Goal: Task Accomplishment & Management: Manage account settings

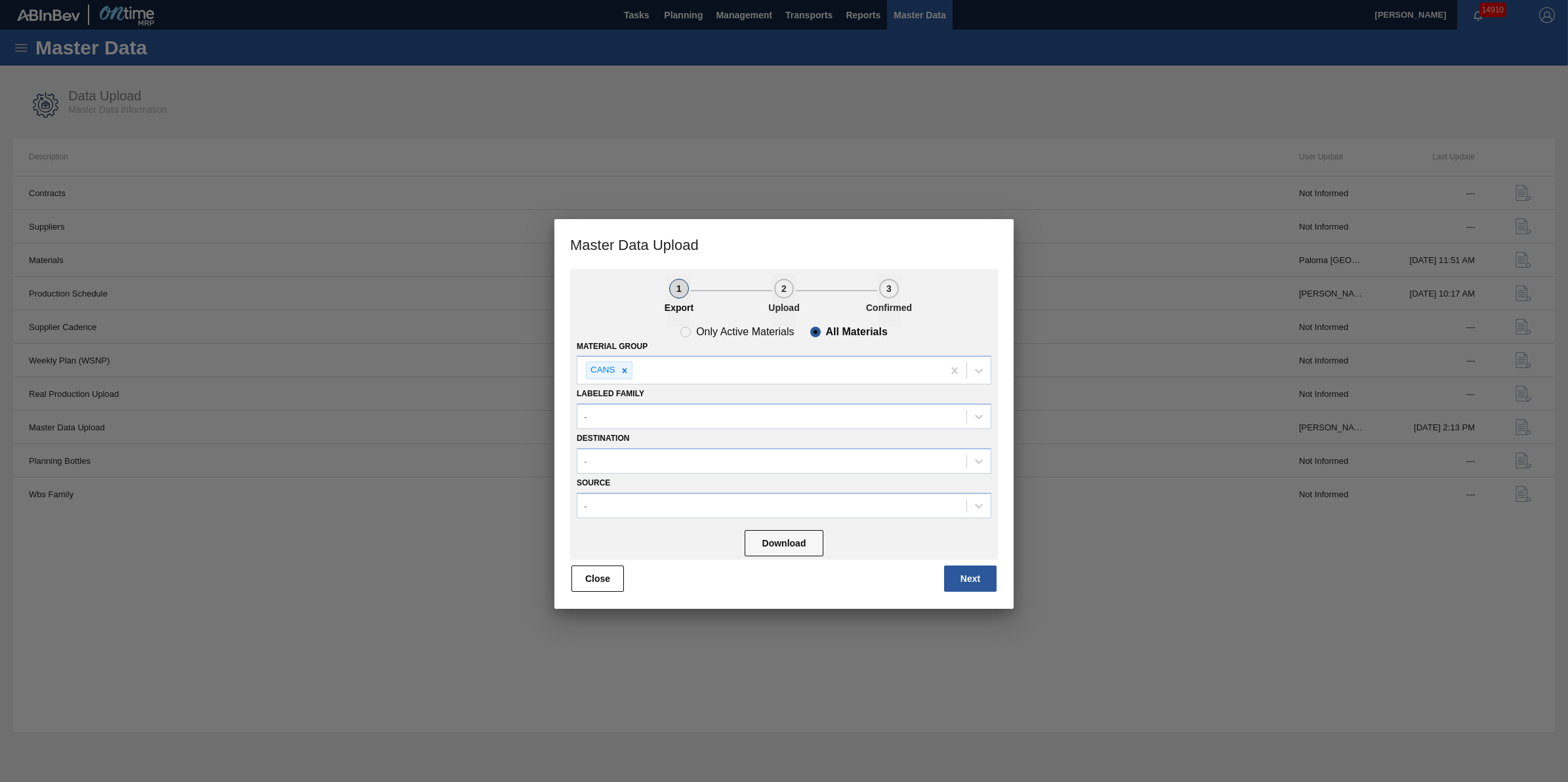
click at [498, 572] on div at bounding box center [784, 391] width 1568 height 782
click at [570, 566] on div "Close Next" at bounding box center [784, 578] width 428 height 29
click at [593, 570] on button "Close" at bounding box center [598, 578] width 53 height 26
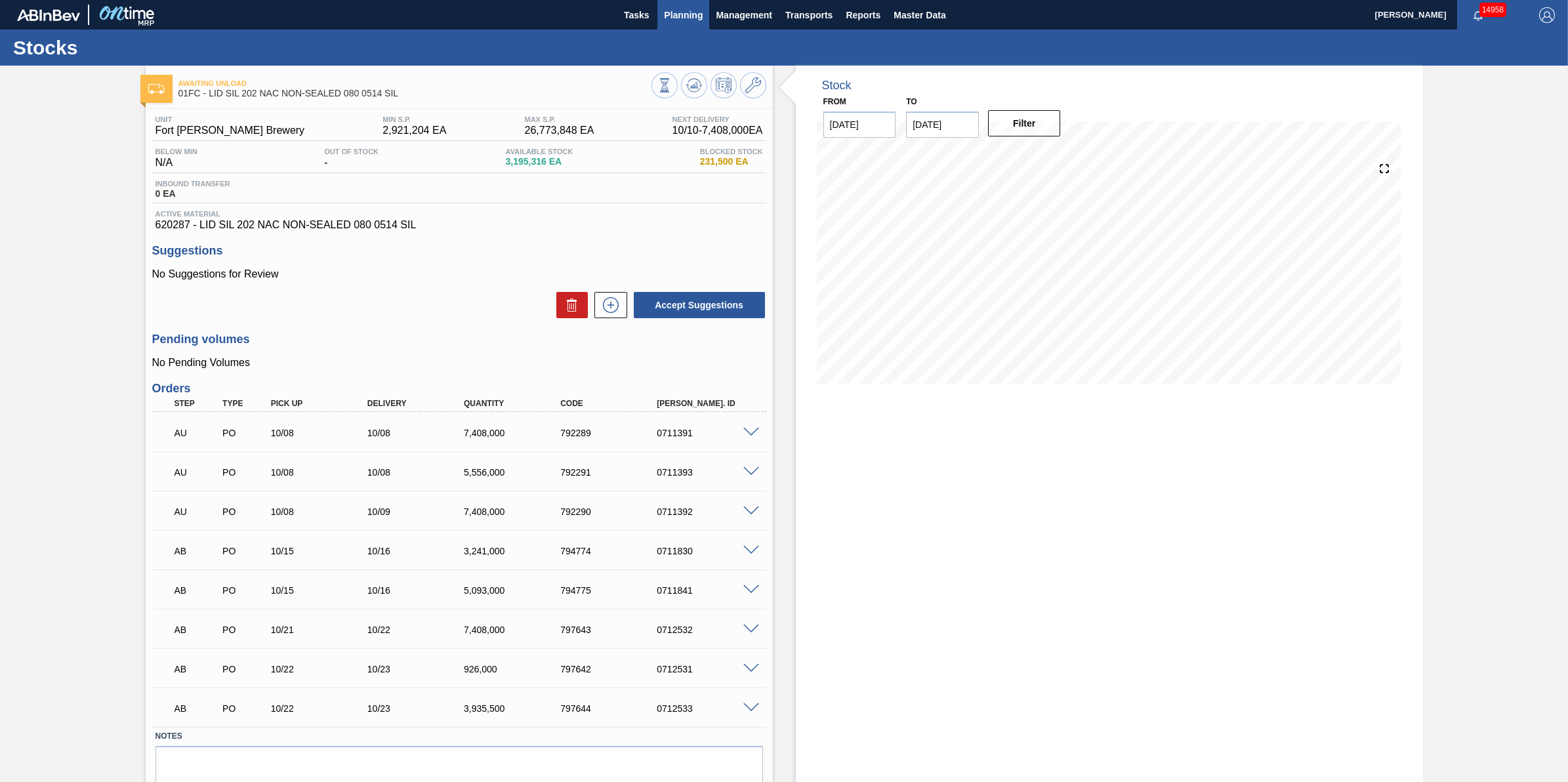
click at [686, 4] on button "Planning" at bounding box center [683, 15] width 52 height 30
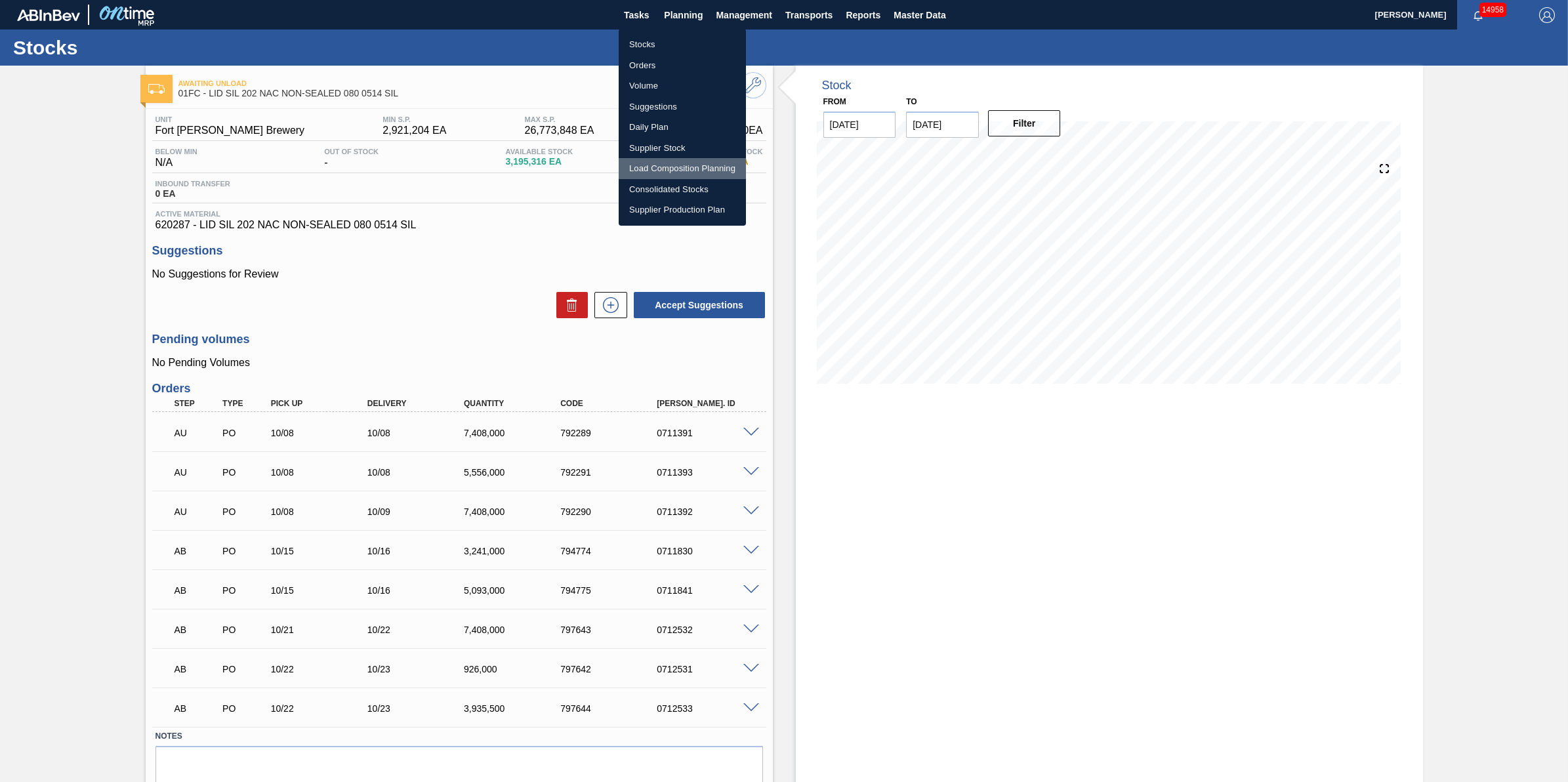
click at [703, 159] on li "Load Composition Planning" at bounding box center [682, 169] width 127 height 21
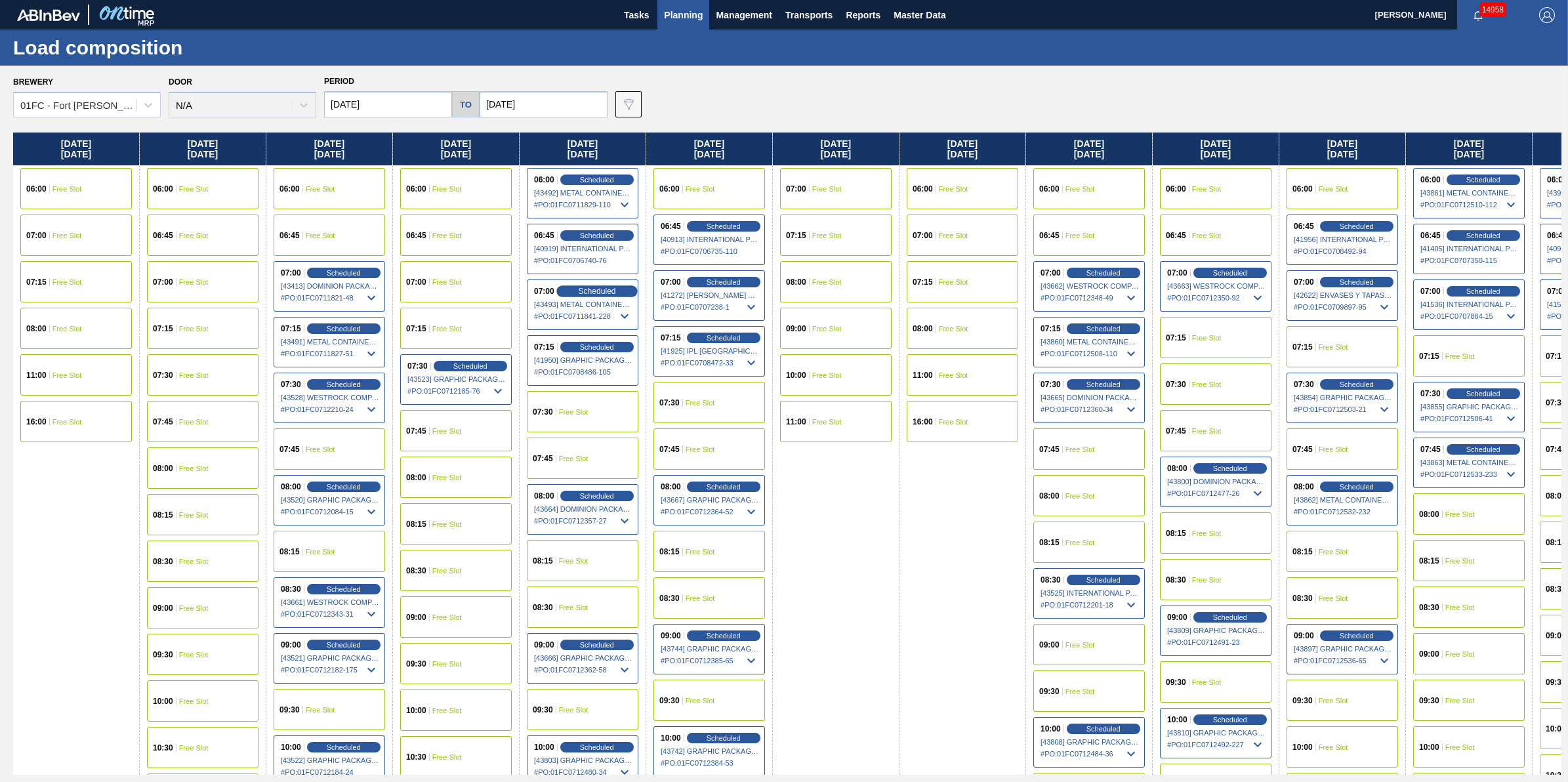
click at [602, 286] on span "Scheduled" at bounding box center [597, 291] width 38 height 9
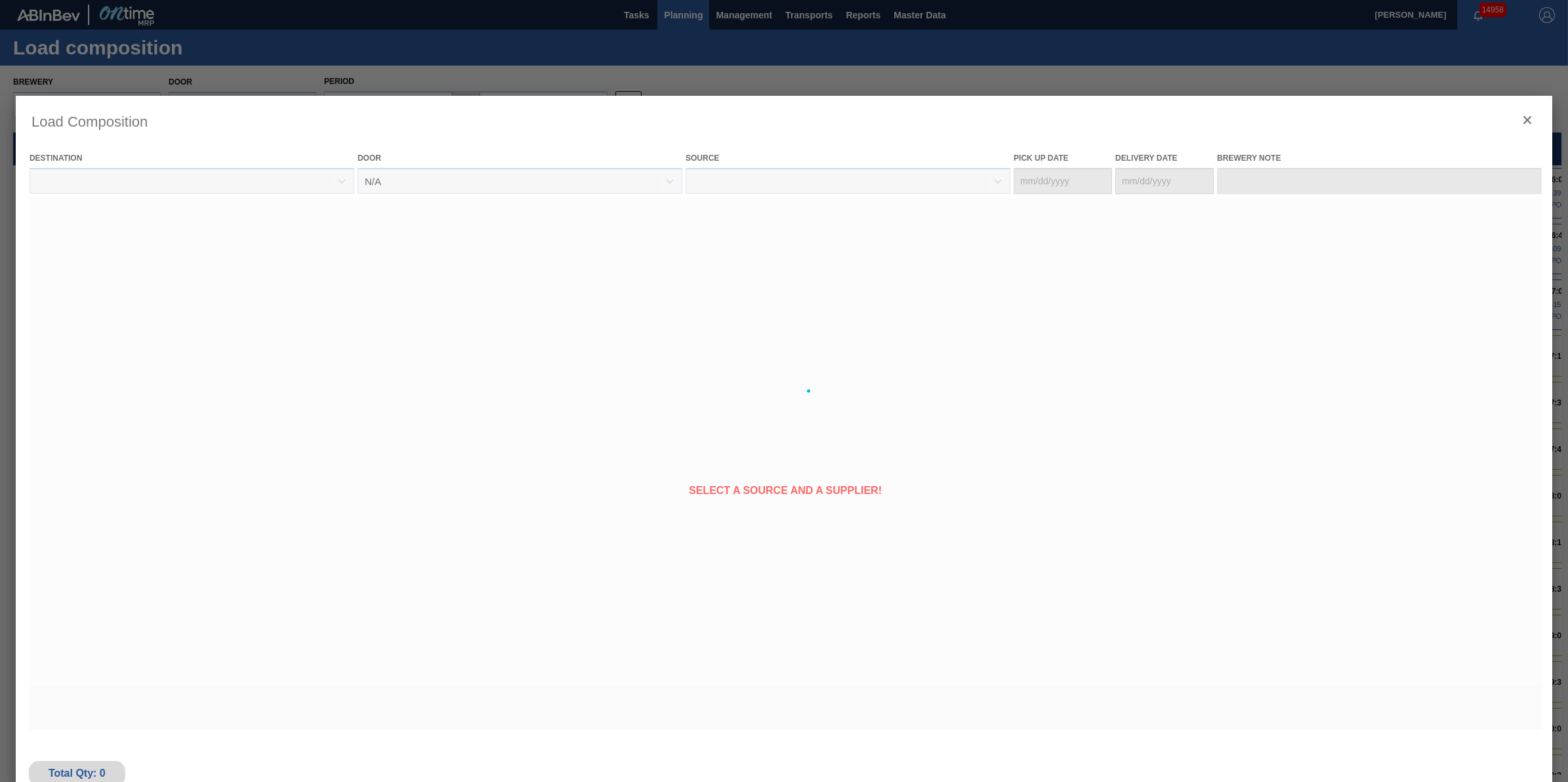
type Date "10/15/2025"
type Date "10/16/2025"
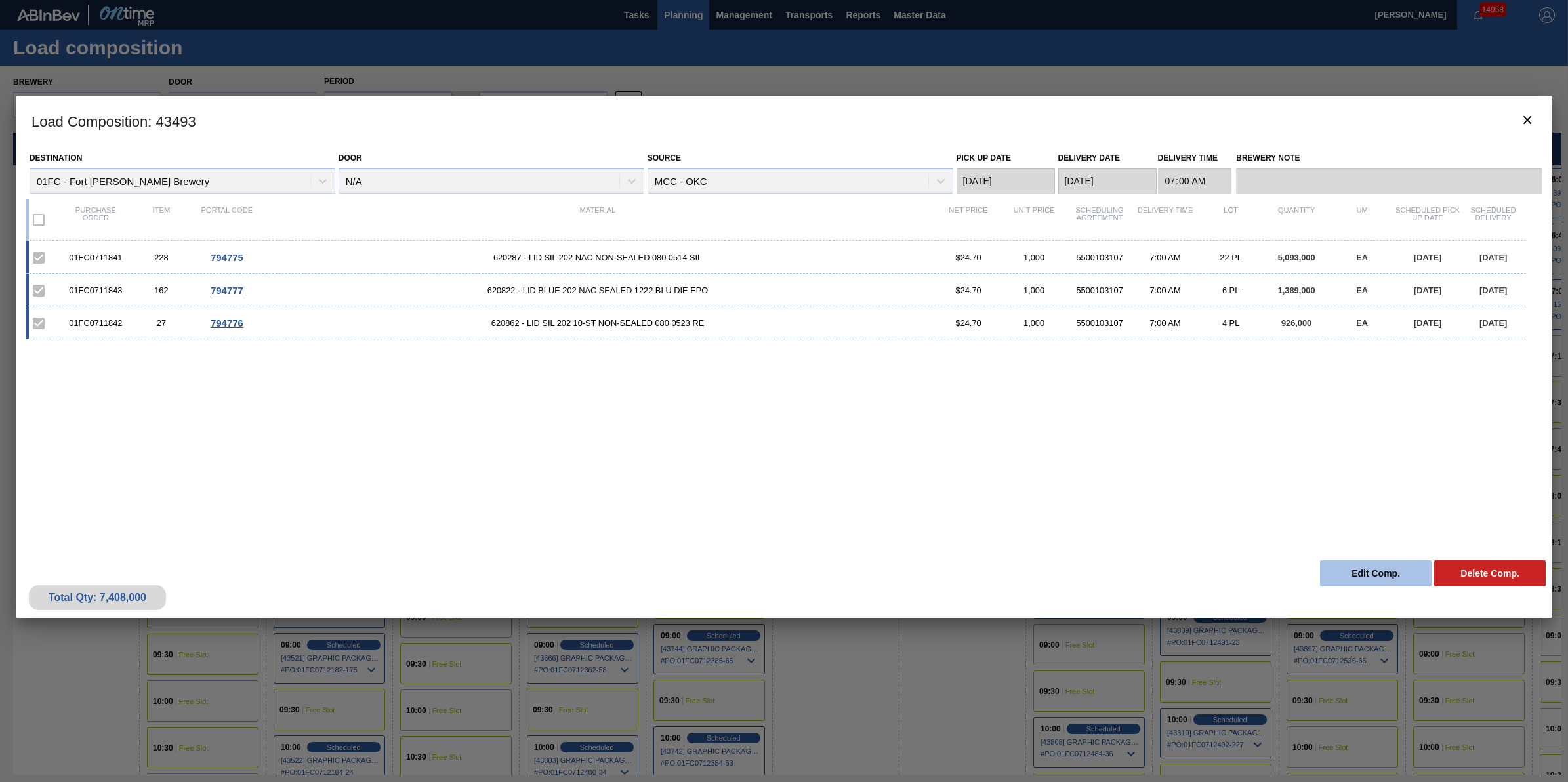
click at [1349, 565] on button "Edit Comp." at bounding box center [1376, 573] width 112 height 26
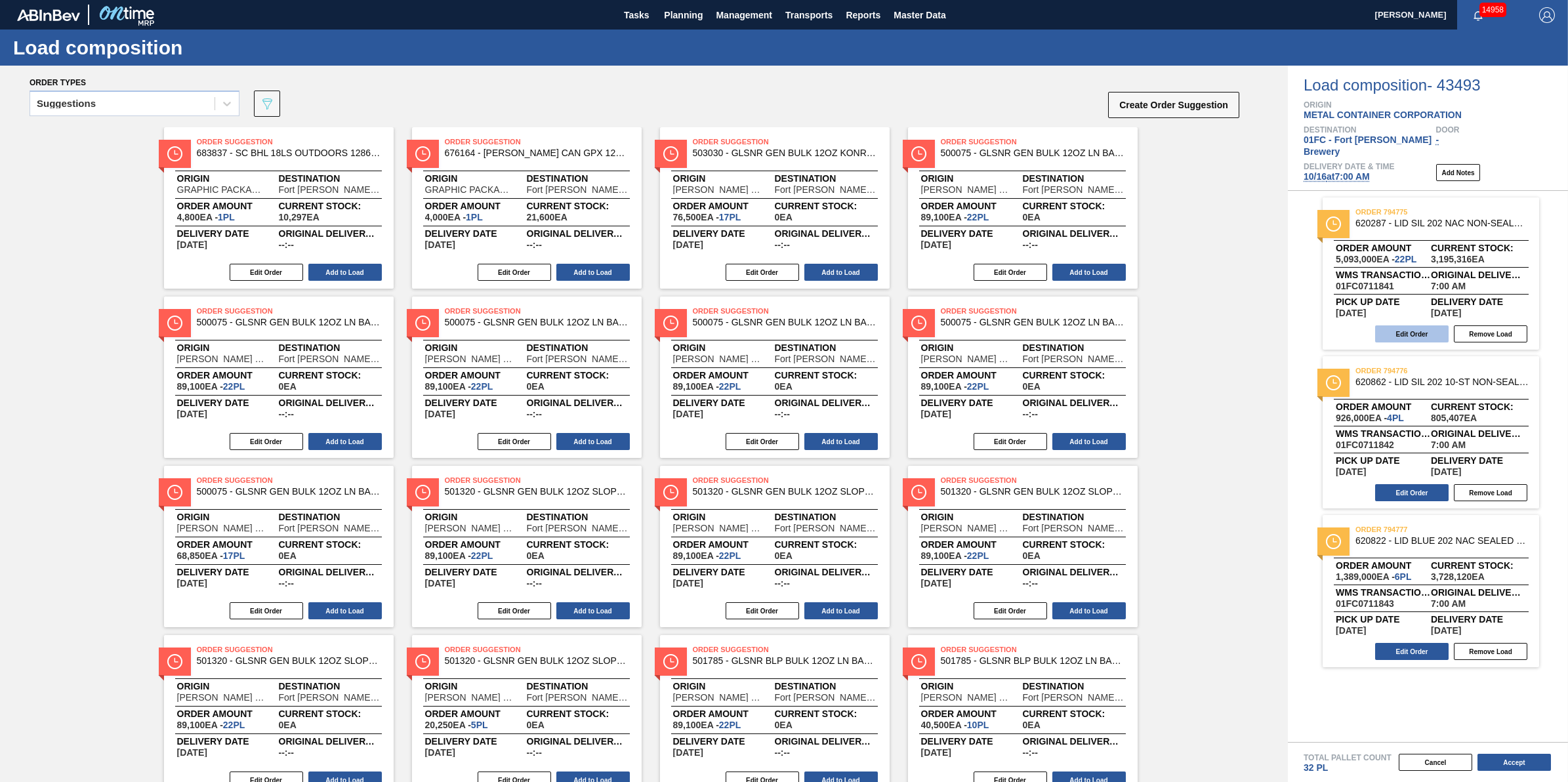
click at [1389, 325] on button "Edit Order" at bounding box center [1412, 333] width 74 height 17
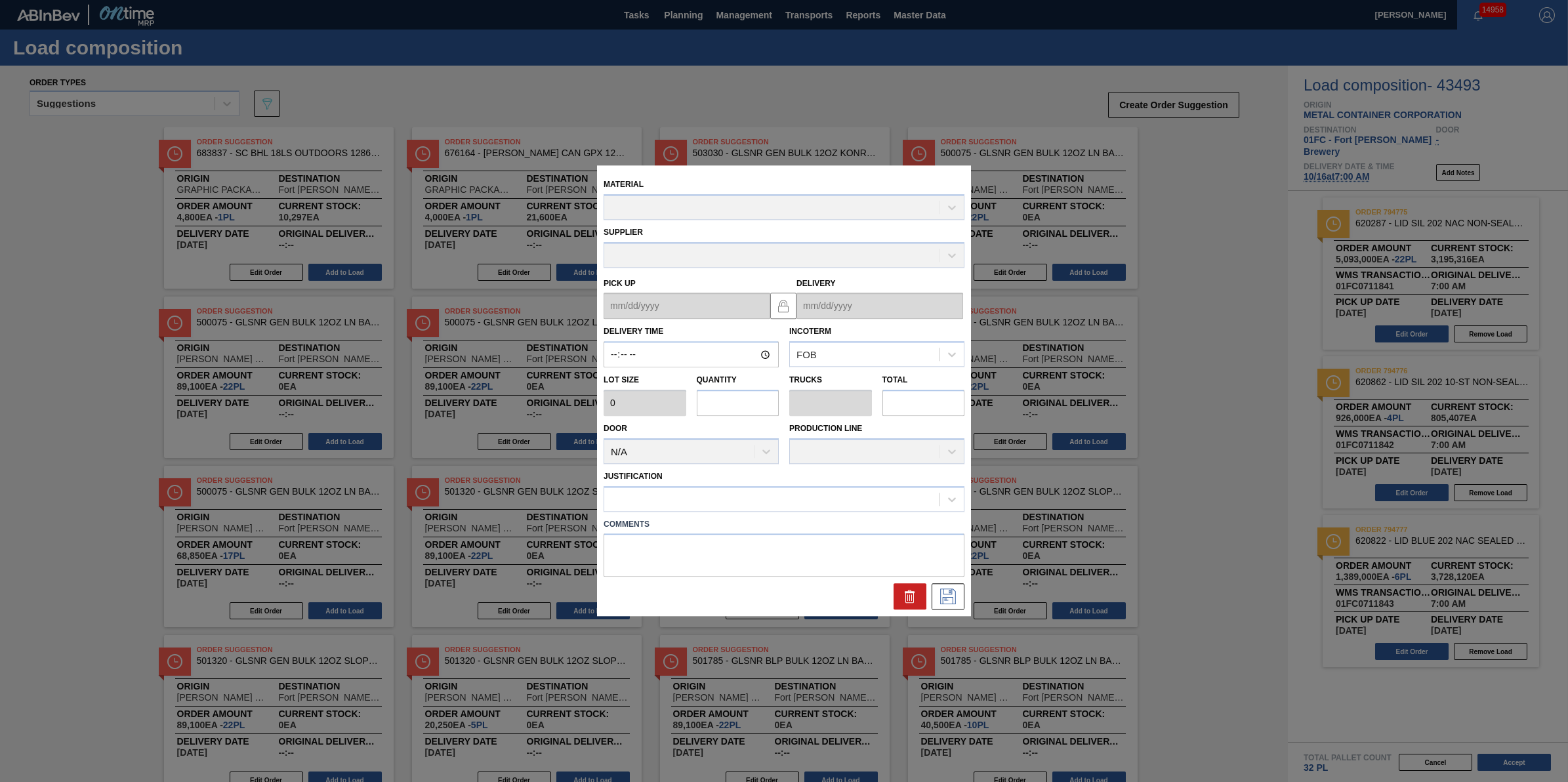
type input "07:00:00"
type input "231,500"
type input "22"
type input "0.688"
type input "5,093,000"
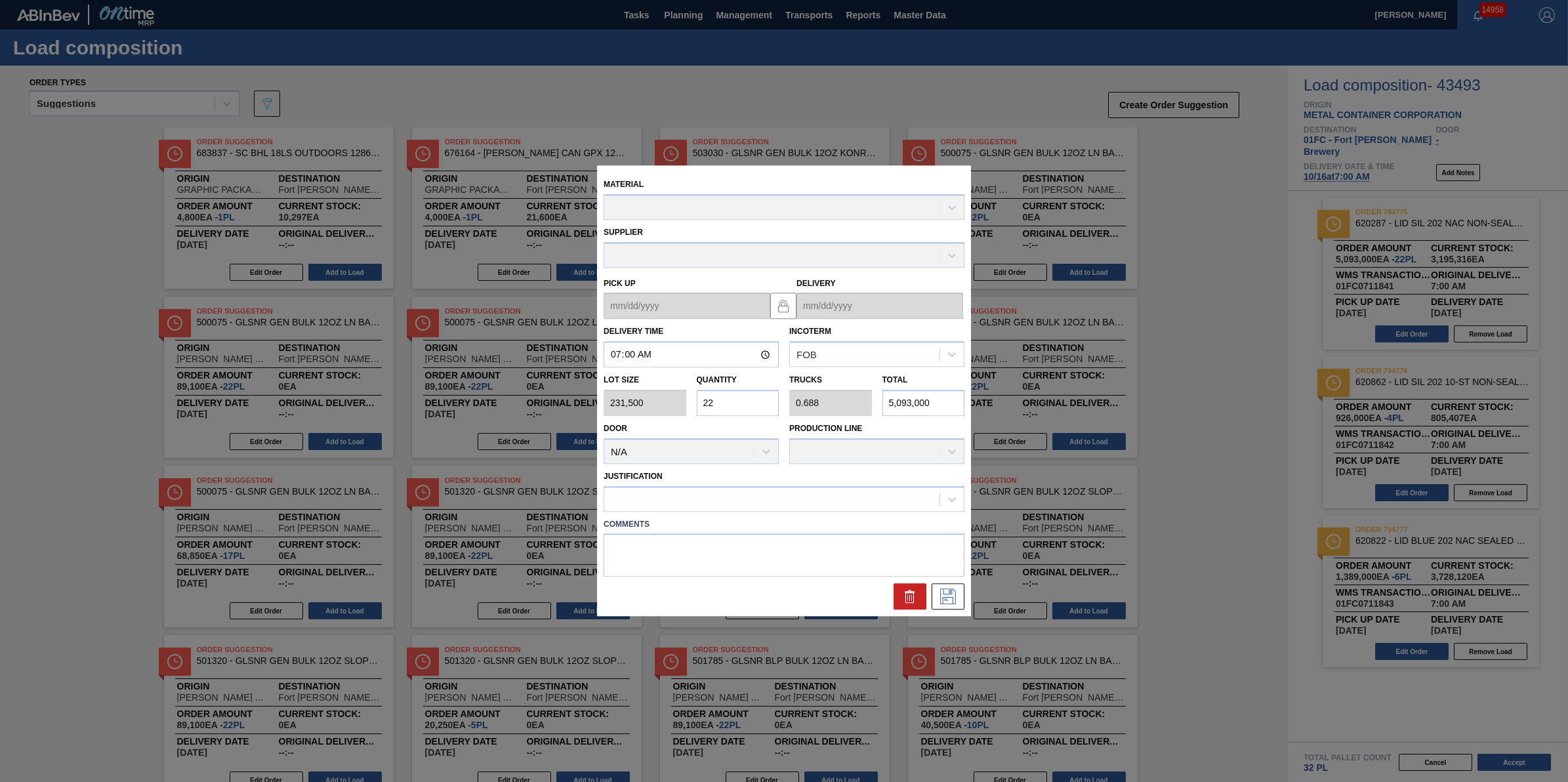
type up "10/15/2025"
type input "10/16/2025"
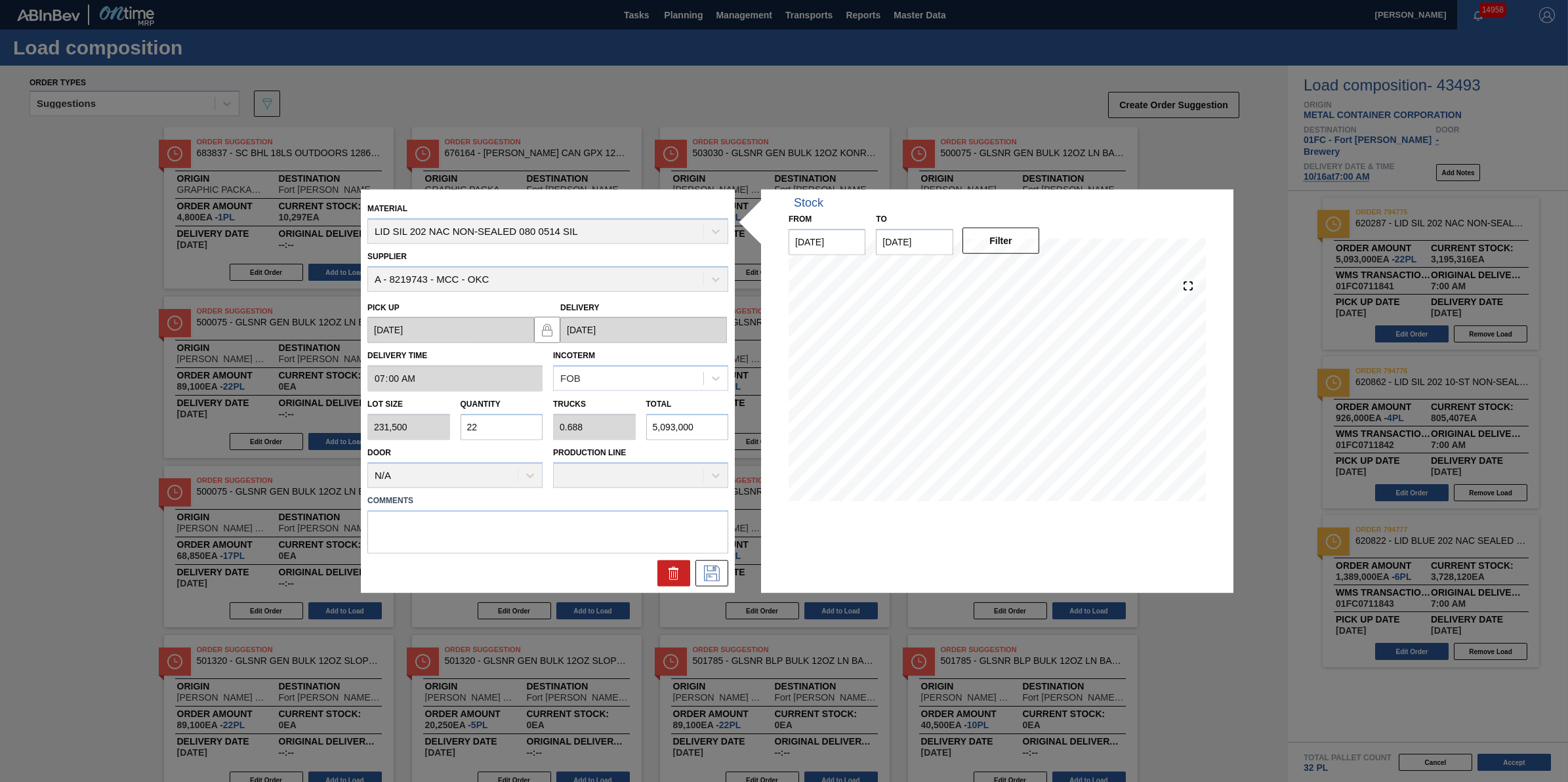
click at [489, 434] on input "22" at bounding box center [502, 427] width 83 height 26
type input "2"
type input "0.063"
type input "463,000"
type input "21"
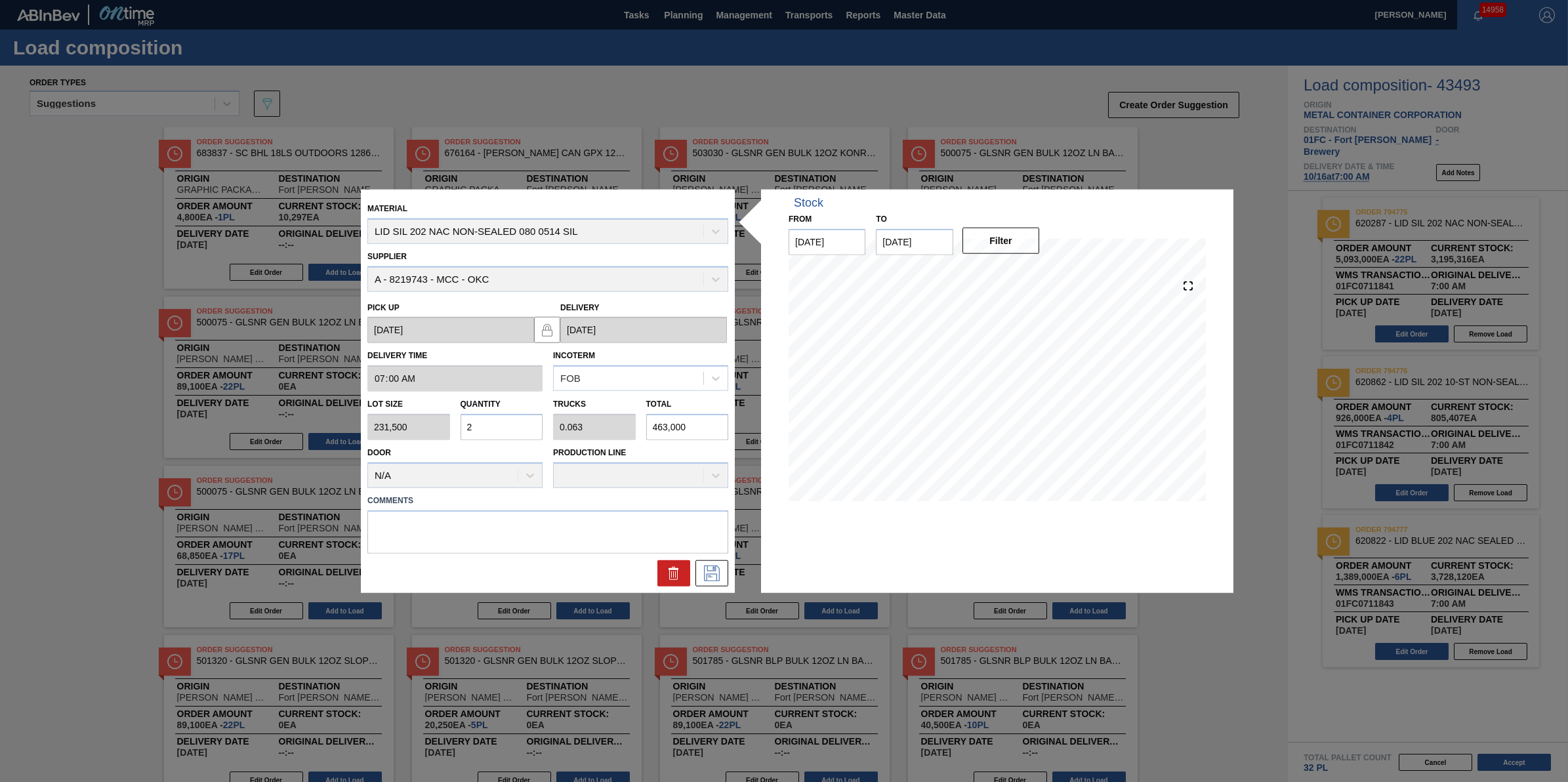
type input "0.656"
type input "4,861,500"
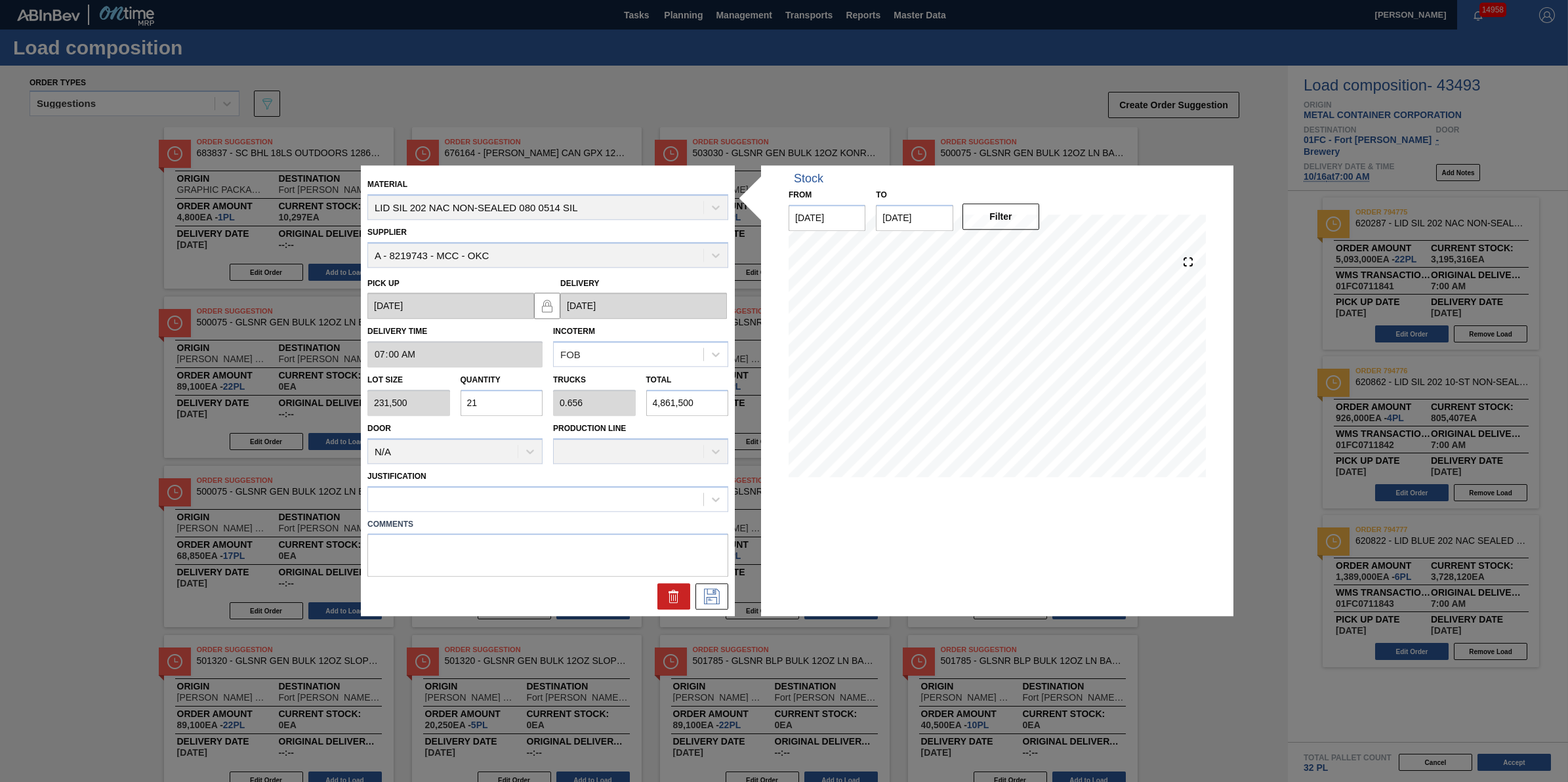
type input "215"
type input "6.719"
type input "49,772,500"
type input "21"
type input "0.656"
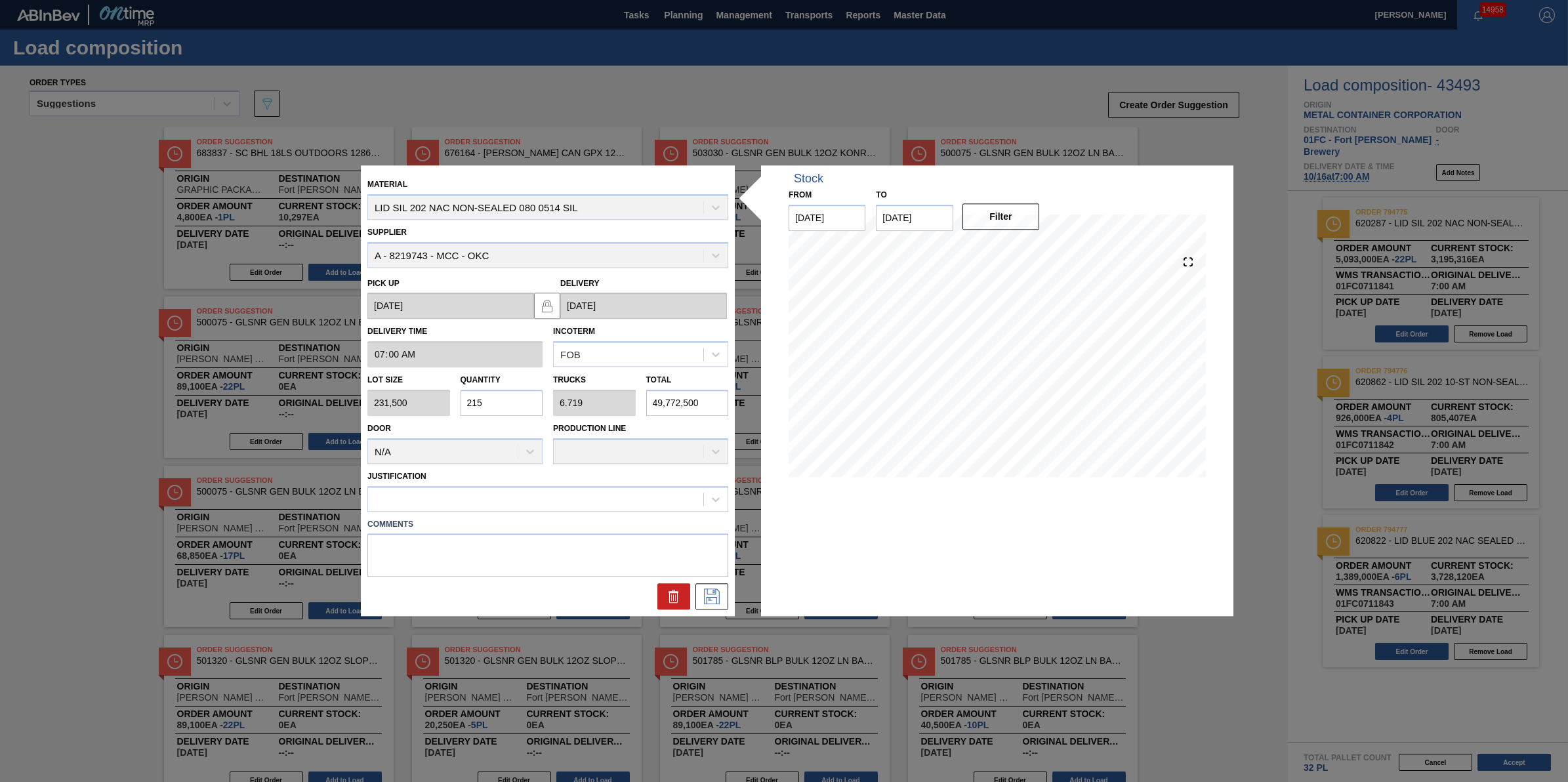
type input "4,861,500"
type input "2"
type input "0.063"
type input "463,000"
type input "0"
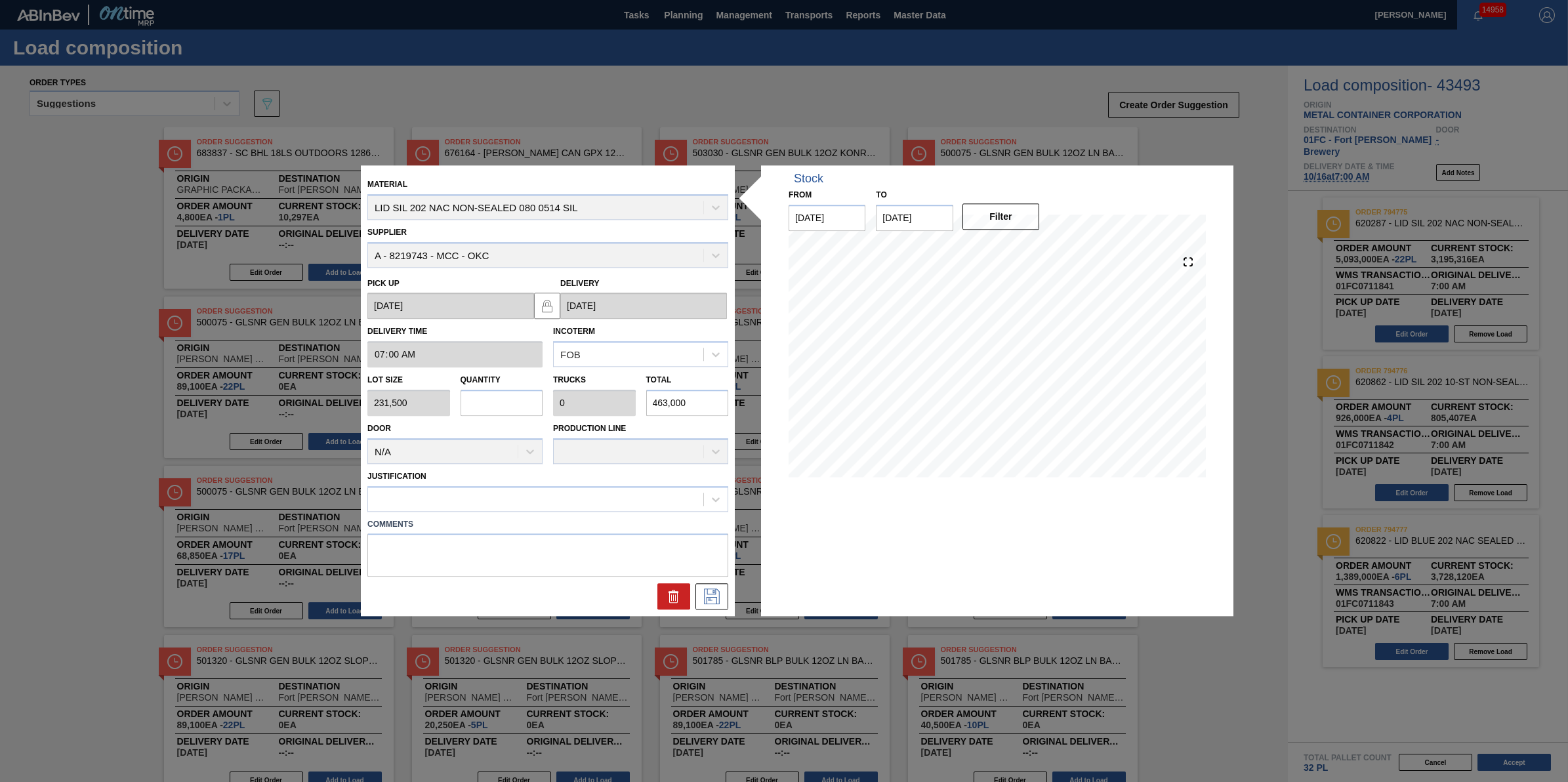
type input "0"
type input "1"
type input "0.031"
type input "231,500"
type input "15"
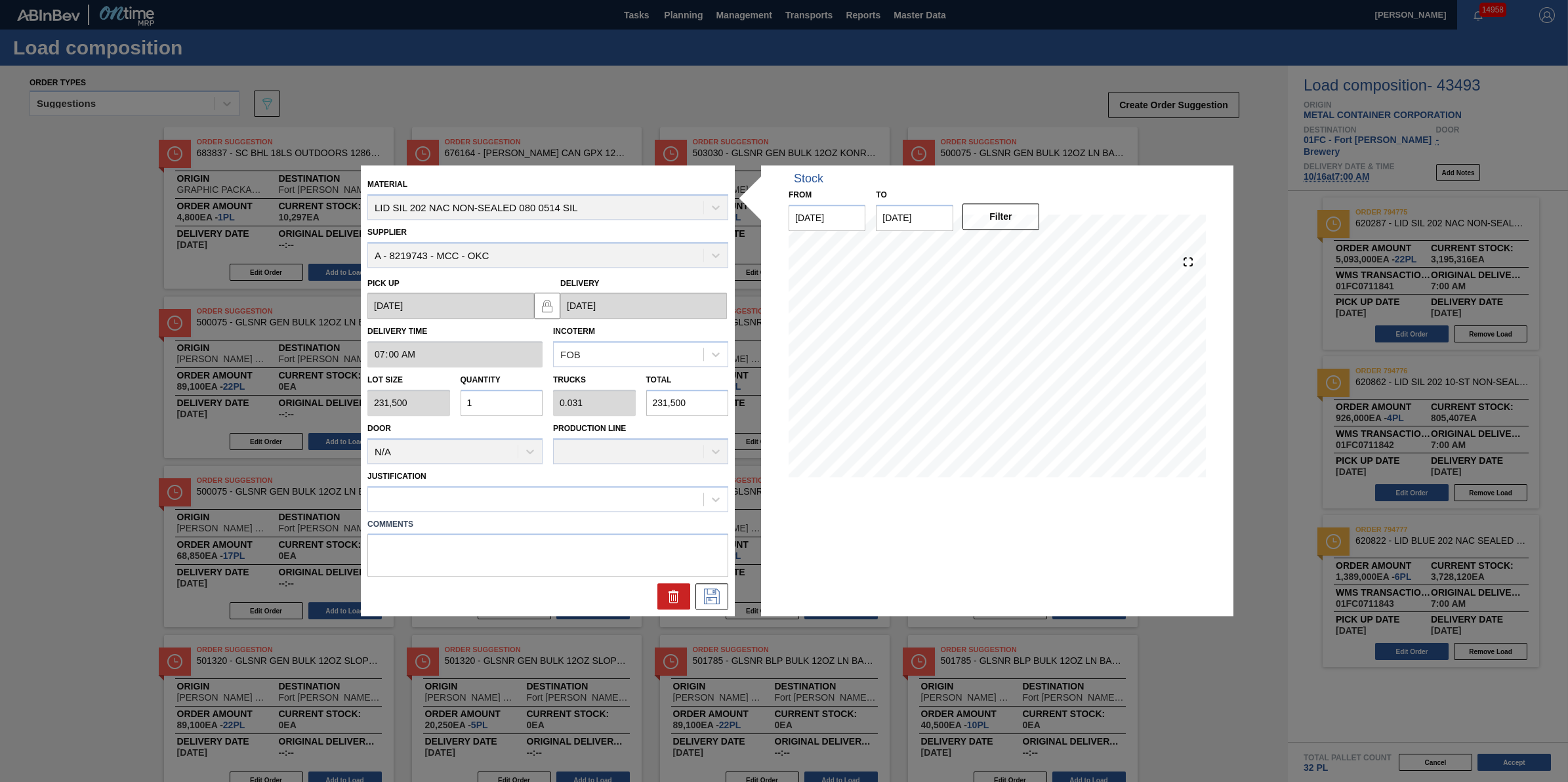
type input "0.469"
type input "3,472,500"
type input "15"
click at [512, 490] on div at bounding box center [535, 499] width 335 height 19
type input "other"
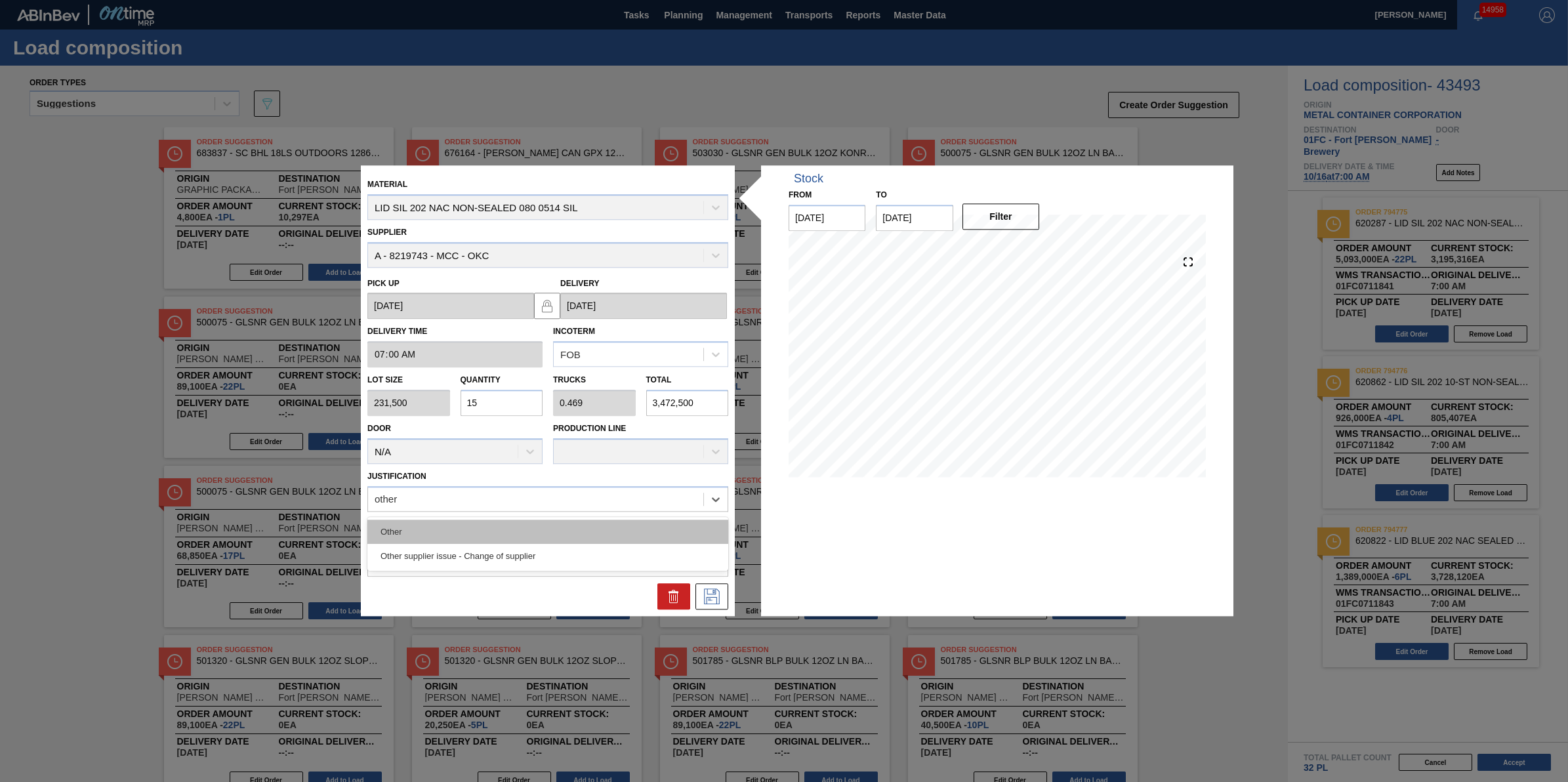
click at [533, 530] on div "Other" at bounding box center [548, 532] width 360 height 25
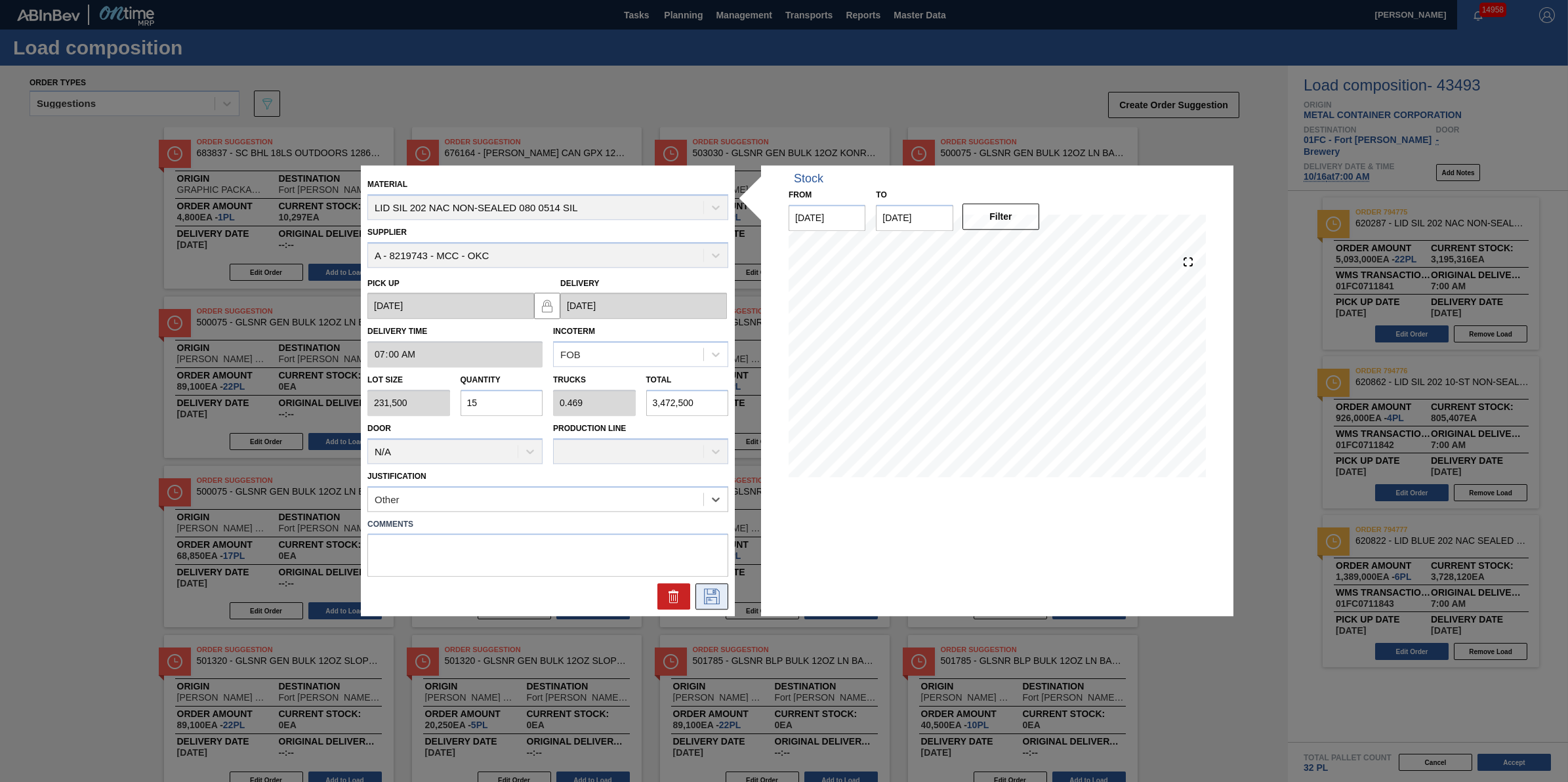
click at [710, 598] on icon at bounding box center [712, 597] width 21 height 16
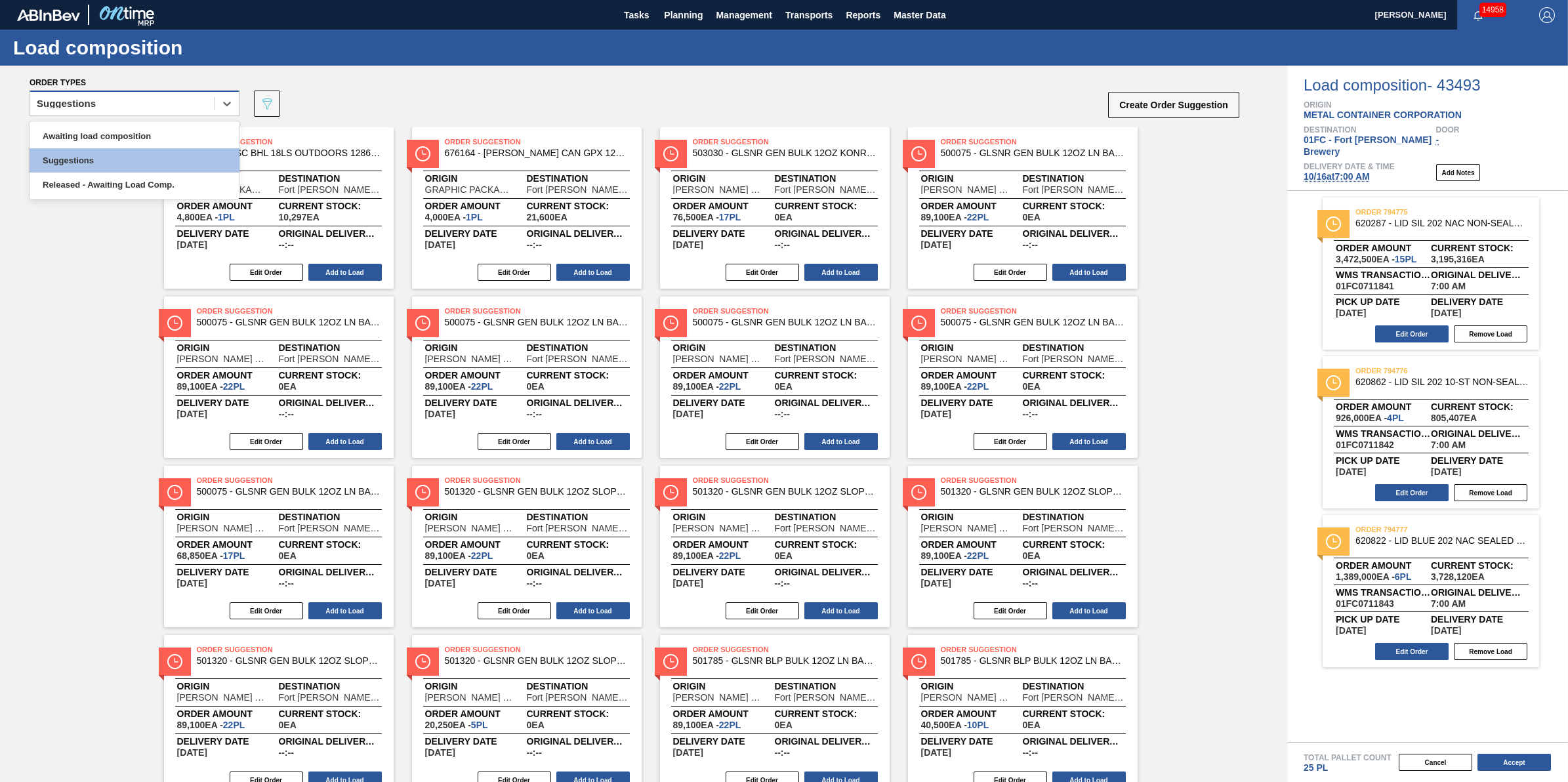
click at [163, 104] on div "Suggestions" at bounding box center [122, 104] width 185 height 19
click at [163, 138] on div "Awaiting load composition" at bounding box center [134, 136] width 210 height 25
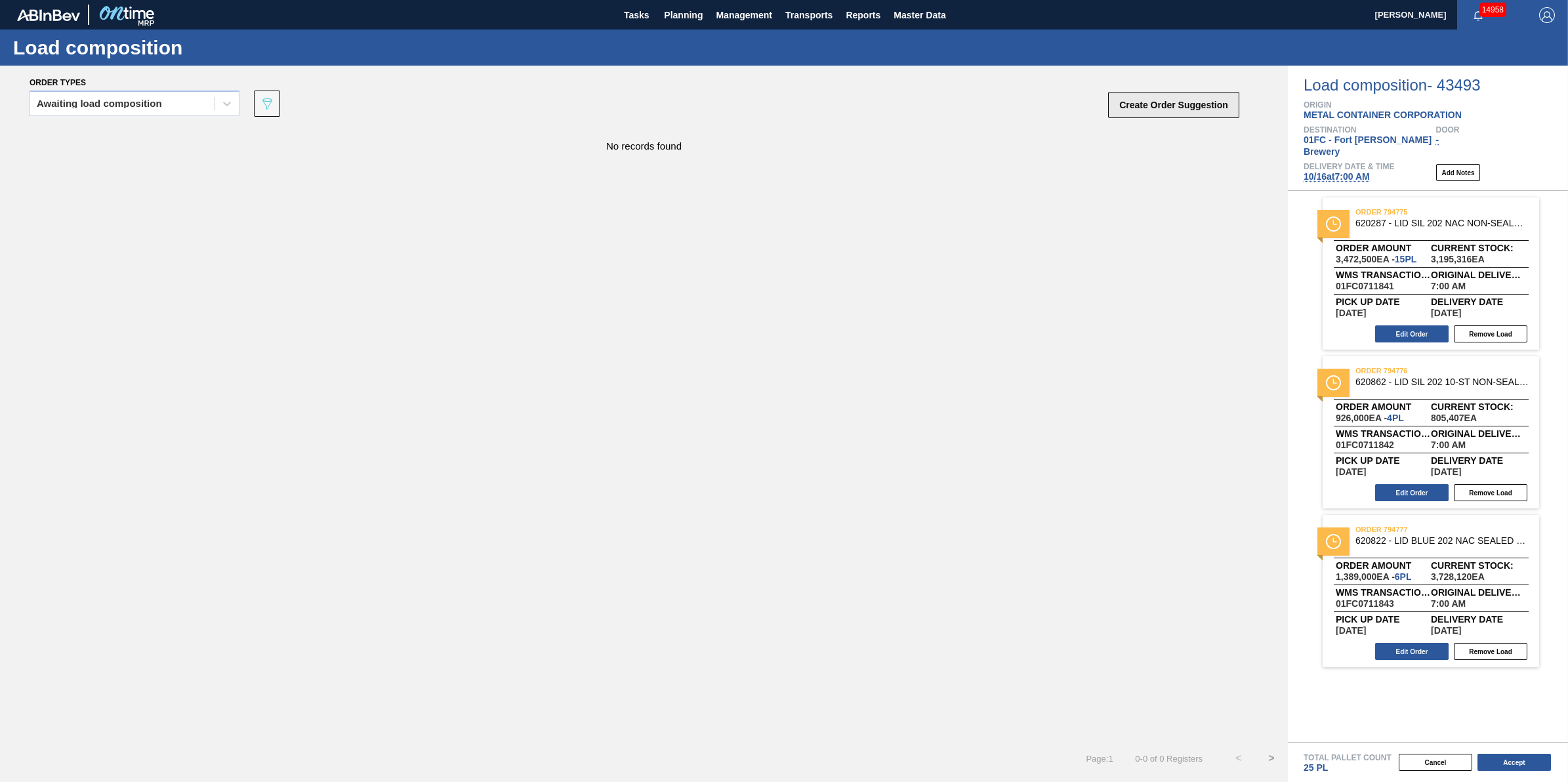
click at [1178, 103] on button "Create Order Suggestion" at bounding box center [1173, 105] width 131 height 26
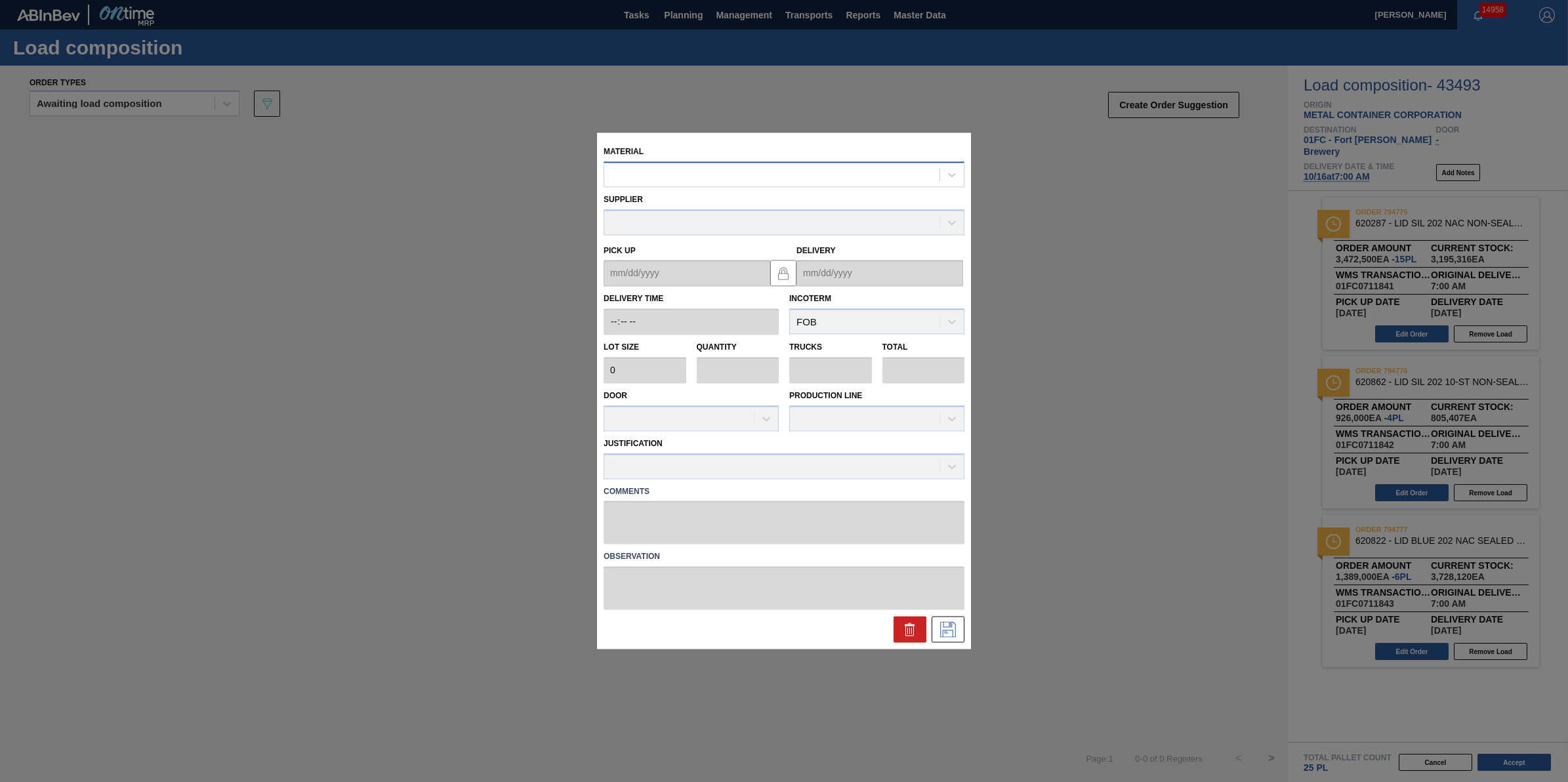
click at [799, 172] on div at bounding box center [771, 175] width 335 height 19
type input "620331"
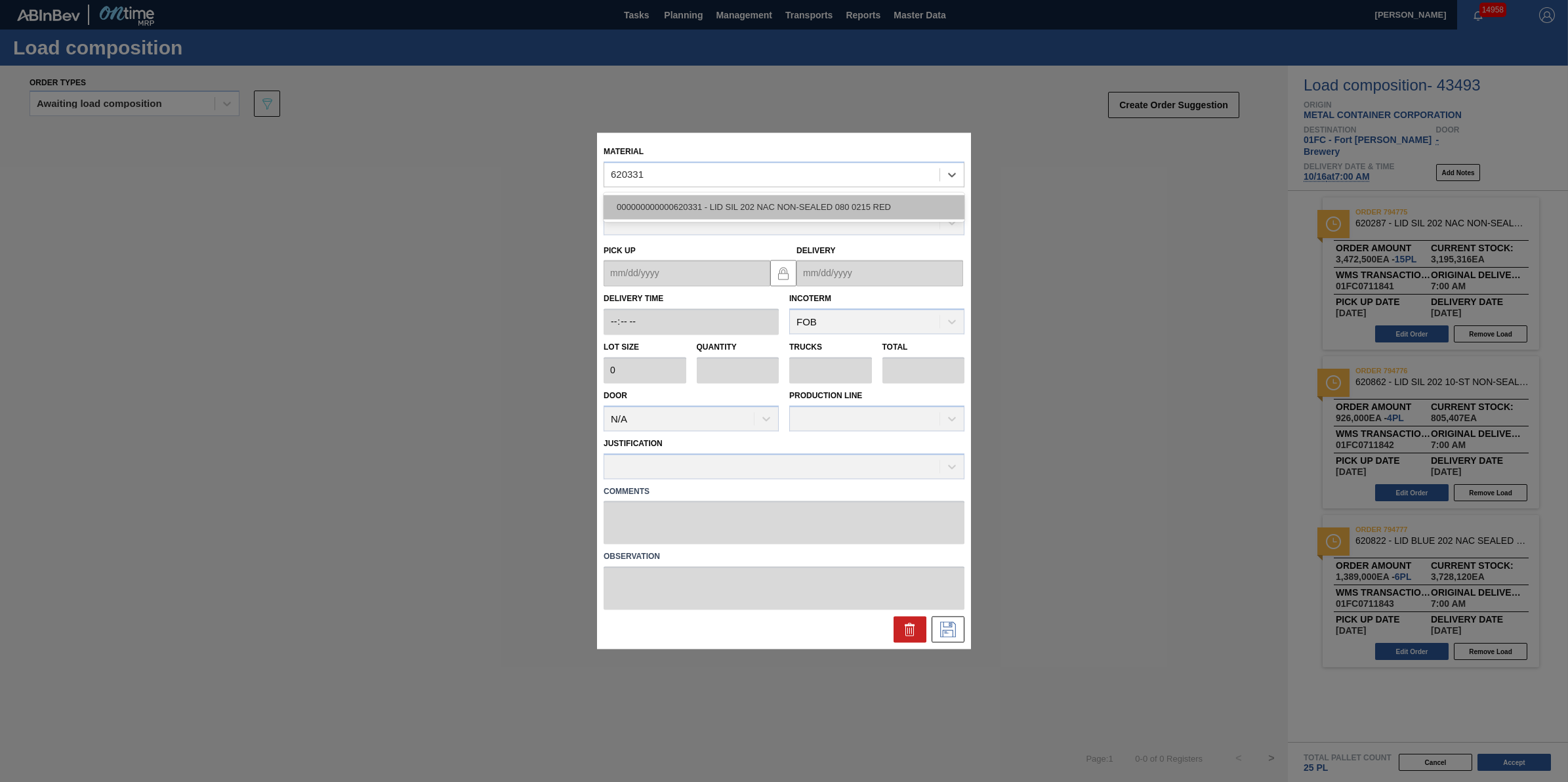
click at [811, 202] on div "000000000000620331 - LID SIL 202 NAC NON-SEALED 080 0215 RED" at bounding box center [784, 207] width 360 height 25
click at [726, 166] on div at bounding box center [771, 175] width 335 height 19
type input "620331"
click at [744, 208] on div "000000000000620331 - LID SIL 202 NAC NON-SEALED 080 0215 RED" at bounding box center [784, 207] width 360 height 25
click at [906, 175] on div at bounding box center [771, 175] width 335 height 19
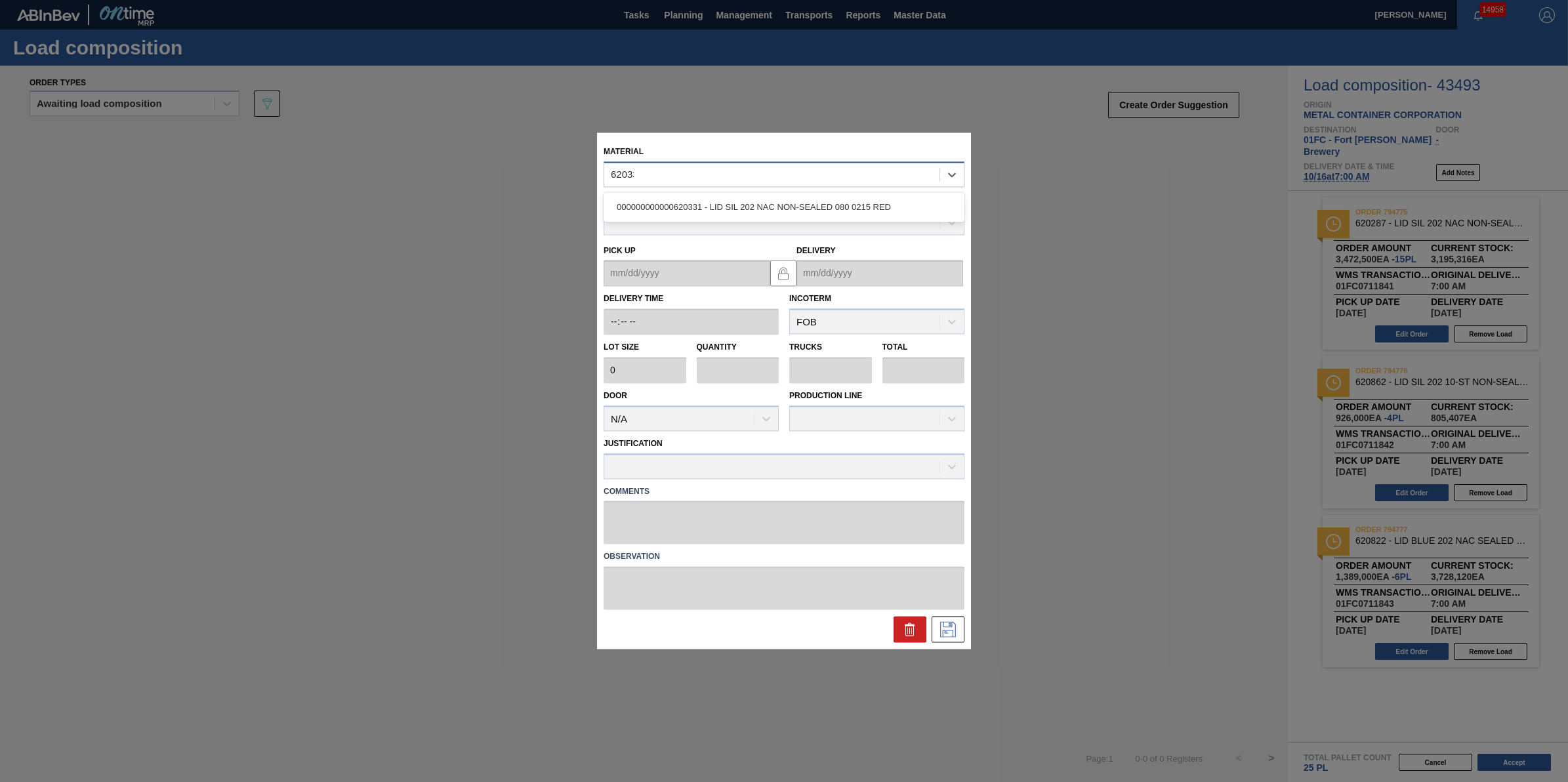
type input "620331"
click at [848, 200] on div "000000000000620331 - LID SIL 202 NAC NON-SEALED 080 0215 RED" at bounding box center [784, 207] width 360 height 25
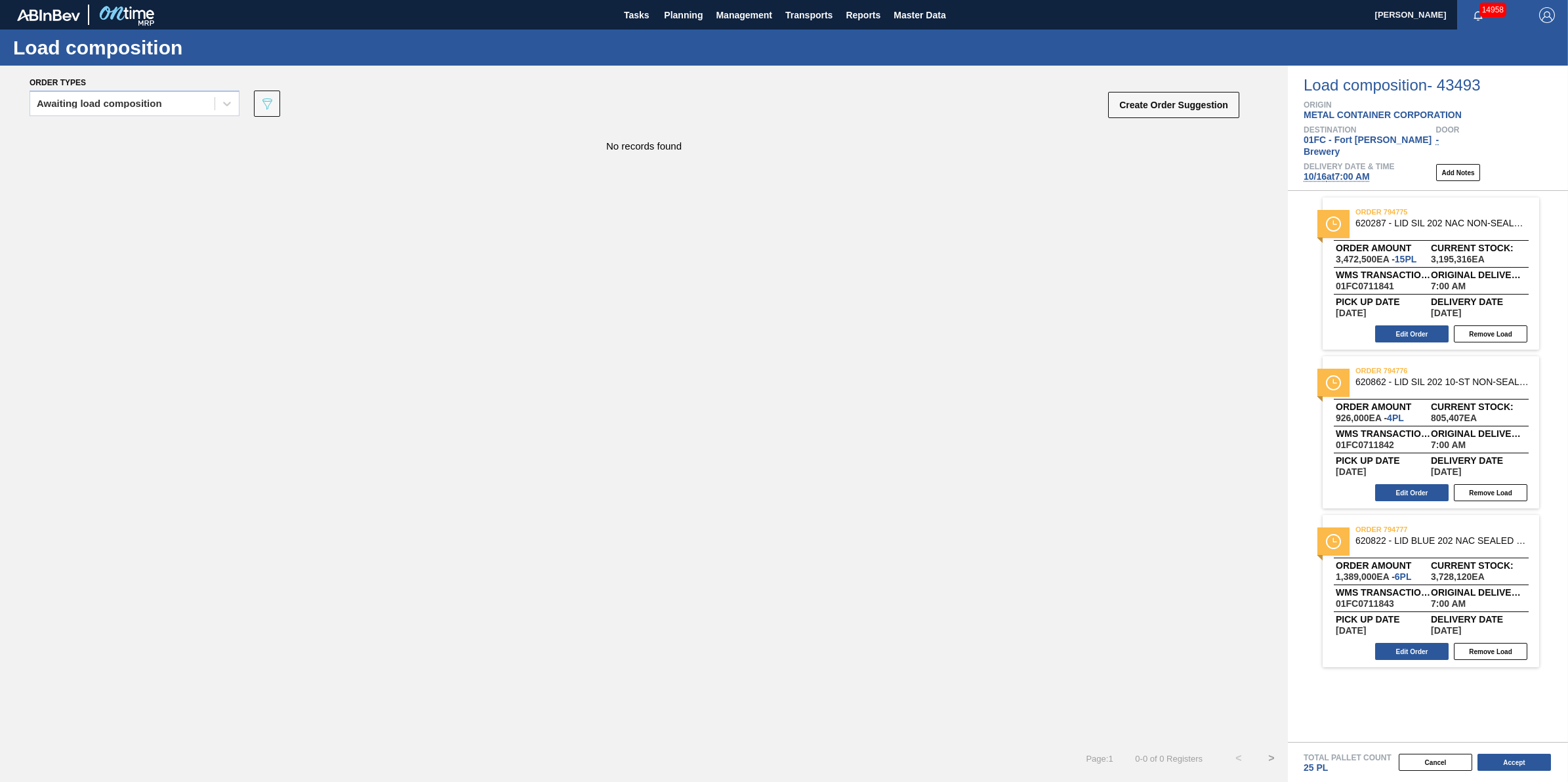
click at [1199, 88] on div "Awaiting load composition 089F7B8B-B2A5-4AFE-B5C0-19BA573D28AC Create Order Sug…" at bounding box center [635, 107] width 1211 height 40
click at [1194, 119] on div "Create Order Suggestion" at bounding box center [1174, 107] width 131 height 34
click at [1142, 108] on button "Create Order Suggestion" at bounding box center [1173, 105] width 131 height 26
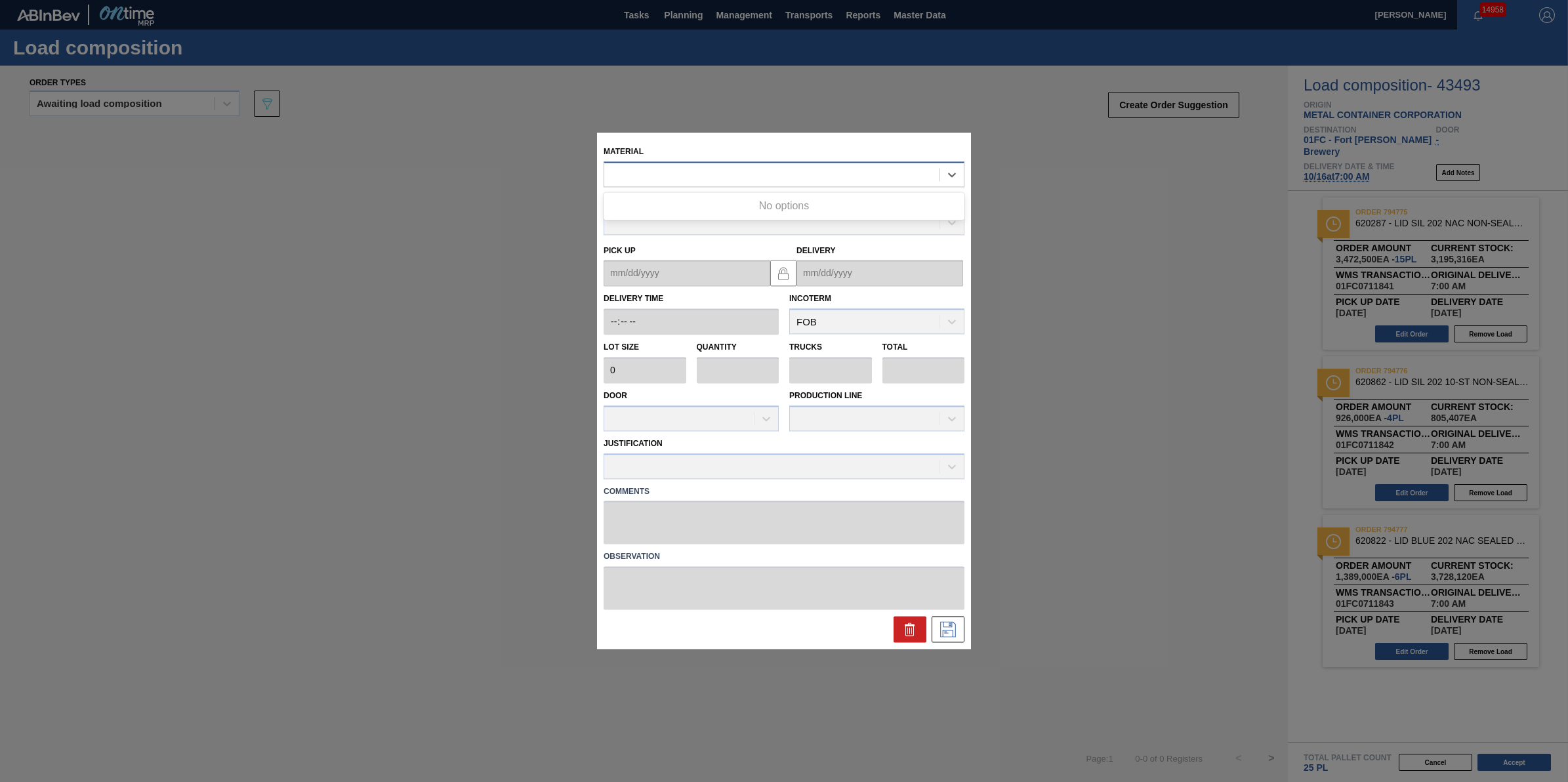
click at [883, 177] on div at bounding box center [771, 175] width 335 height 19
type input "620331"
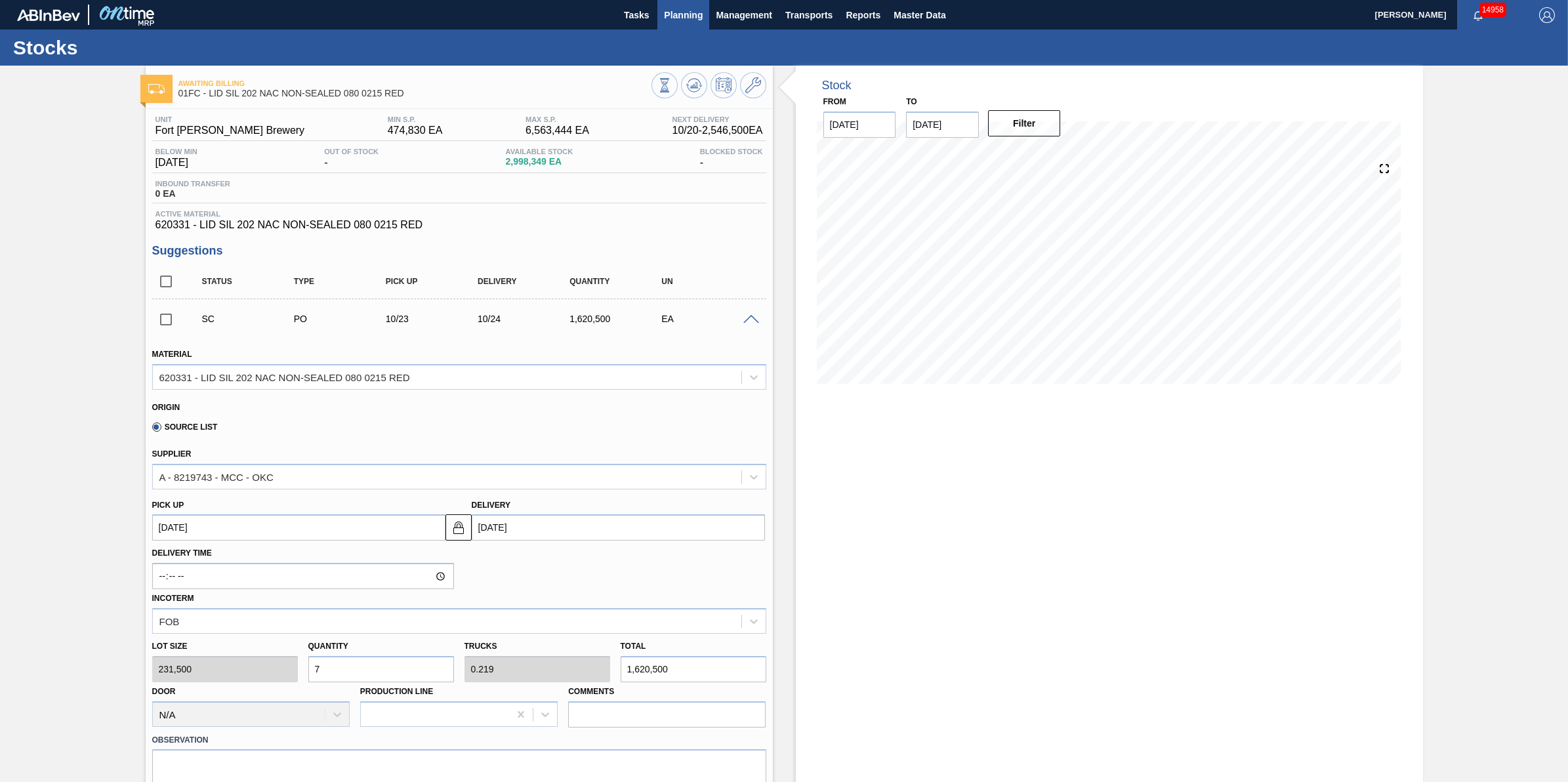
click at [680, 23] on button "Planning" at bounding box center [683, 15] width 52 height 30
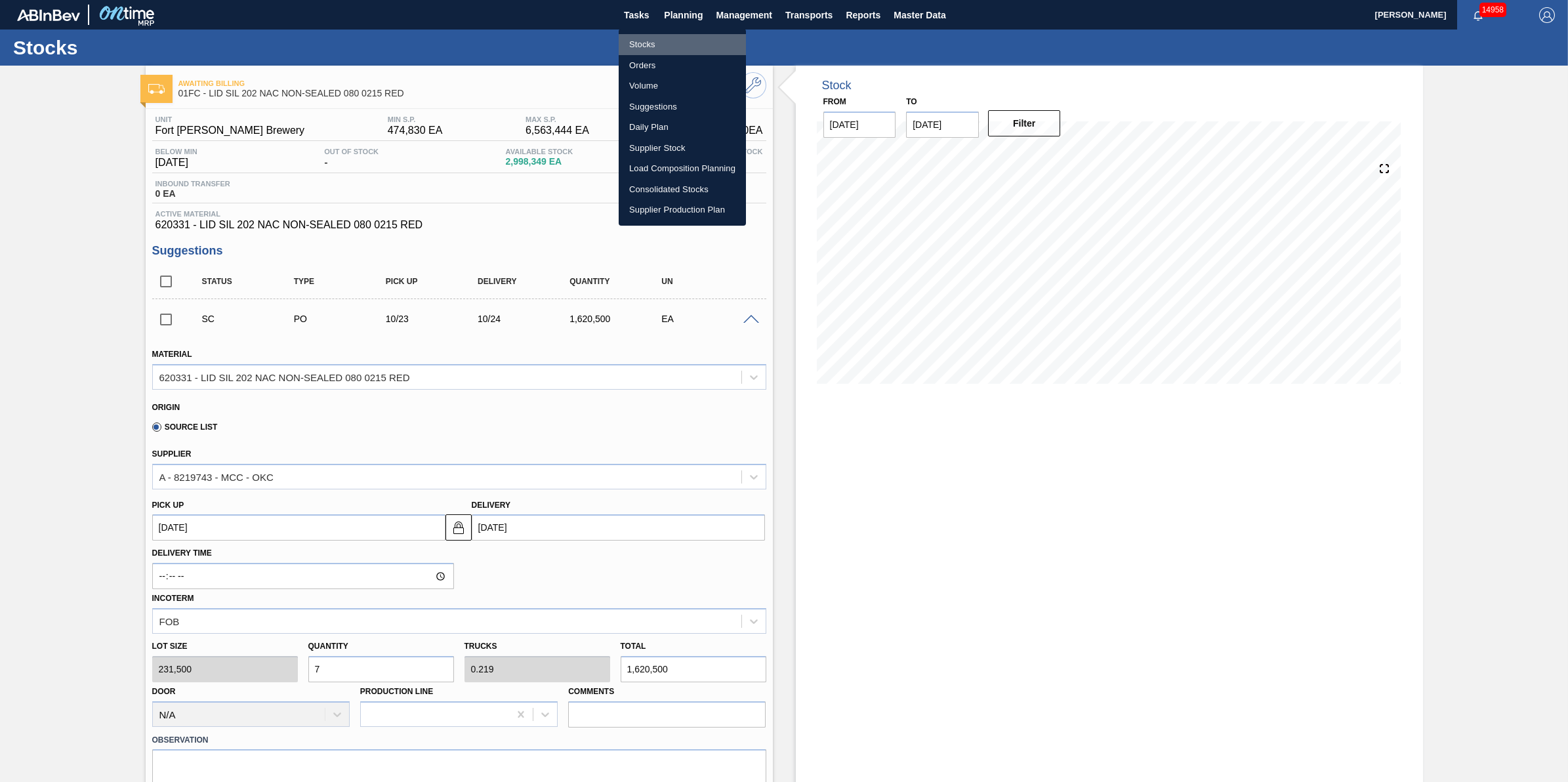
click at [686, 47] on li "Stocks" at bounding box center [682, 45] width 127 height 21
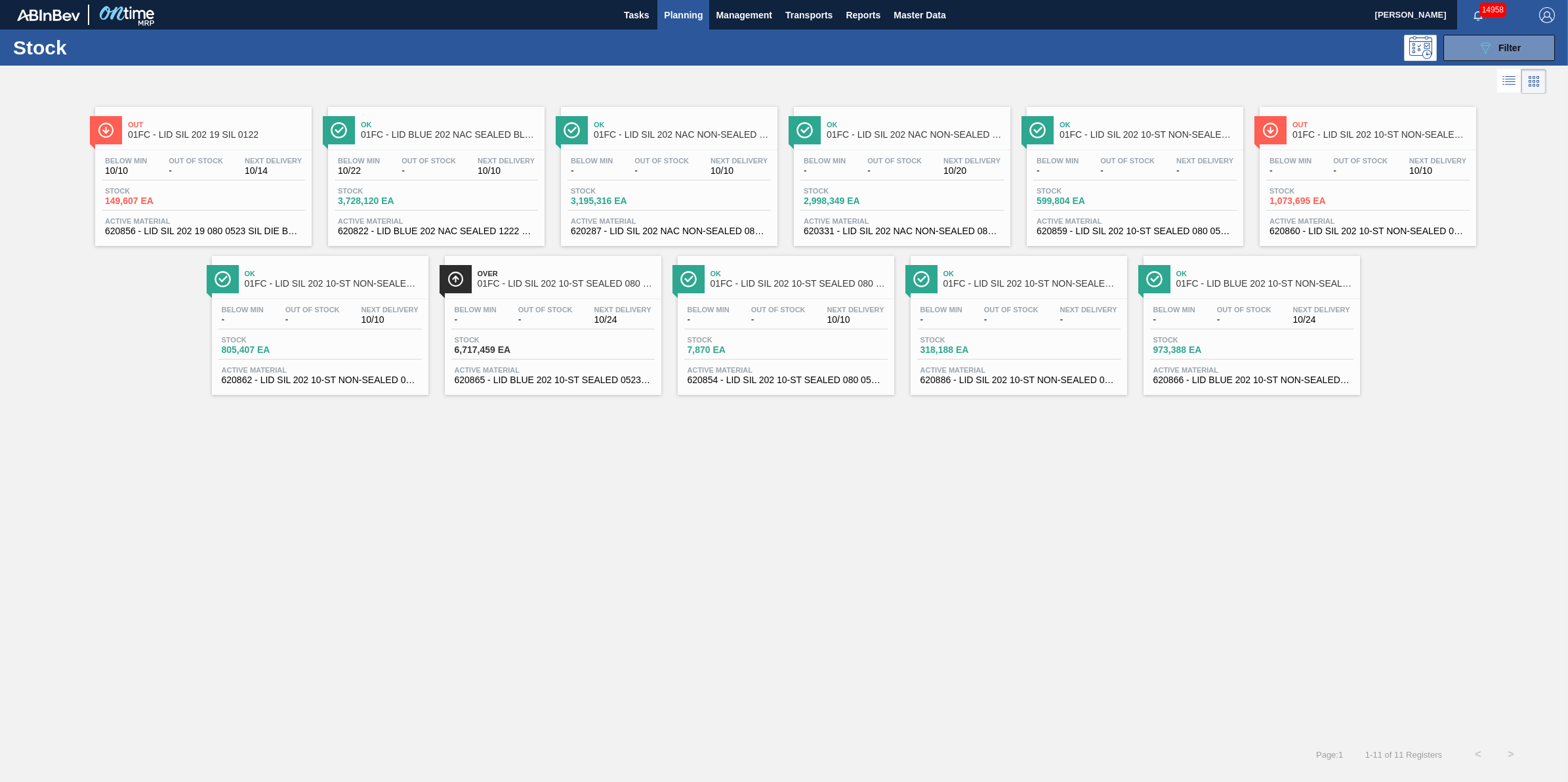
click at [913, 157] on span "Out Of Stock" at bounding box center [895, 160] width 54 height 8
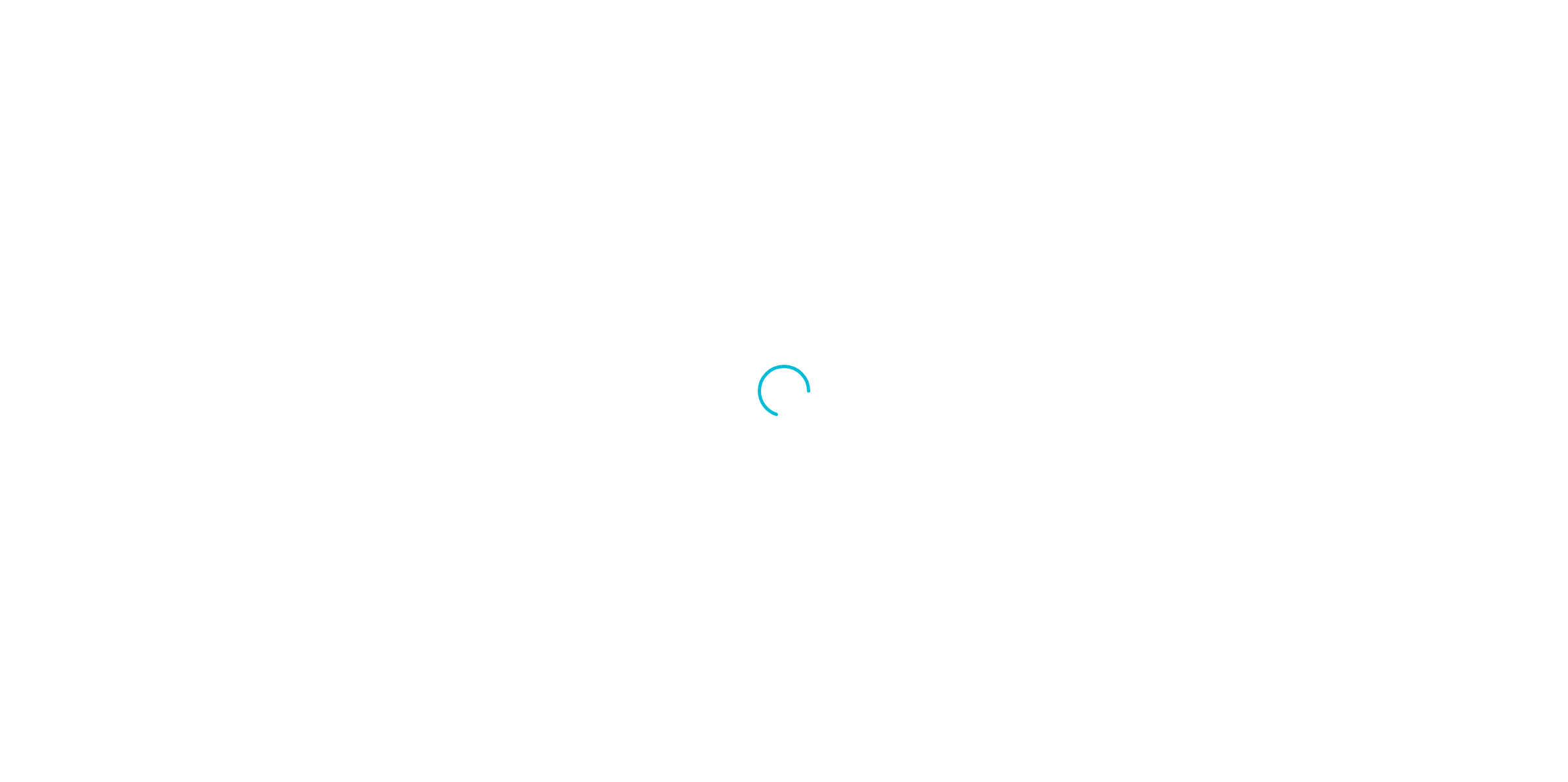
drag, startPoint x: 0, startPoint y: 0, endPoint x: 752, endPoint y: 190, distance: 775.6
click at [752, 190] on div at bounding box center [784, 391] width 1568 height 782
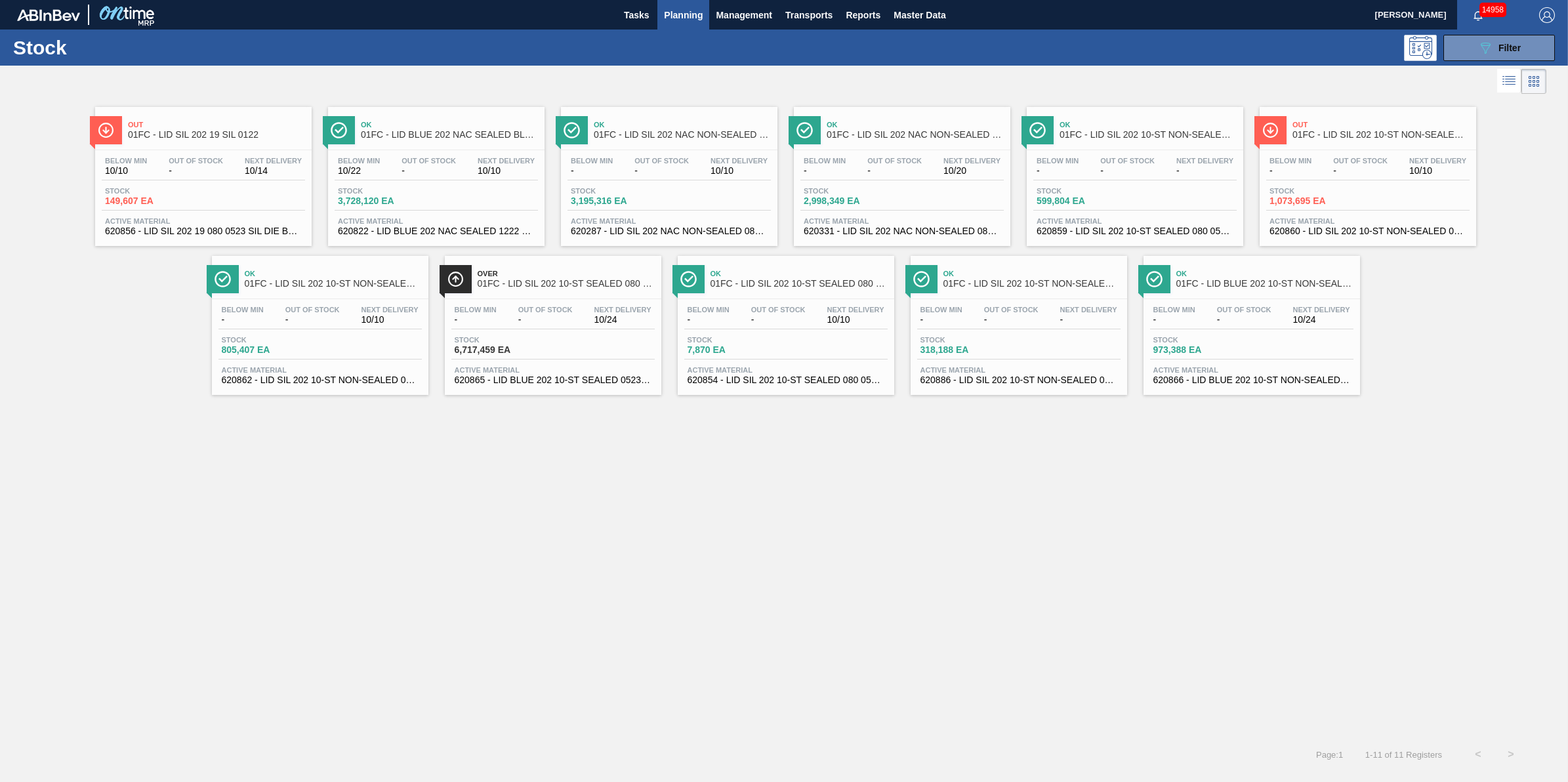
click at [681, 7] on span "Planning" at bounding box center [683, 15] width 39 height 16
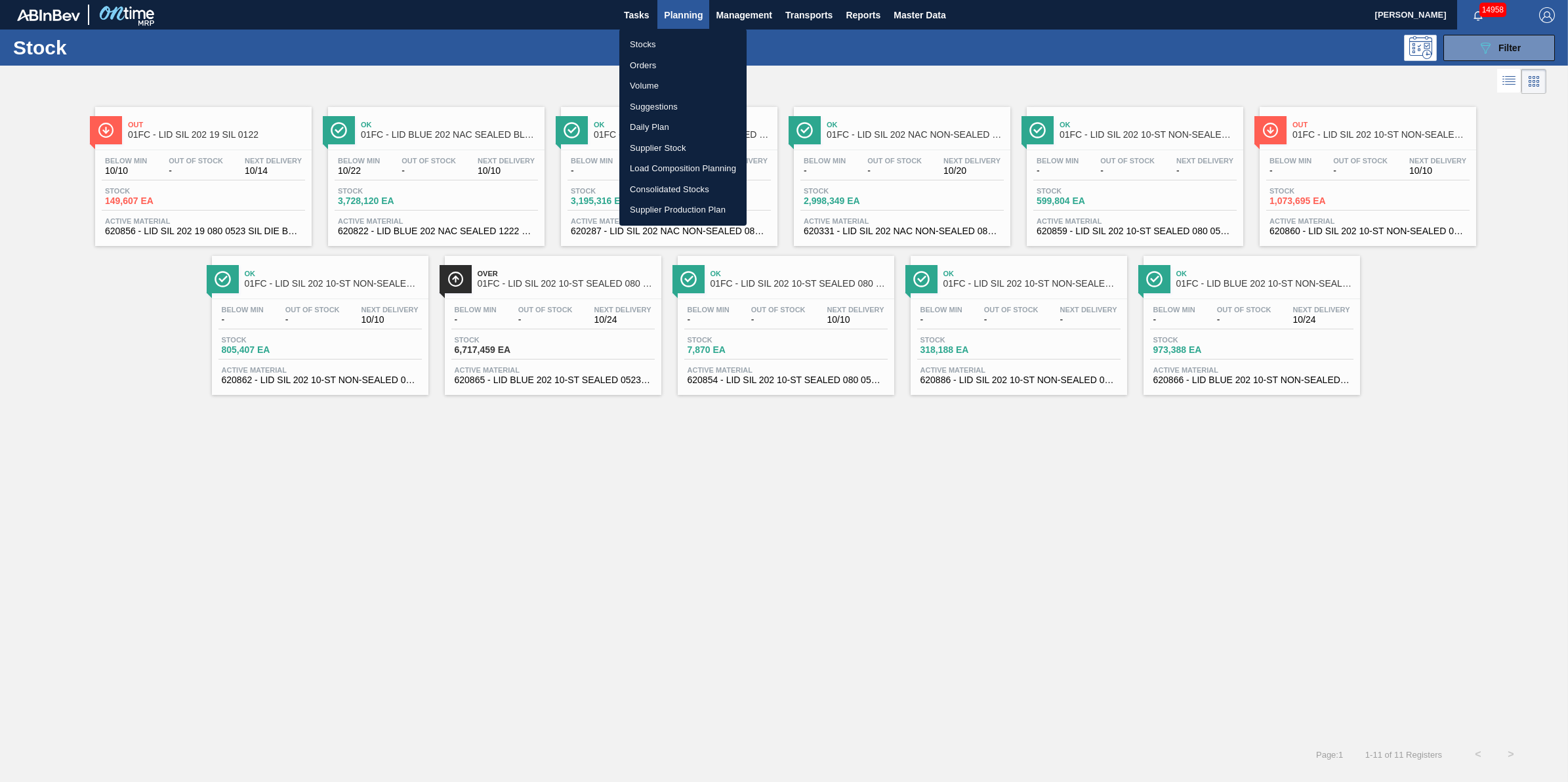
click at [668, 34] on ul "Stocks Orders Volume Suggestions Daily Plan Supplier Stock Load Composition Pla…" at bounding box center [683, 127] width 127 height 197
click at [666, 37] on li "Stocks" at bounding box center [683, 45] width 127 height 21
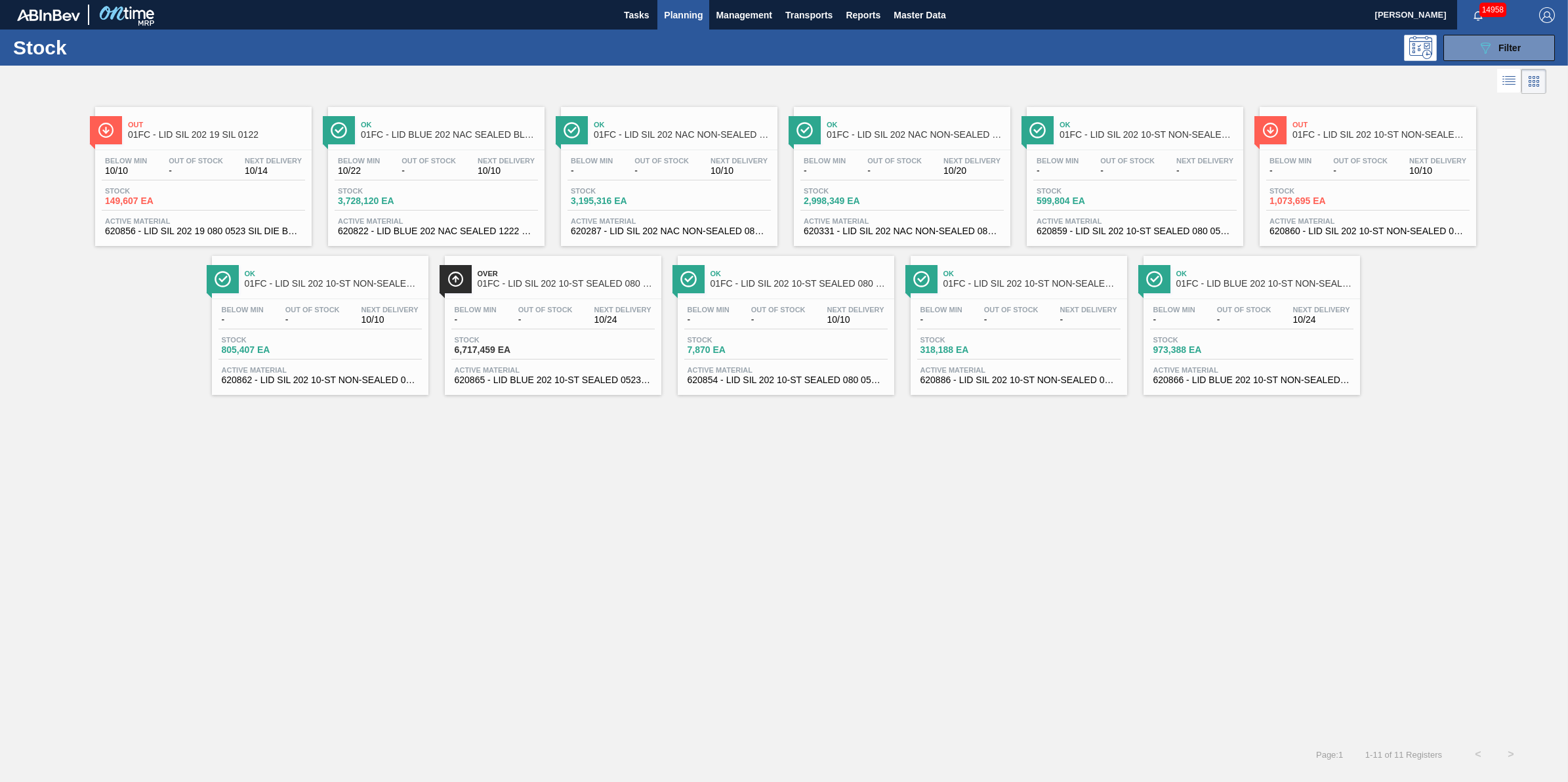
click at [682, 24] on button "Planning" at bounding box center [683, 15] width 52 height 30
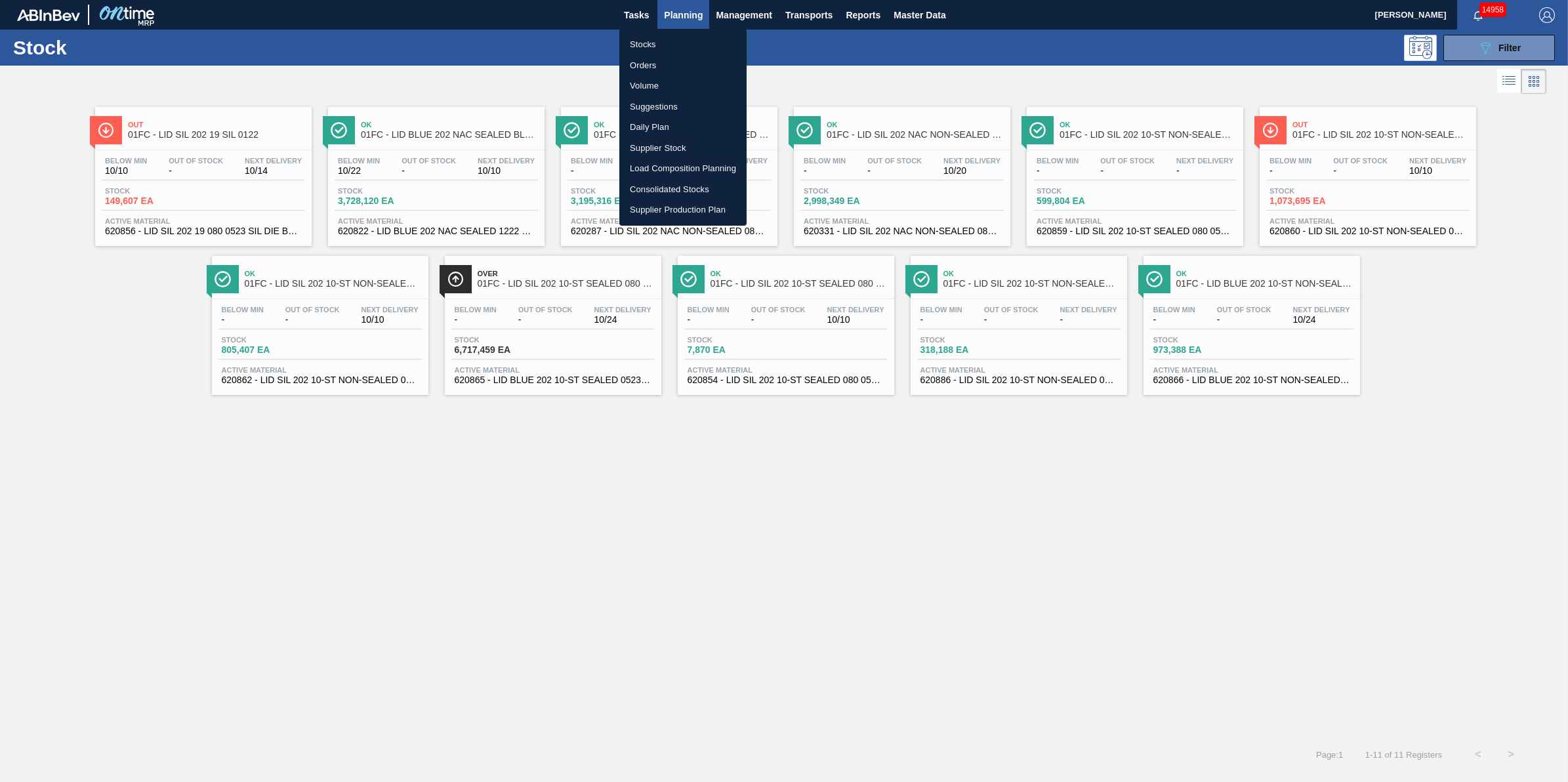
click at [679, 27] on div at bounding box center [784, 391] width 1568 height 782
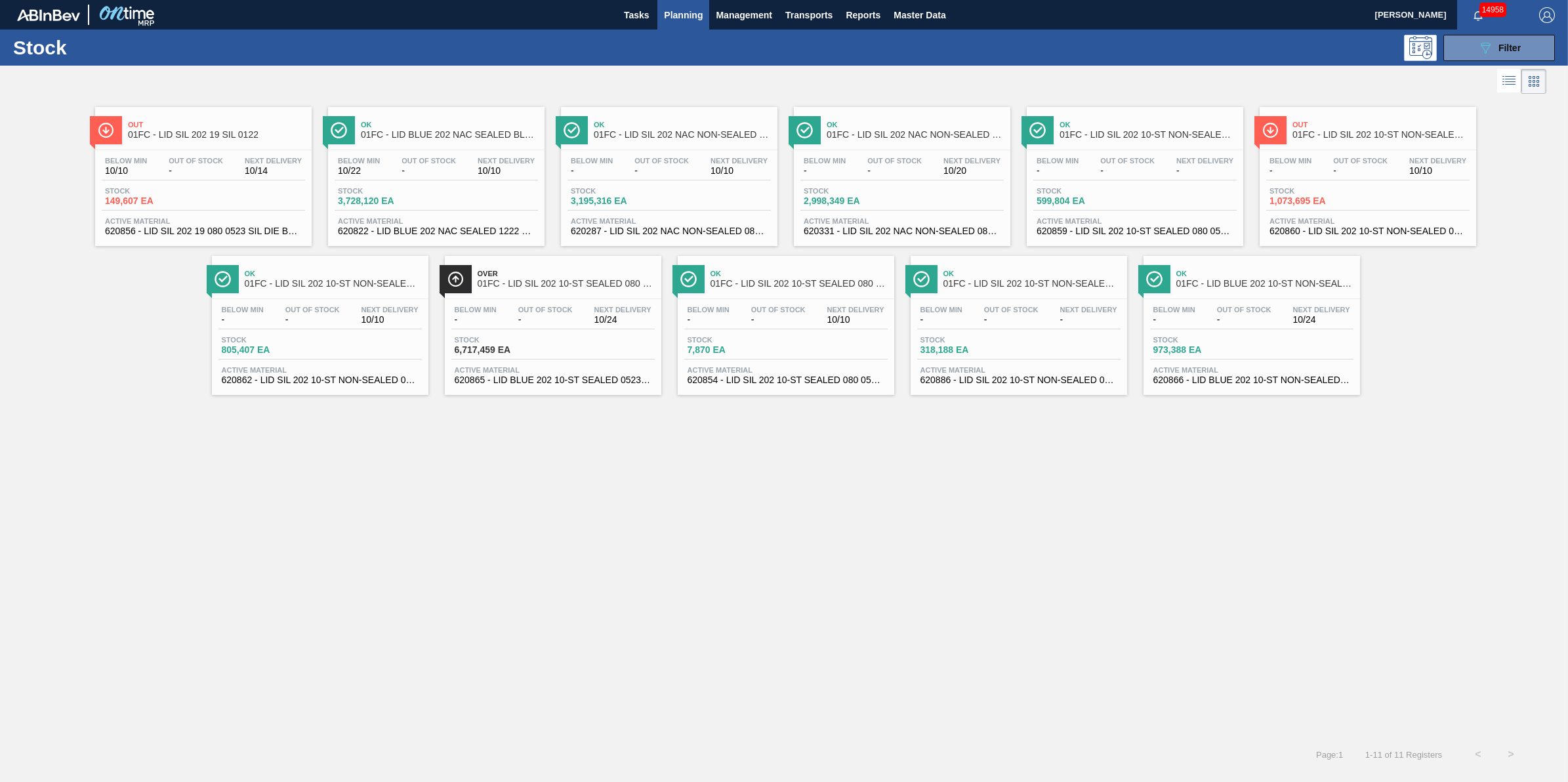
click at [671, 0] on body "Tasks Planning Management Transports Reports Master Data Jack Schuld 14958 Mark…" at bounding box center [784, 0] width 1568 height 0
click at [676, 26] on button "Planning" at bounding box center [683, 15] width 52 height 30
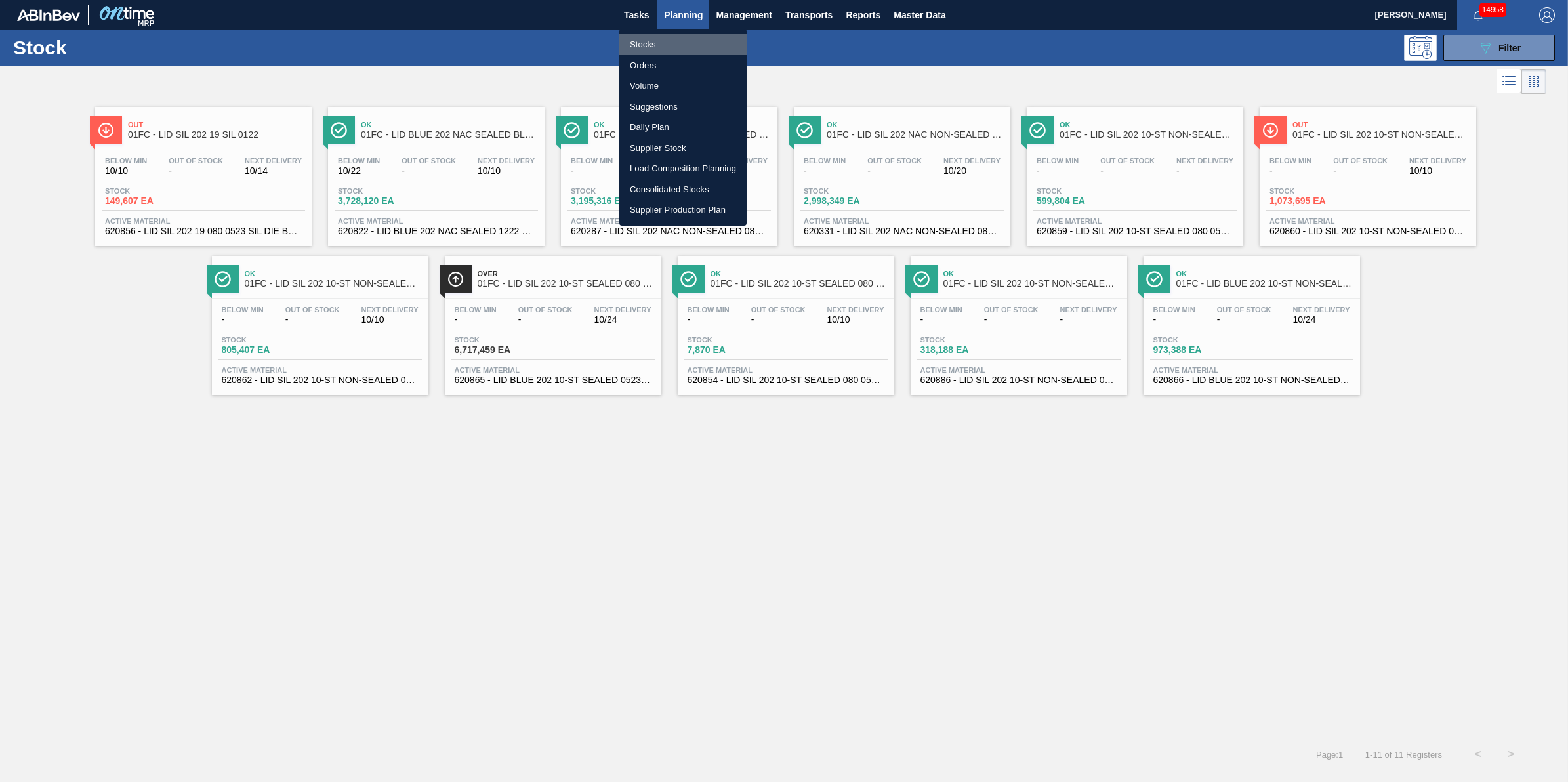
click at [673, 45] on li "Stocks" at bounding box center [683, 45] width 127 height 21
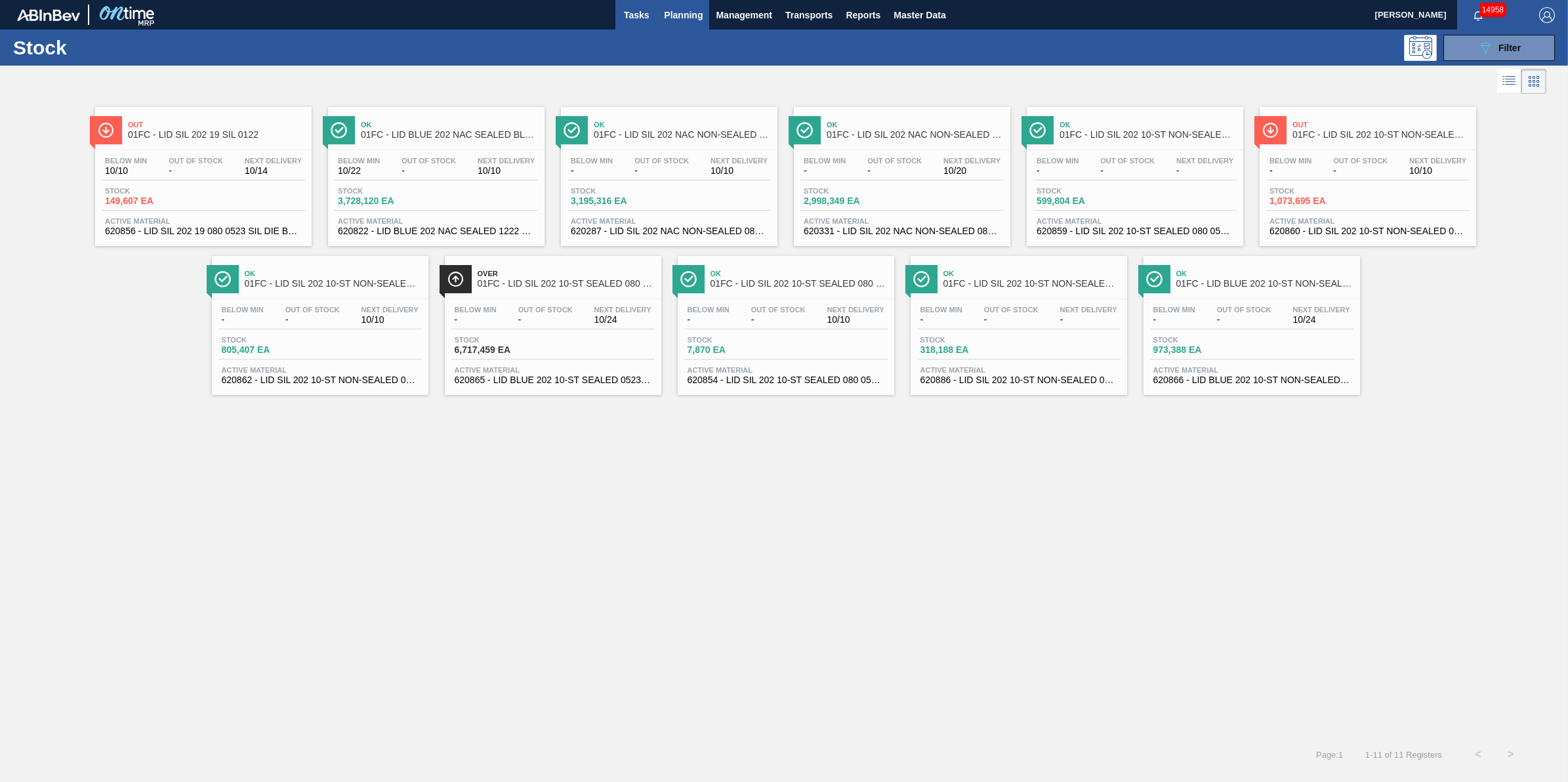
click at [655, 18] on button "Tasks" at bounding box center [636, 15] width 42 height 30
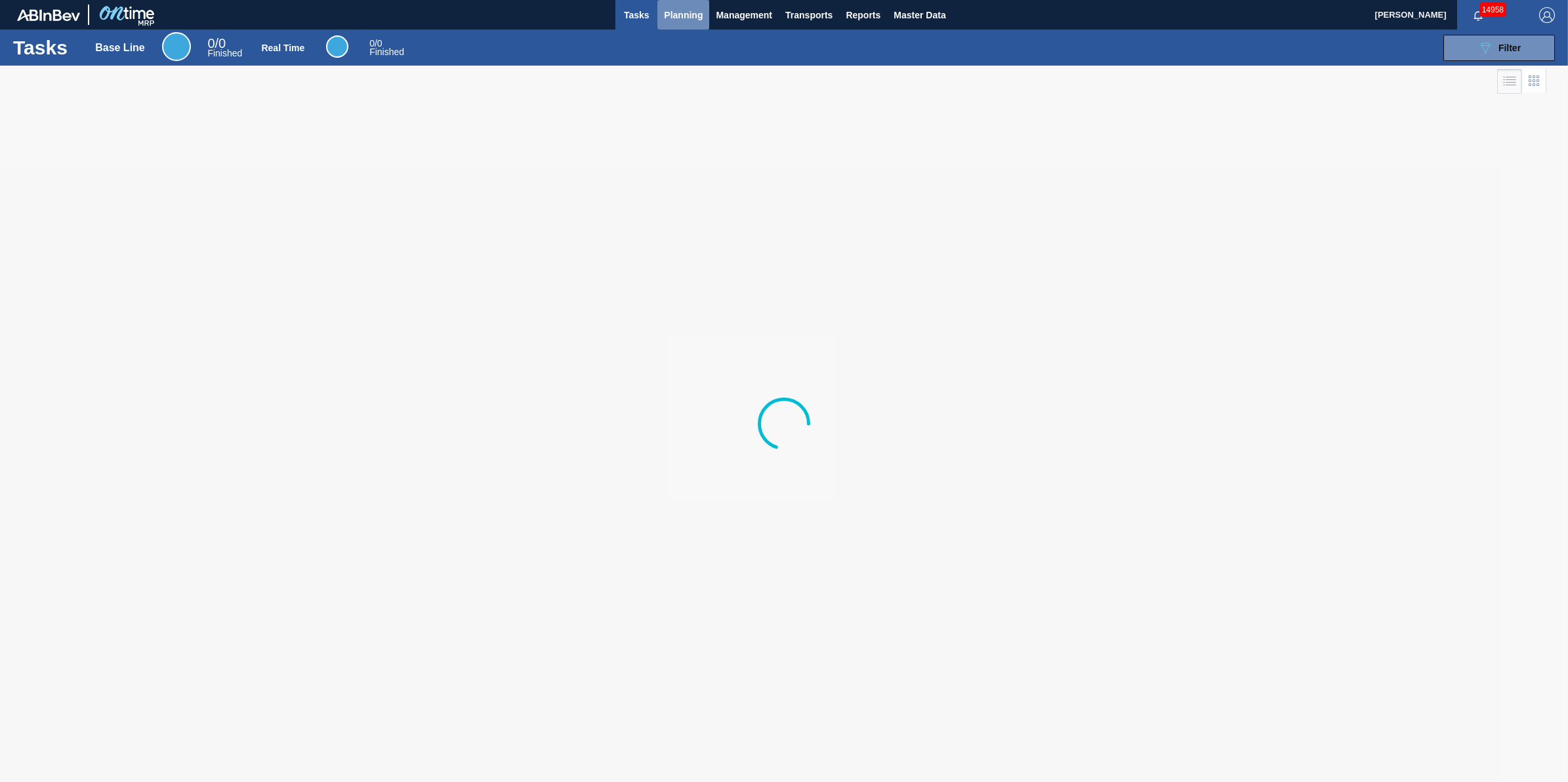
click at [684, 22] on span "Planning" at bounding box center [683, 15] width 39 height 16
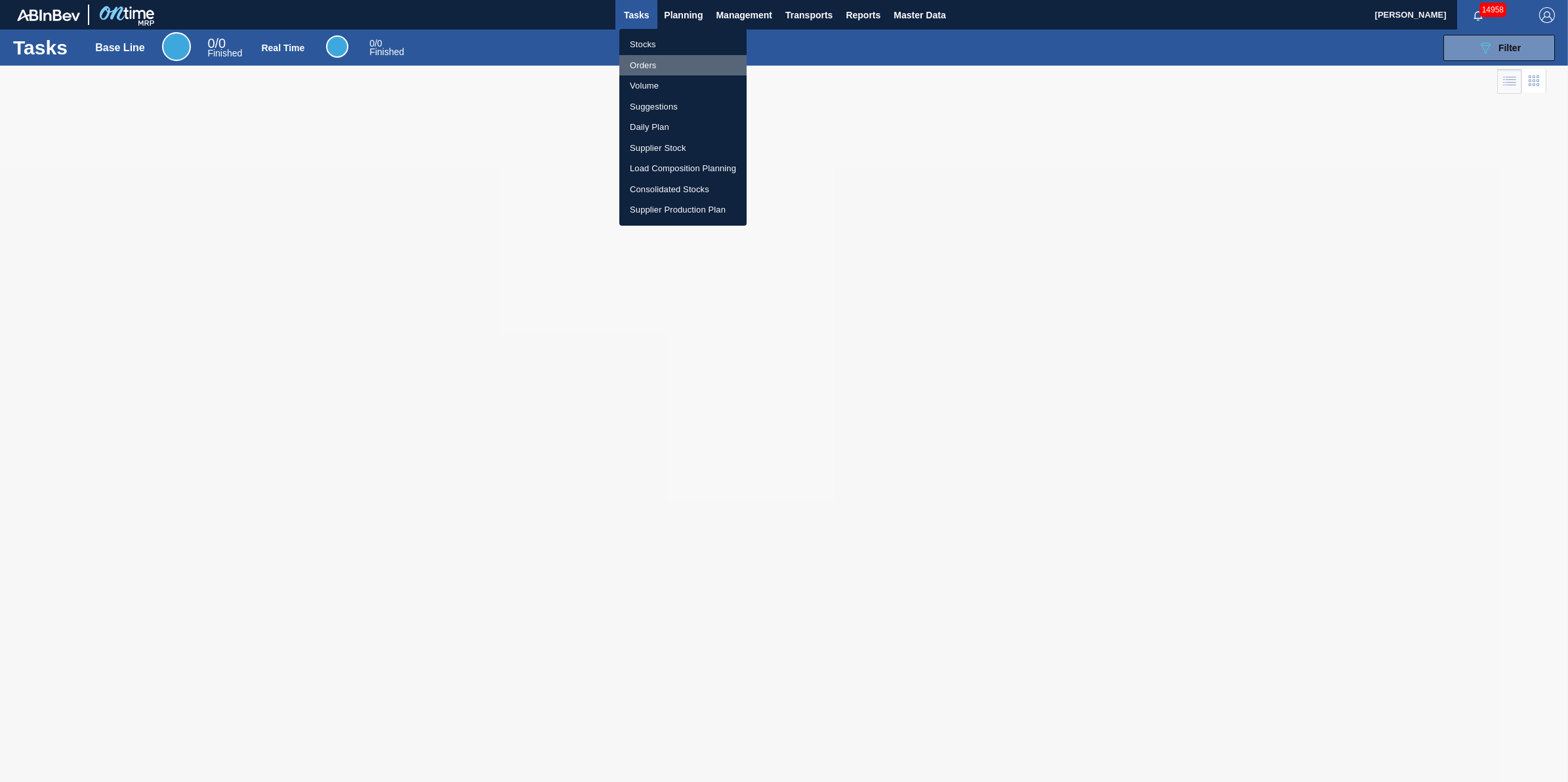
click at [689, 58] on li "Orders" at bounding box center [683, 66] width 127 height 21
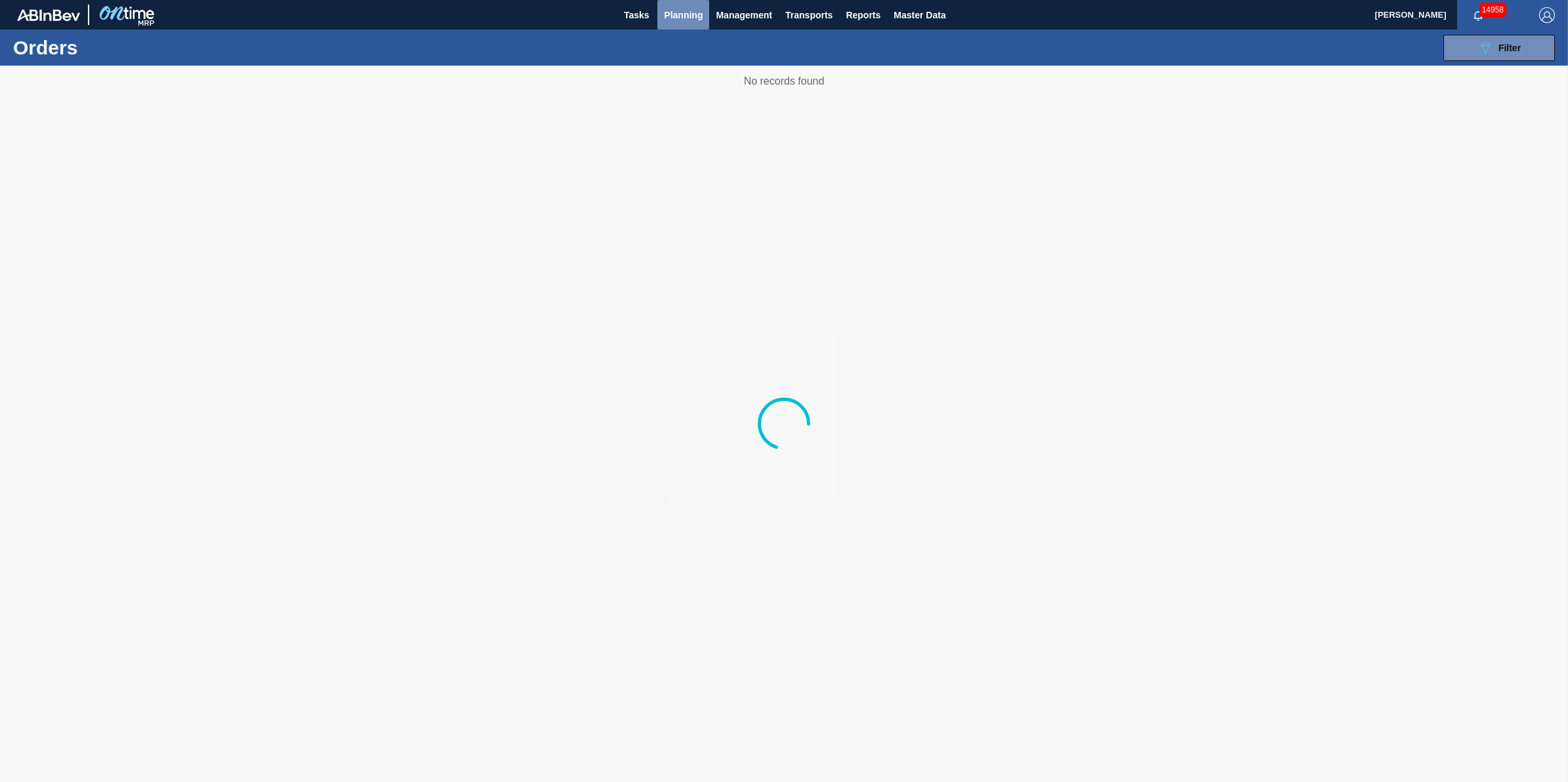
drag, startPoint x: 702, startPoint y: 20, endPoint x: 687, endPoint y: 35, distance: 21.2
click at [702, 20] on span "Planning" at bounding box center [683, 15] width 39 height 16
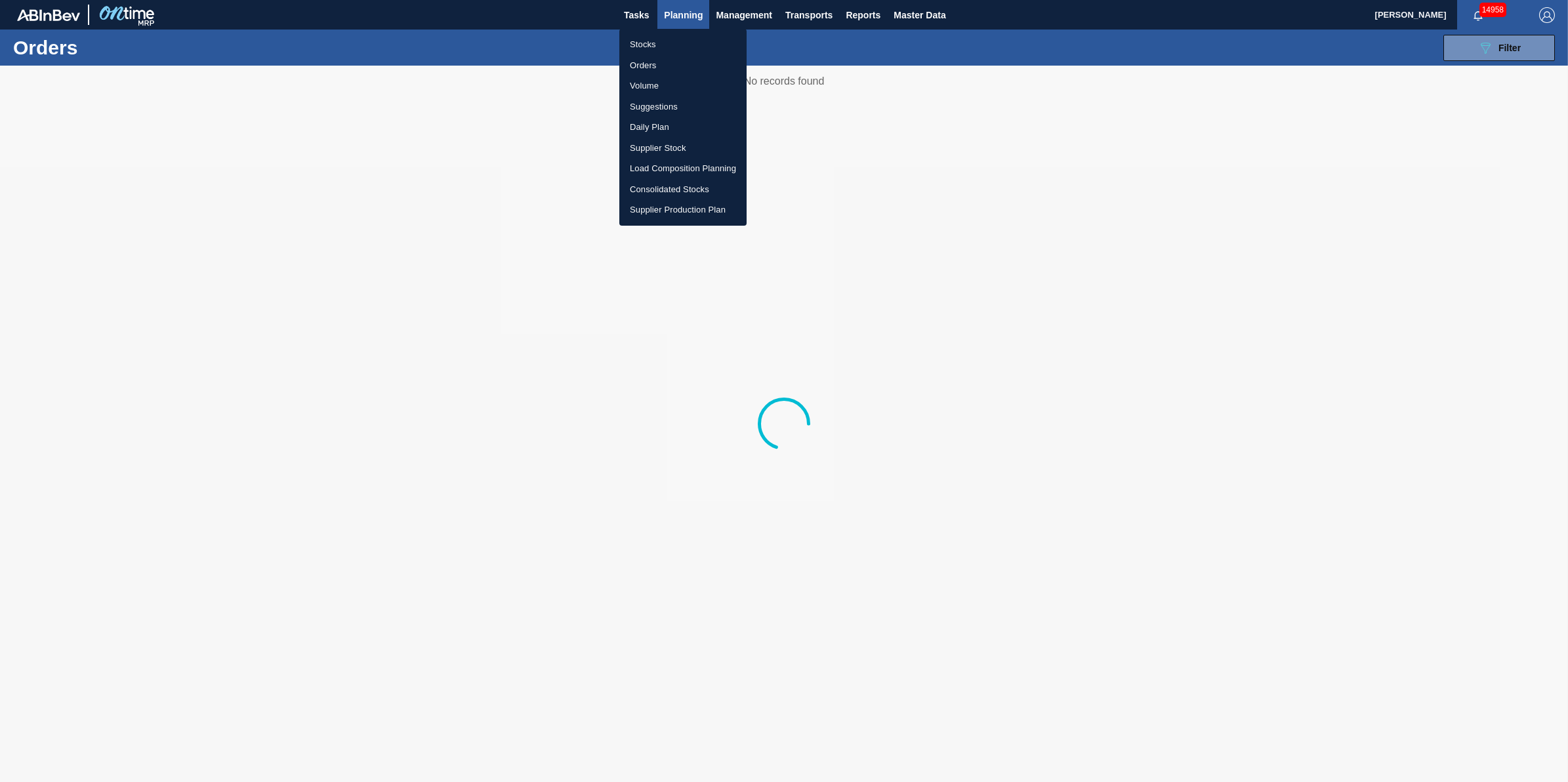
click at [686, 38] on li "Stocks" at bounding box center [683, 45] width 127 height 21
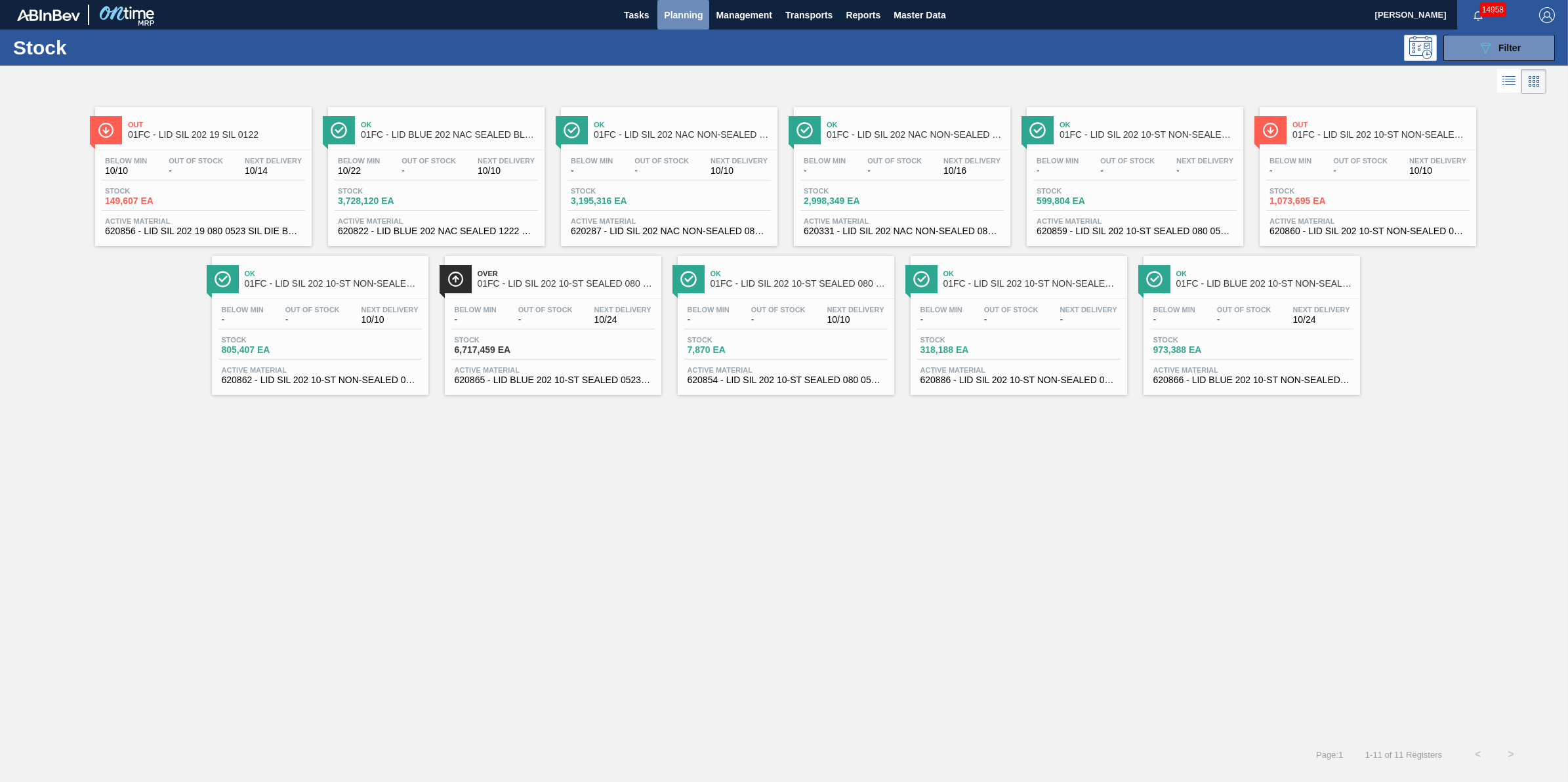
click at [678, 18] on span "Planning" at bounding box center [683, 15] width 39 height 16
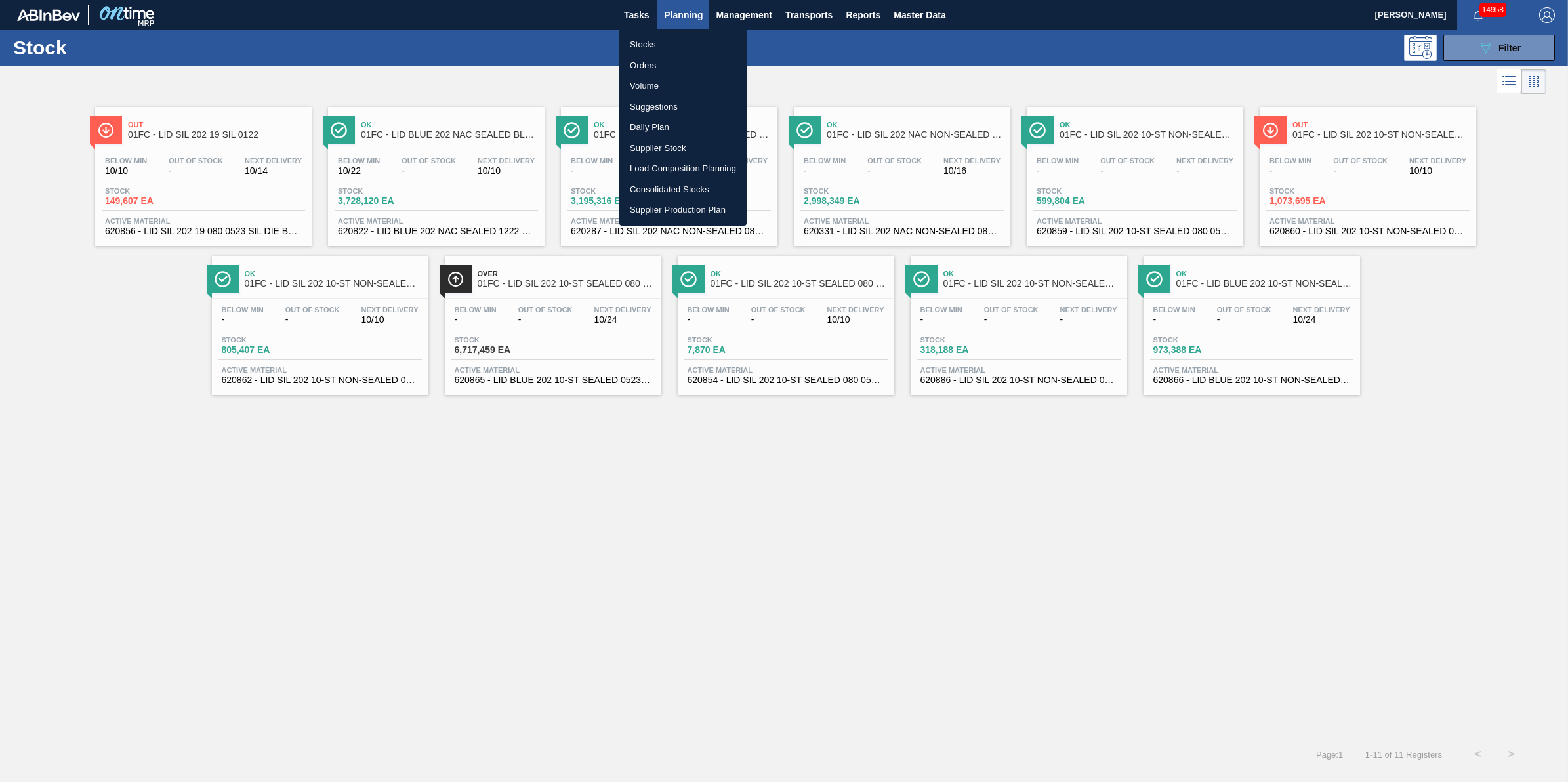
click at [686, 107] on li "Suggestions" at bounding box center [683, 107] width 127 height 21
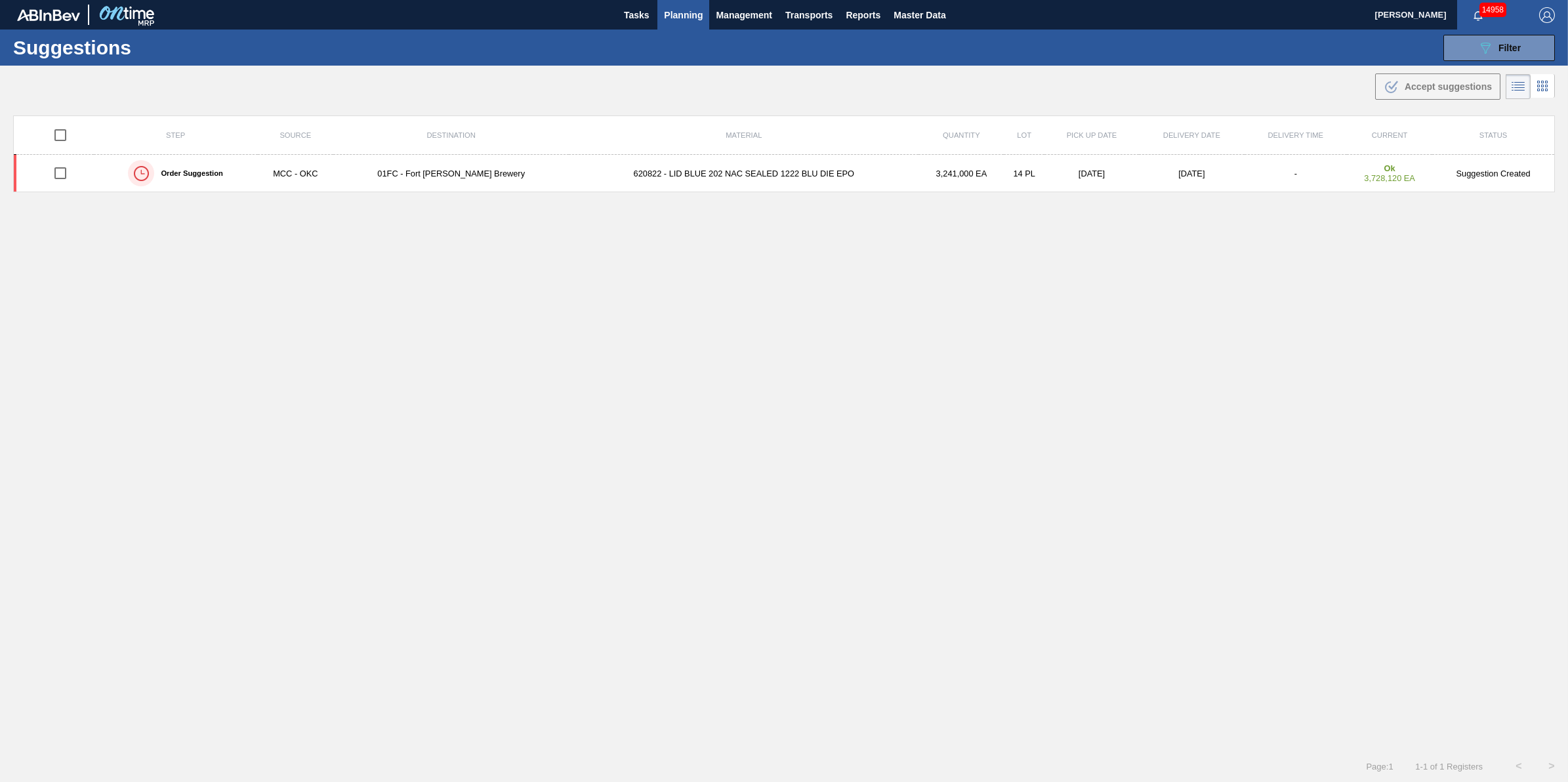
click at [679, 17] on span "Planning" at bounding box center [683, 15] width 39 height 16
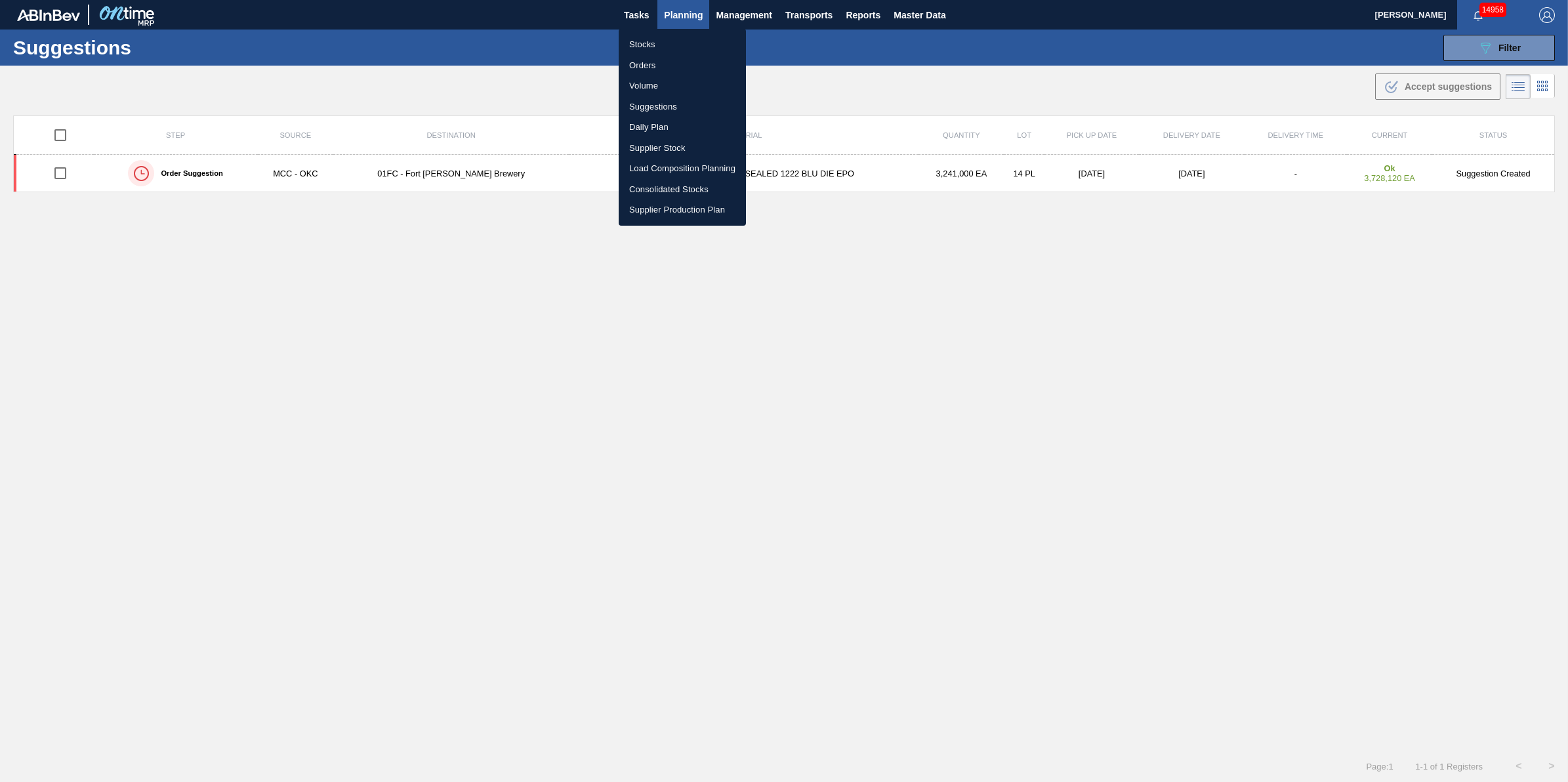
click at [669, 37] on li "Stocks" at bounding box center [682, 45] width 127 height 21
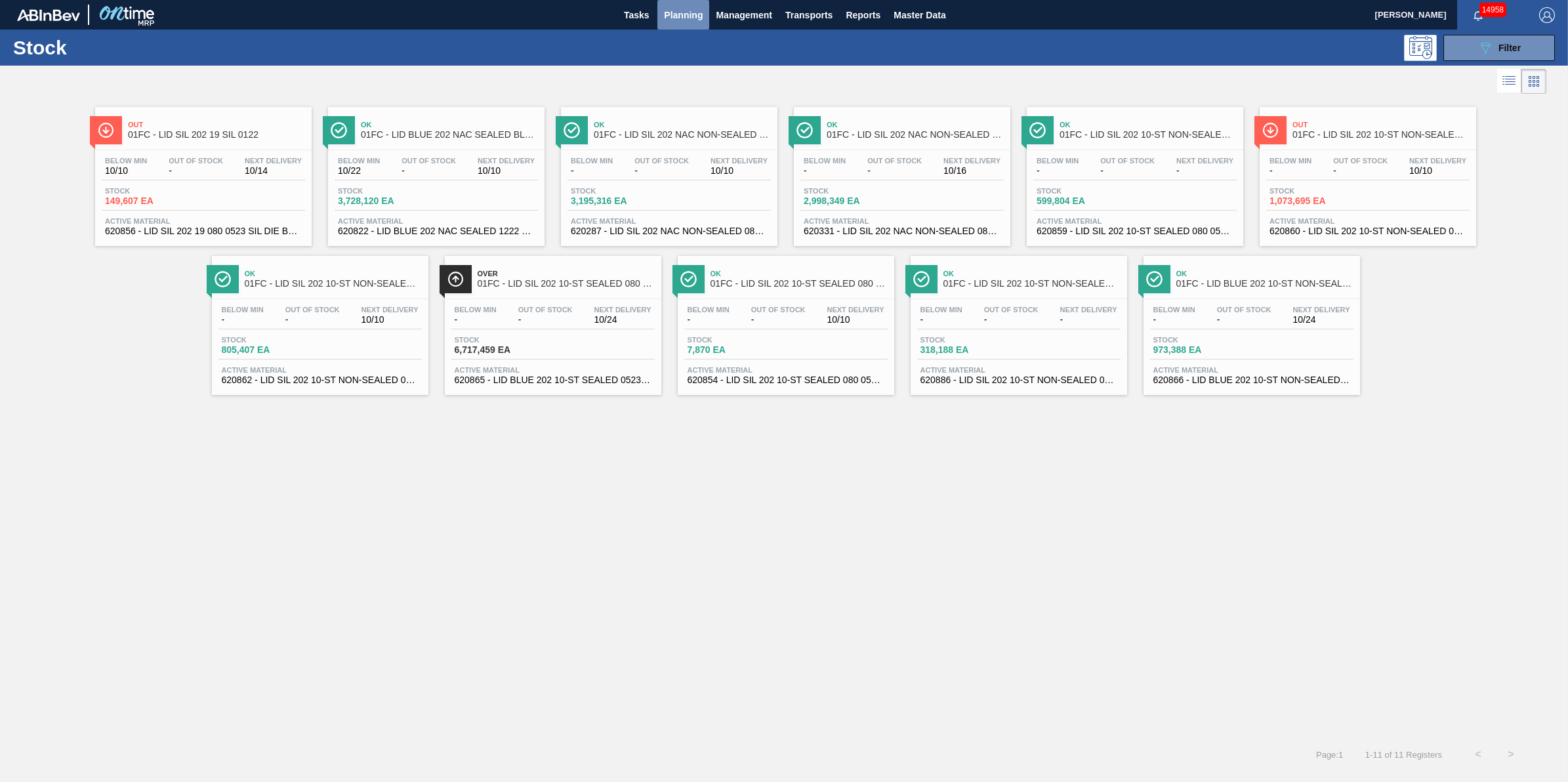
click at [674, 14] on span "Planning" at bounding box center [683, 15] width 39 height 16
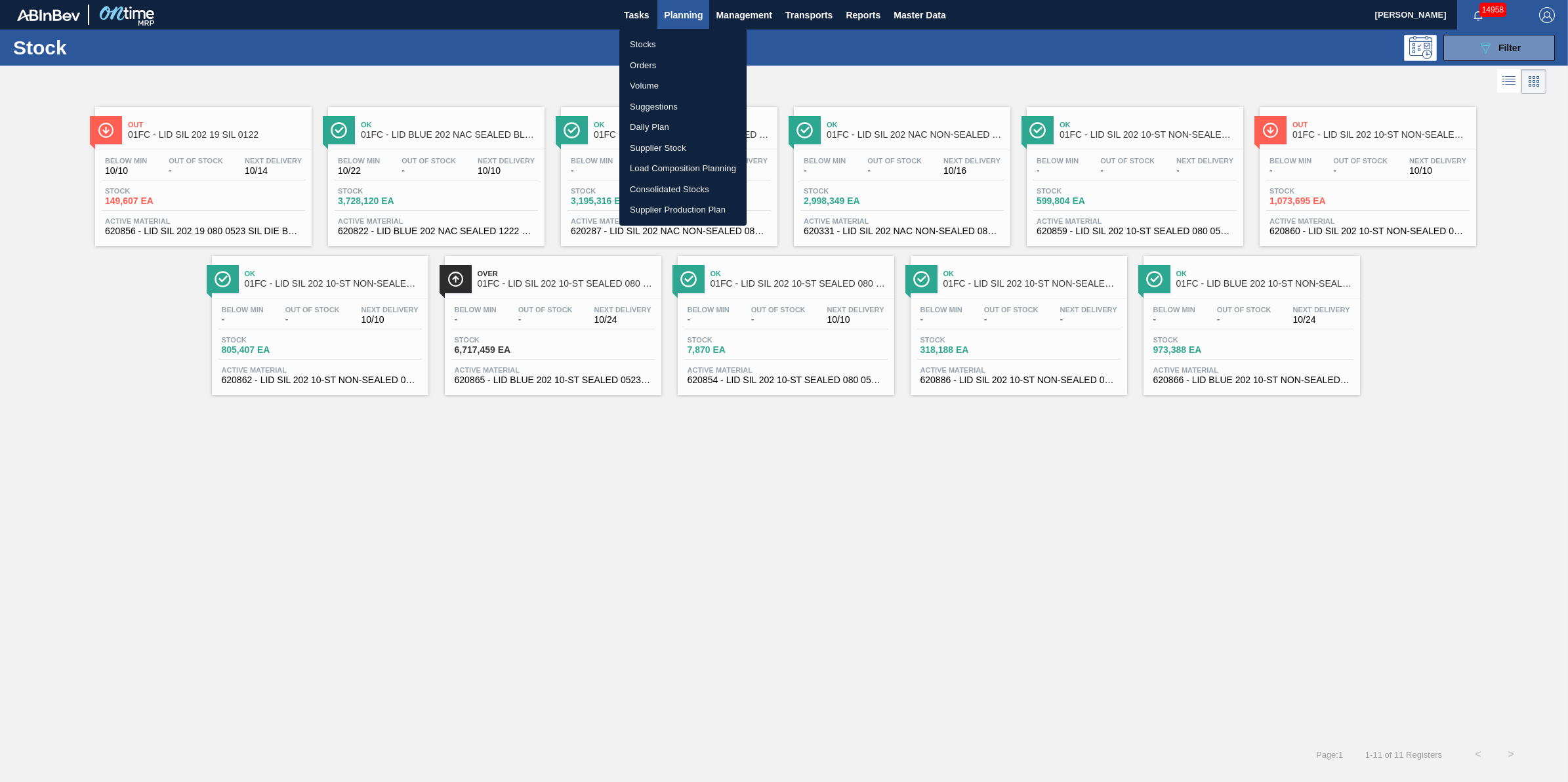
click at [674, 35] on li "Stocks" at bounding box center [683, 45] width 127 height 21
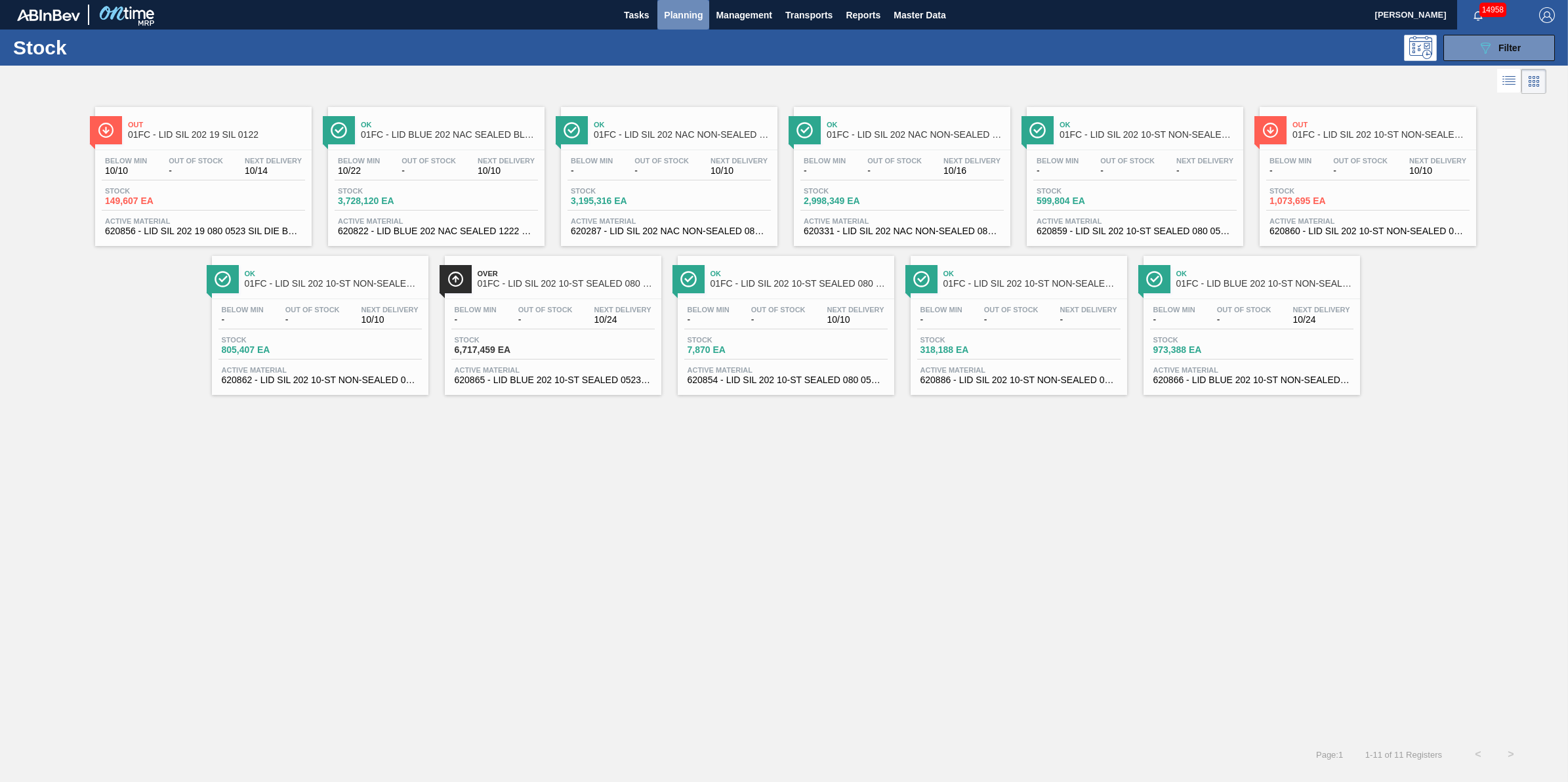
click at [679, 7] on span "Planning" at bounding box center [683, 15] width 39 height 16
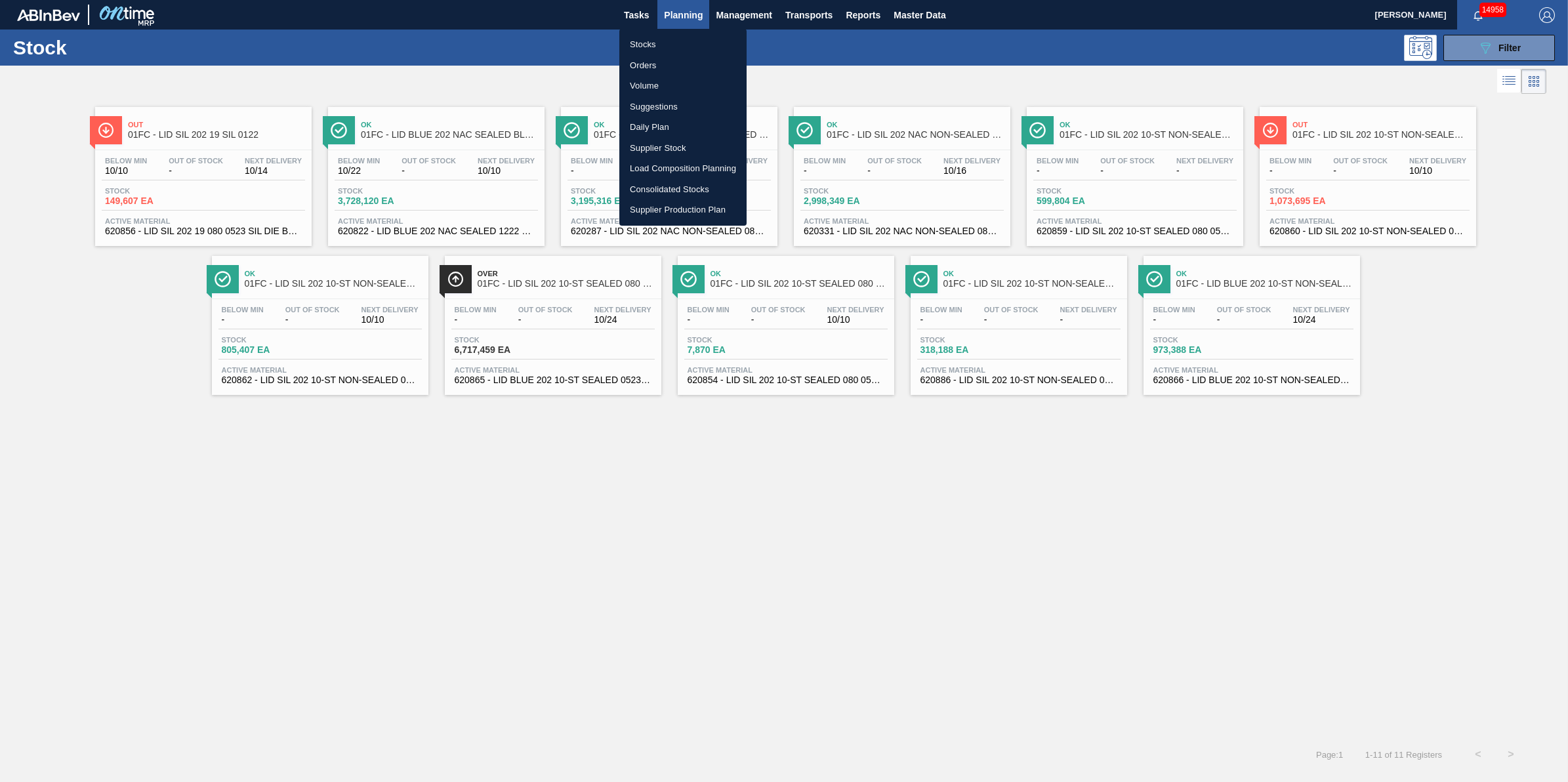
click at [669, 34] on li "Stocks" at bounding box center [683, 45] width 127 height 21
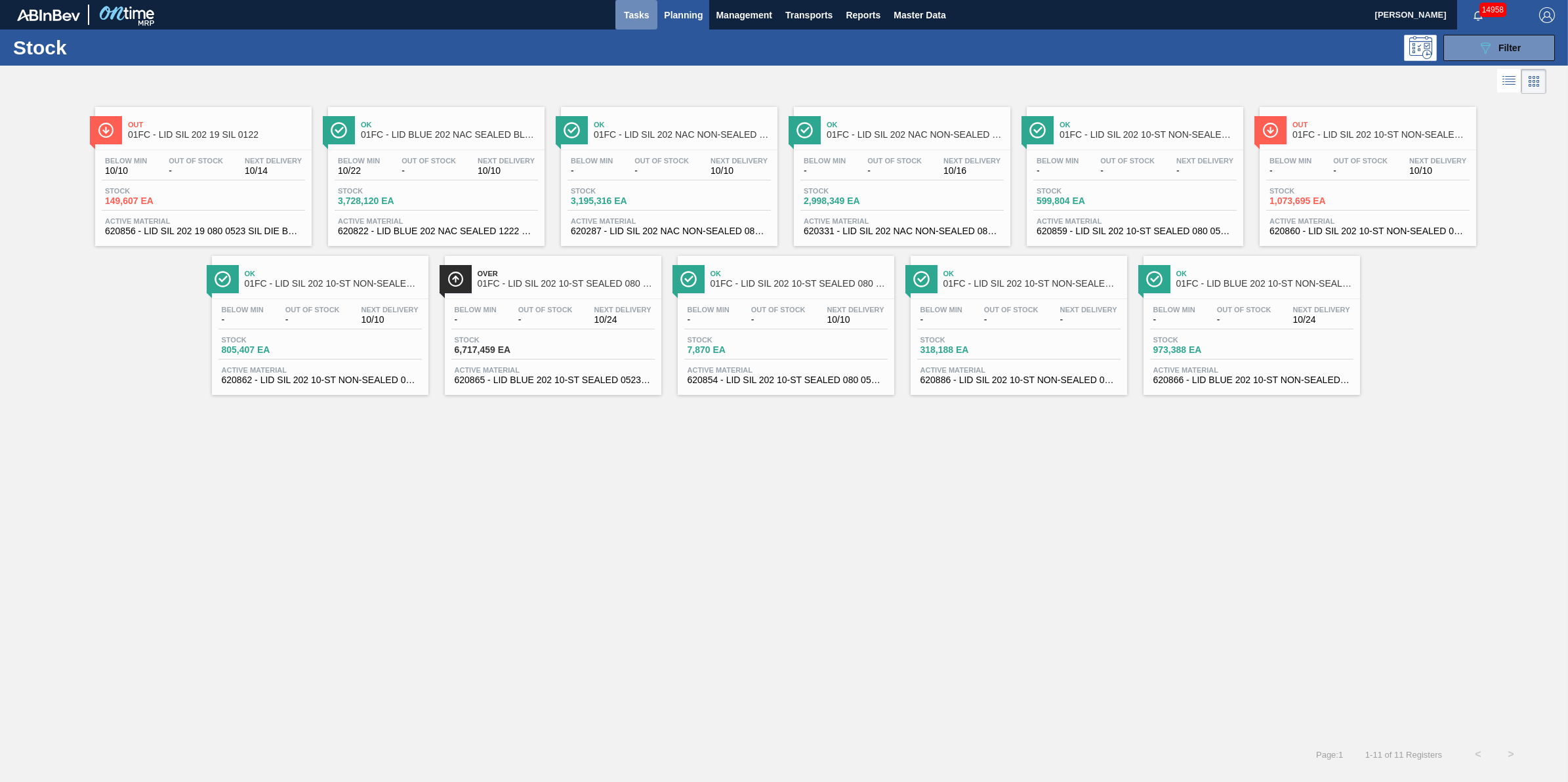
click at [646, 15] on span "Tasks" at bounding box center [636, 15] width 29 height 16
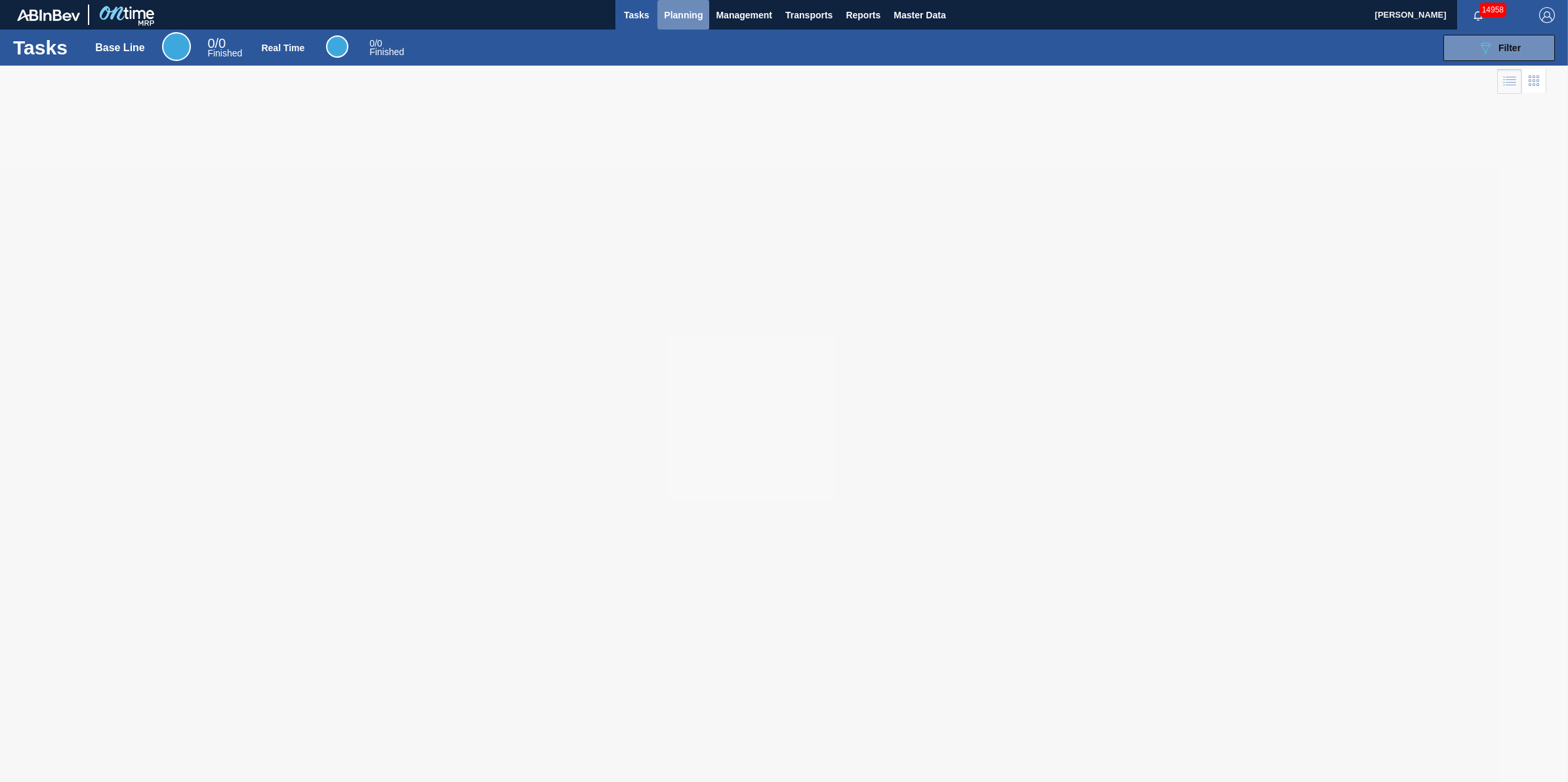
click at [661, 21] on button "Planning" at bounding box center [683, 15] width 52 height 30
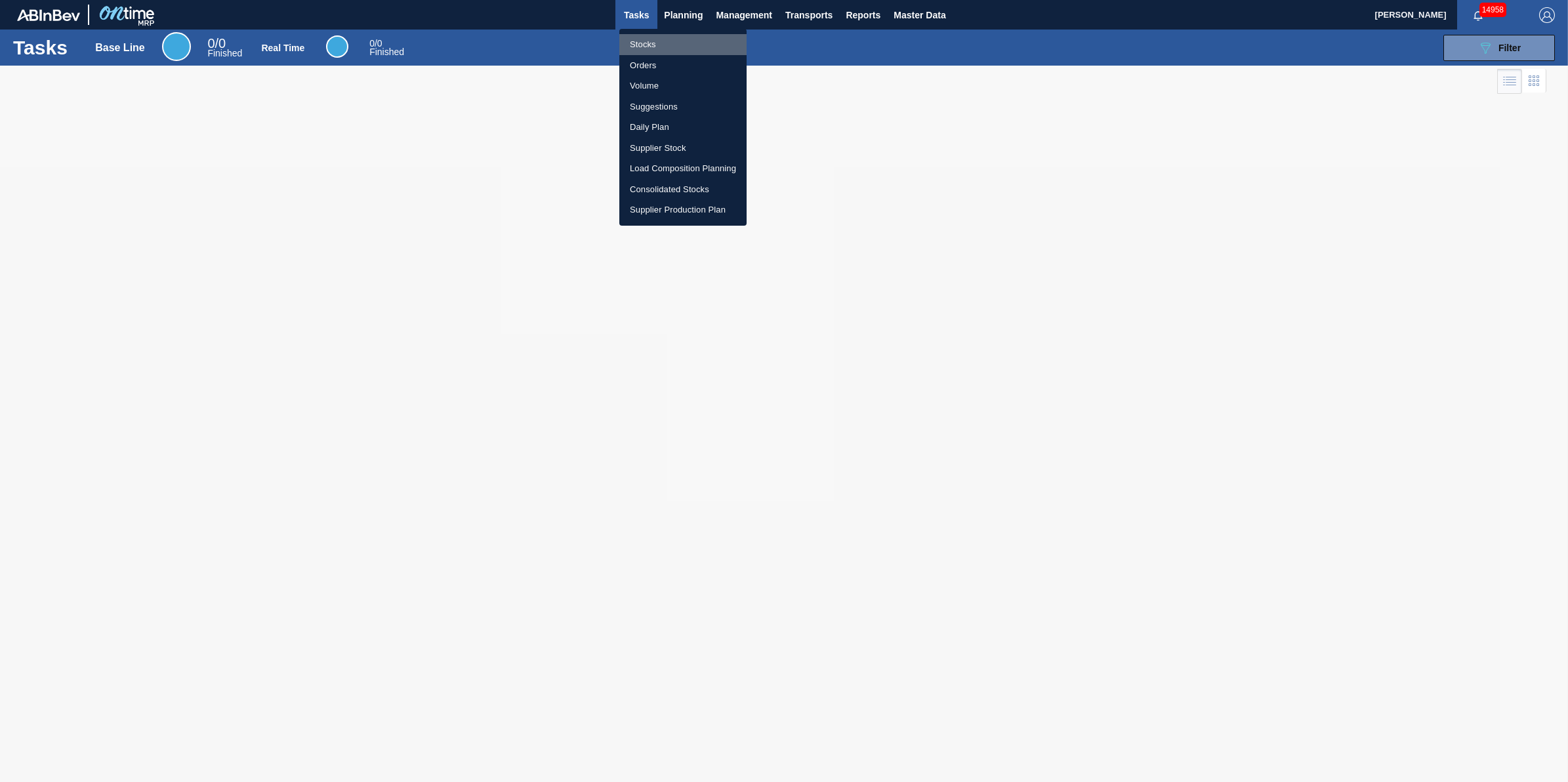
click at [660, 47] on li "Stocks" at bounding box center [683, 45] width 127 height 21
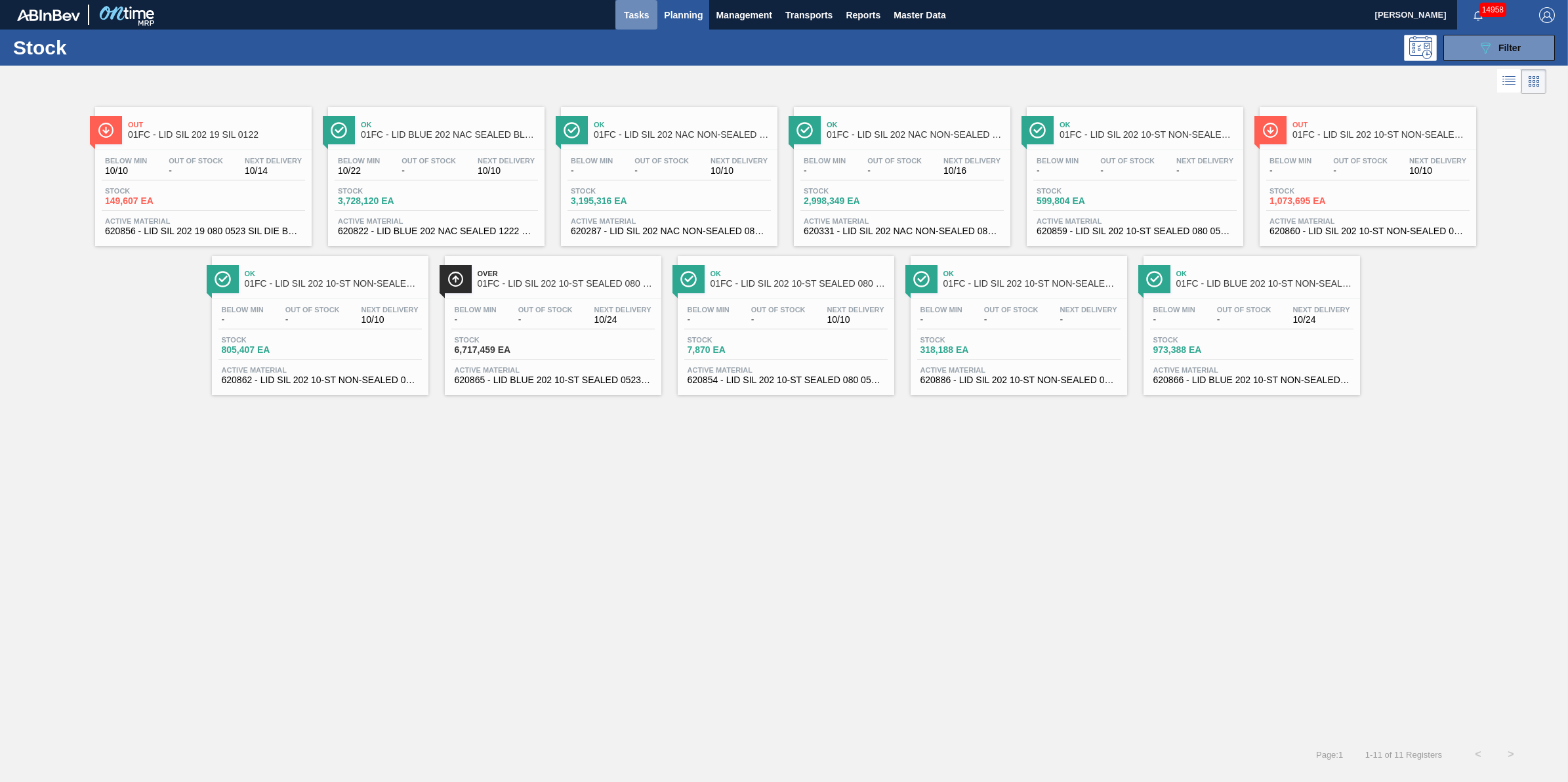
click at [622, 18] on span "Tasks" at bounding box center [636, 15] width 29 height 16
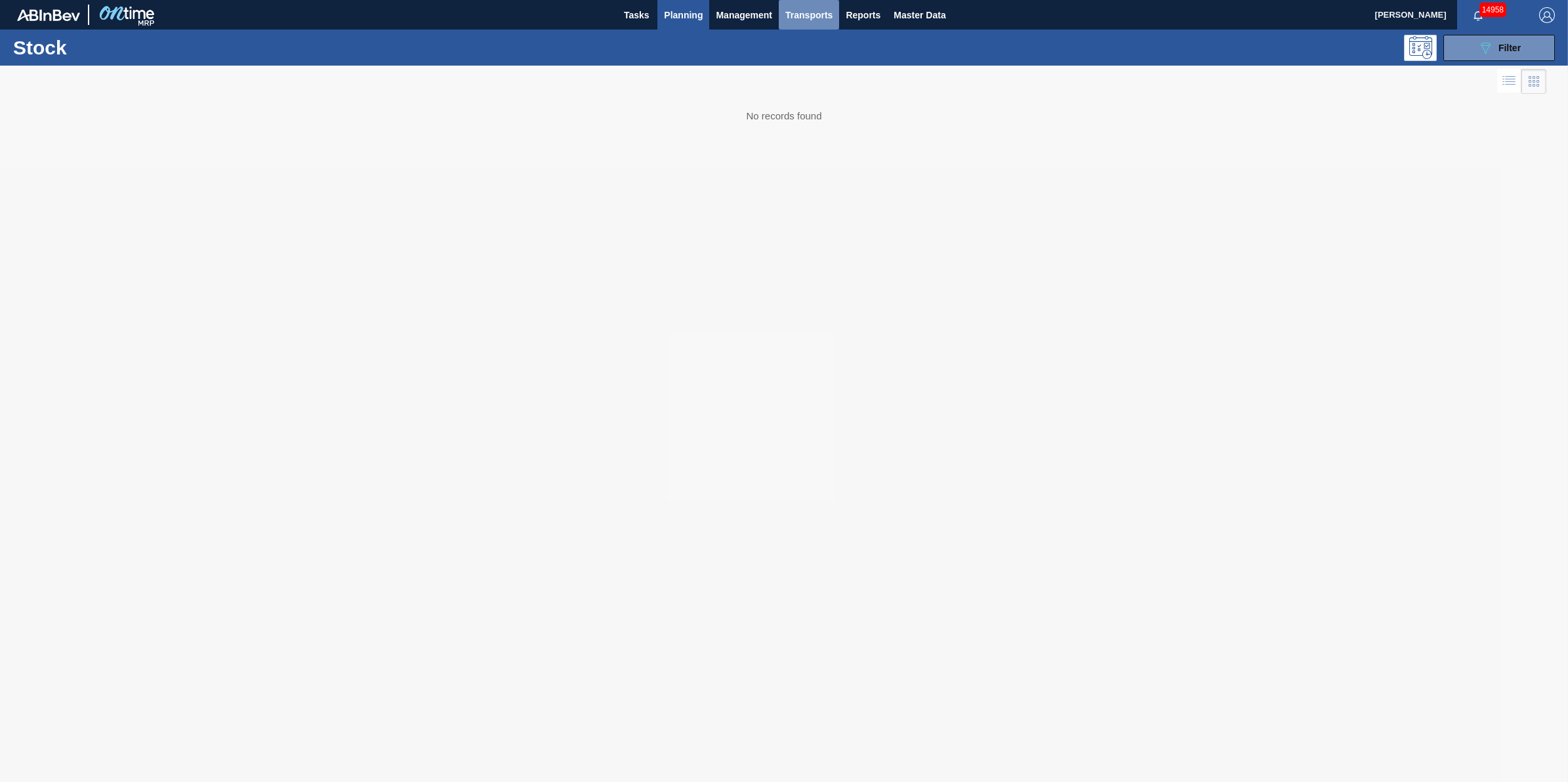
click at [817, 17] on span "Transports" at bounding box center [809, 15] width 47 height 16
click at [815, 66] on li "Load Building" at bounding box center [818, 66] width 111 height 21
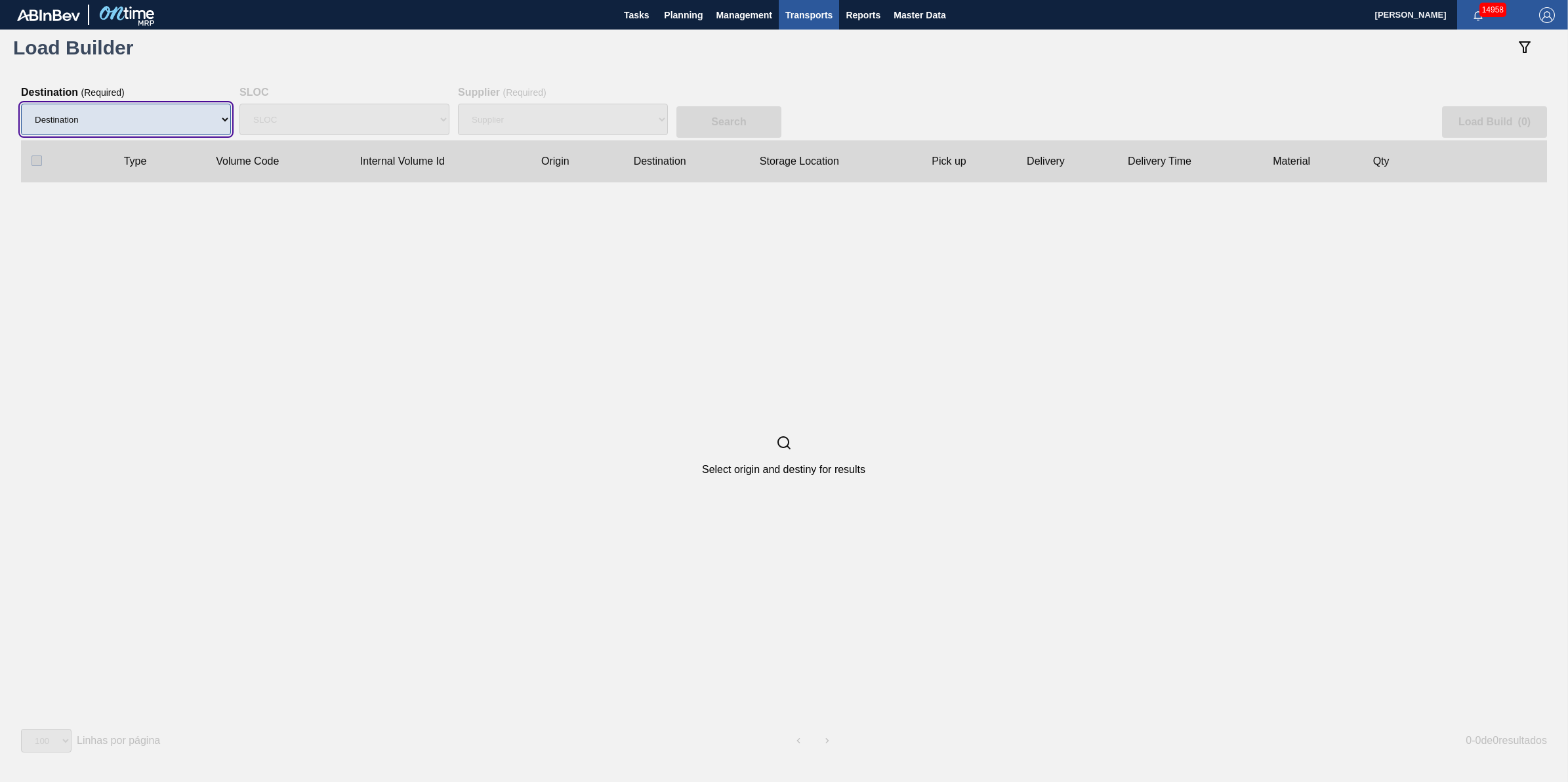
click at [120, 119] on select "Destination 01BV - Baldwinsville Brewery 01CL - Columbus Brewery 01CV - Carters…" at bounding box center [126, 119] width 210 height 32
select select "7"
click at [21, 104] on select "Destination 01BV - Baldwinsville Brewery 01CL - Columbus Brewery 01CV - Carters…" at bounding box center [126, 119] width 210 height 32
click at [539, 121] on div "Supplier" at bounding box center [563, 119] width 210 height 42
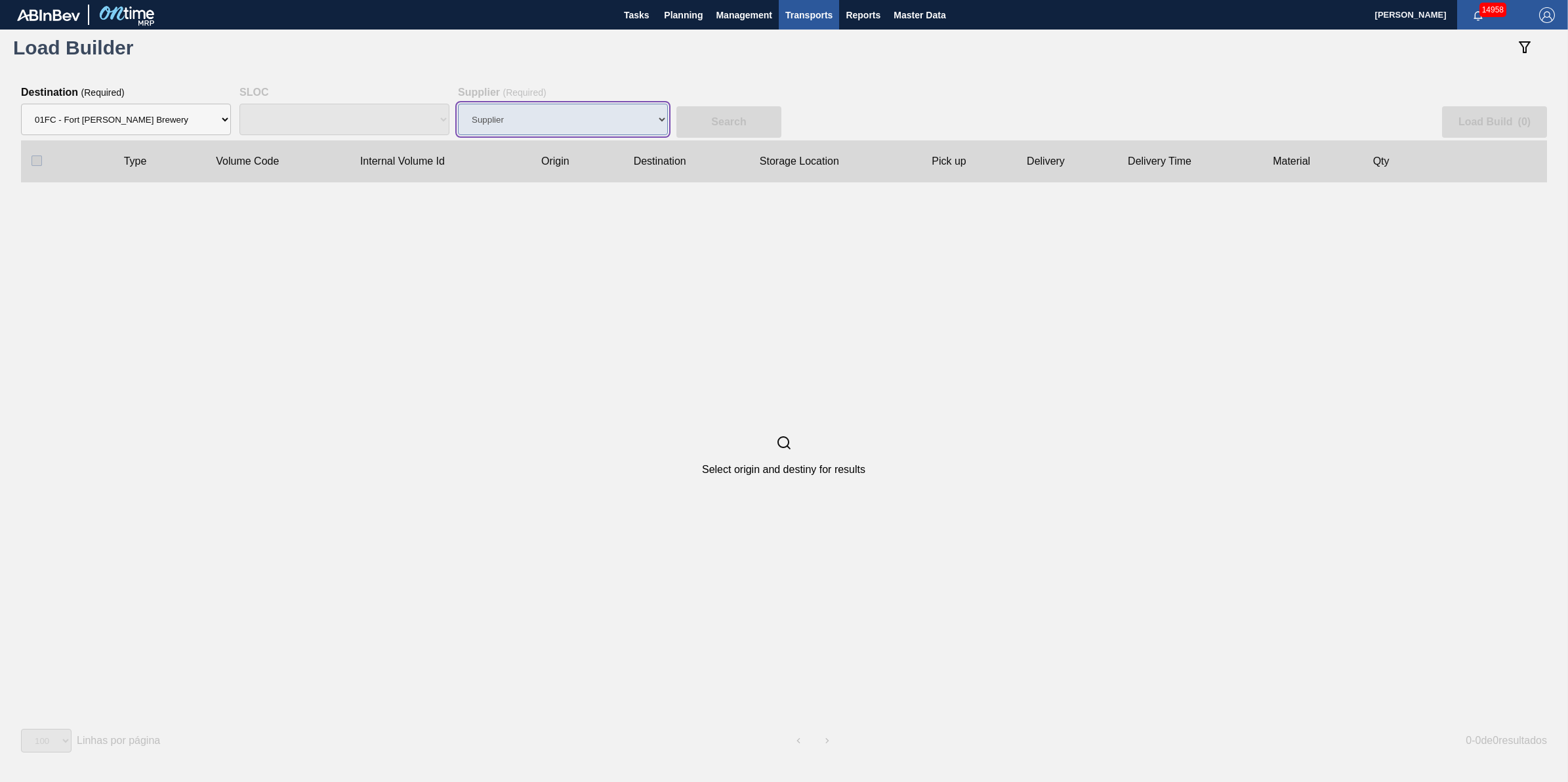
select select "N/A"
click at [533, 125] on select "Supplier 8221649 - BALL METAL CONTAINER GROUP 8342641 - BALL METAL CONTAINER GR…" at bounding box center [563, 119] width 210 height 32
select select "166"
click at [458, 104] on select "Supplier 8221649 - BALL METAL CONTAINER GROUP 8342641 - BALL METAL CONTAINER GR…" at bounding box center [563, 119] width 210 height 32
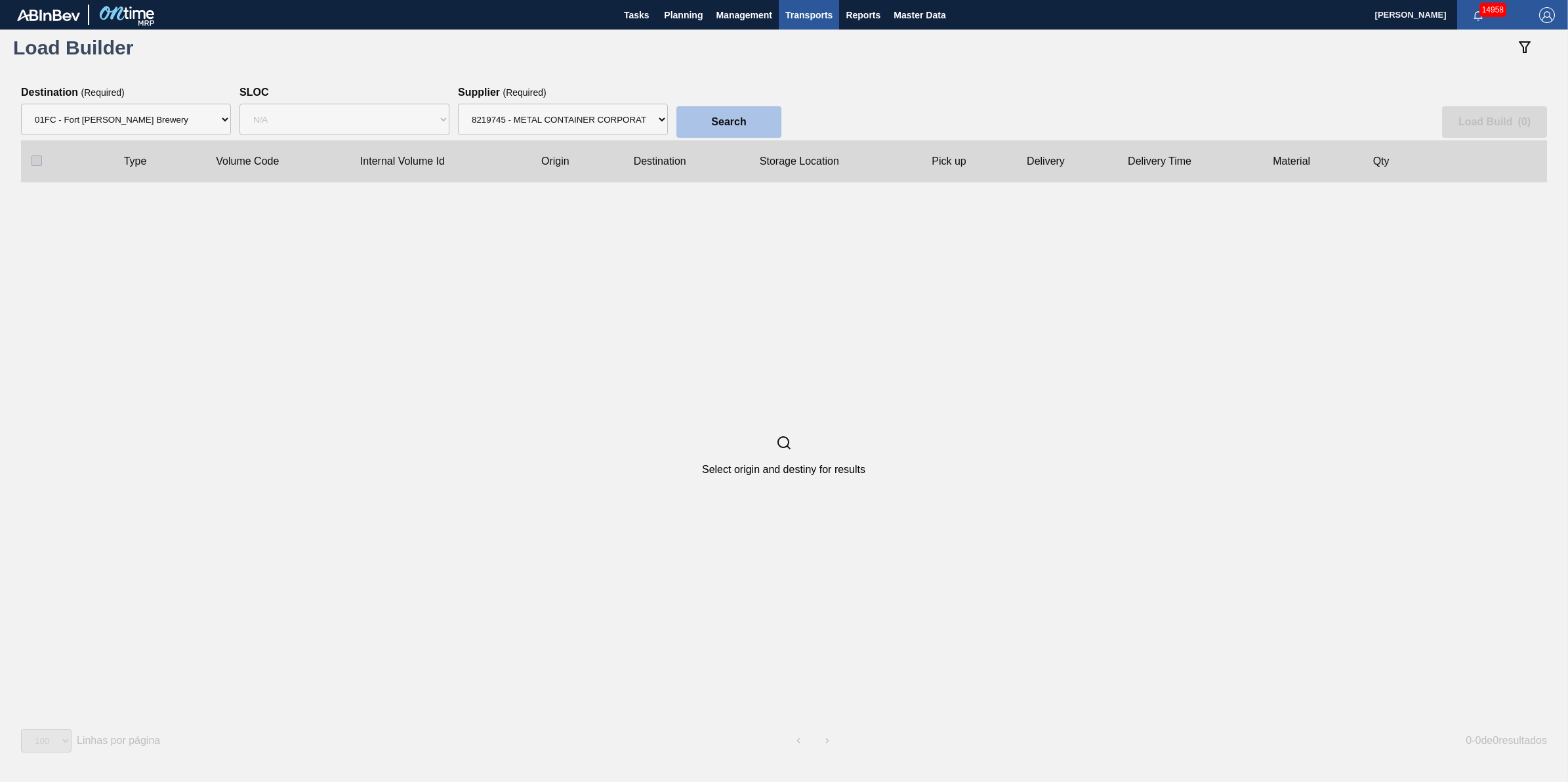
click at [697, 121] on button "Search" at bounding box center [728, 122] width 105 height 32
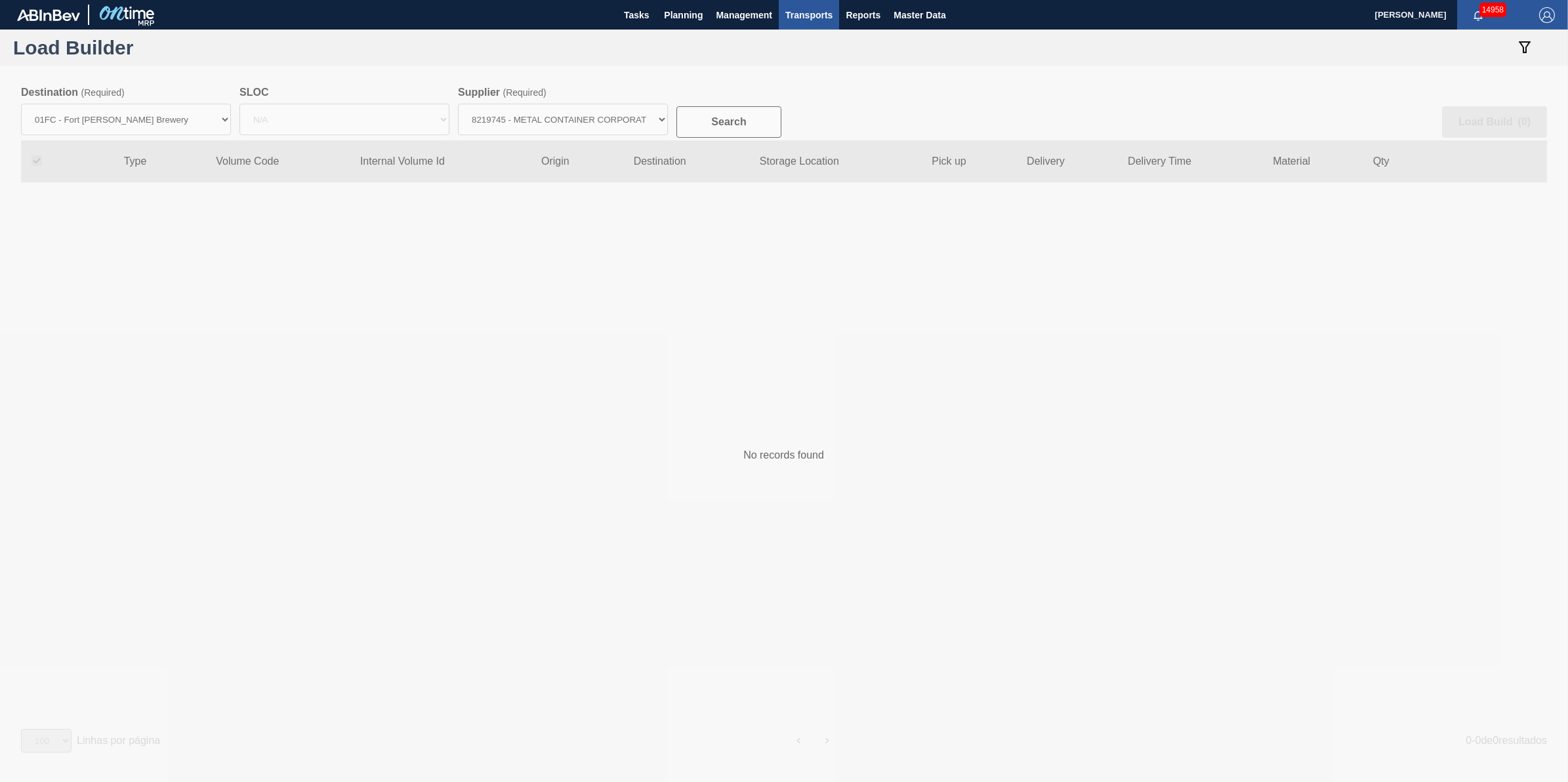
checkbox input "true"
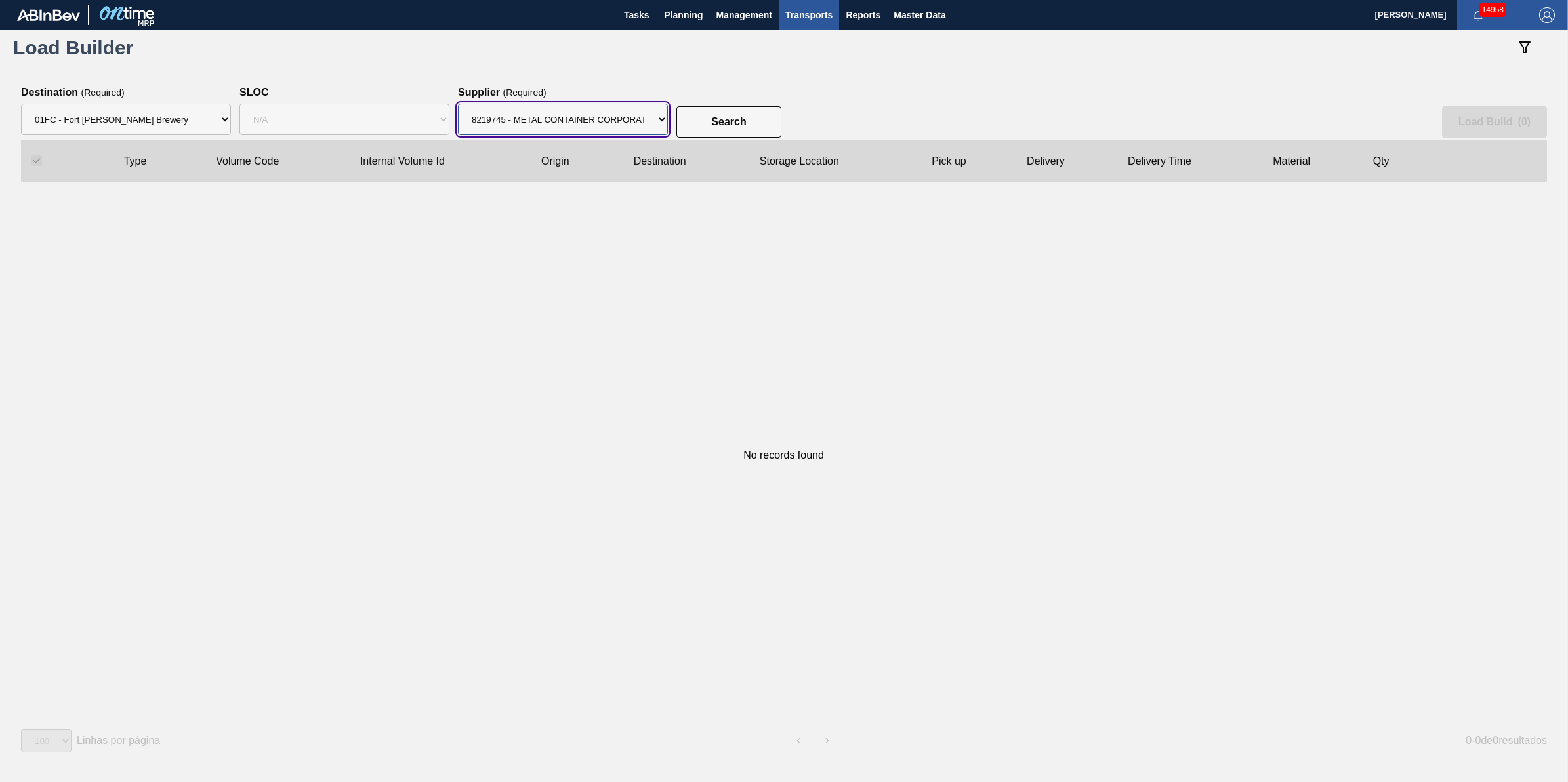
drag, startPoint x: 640, startPoint y: 123, endPoint x: 638, endPoint y: 136, distance: 13.2
click at [638, 123] on select "Supplier 8221649 - BALL METAL CONTAINER GROUP 8342641 - BALL METAL CONTAINER GR…" at bounding box center [563, 119] width 210 height 32
click at [668, 11] on span "Planning" at bounding box center [683, 15] width 39 height 16
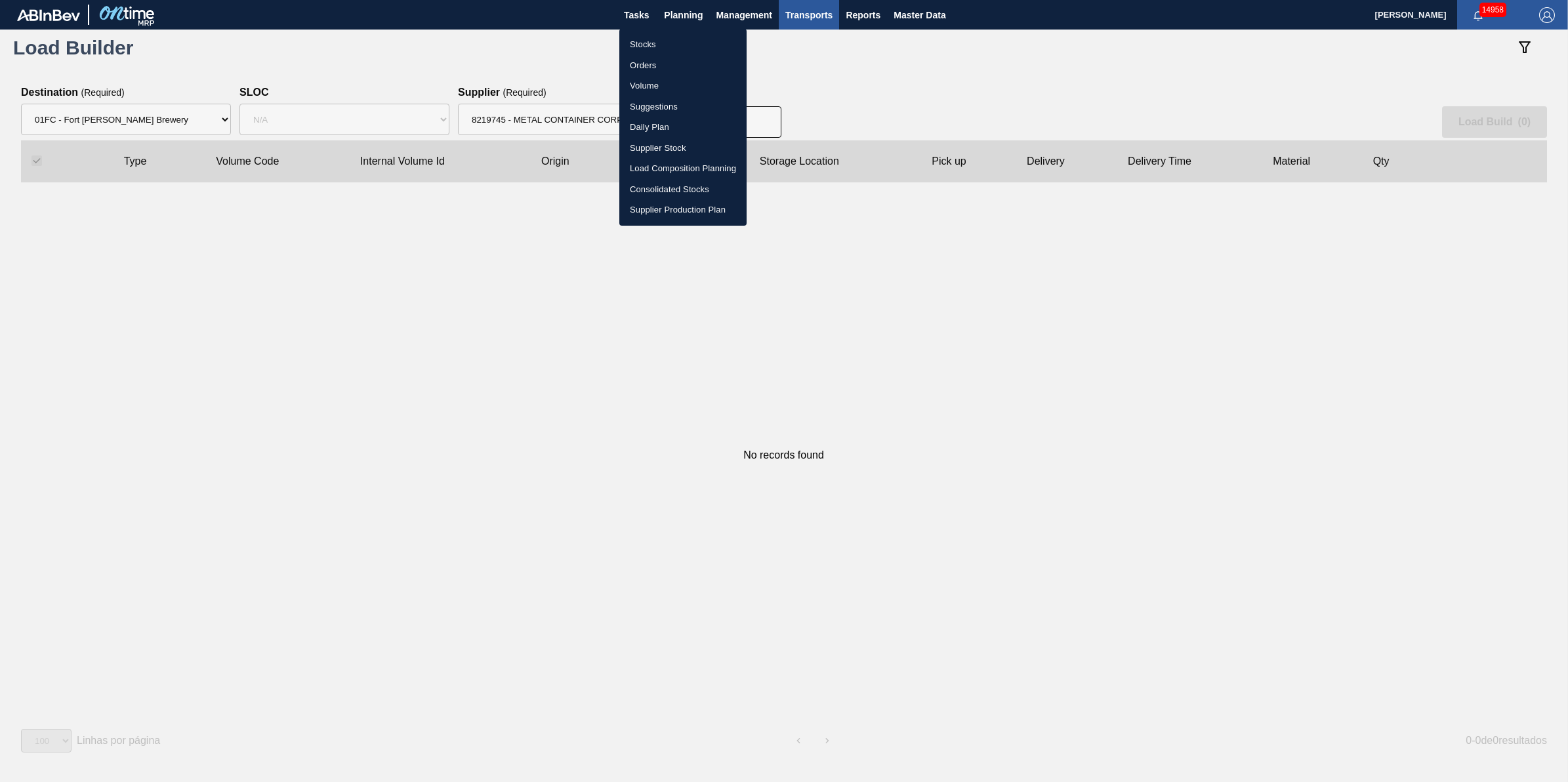
click at [686, 162] on li "Load Composition Planning" at bounding box center [683, 169] width 127 height 21
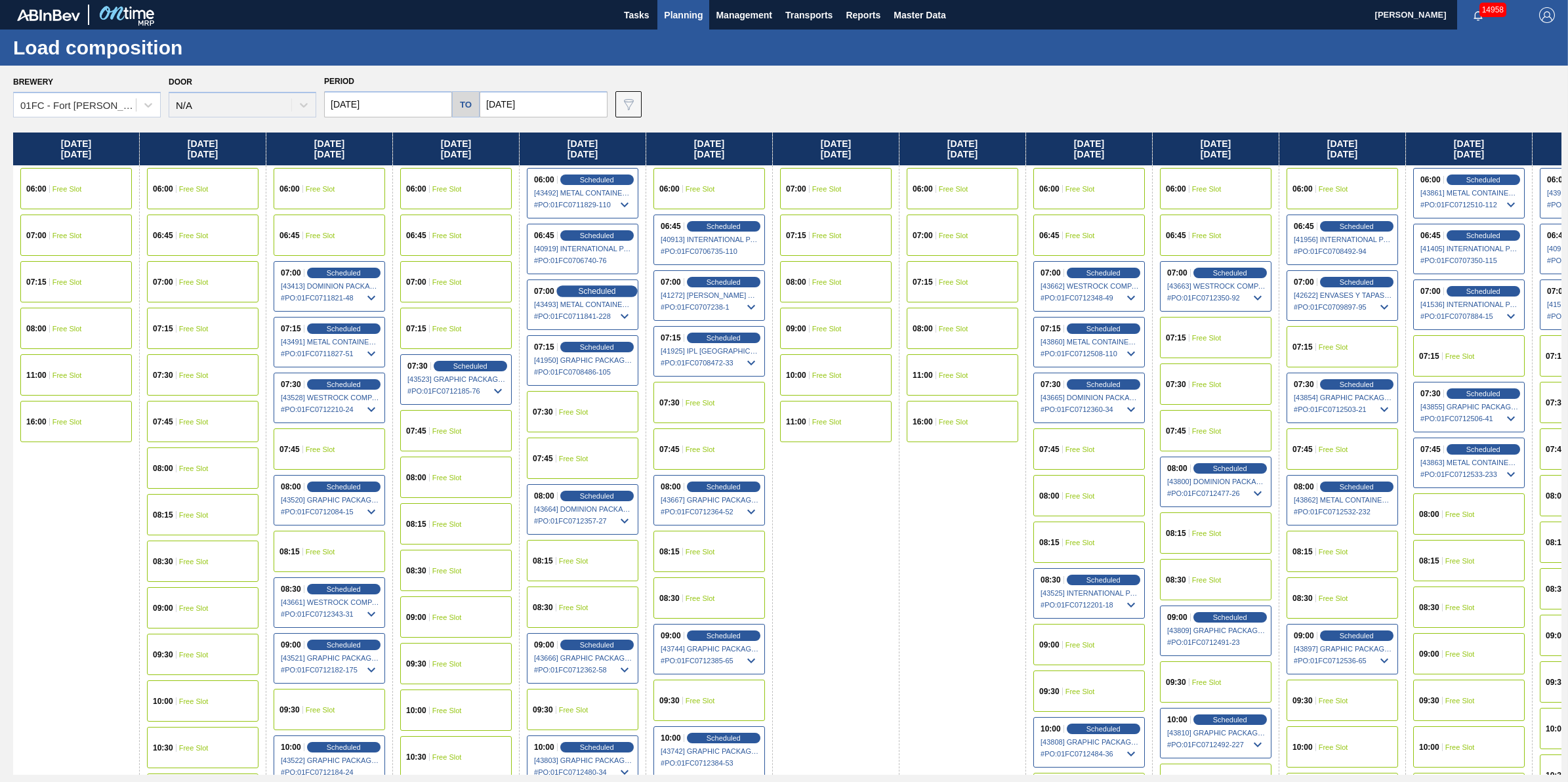
click at [604, 289] on span "Scheduled" at bounding box center [597, 291] width 38 height 9
click at [595, 305] on span "[43493] METAL CONTAINER CORPORATION - 0008219743" at bounding box center [584, 304] width 98 height 8
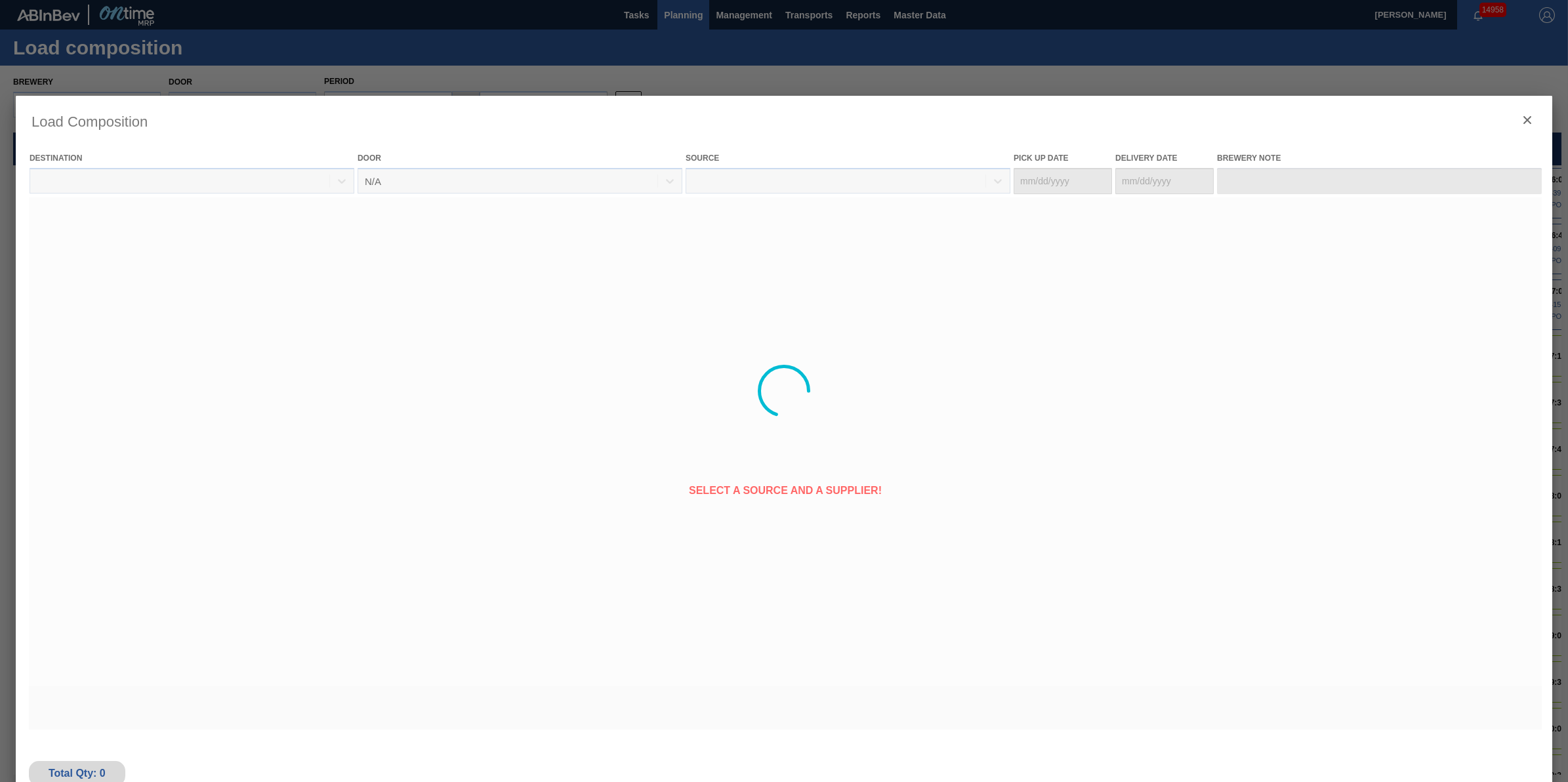
type Date "10/15/2025"
type Date "10/16/2025"
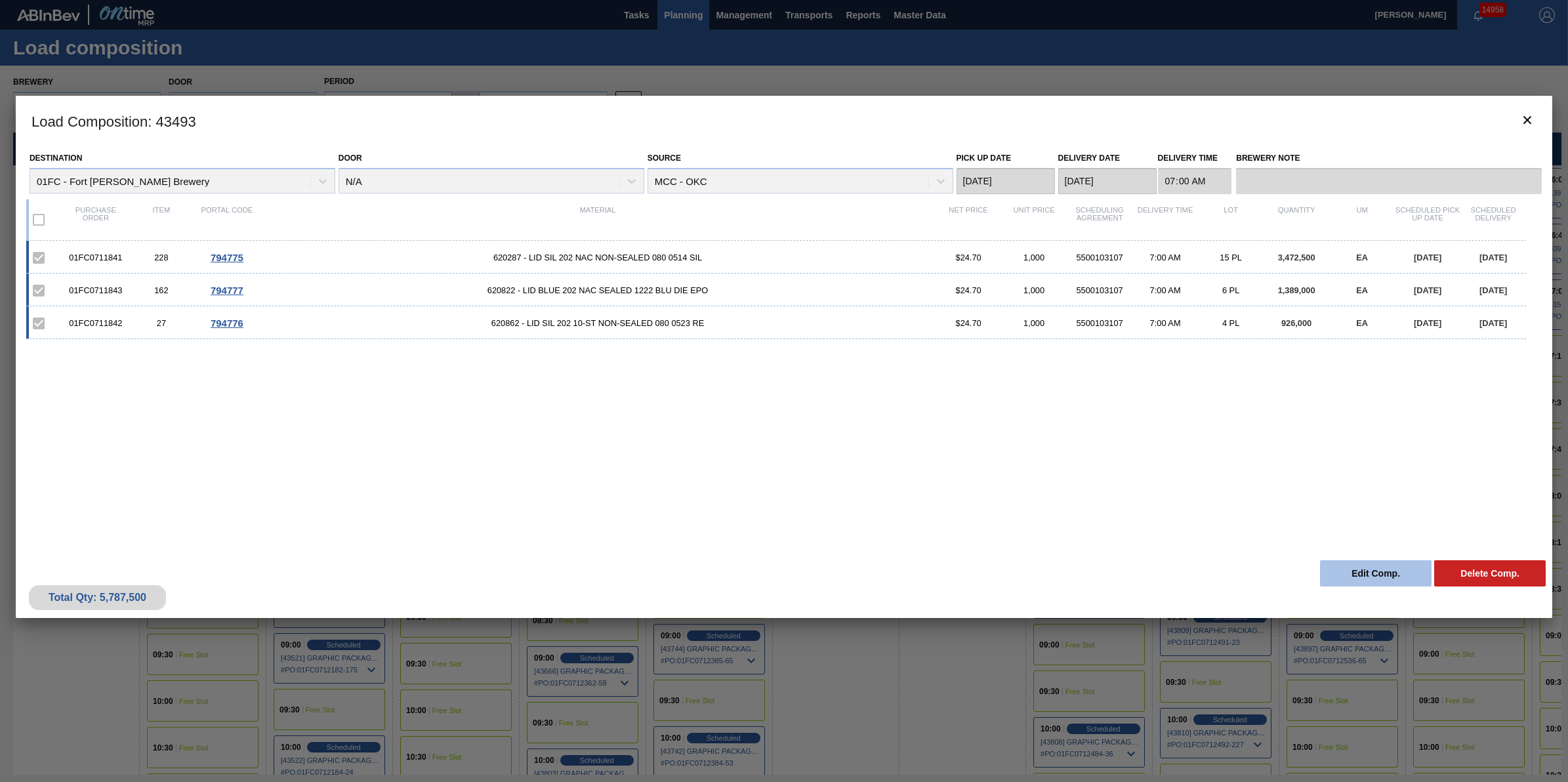
click at [1347, 575] on button "Edit Comp." at bounding box center [1376, 573] width 112 height 26
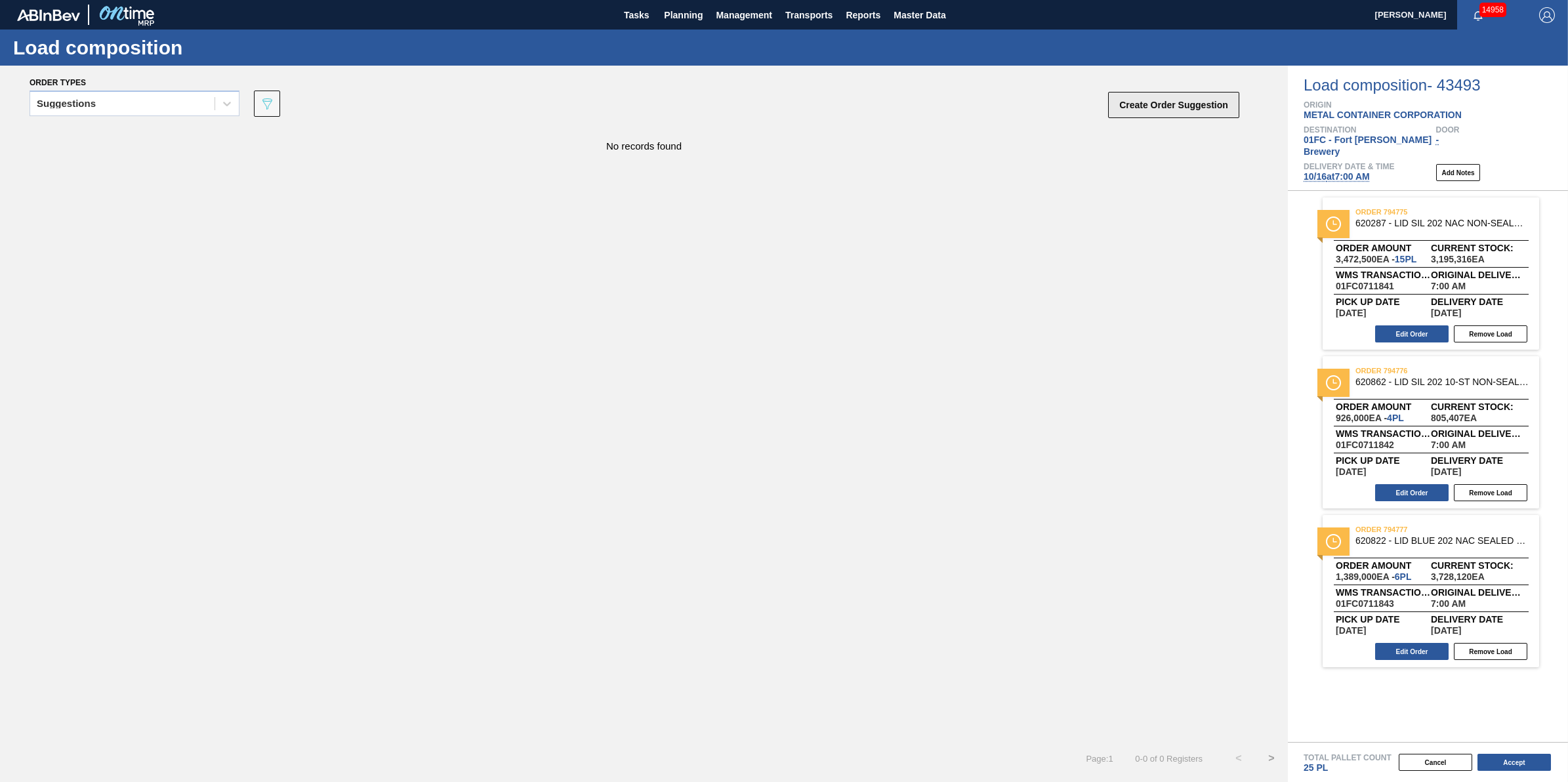
click at [1207, 102] on button "Create Order Suggestion" at bounding box center [1173, 105] width 131 height 26
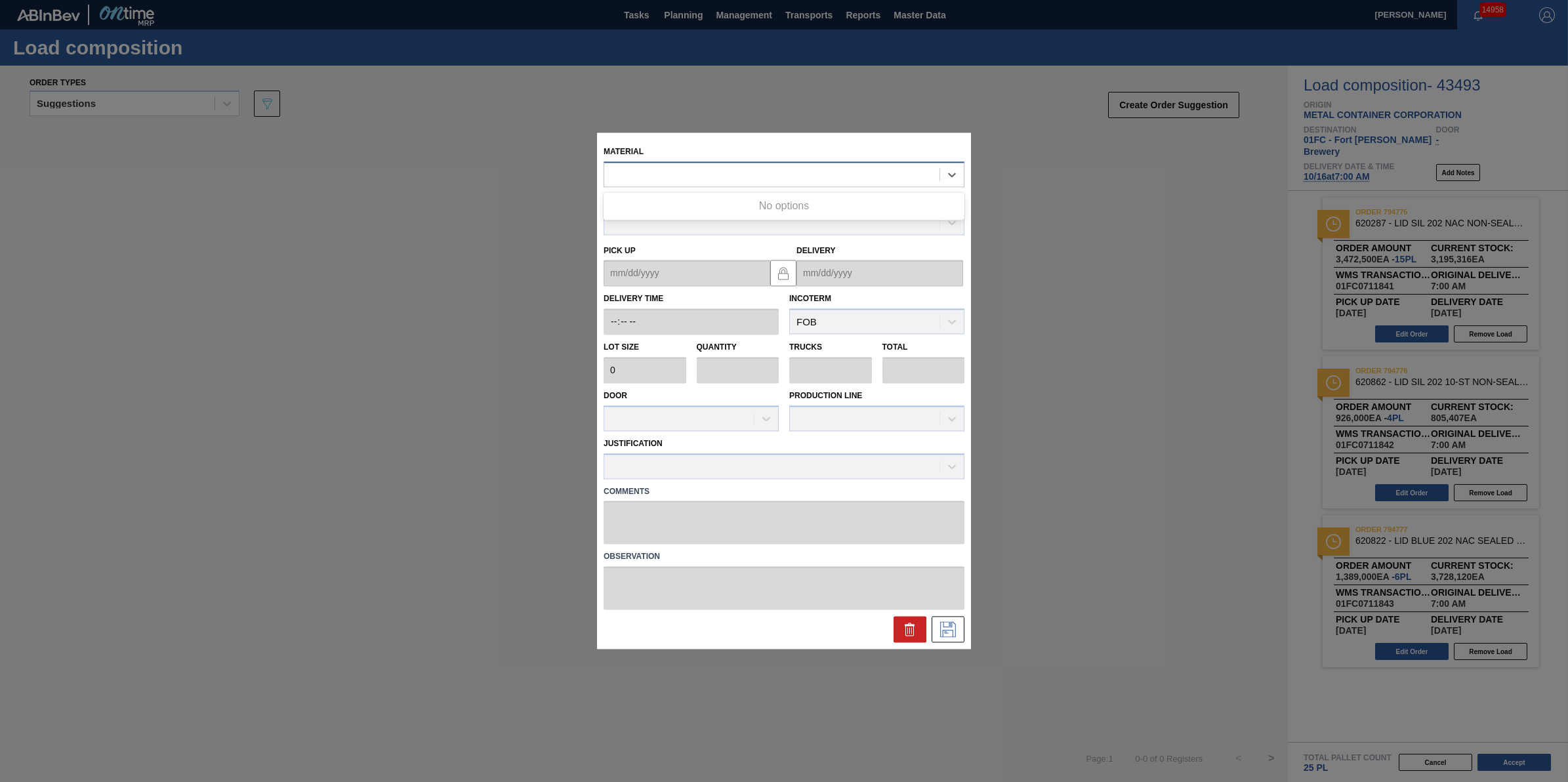
click at [881, 165] on div at bounding box center [771, 175] width 335 height 19
type input "620331"
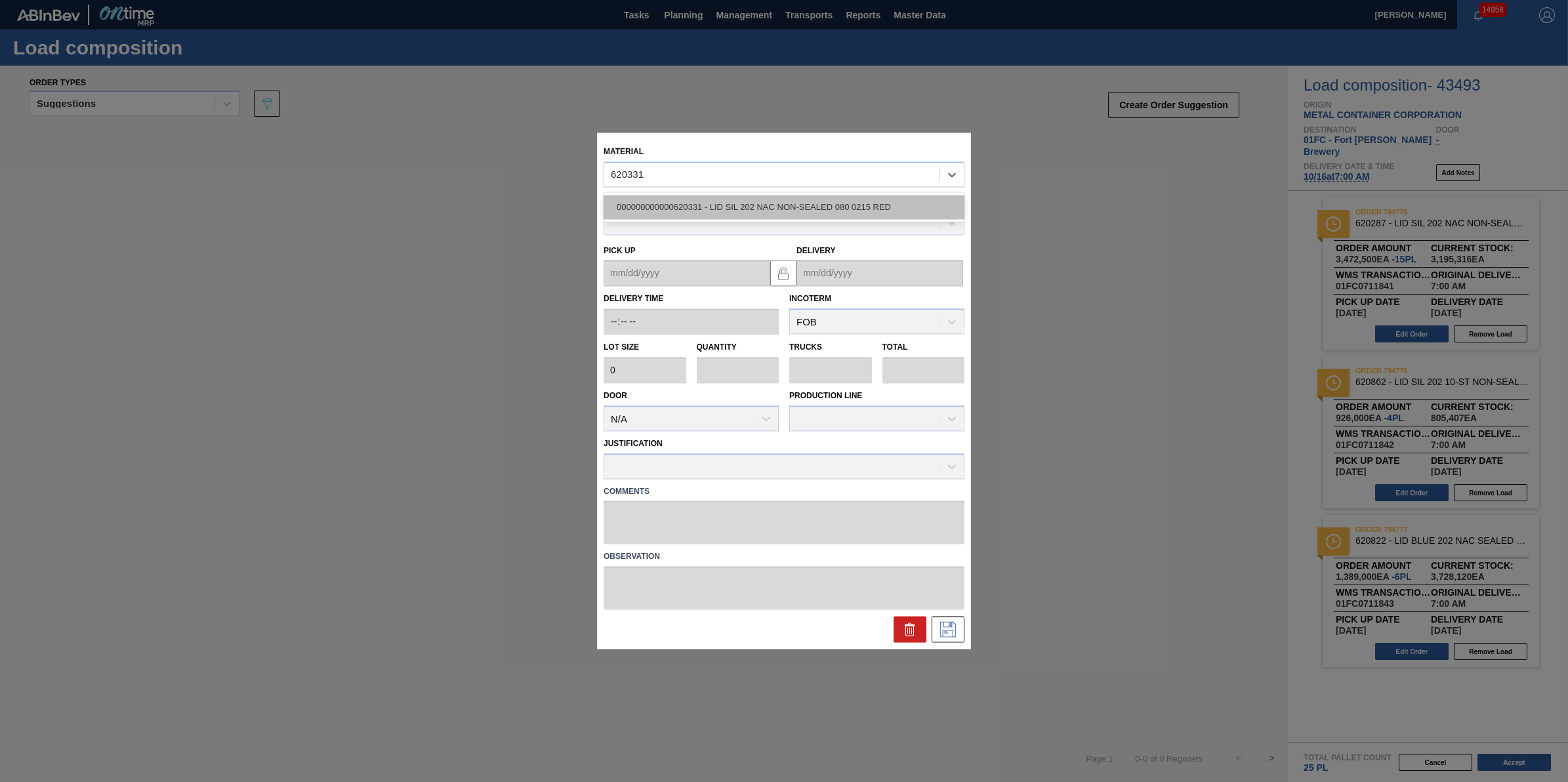
click at [911, 200] on div "000000000000620331 - LID SIL 202 NAC NON-SEALED 080 0215 RED" at bounding box center [784, 207] width 360 height 25
type input "231,500"
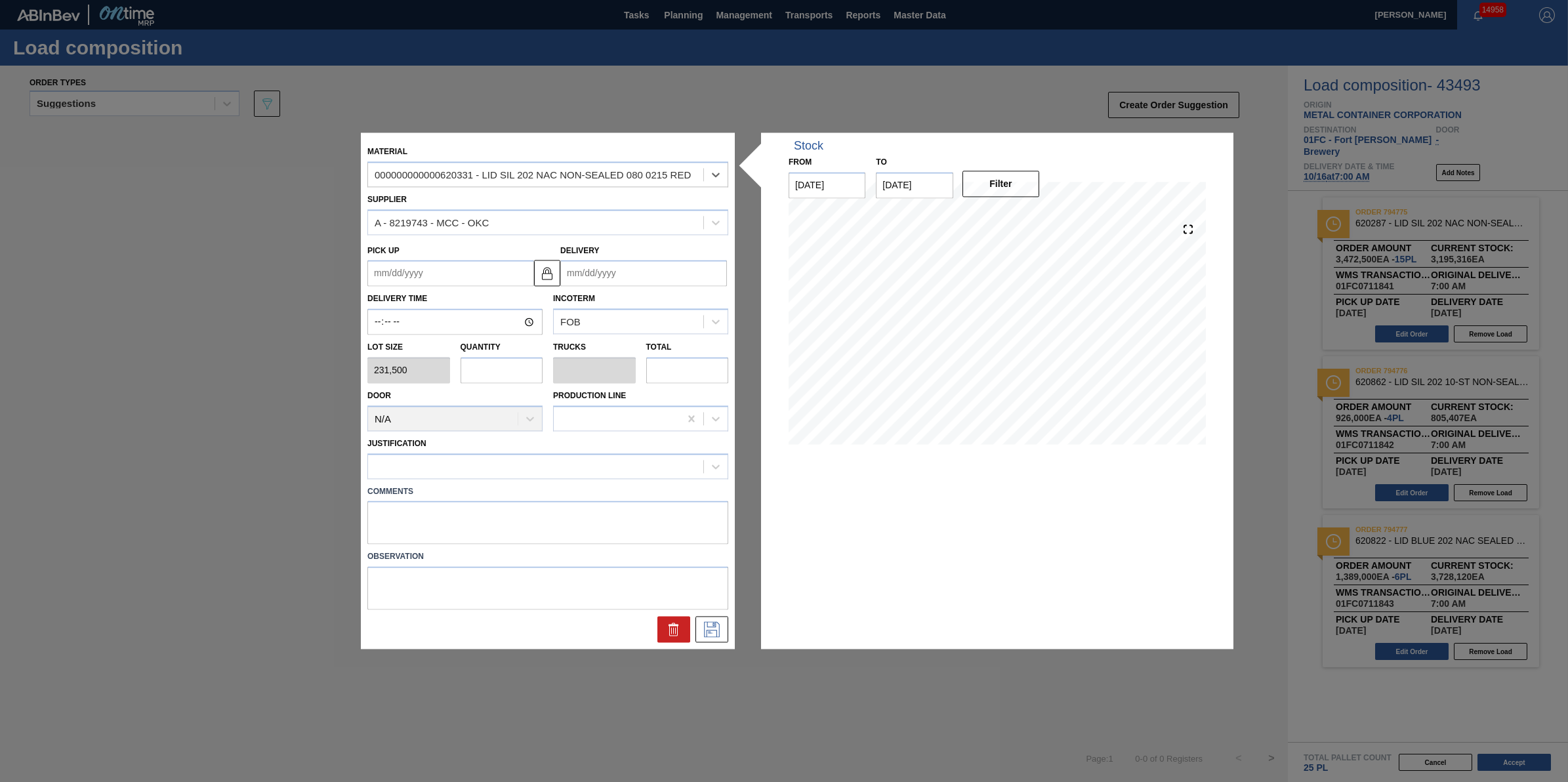
click at [526, 377] on input "text" at bounding box center [502, 370] width 83 height 26
type input "7"
type input "0.219"
type input "1,620,500"
type input "7"
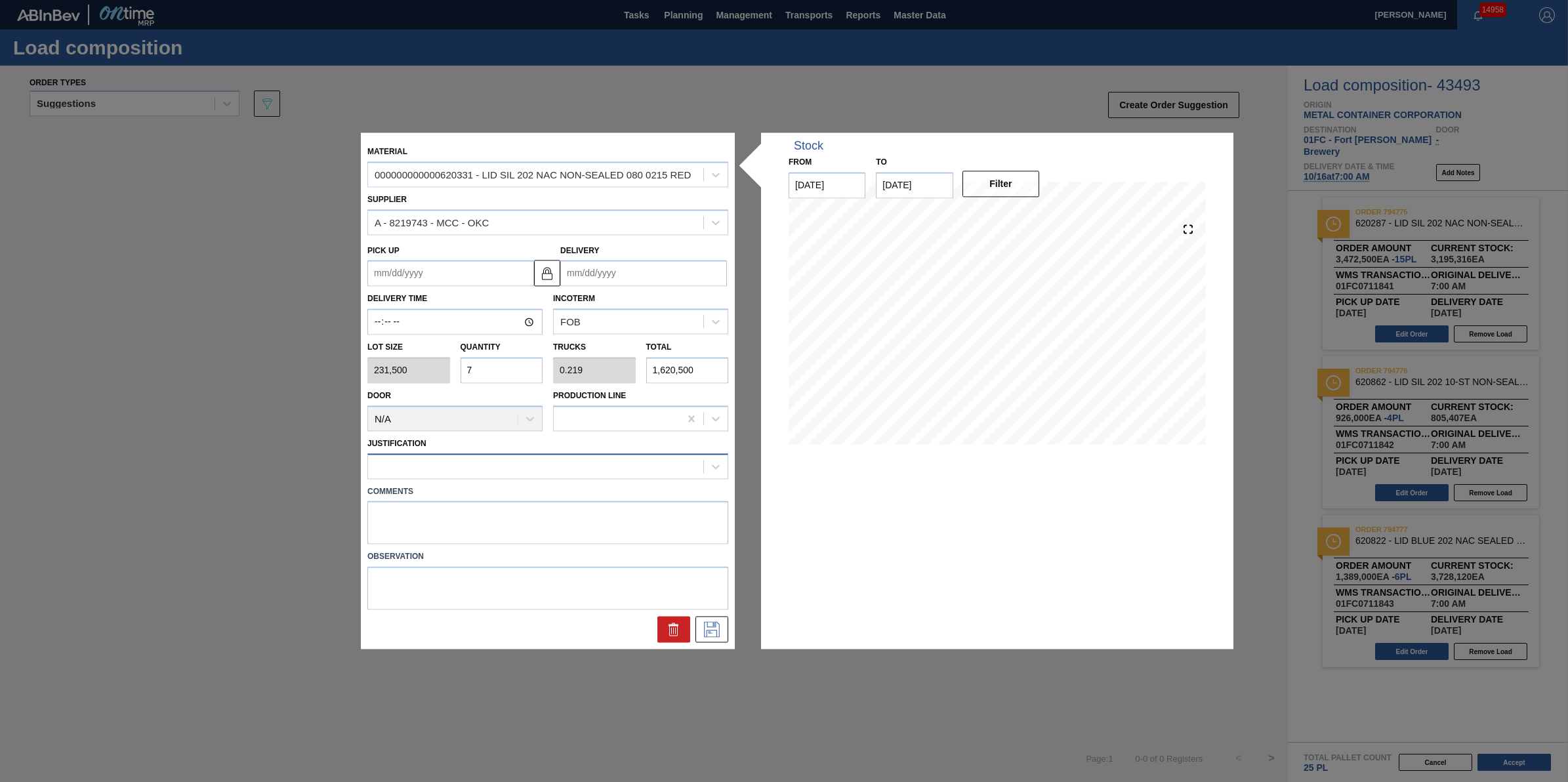
click at [521, 464] on div at bounding box center [535, 466] width 335 height 19
type input "other"
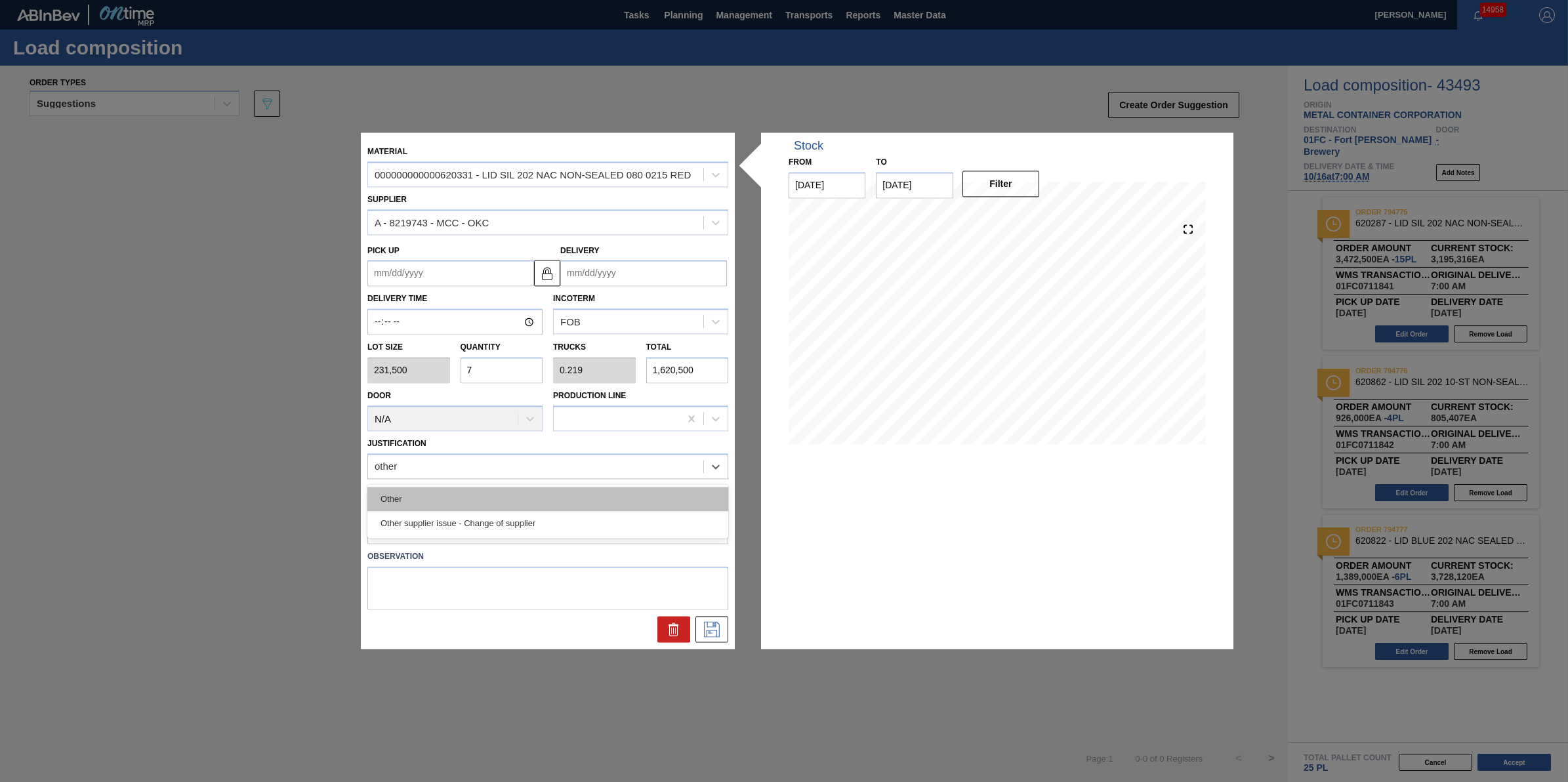
click at [516, 490] on div "Other Other supplier issue - Change of supplier" at bounding box center [548, 510] width 360 height 54
click at [517, 498] on div "Other" at bounding box center [548, 499] width 360 height 25
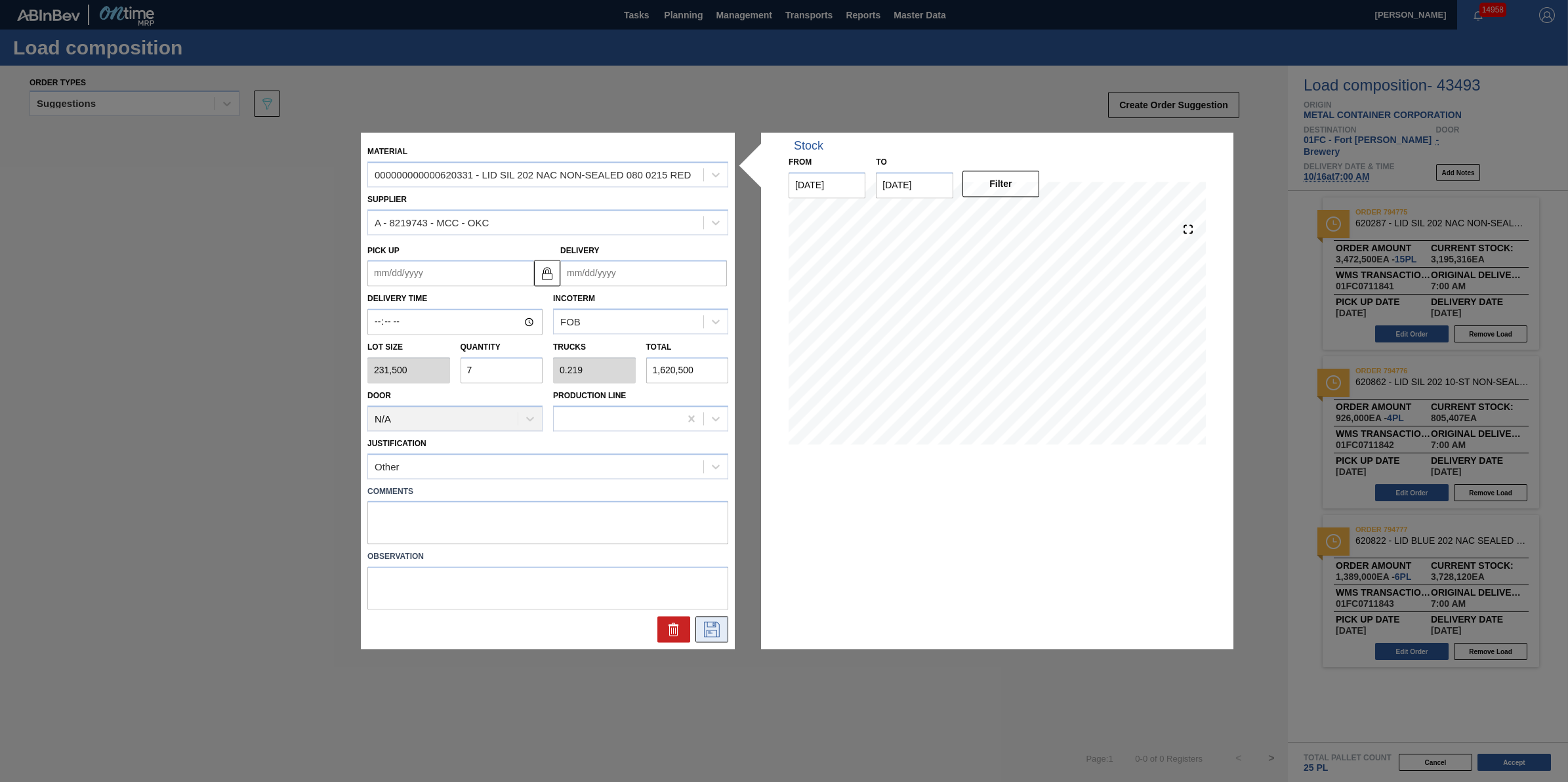
click at [723, 624] on button at bounding box center [711, 630] width 33 height 26
click at [640, 283] on input "Delivery" at bounding box center [643, 273] width 167 height 26
click at [713, 436] on div "26 27 28 29 30 31 1" at bounding box center [639, 432] width 149 height 21
click at [699, 433] on div "1" at bounding box center [703, 431] width 18 height 18
type up "10/31/2025"
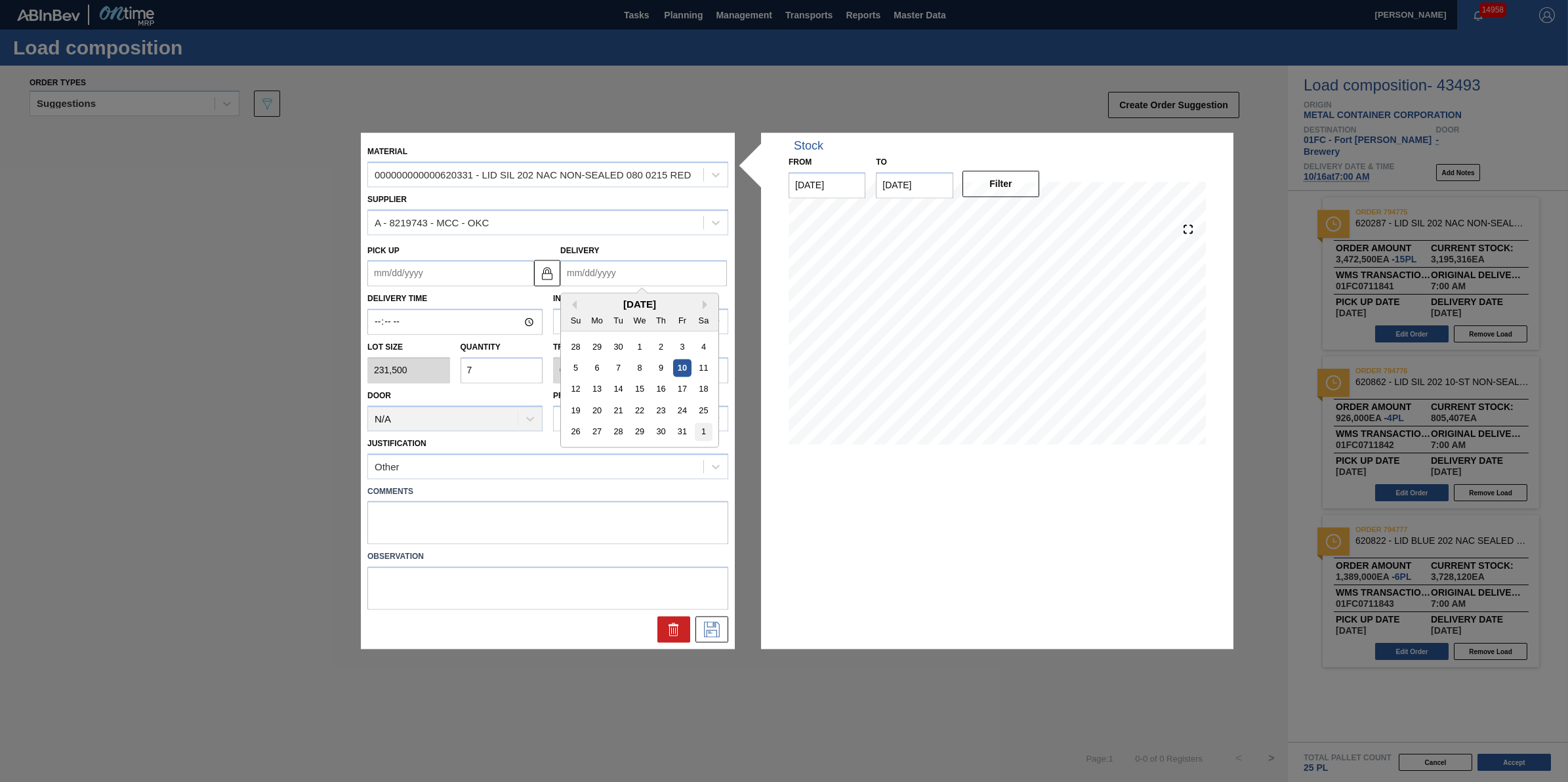
type input "[DATE]"
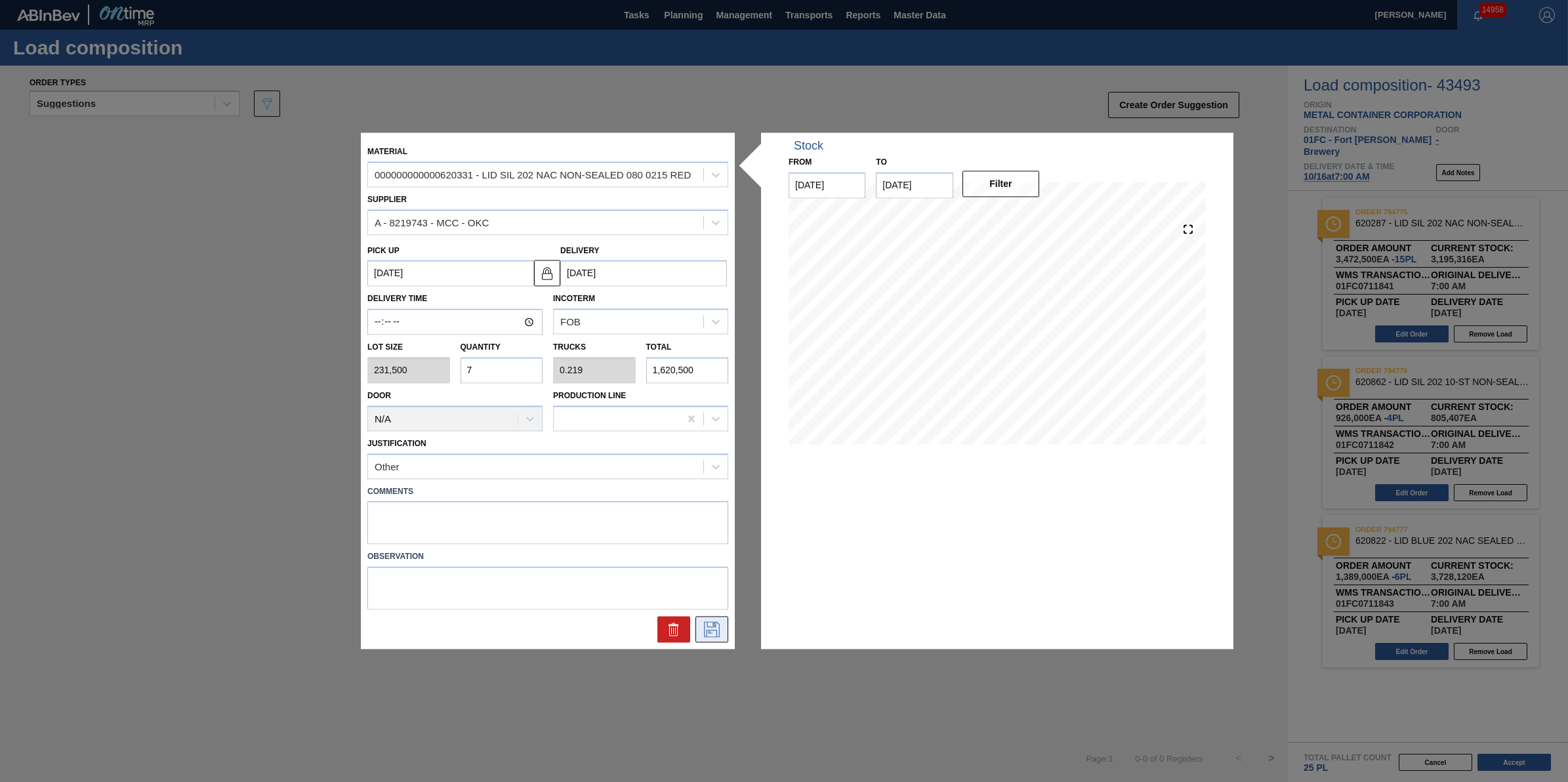
click at [700, 637] on button at bounding box center [711, 630] width 33 height 26
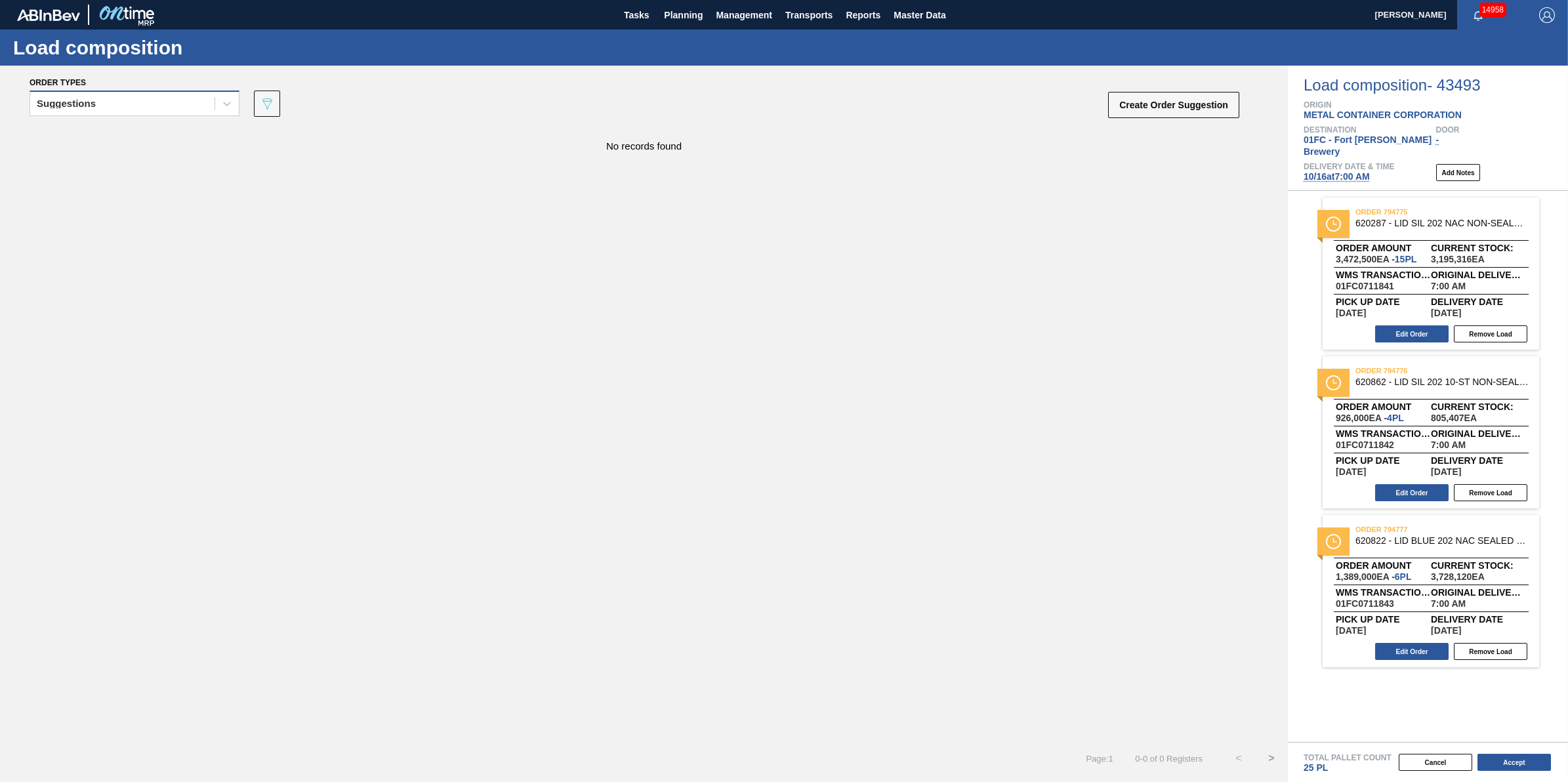
click at [190, 97] on div "Suggestions" at bounding box center [122, 104] width 185 height 19
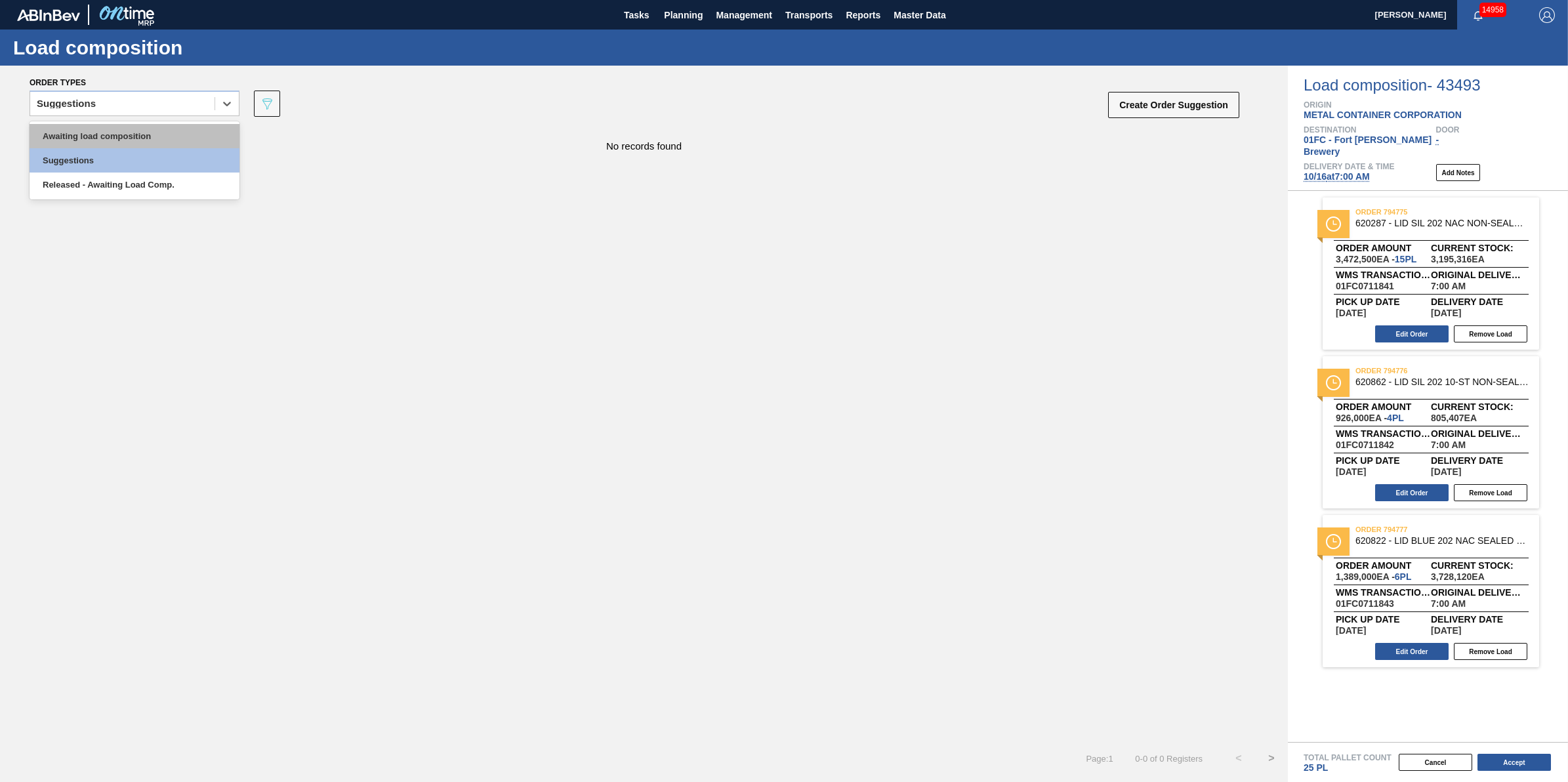
click at [178, 133] on div "Awaiting load composition" at bounding box center [134, 136] width 210 height 25
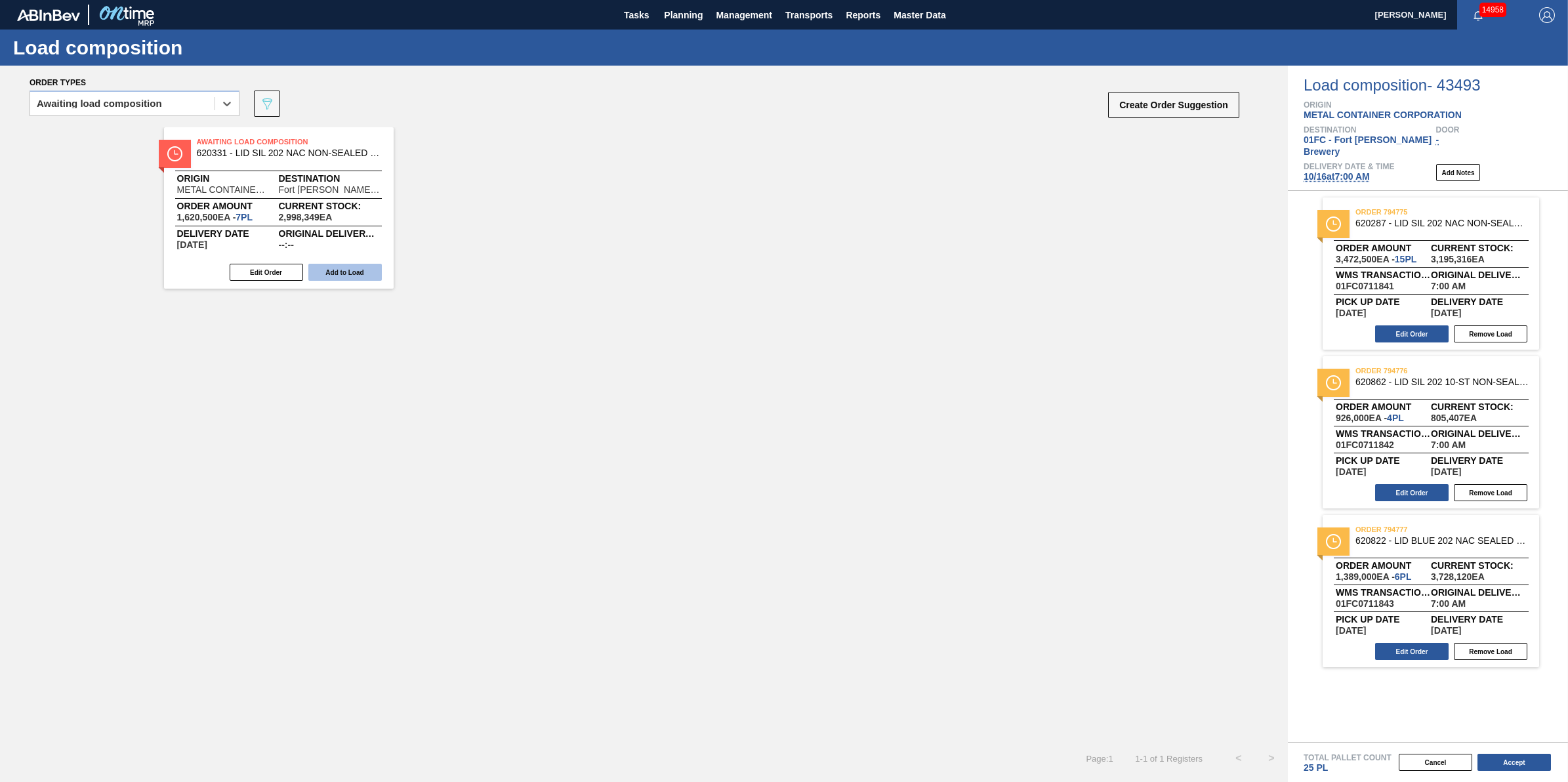
click at [332, 272] on button "Add to Load" at bounding box center [345, 272] width 74 height 17
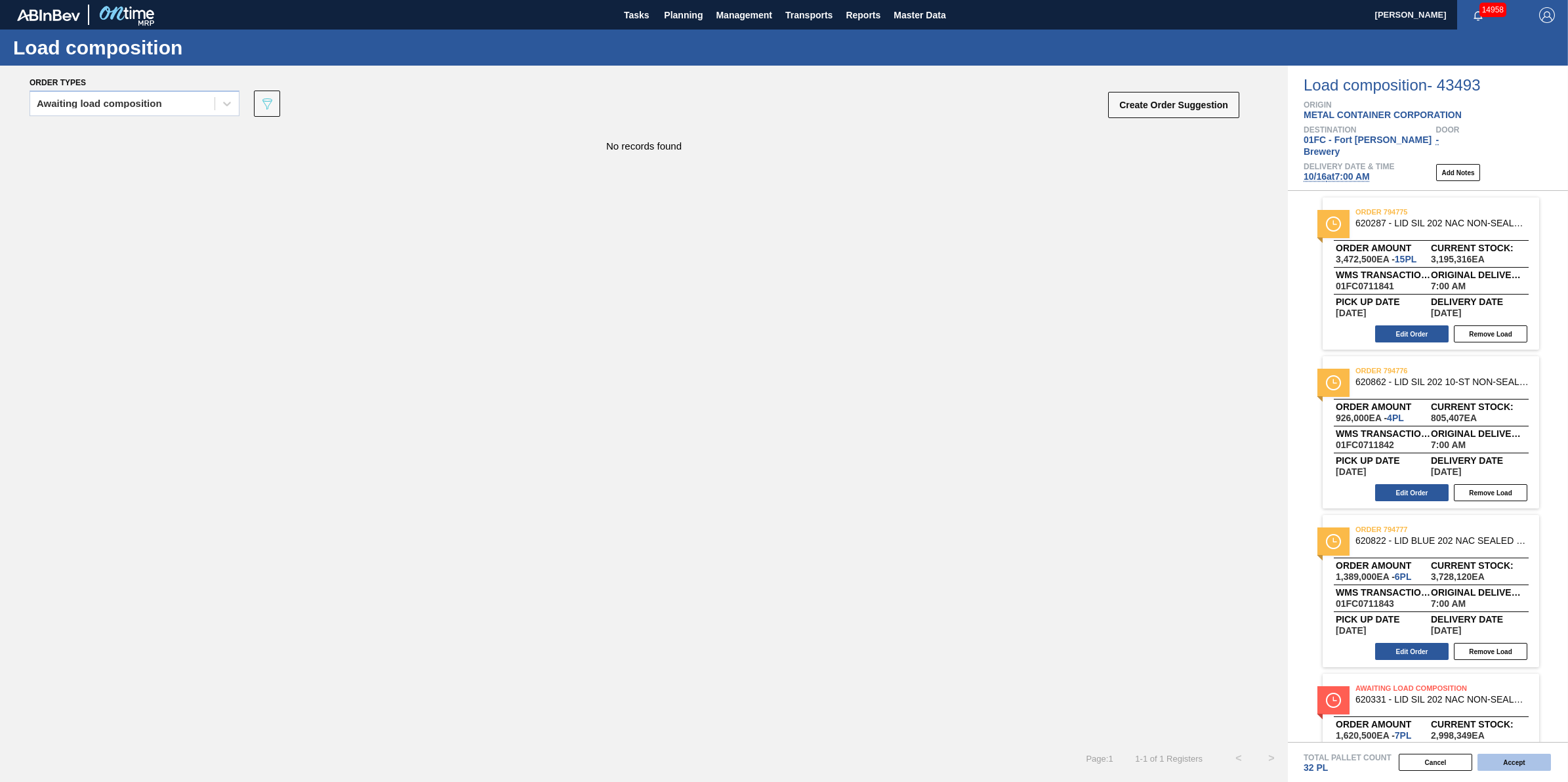
click at [1535, 765] on button "Accept" at bounding box center [1514, 762] width 74 height 17
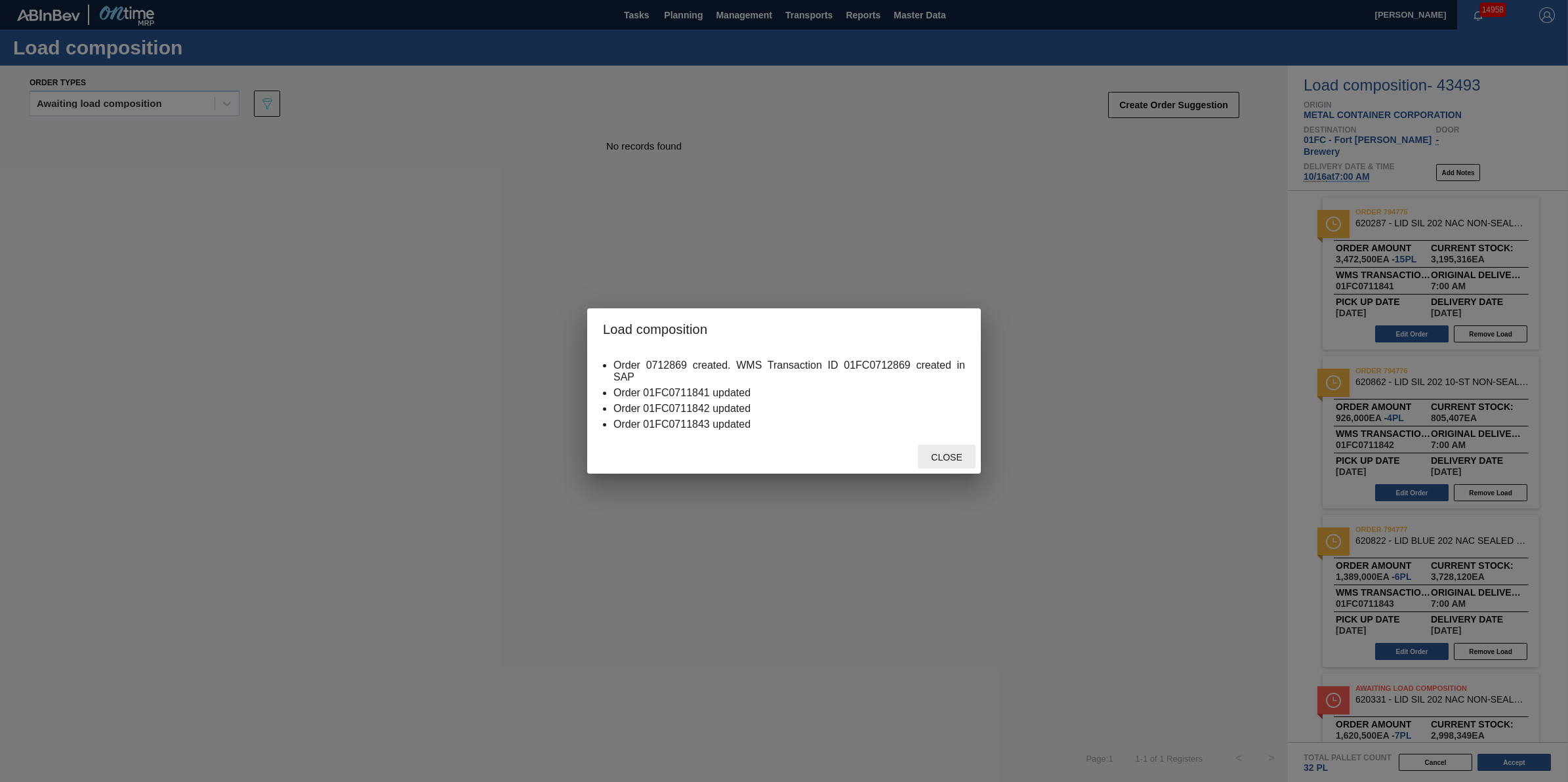
click at [923, 454] on span "Close" at bounding box center [946, 457] width 52 height 11
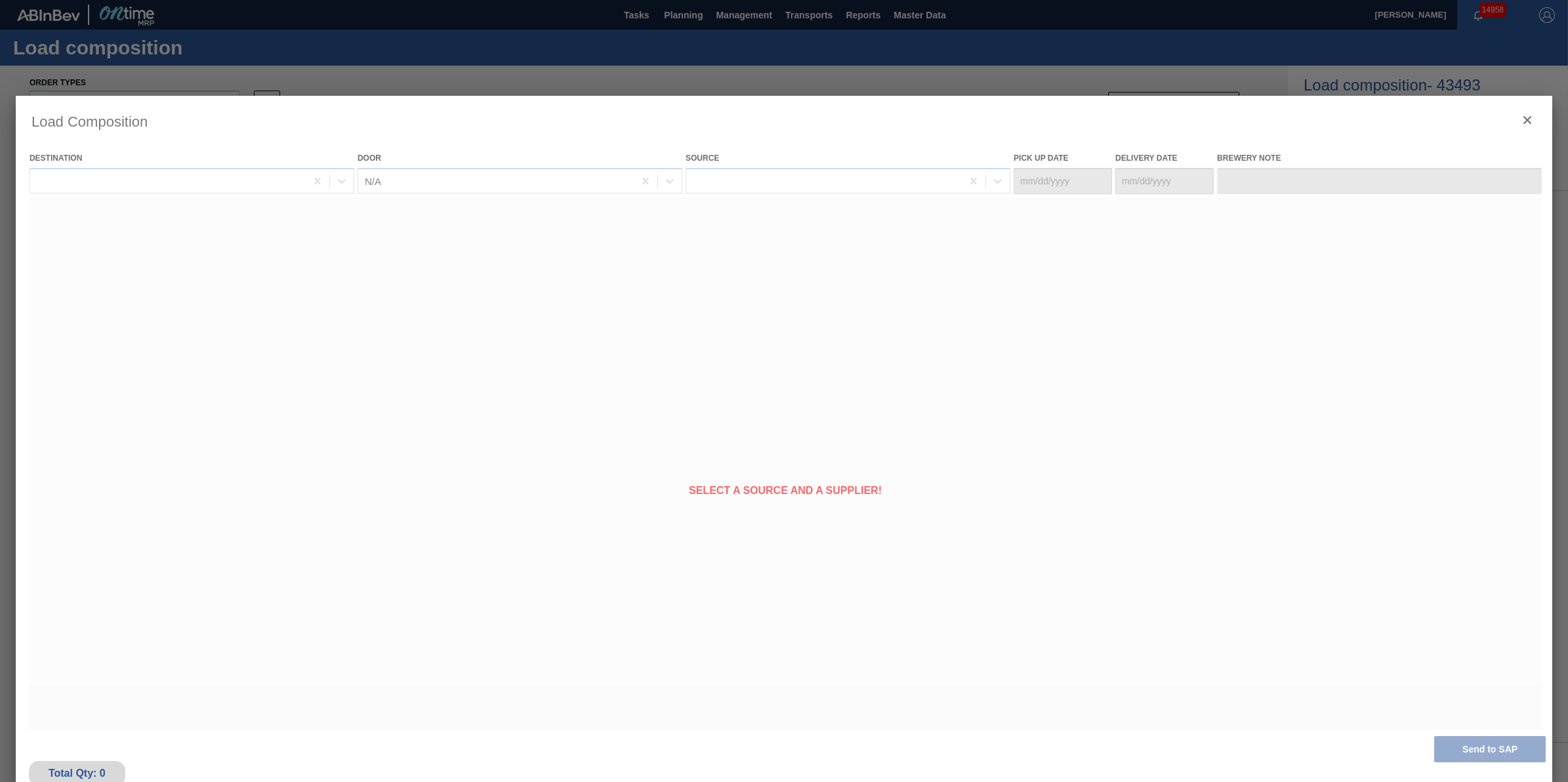
type Date "10/15/2025"
type Date "10/16/2025"
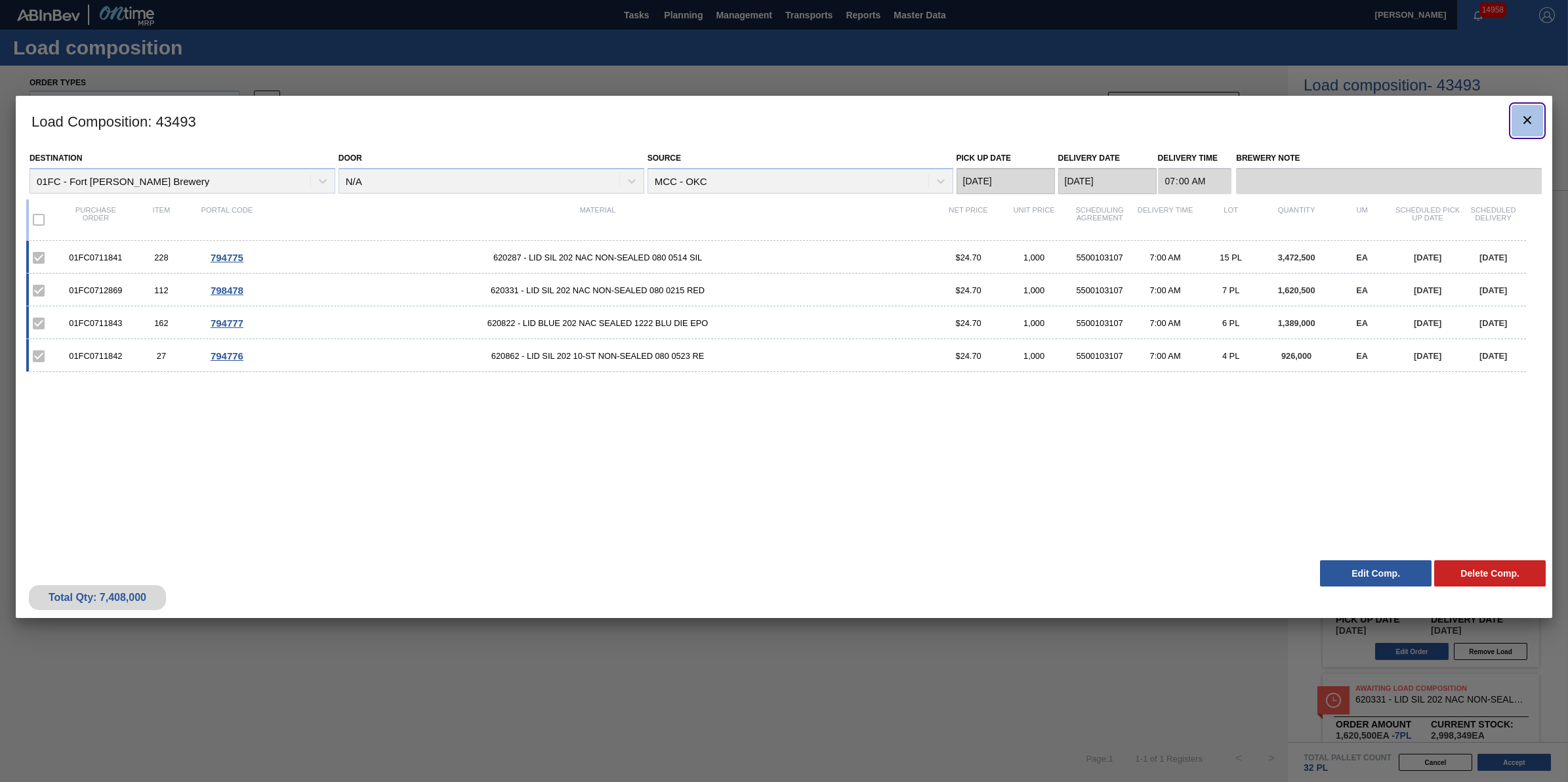
click at [1517, 121] on button "botão de ícone" at bounding box center [1528, 120] width 32 height 32
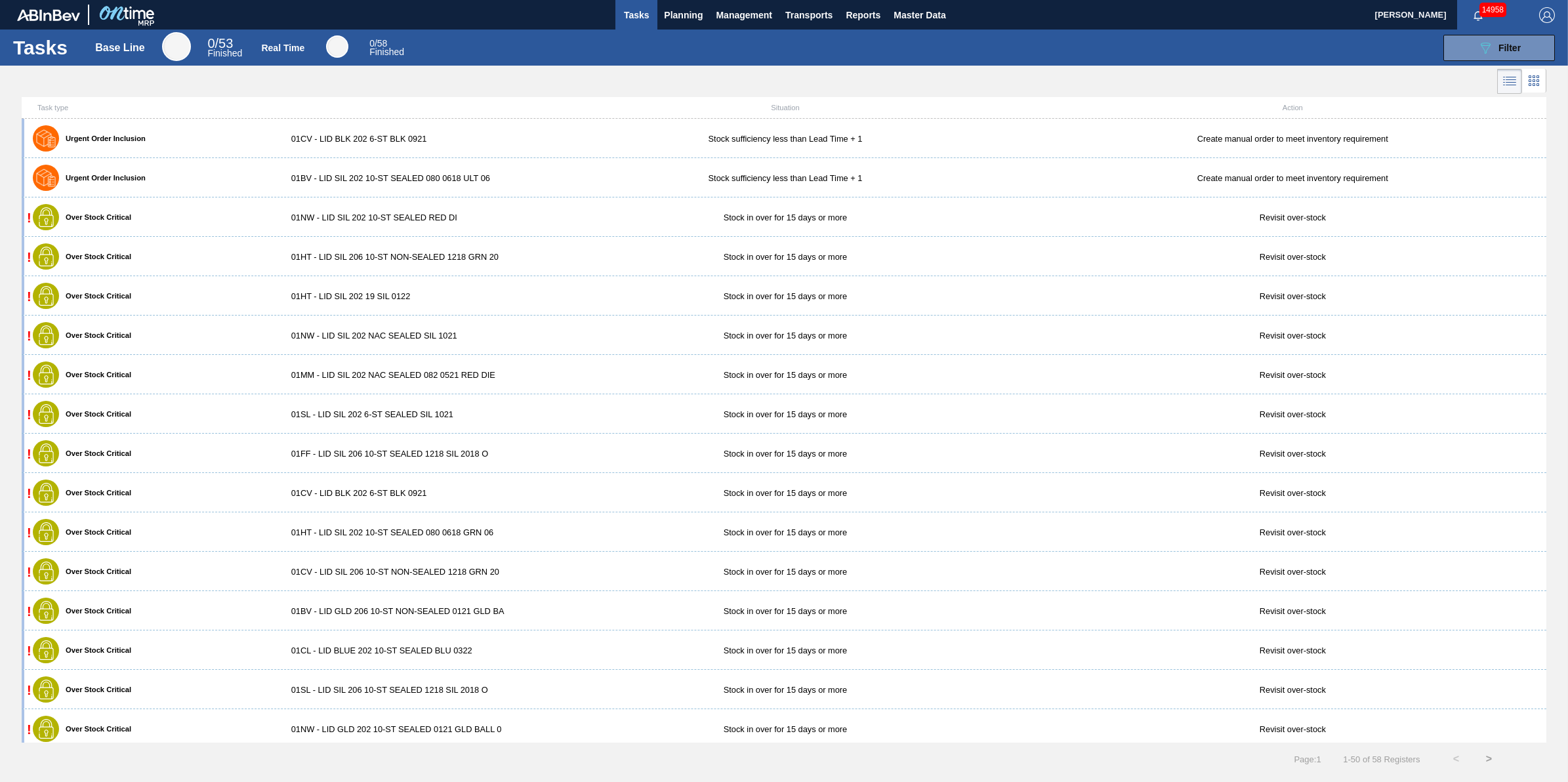
click at [642, 4] on button "Tasks" at bounding box center [636, 15] width 42 height 30
click at [637, 11] on span "Tasks" at bounding box center [636, 15] width 29 height 16
click at [1528, 87] on icon at bounding box center [1534, 81] width 16 height 16
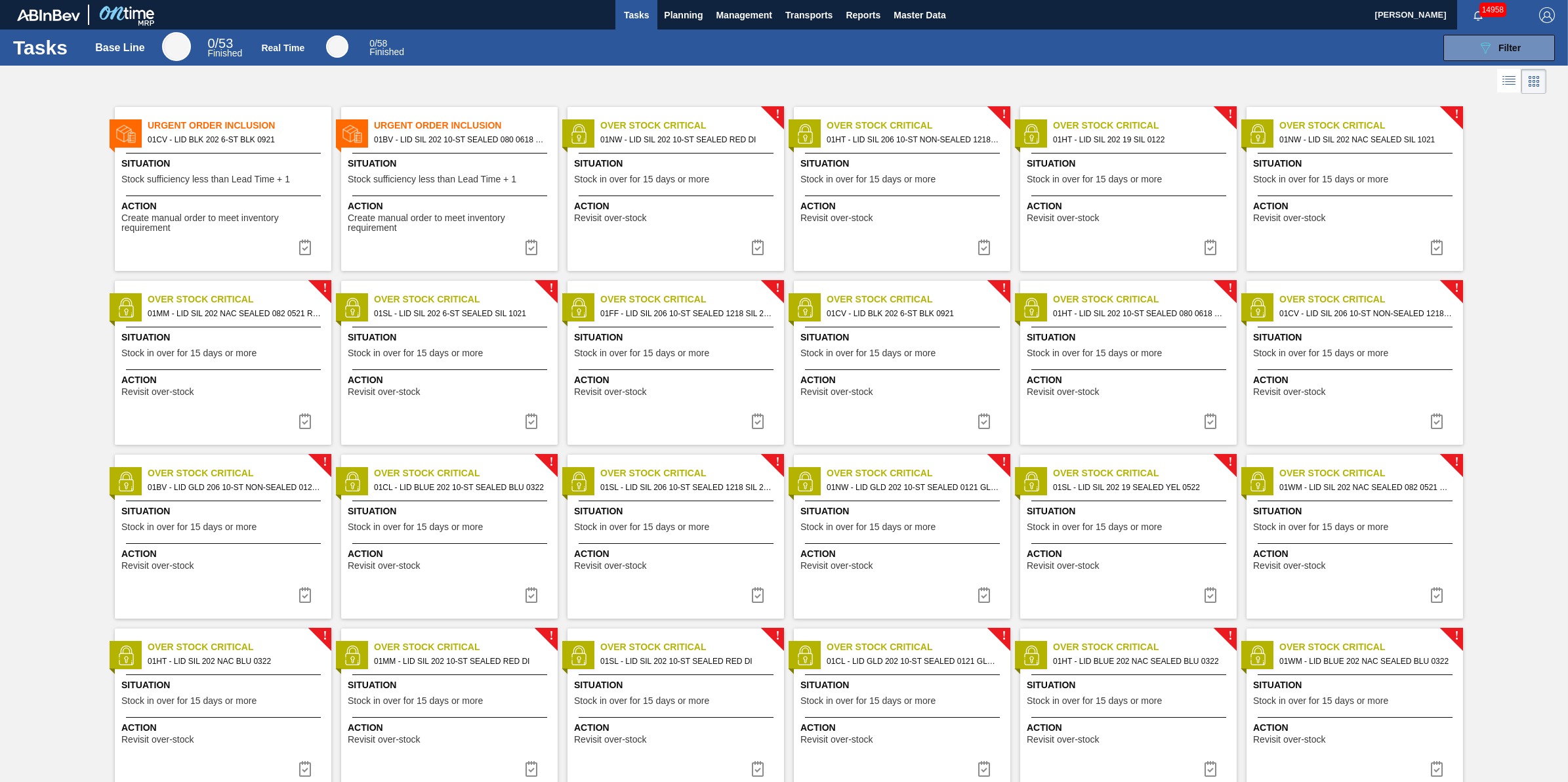
click at [294, 195] on div at bounding box center [223, 195] width 195 height 1
click at [477, 220] on span "Create manual order to meet inventory requirement" at bounding box center [451, 223] width 207 height 20
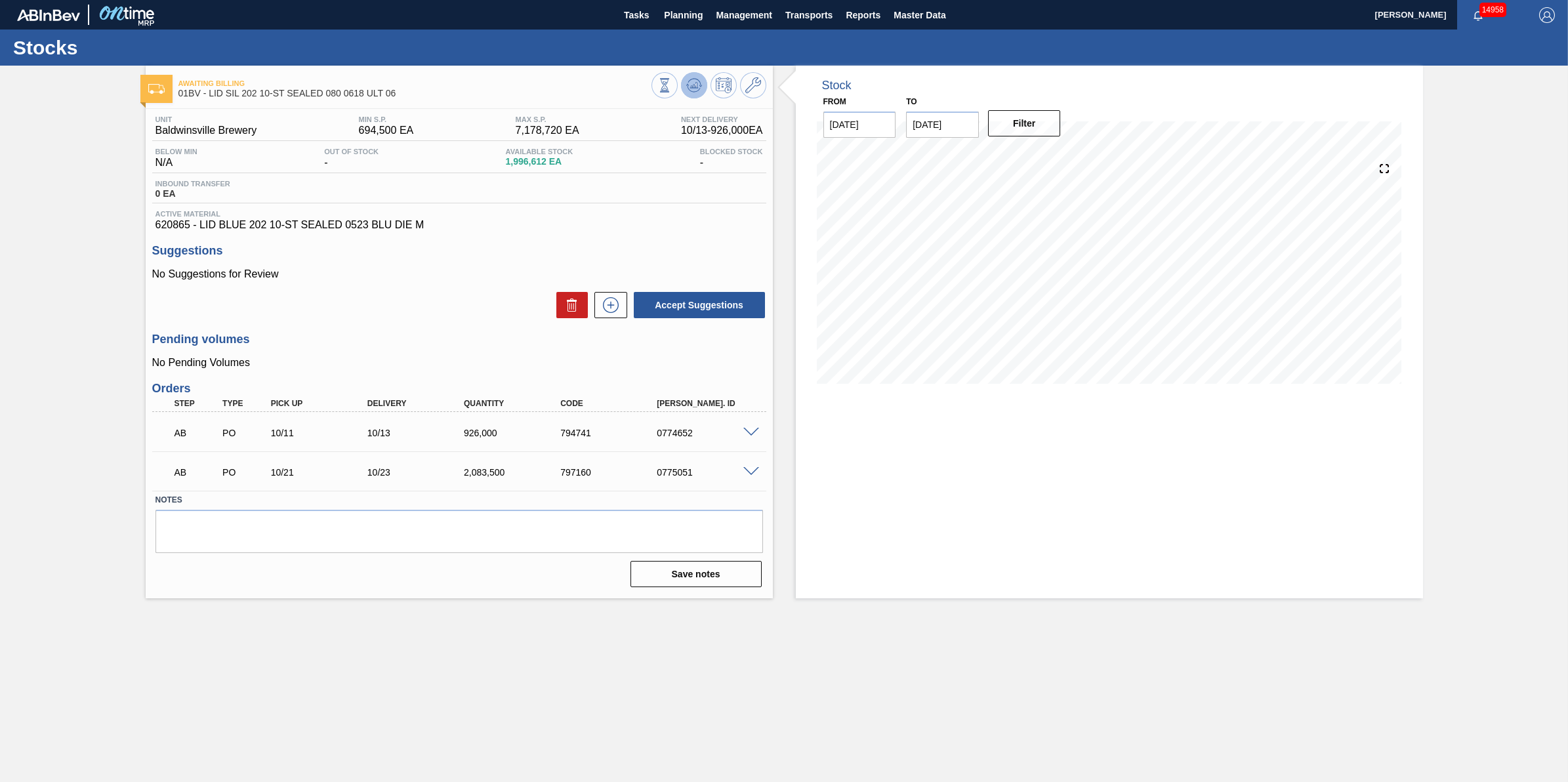
click at [691, 93] on span at bounding box center [694, 85] width 16 height 16
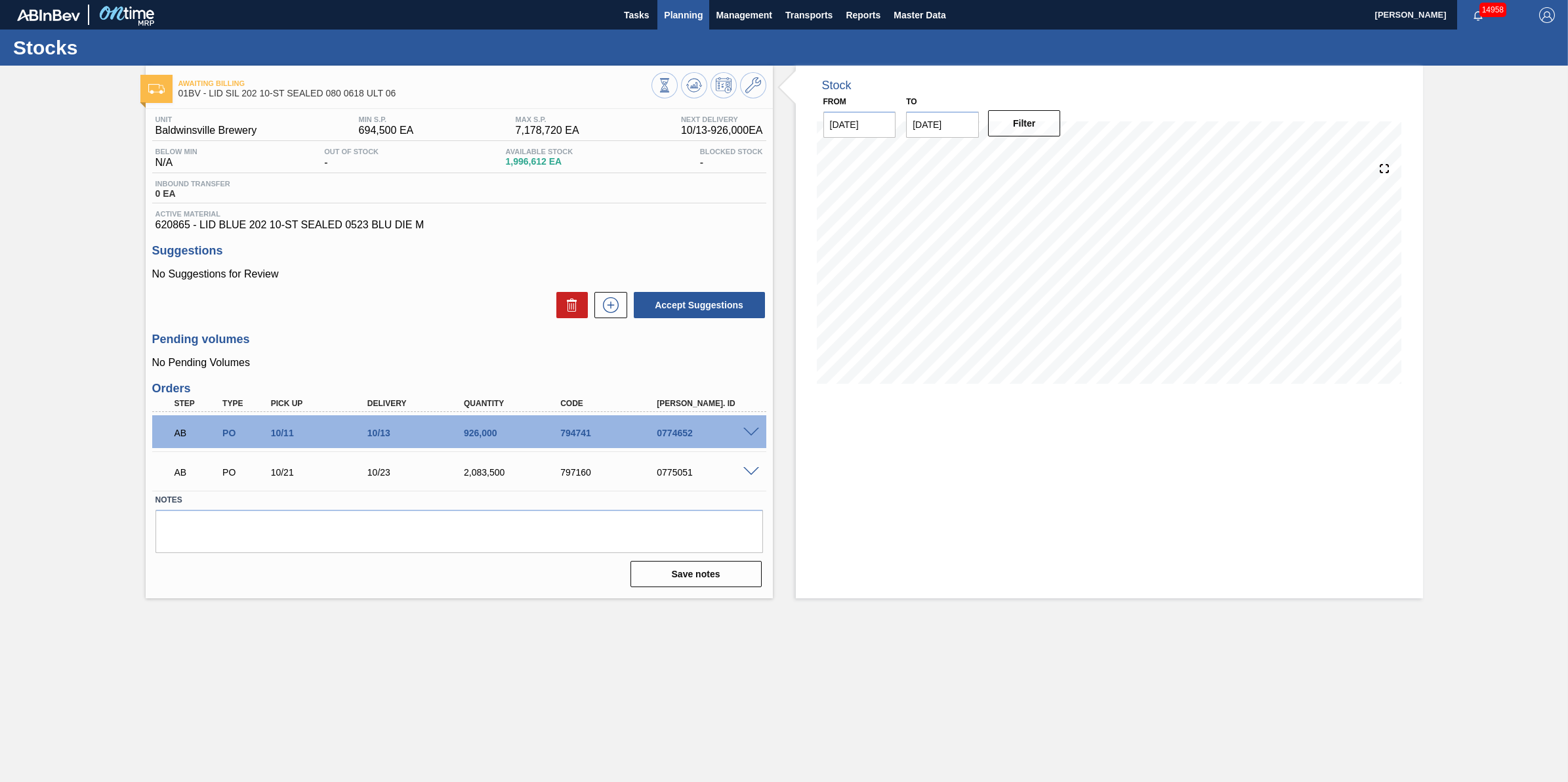
click at [686, 7] on span "Planning" at bounding box center [683, 15] width 39 height 16
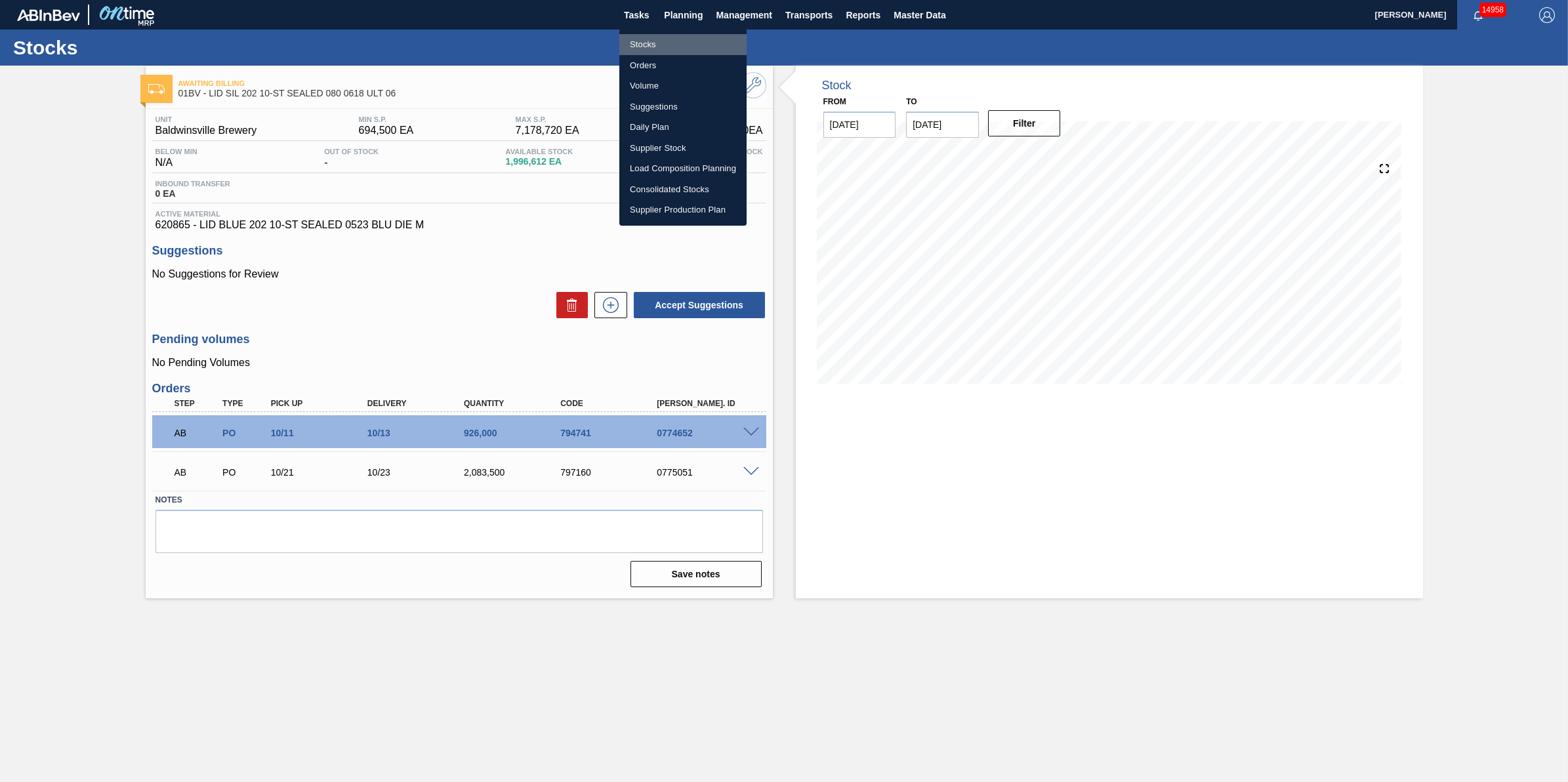
click at [686, 41] on li "Stocks" at bounding box center [683, 45] width 127 height 21
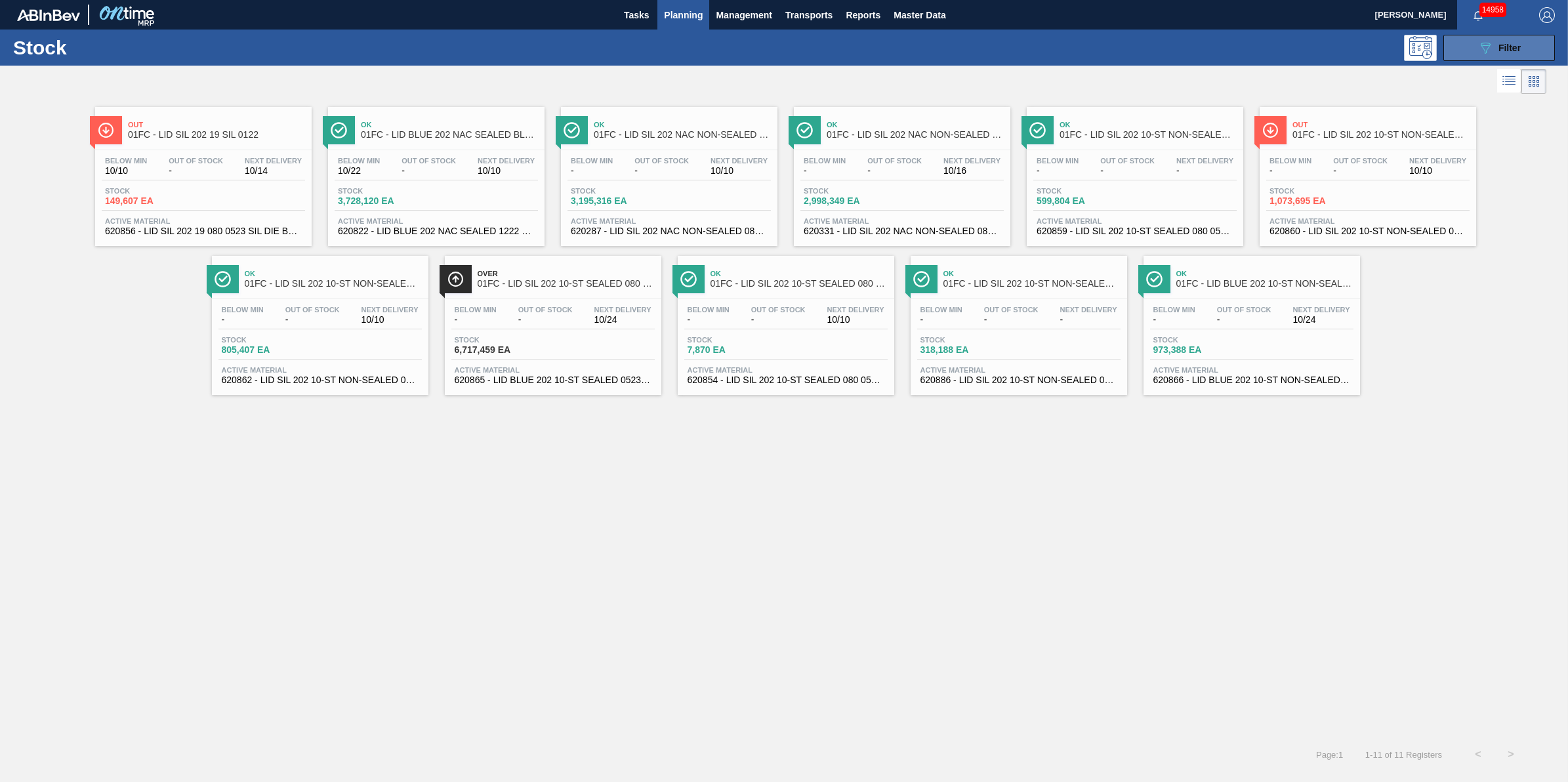
click at [1499, 49] on span "Filter" at bounding box center [1509, 48] width 22 height 11
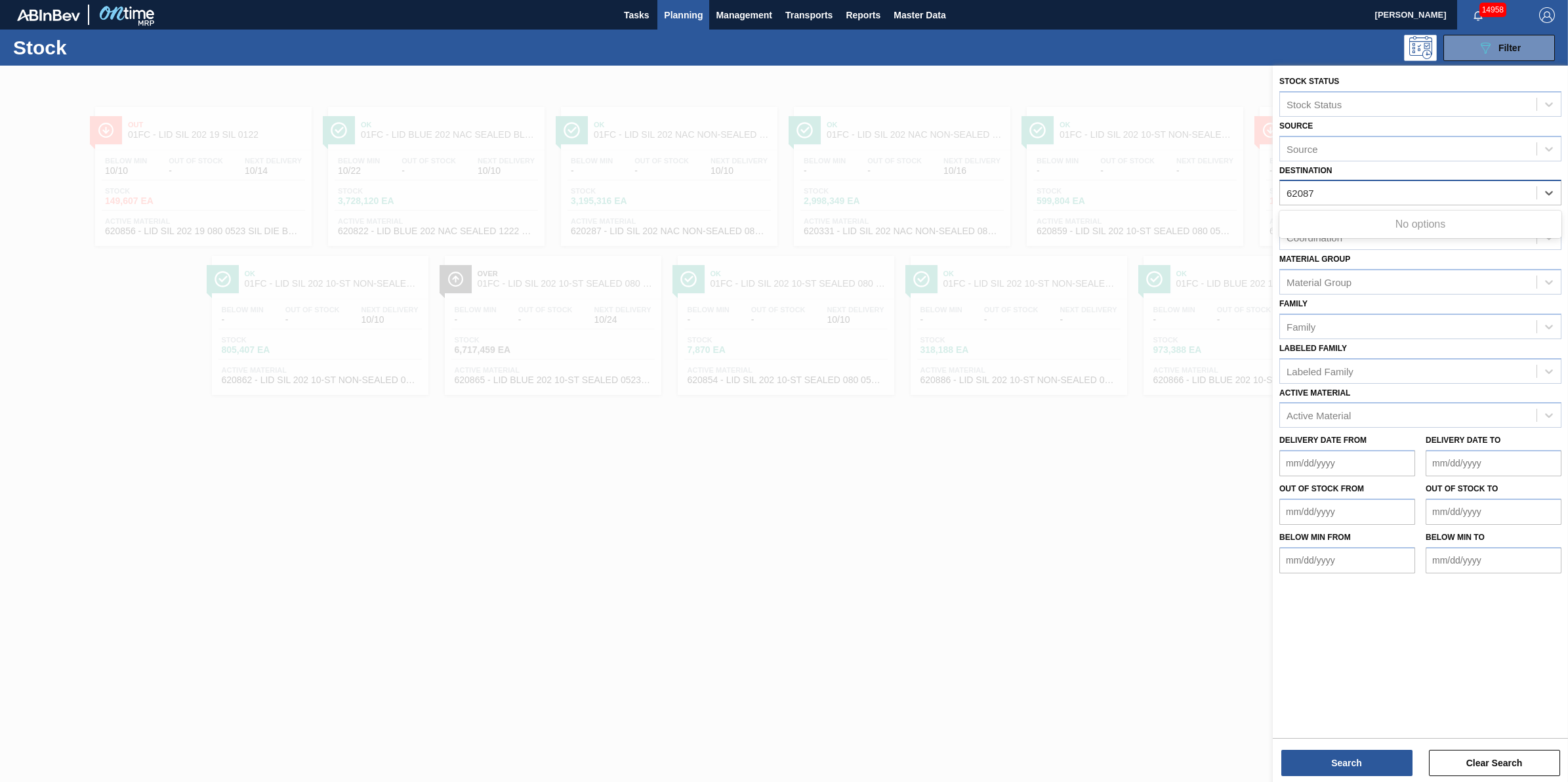
type input "620870"
click at [1402, 200] on div "Destination" at bounding box center [1408, 193] width 257 height 19
type input "620870"
click at [746, 663] on div at bounding box center [784, 457] width 1568 height 782
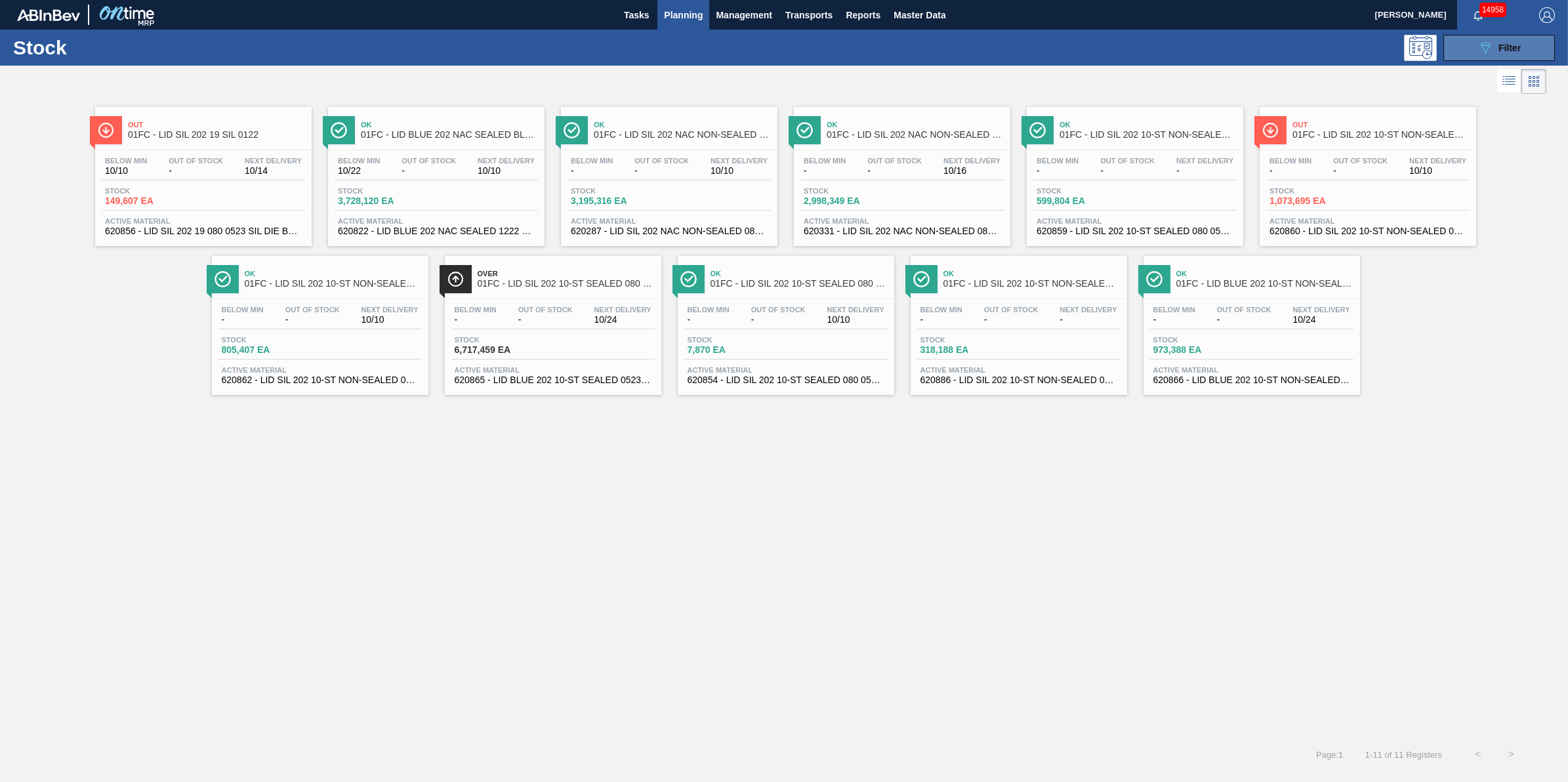
click at [1470, 50] on button "089F7B8B-B2A5-4AFE-B5C0-19BA573D28AC Filter" at bounding box center [1499, 48] width 112 height 26
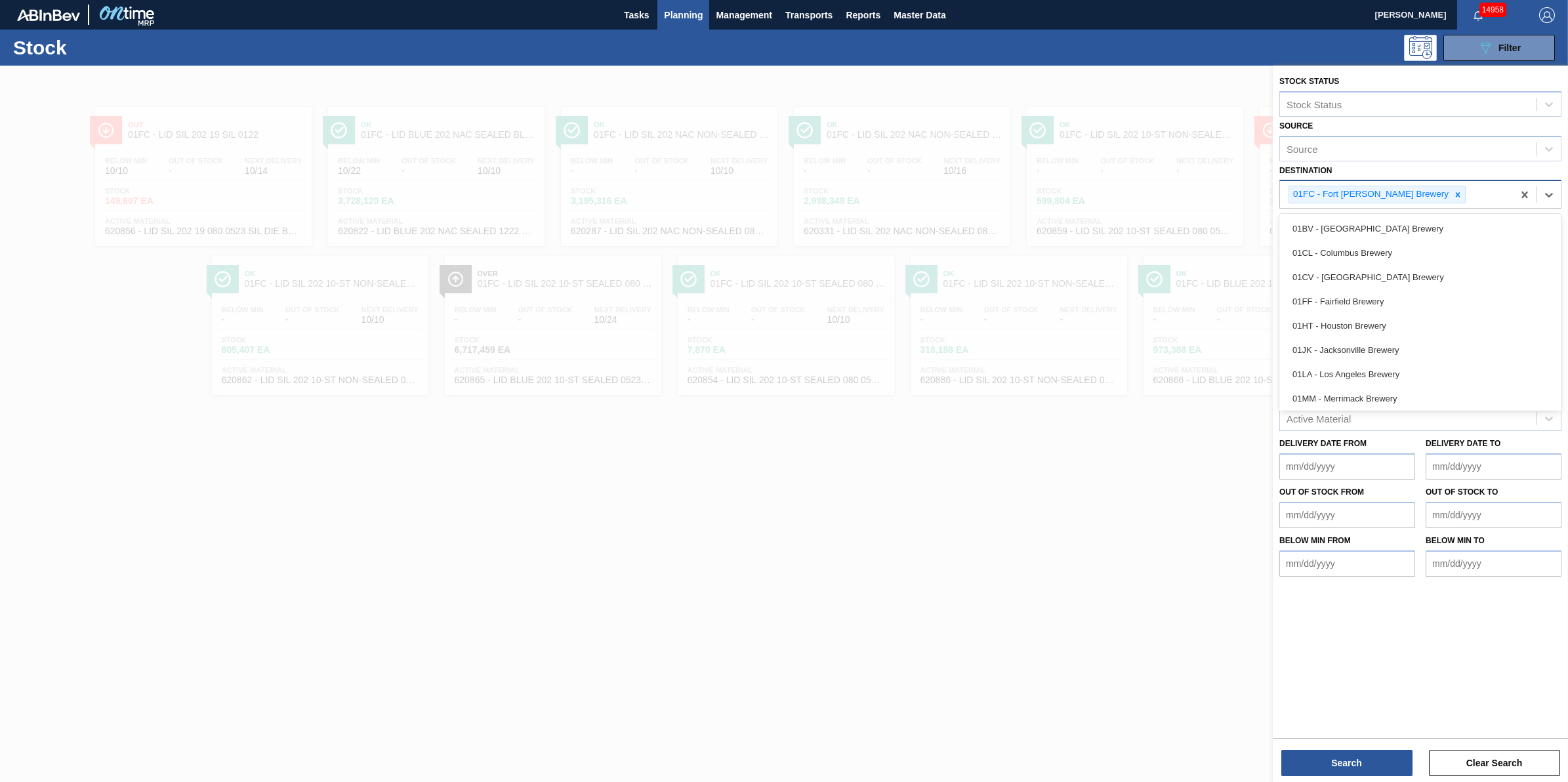
click at [1509, 188] on div "01FC - Fort [PERSON_NAME] Brewery" at bounding box center [1396, 194] width 233 height 27
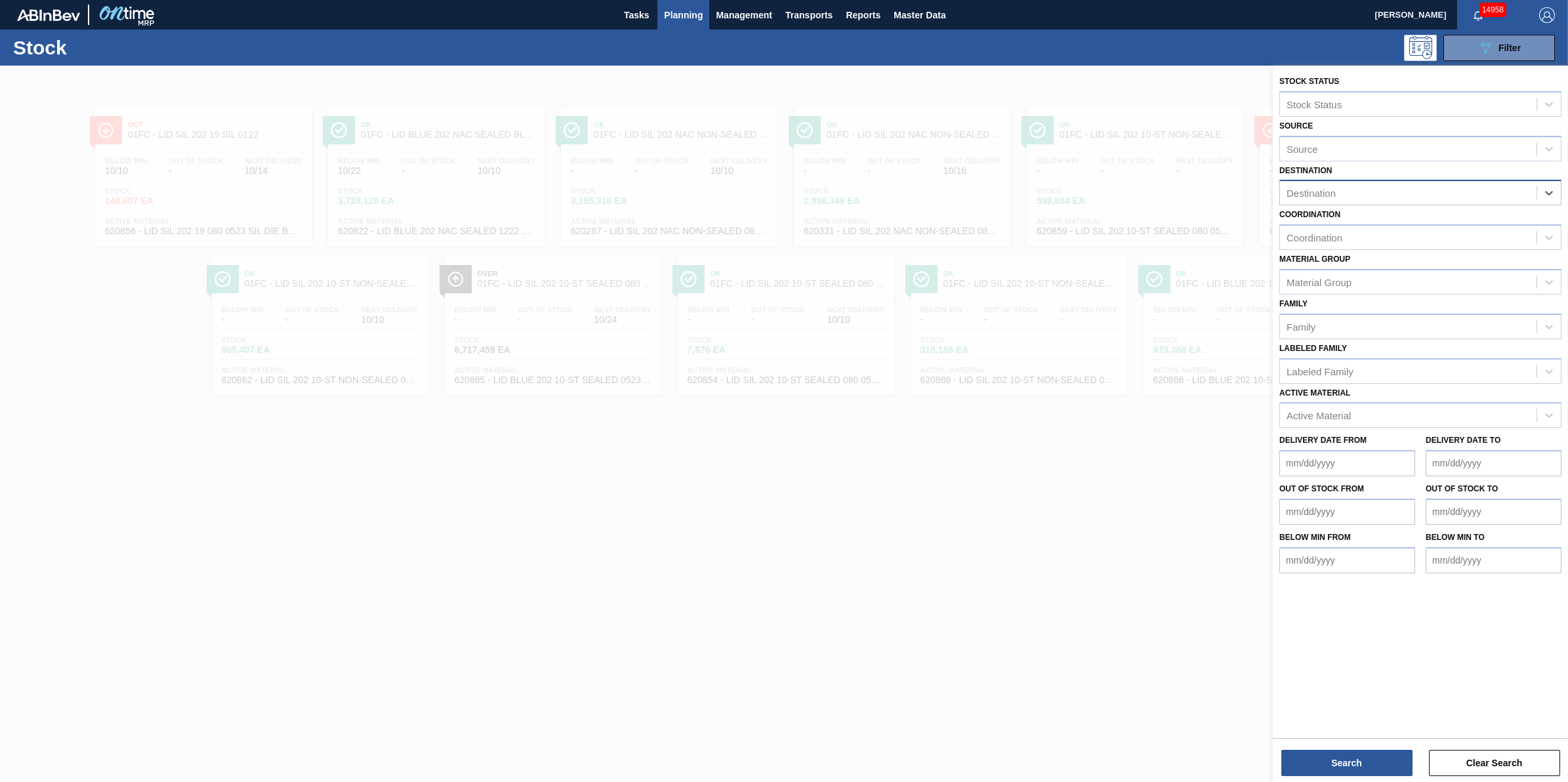
click at [1367, 397] on div "Active Material Active Material" at bounding box center [1419, 406] width 282 height 45
click at [1367, 406] on div "Active Material" at bounding box center [1408, 416] width 257 height 19
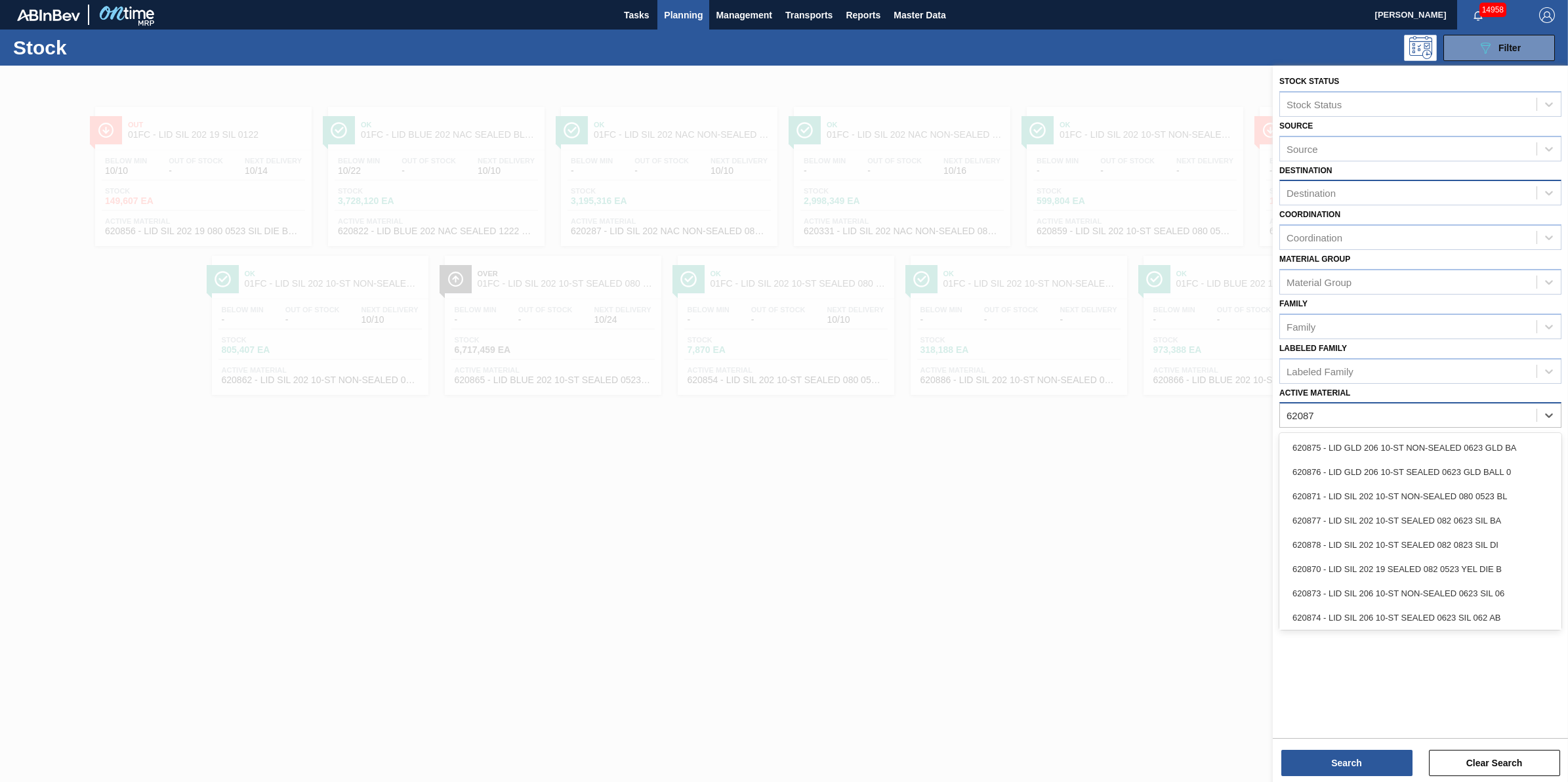
type Material "620870"
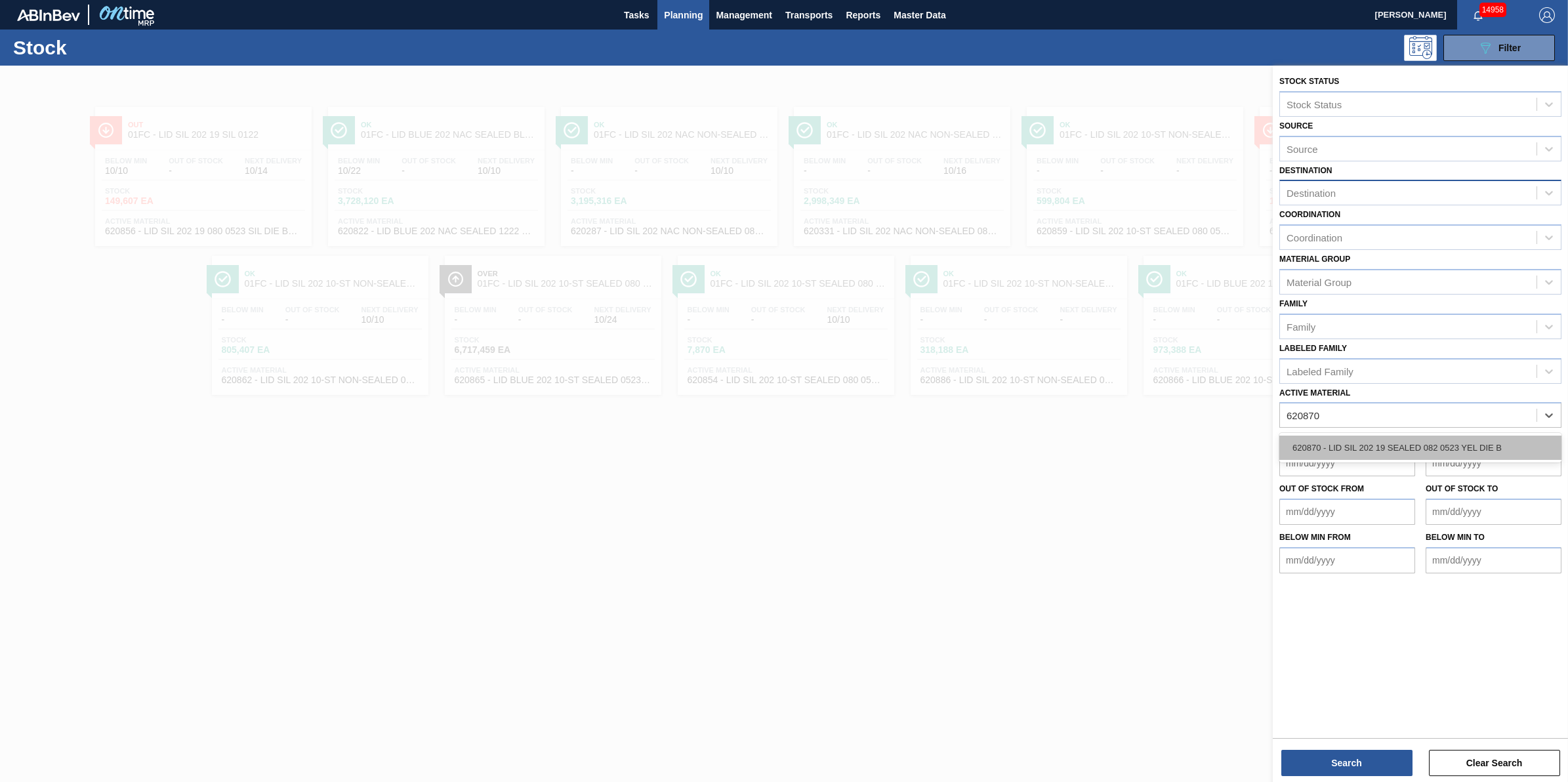
click at [1382, 447] on div "620870 - LID SIL 202 19 SEALED 082 0523 YEL DIE B" at bounding box center [1419, 448] width 282 height 25
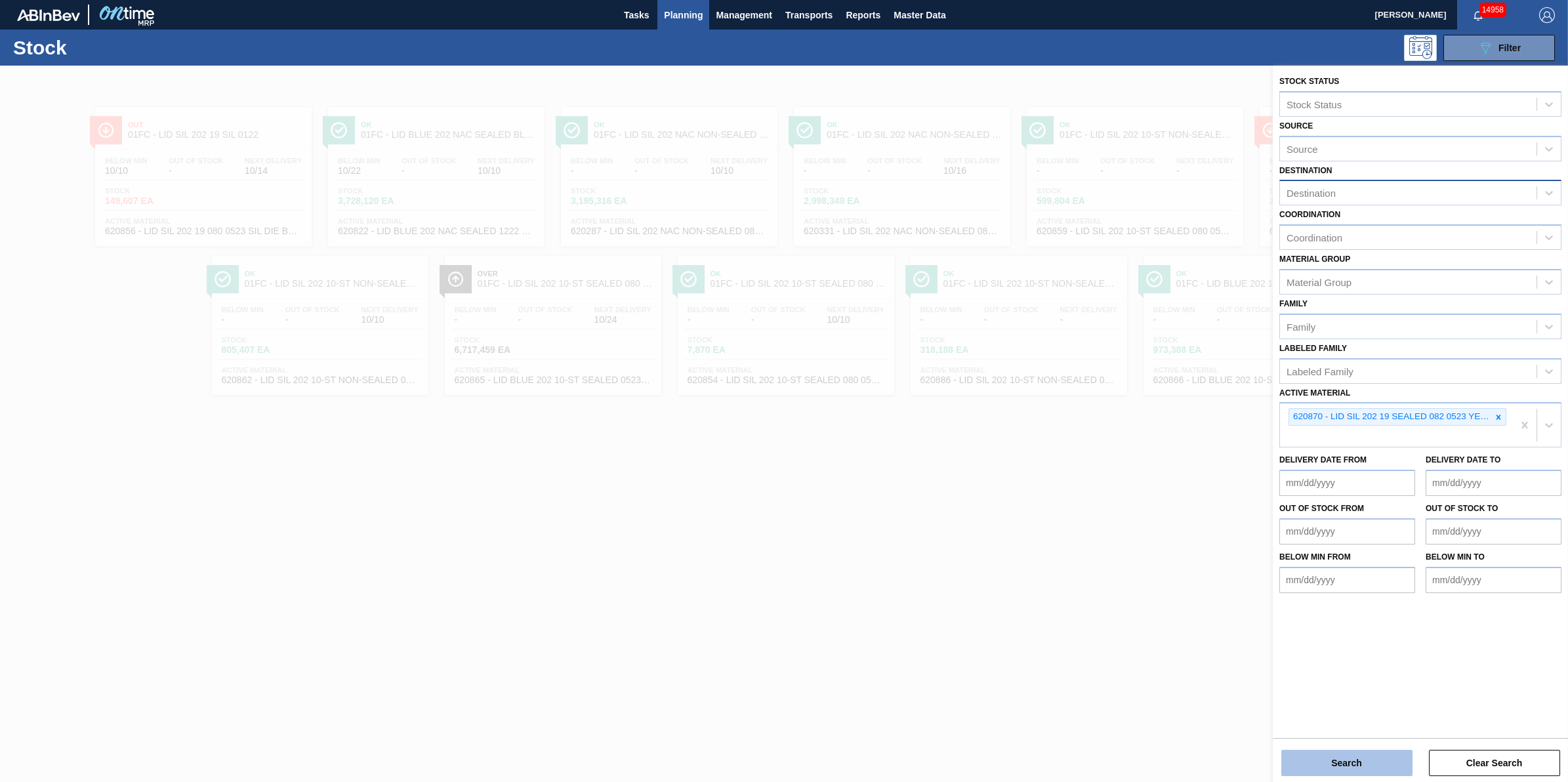
click at [1339, 769] on button "Search" at bounding box center [1347, 763] width 131 height 26
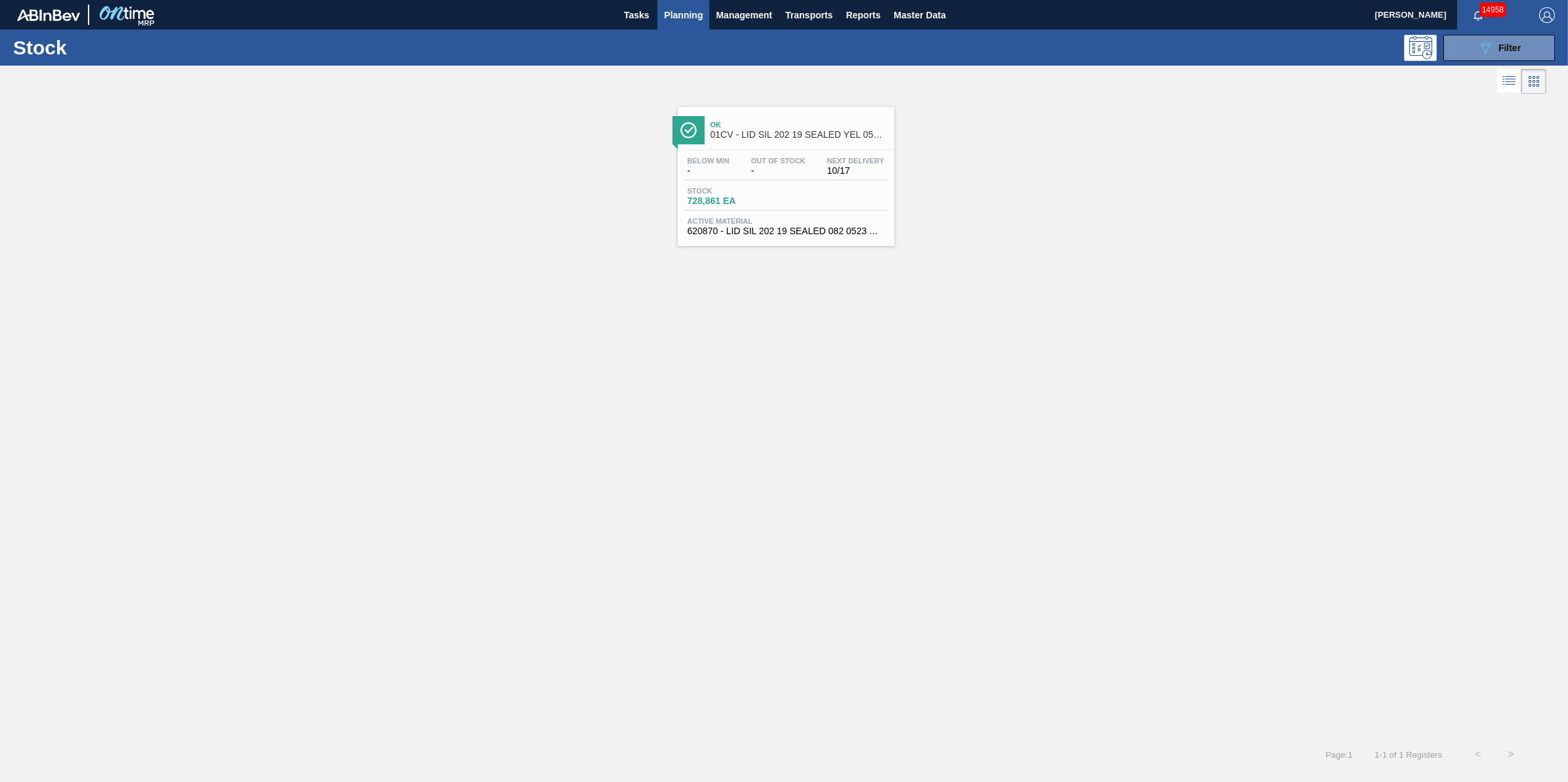
click at [841, 243] on div "Ok 01CV - LID SIL 202 19 SEALED YEL 0522 BALL BPANI Below Min - Out Of Stock - …" at bounding box center [786, 177] width 216 height 139
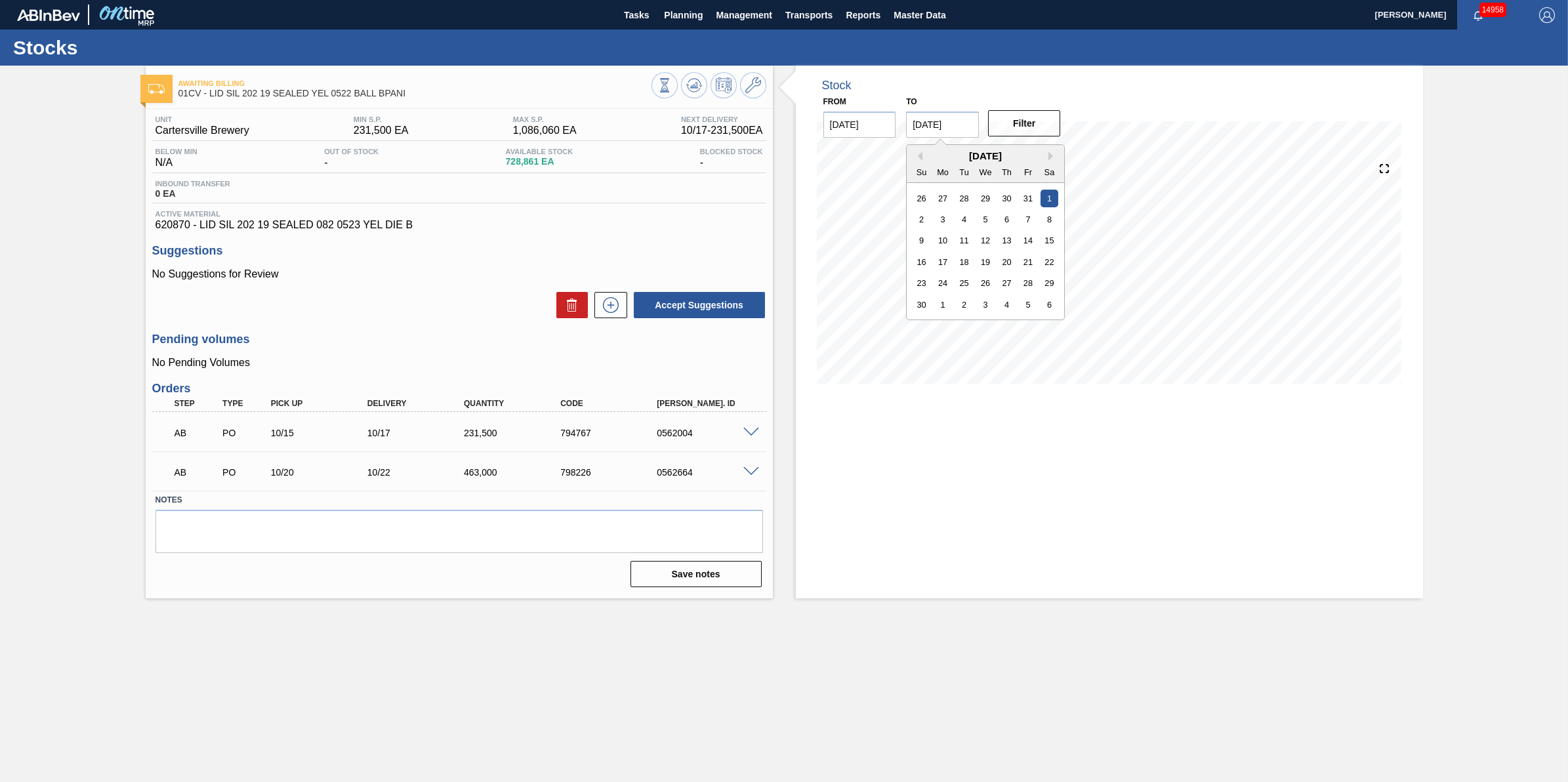
click at [971, 134] on input "11/01/2025" at bounding box center [942, 125] width 73 height 26
click at [1053, 310] on div "6" at bounding box center [1049, 305] width 18 height 18
type input "12/06/2025"
click at [1013, 112] on button "Filter" at bounding box center [1024, 123] width 73 height 26
click at [686, 27] on button "Planning" at bounding box center [683, 15] width 52 height 30
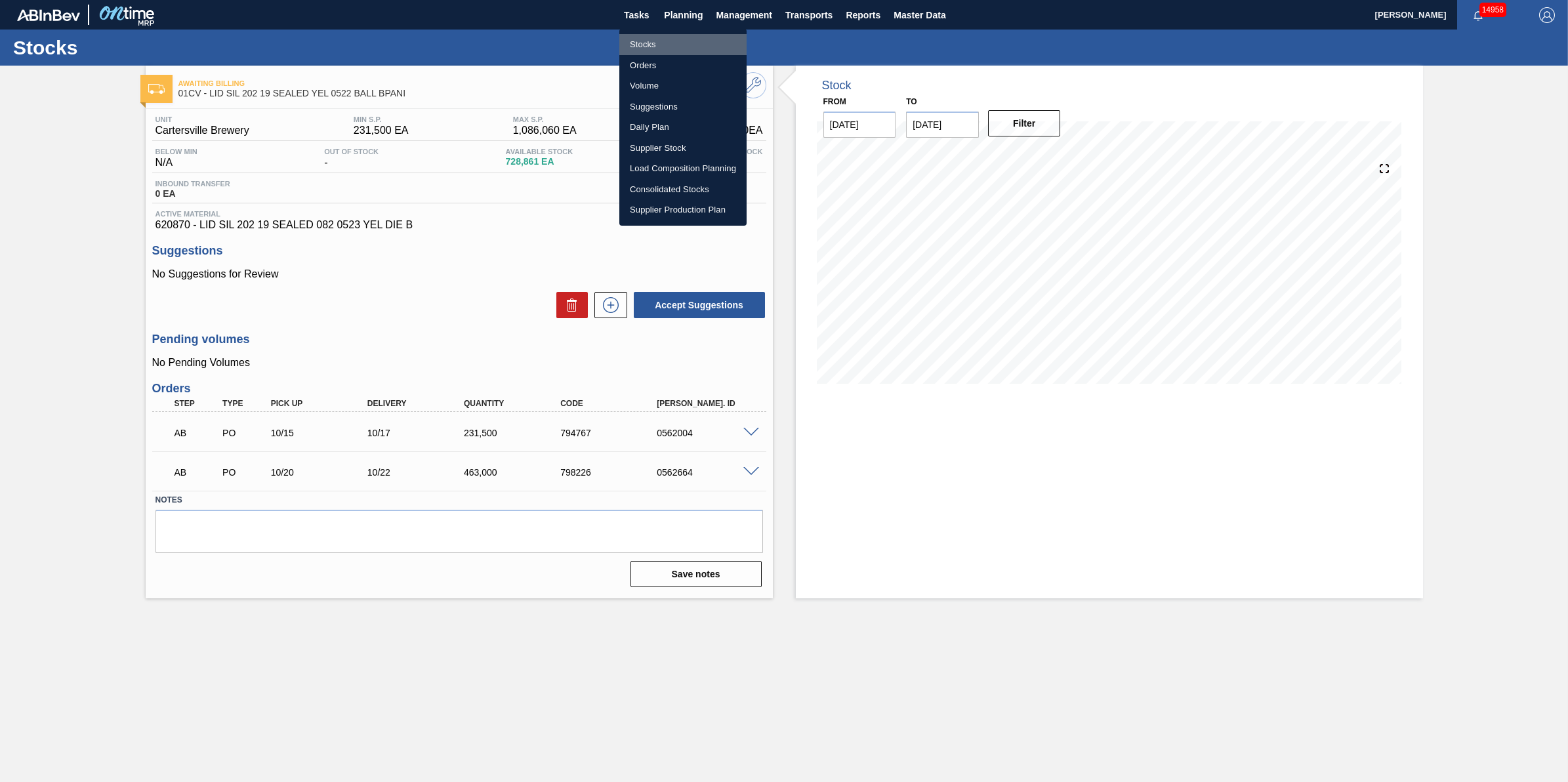
click at [683, 40] on li "Stocks" at bounding box center [683, 45] width 127 height 21
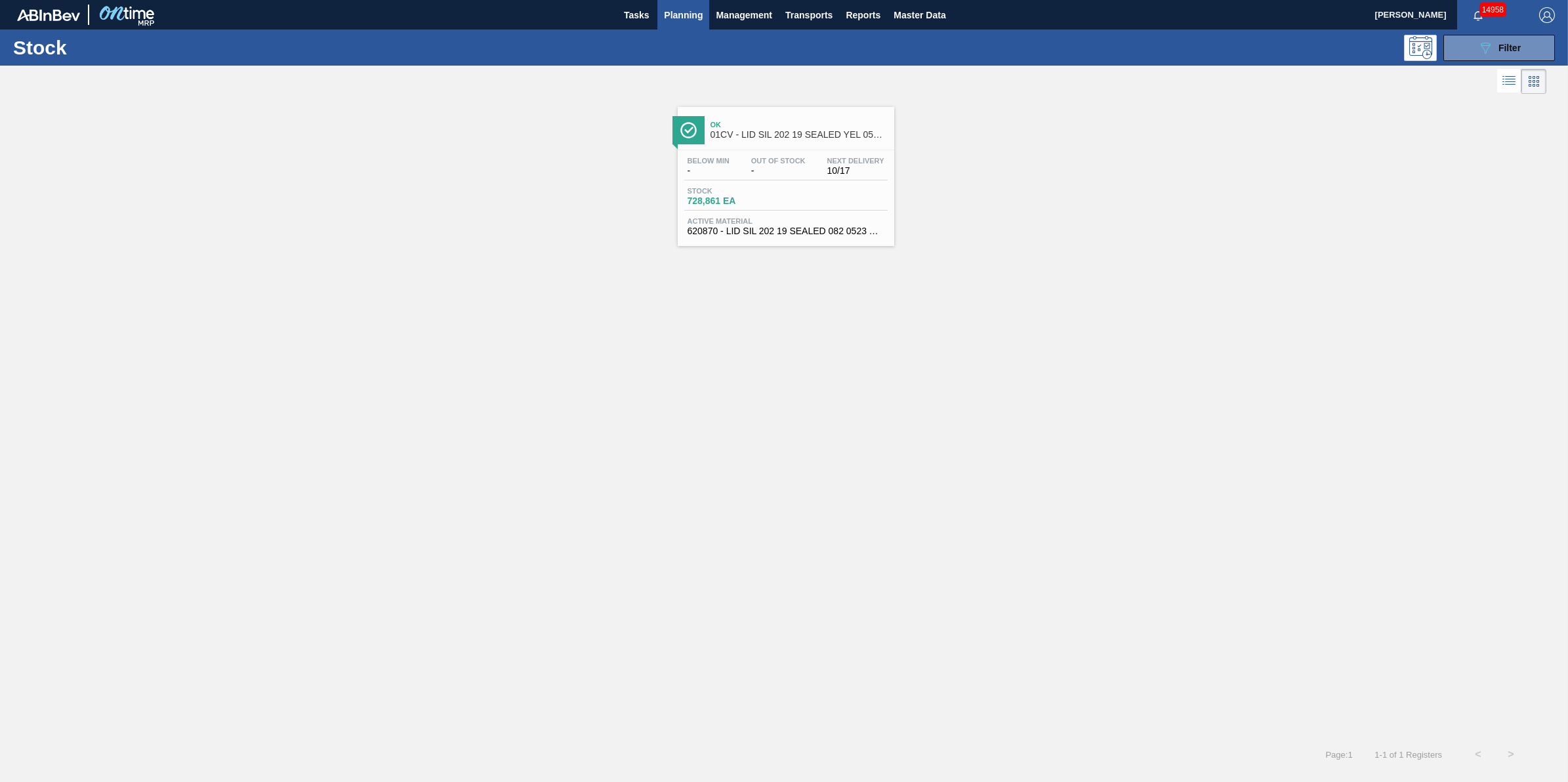
click at [686, 18] on span "Planning" at bounding box center [683, 15] width 39 height 16
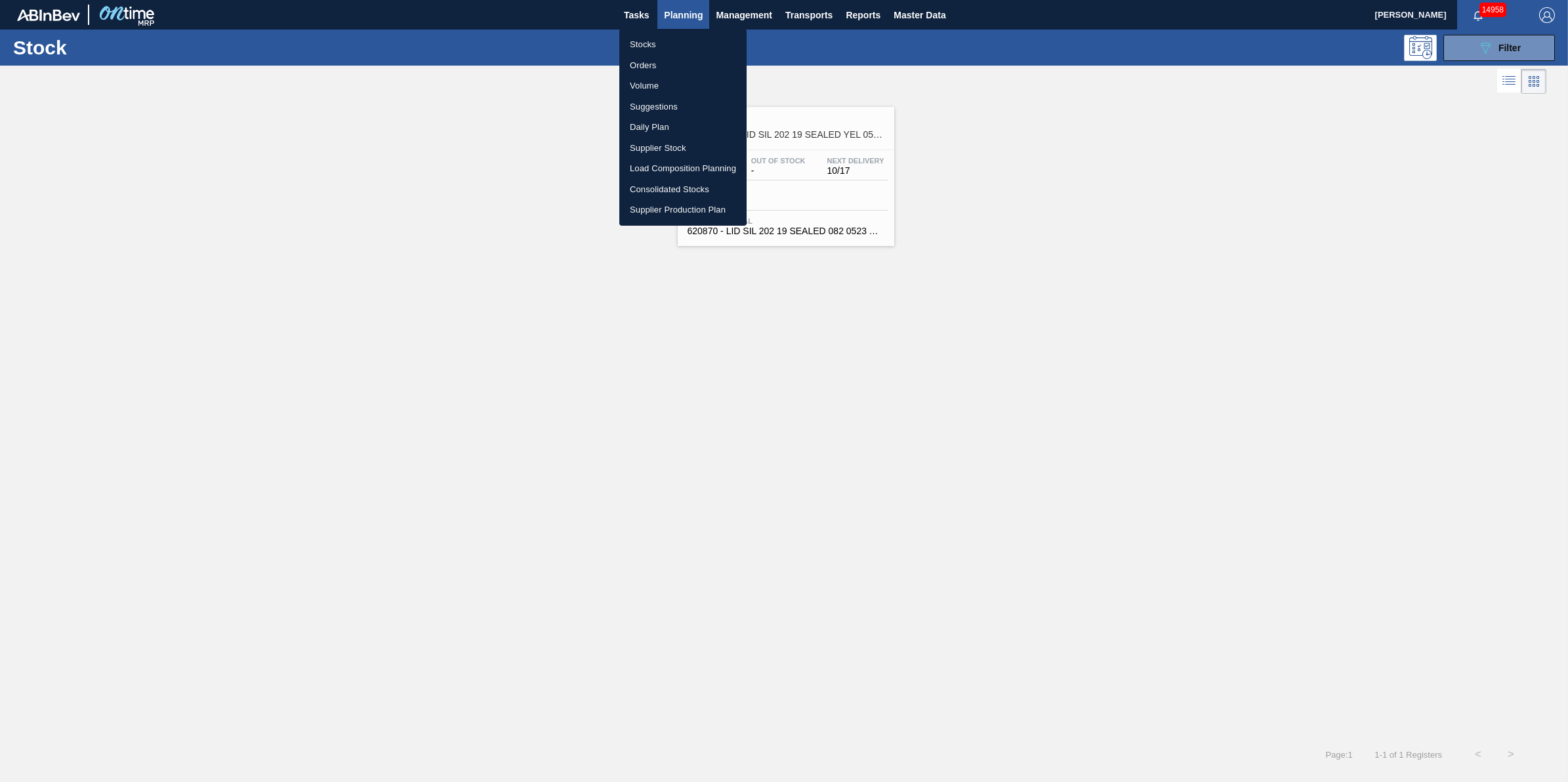
click at [681, 35] on li "Stocks" at bounding box center [683, 45] width 127 height 21
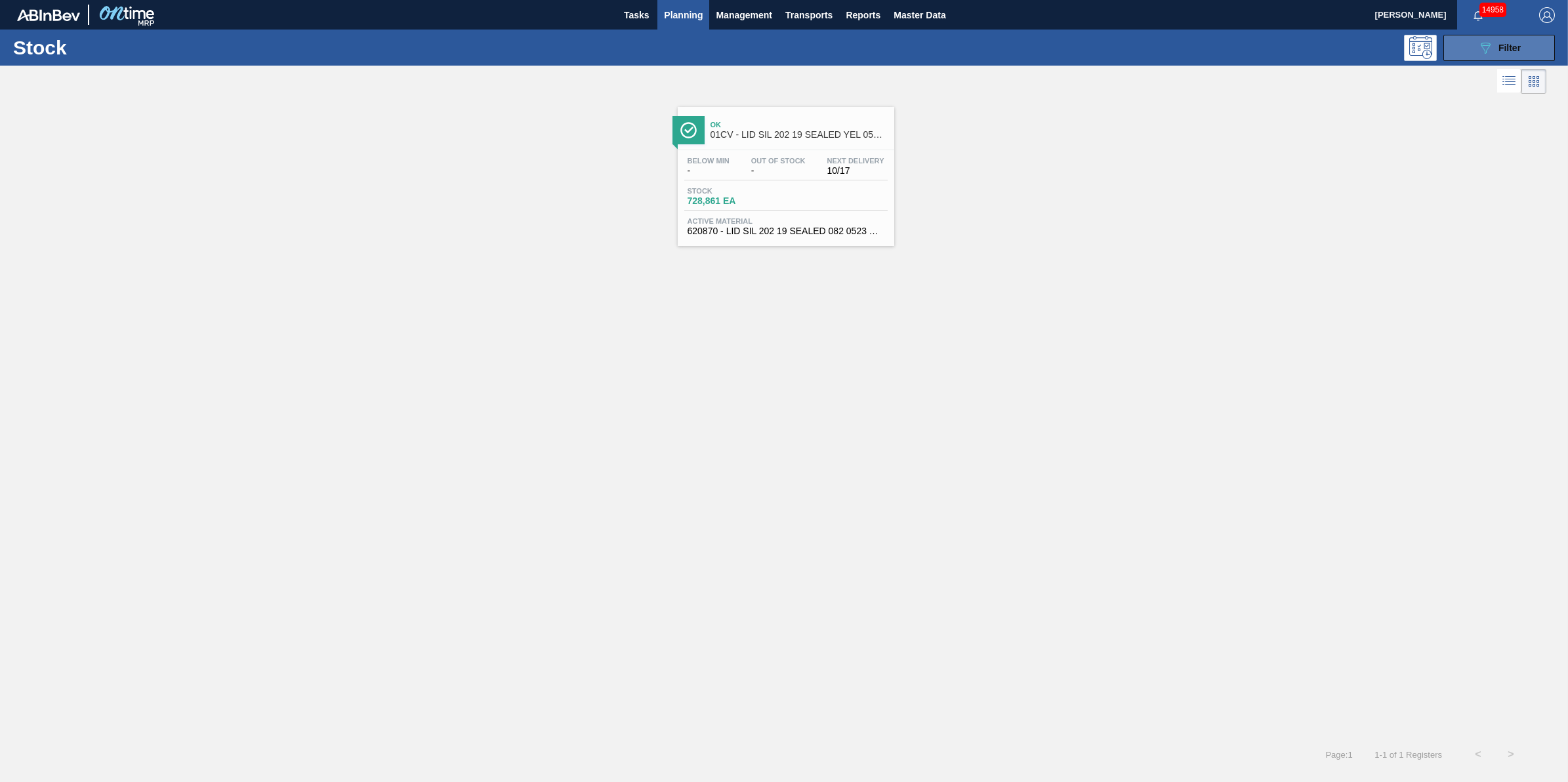
click at [1455, 40] on button "089F7B8B-B2A5-4AFE-B5C0-19BA573D28AC Filter" at bounding box center [1499, 48] width 112 height 26
click at [1440, 54] on div "089F7B8B-B2A5-4AFE-B5C0-19BA573D28AC Filter" at bounding box center [1499, 48] width 125 height 26
click at [1470, 55] on button "089F7B8B-B2A5-4AFE-B5C0-19BA573D28AC Filter" at bounding box center [1499, 48] width 112 height 26
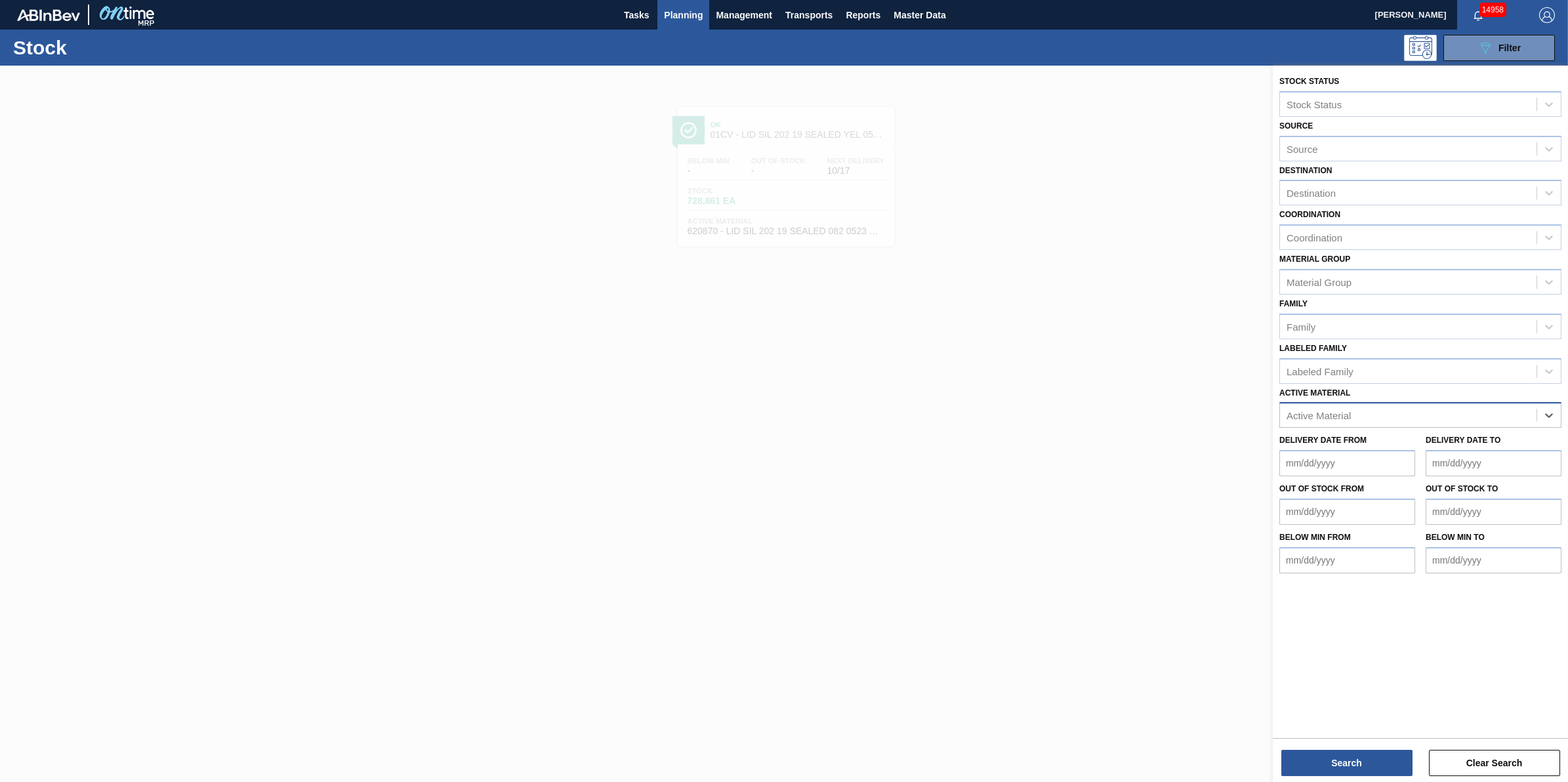
click at [1119, 211] on div at bounding box center [784, 457] width 1568 height 782
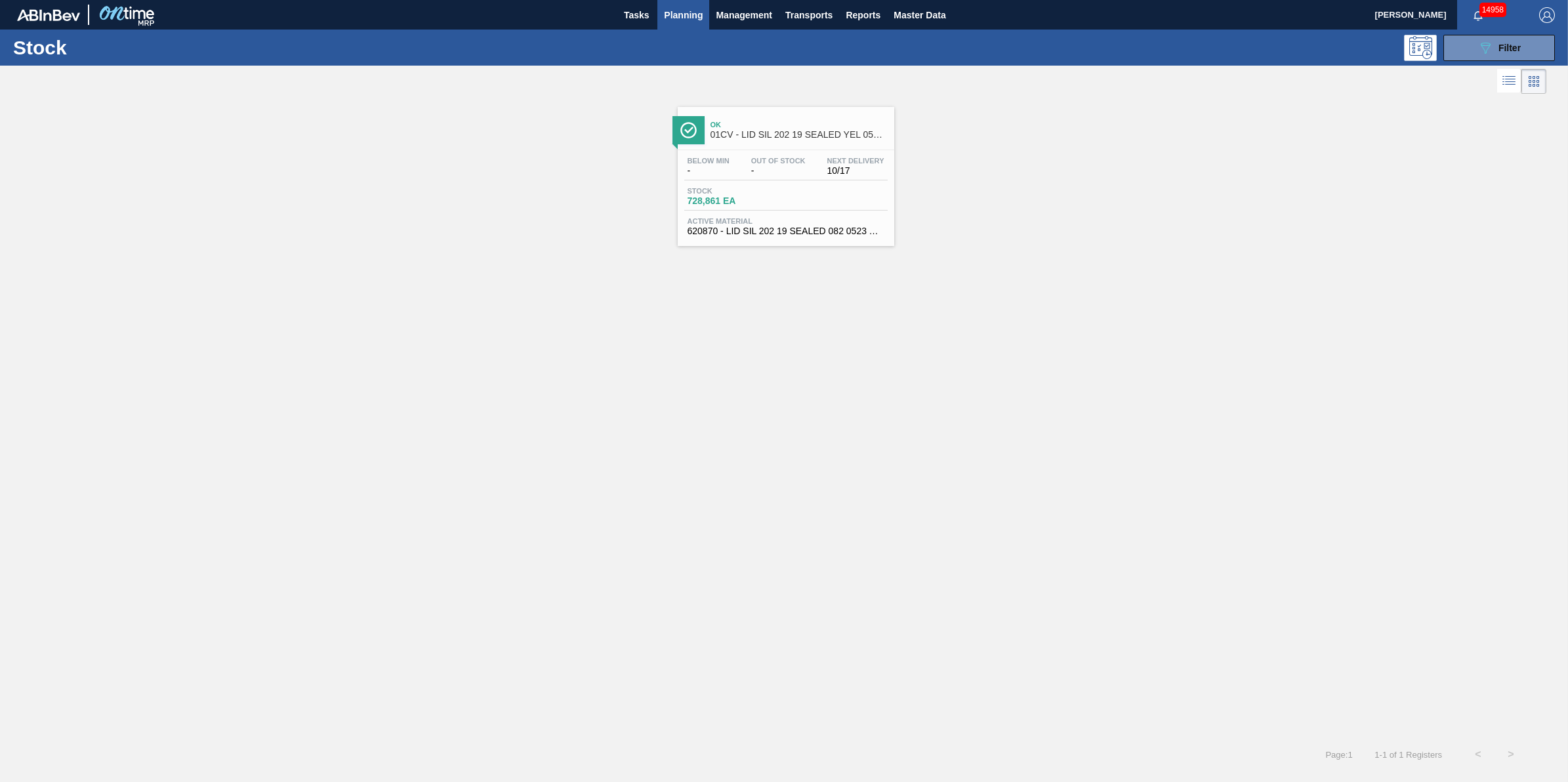
click at [697, 13] on span "Planning" at bounding box center [683, 15] width 39 height 16
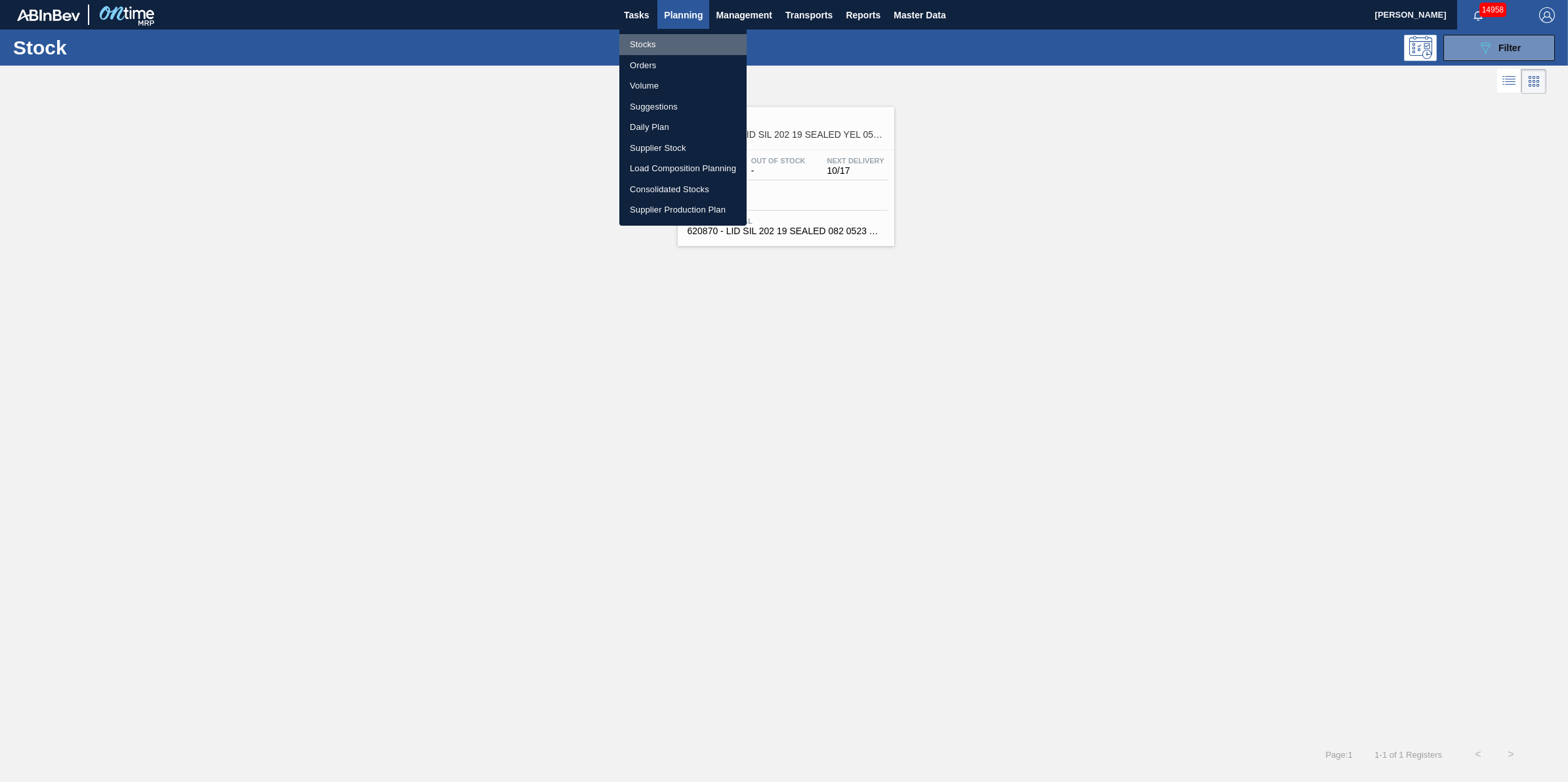
click at [689, 40] on li "Stocks" at bounding box center [683, 45] width 127 height 21
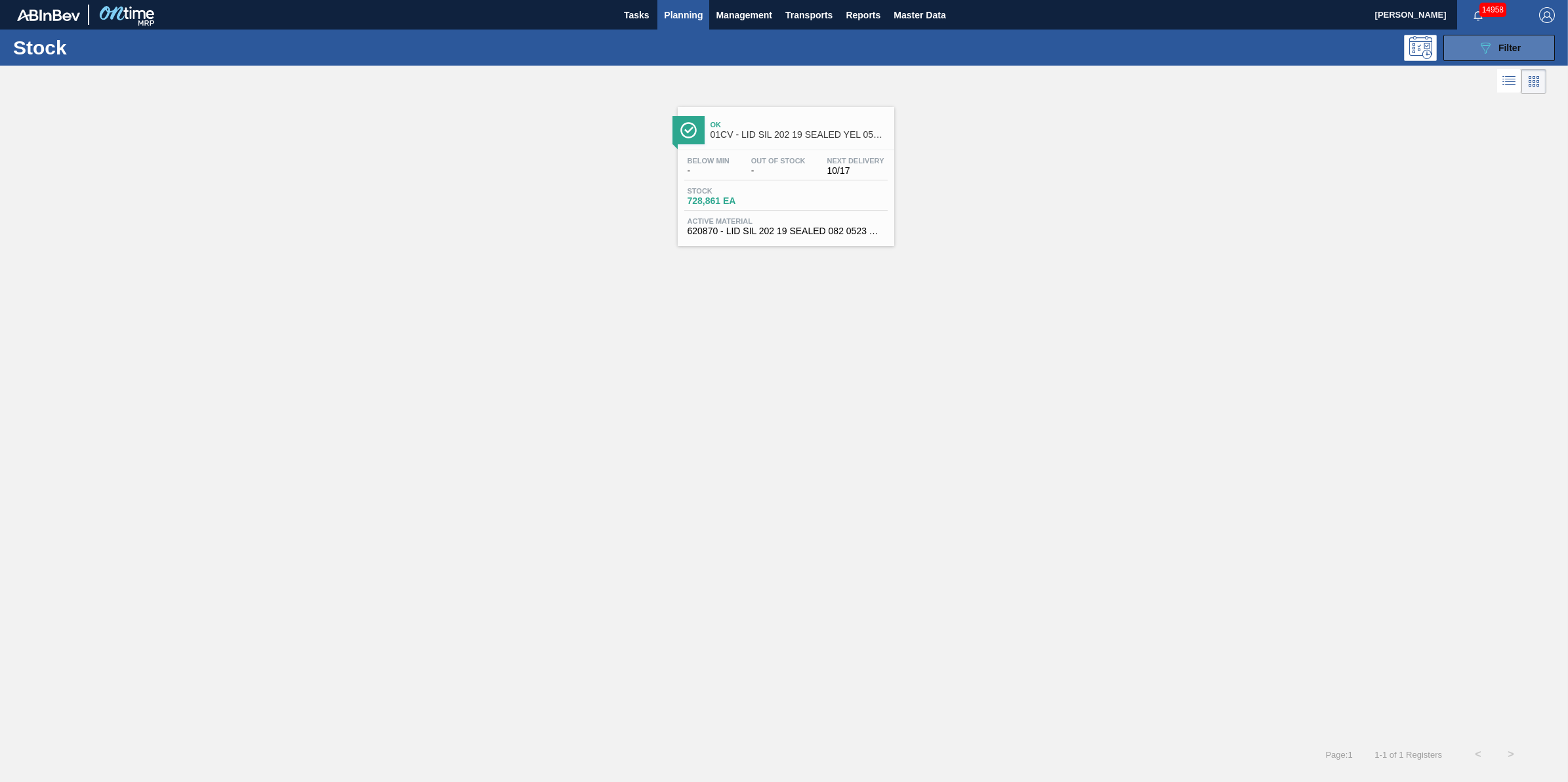
click at [1477, 47] on icon "089F7B8B-B2A5-4AFE-B5C0-19BA573D28AC" at bounding box center [1485, 48] width 16 height 16
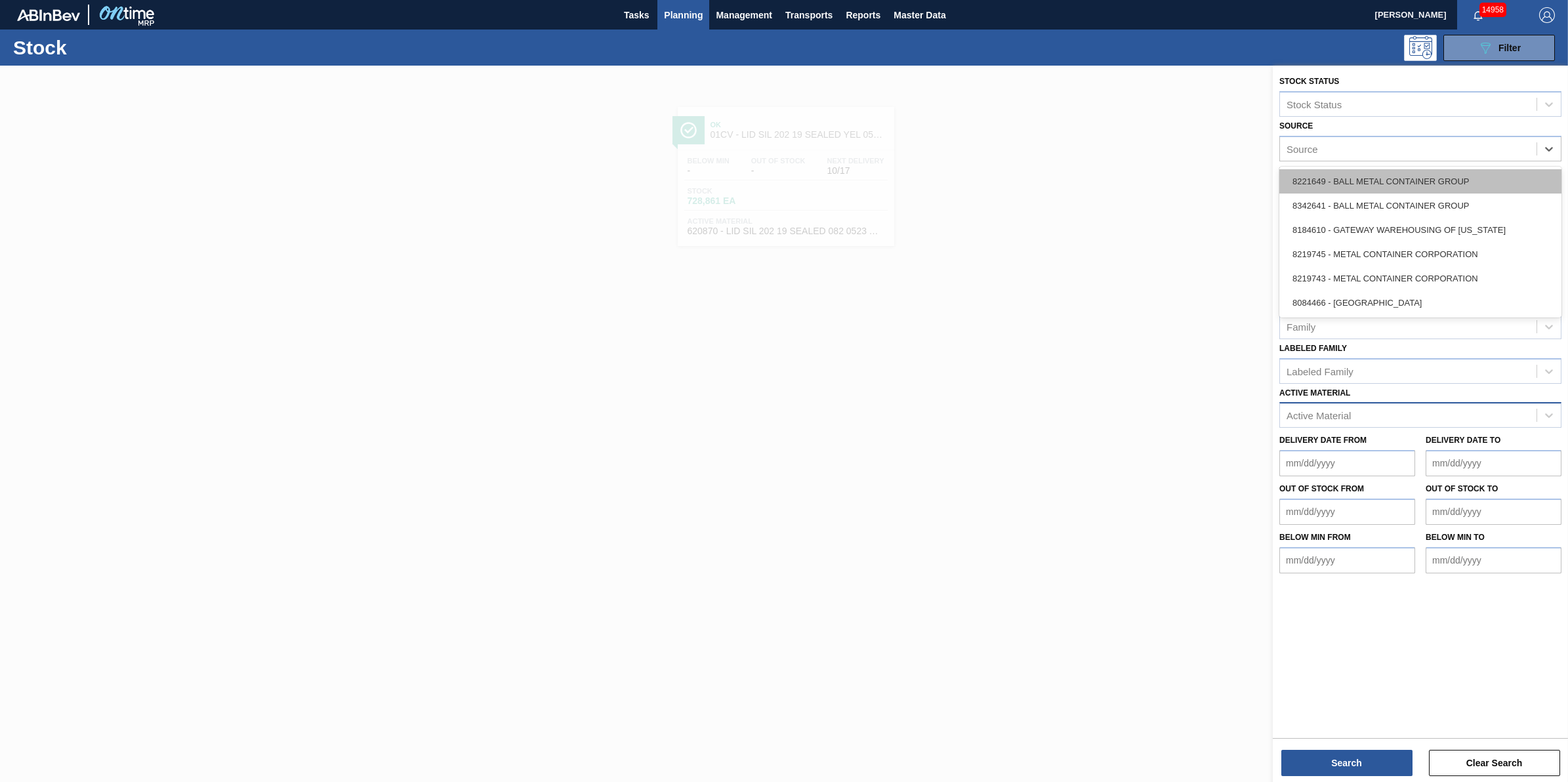
drag, startPoint x: 1390, startPoint y: 156, endPoint x: 1388, endPoint y: 182, distance: 26.1
click at [1390, 161] on div "Stock Status Stock Status Source option 8221649 - BALL METAL CONTAINER GROUP fo…" at bounding box center [1420, 322] width 295 height 514
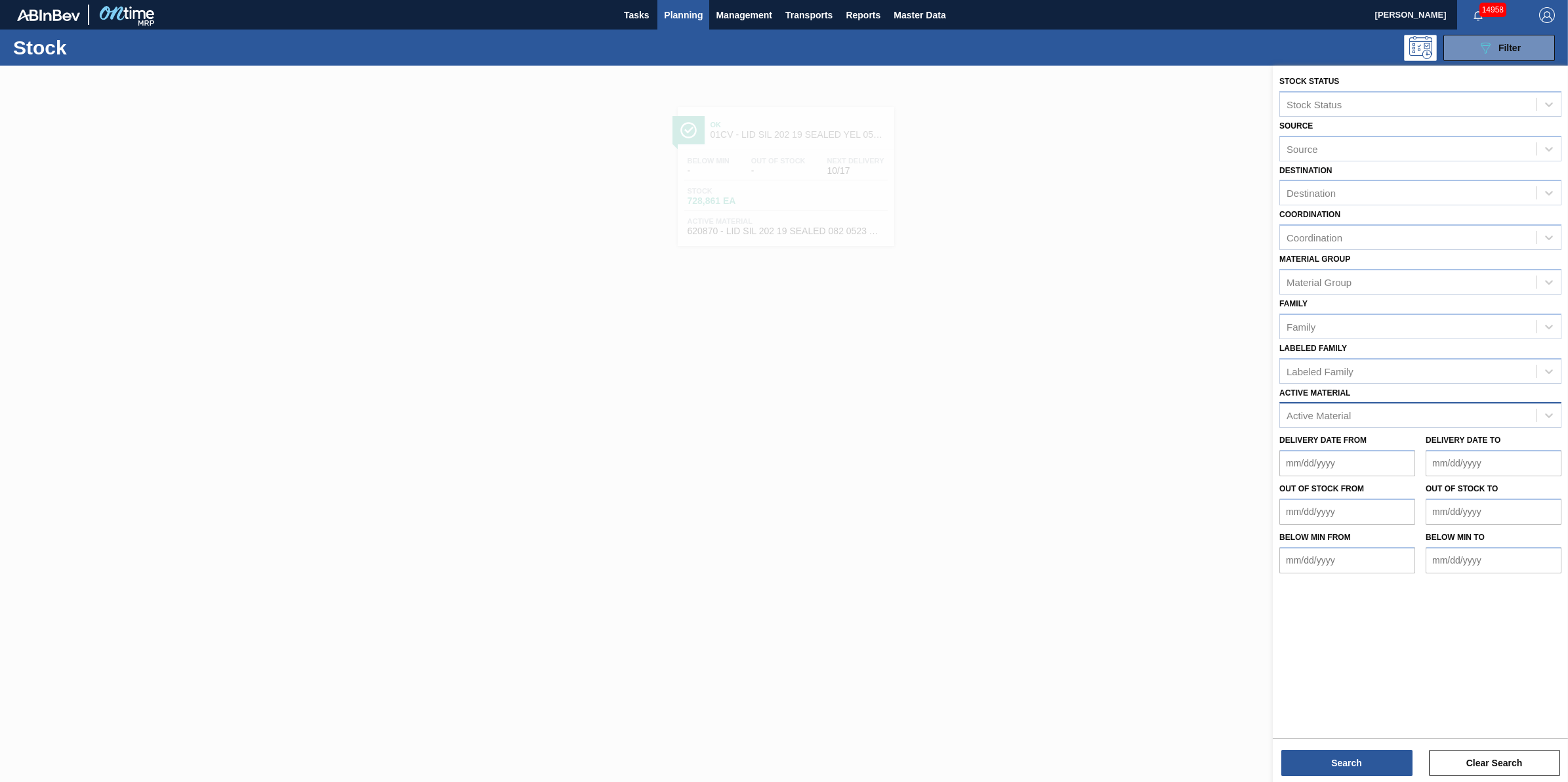
click at [1172, 194] on div at bounding box center [784, 457] width 1568 height 782
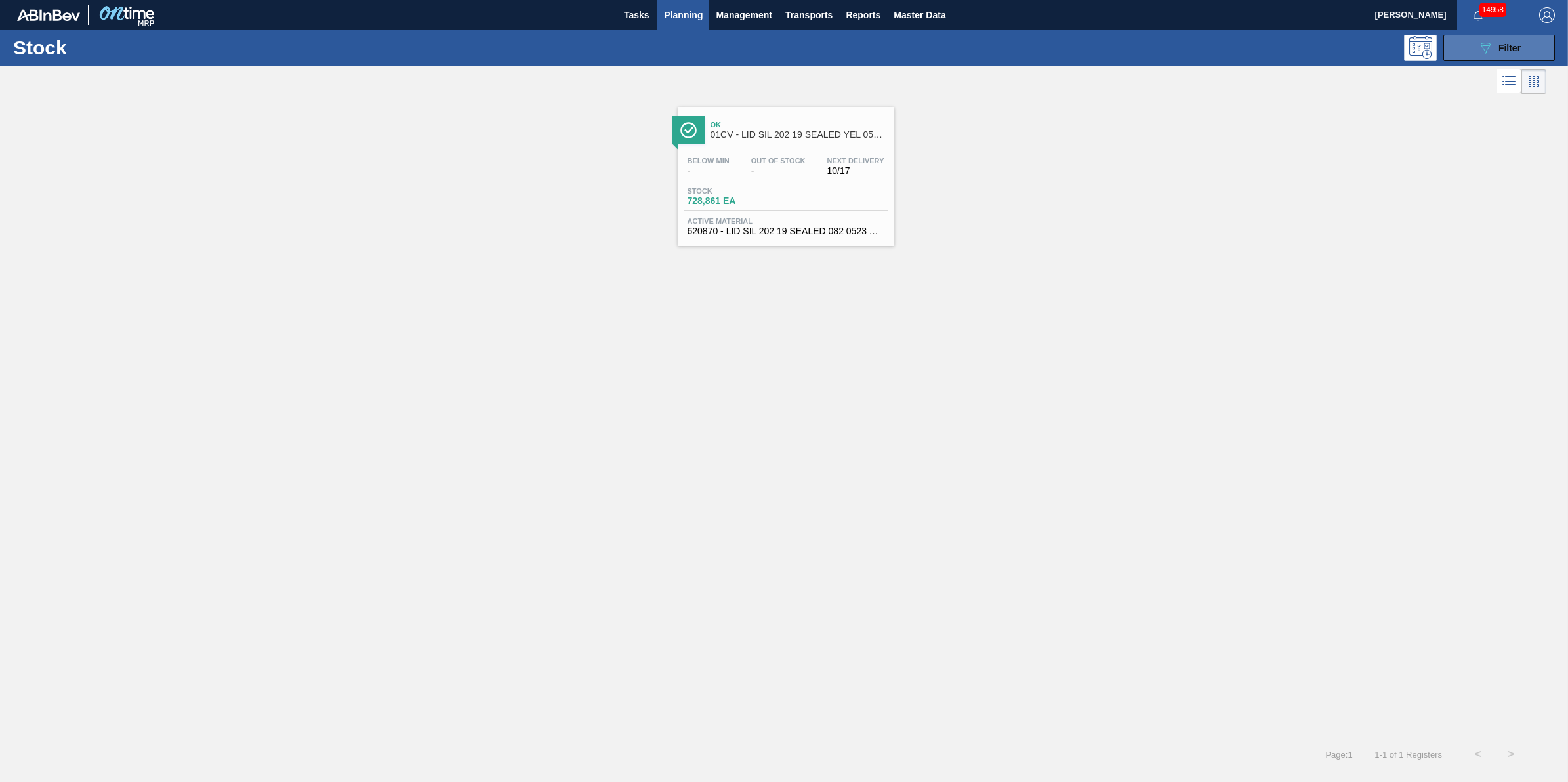
click at [1535, 38] on button "089F7B8B-B2A5-4AFE-B5C0-19BA573D28AC Filter" at bounding box center [1499, 48] width 112 height 26
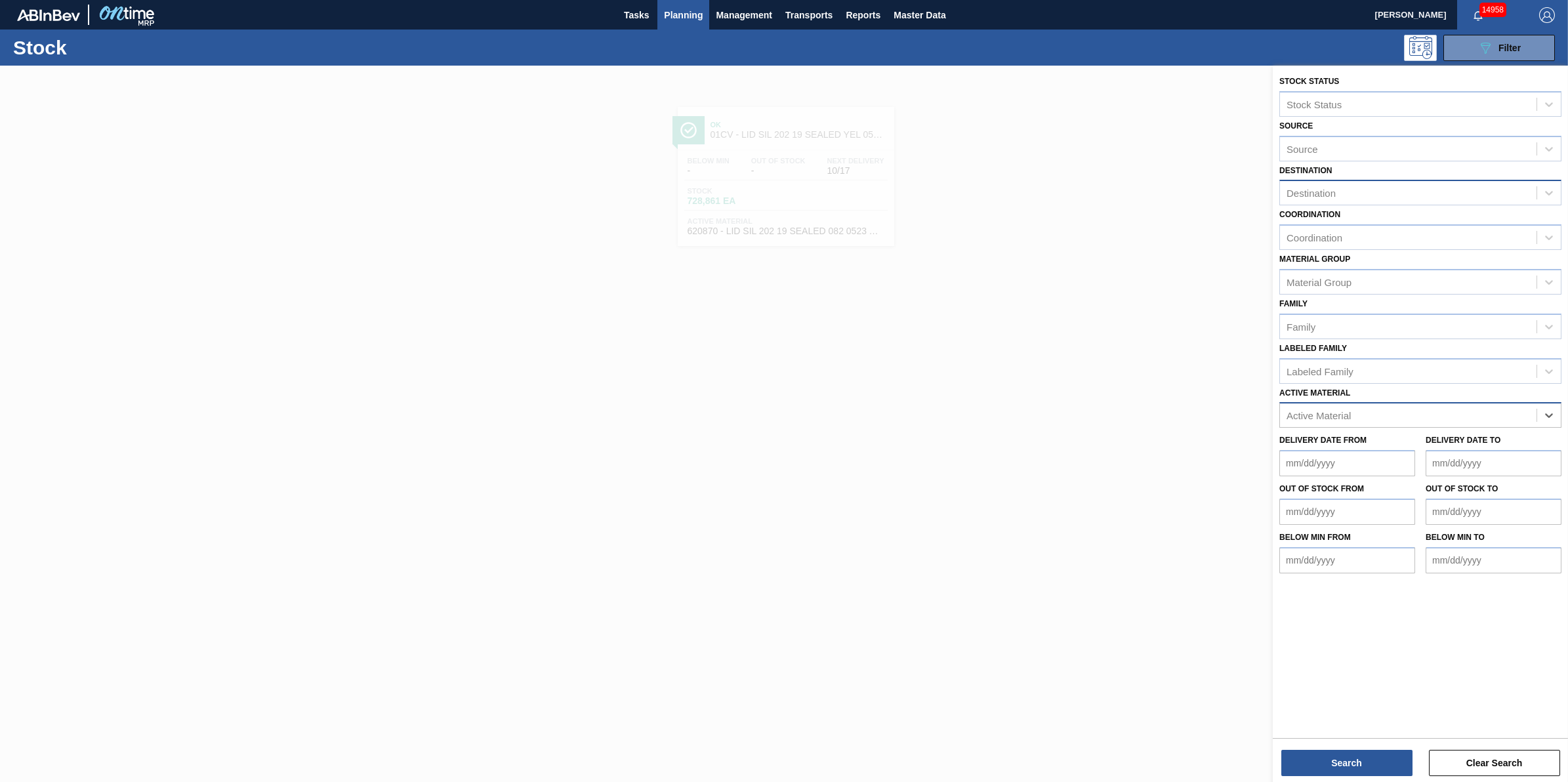
click at [1369, 198] on div "Destination" at bounding box center [1408, 193] width 257 height 19
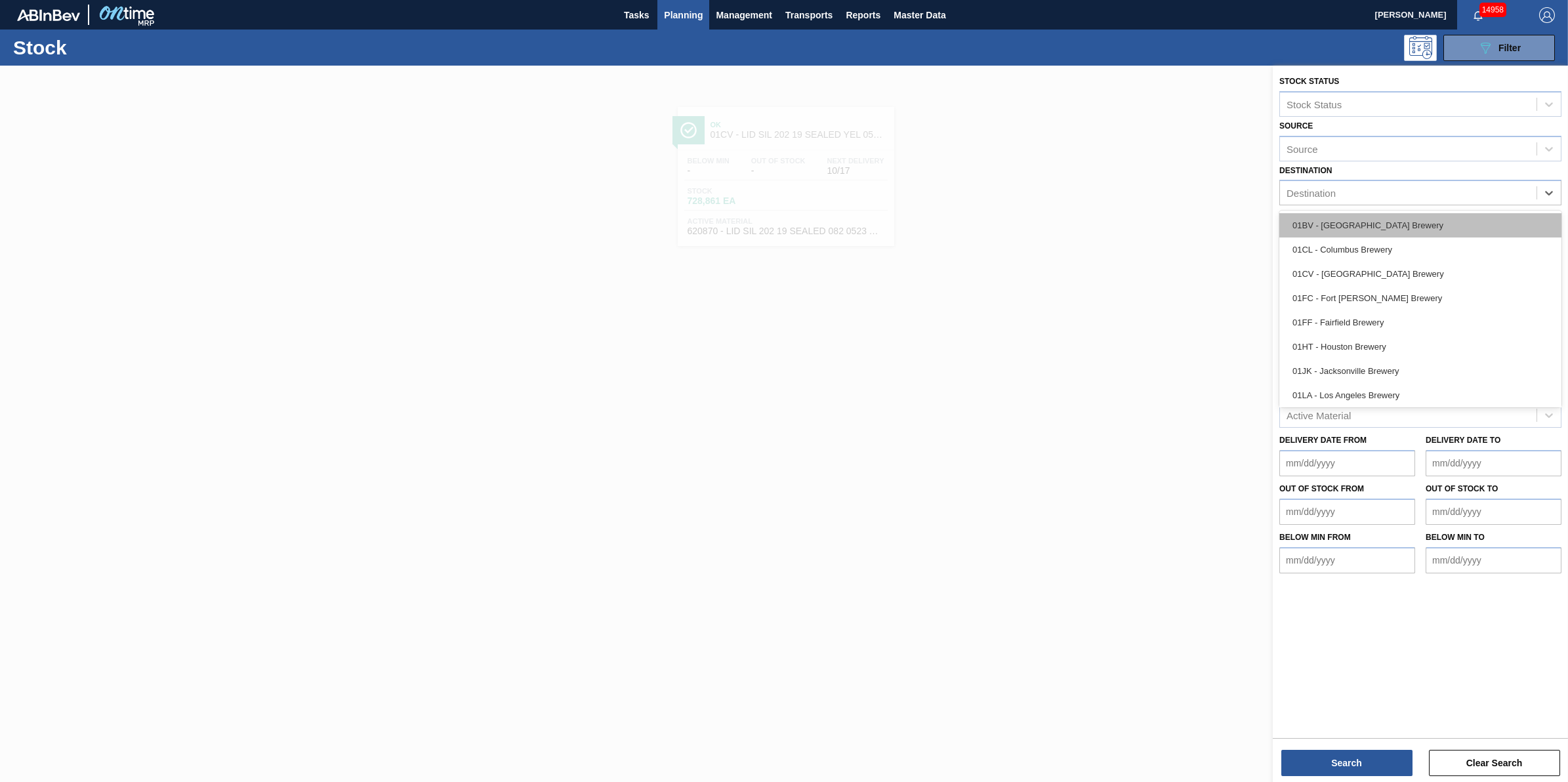
click at [1371, 234] on div "01BV - [GEOGRAPHIC_DATA] Brewery" at bounding box center [1419, 226] width 282 height 25
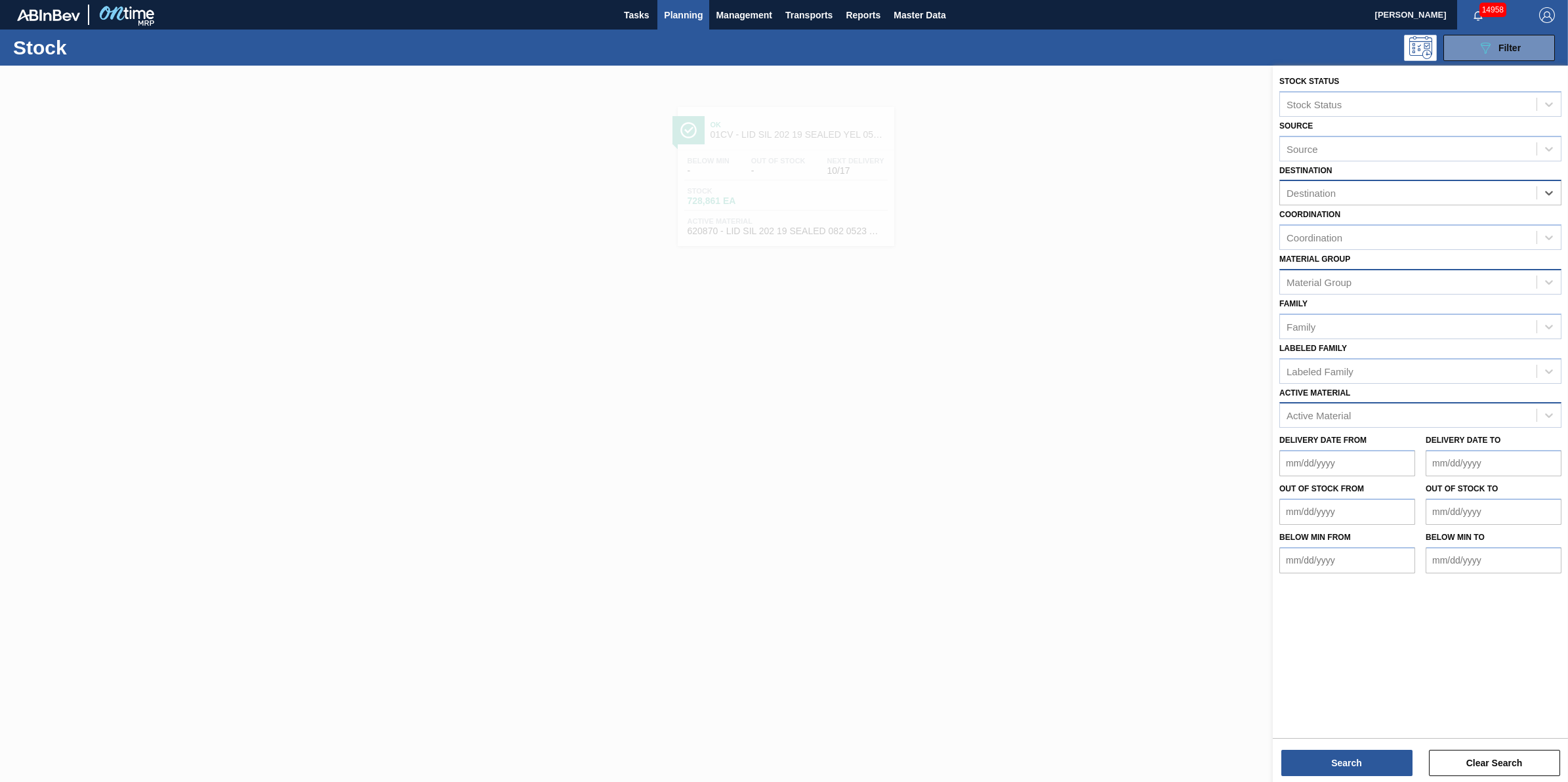
click at [1375, 275] on div "Material Group" at bounding box center [1408, 282] width 257 height 19
click at [1381, 316] on div "LID" at bounding box center [1419, 315] width 282 height 25
click at [1327, 777] on div "Stock Status Stock Status Source Source Destination Destination Coordination Co…" at bounding box center [1420, 425] width 295 height 719
click at [1335, 767] on button "Search" at bounding box center [1347, 763] width 131 height 26
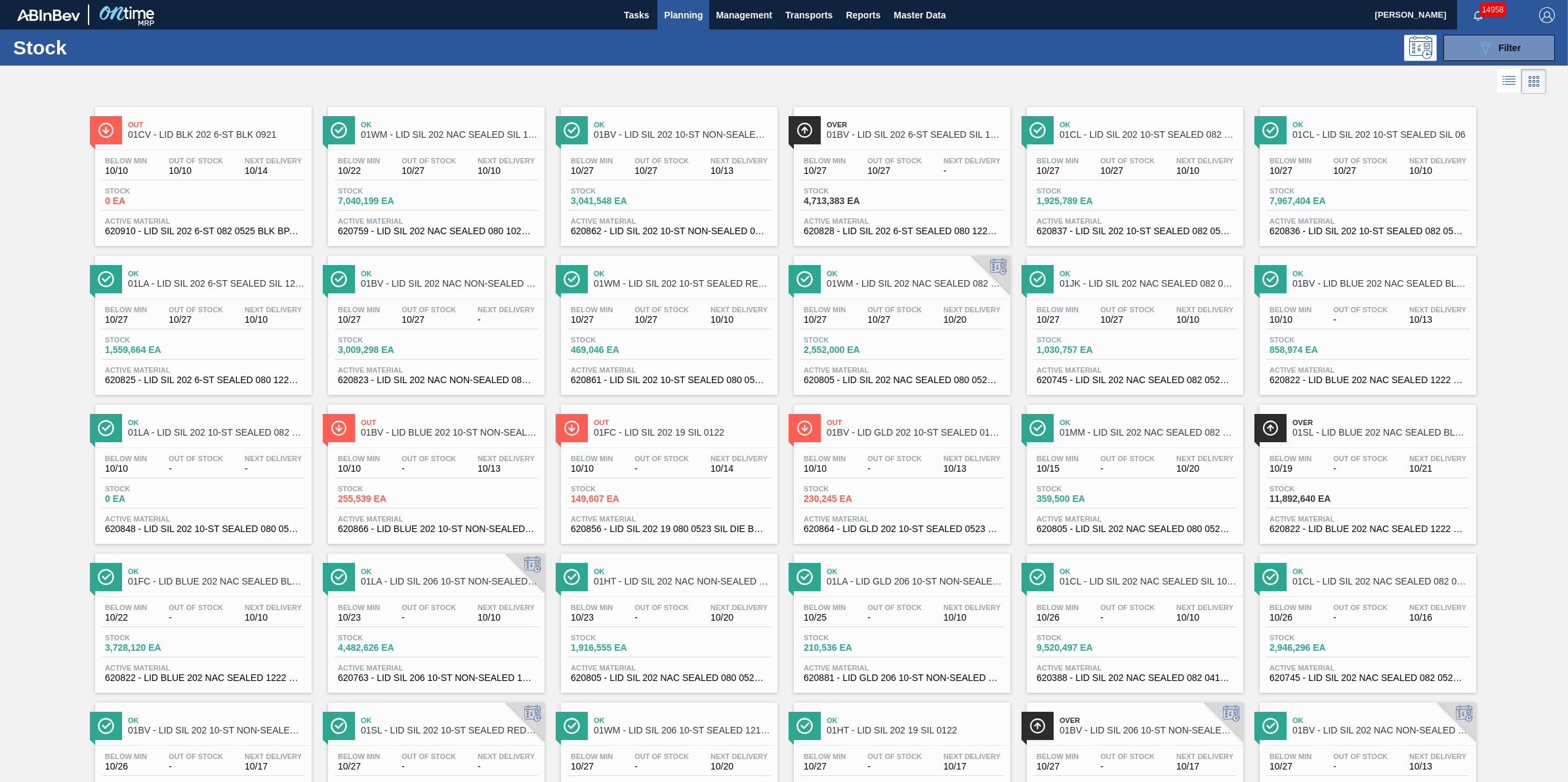
click at [689, 11] on span "Planning" at bounding box center [683, 15] width 39 height 16
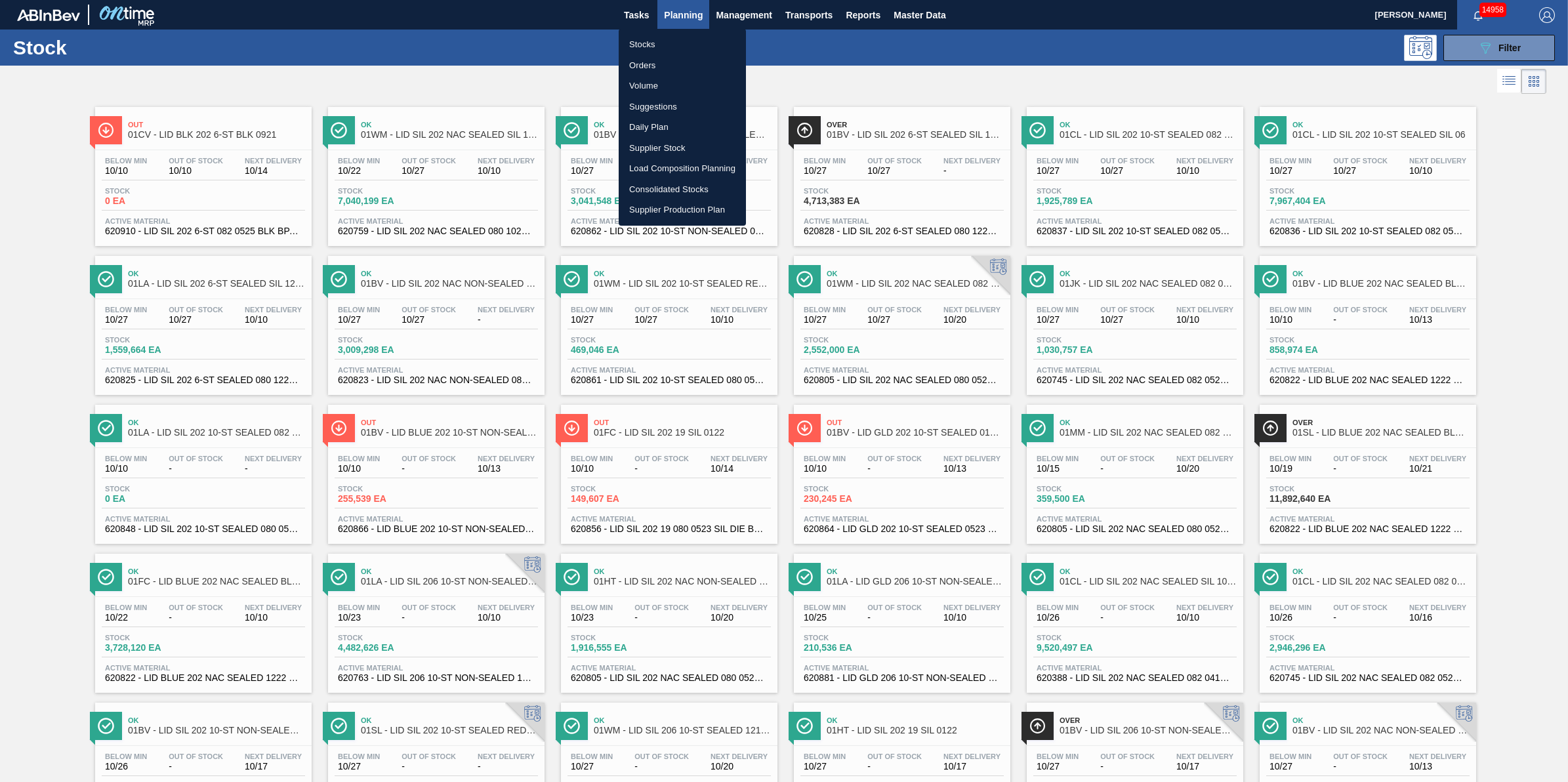
click at [679, 37] on li "Stocks" at bounding box center [682, 45] width 127 height 21
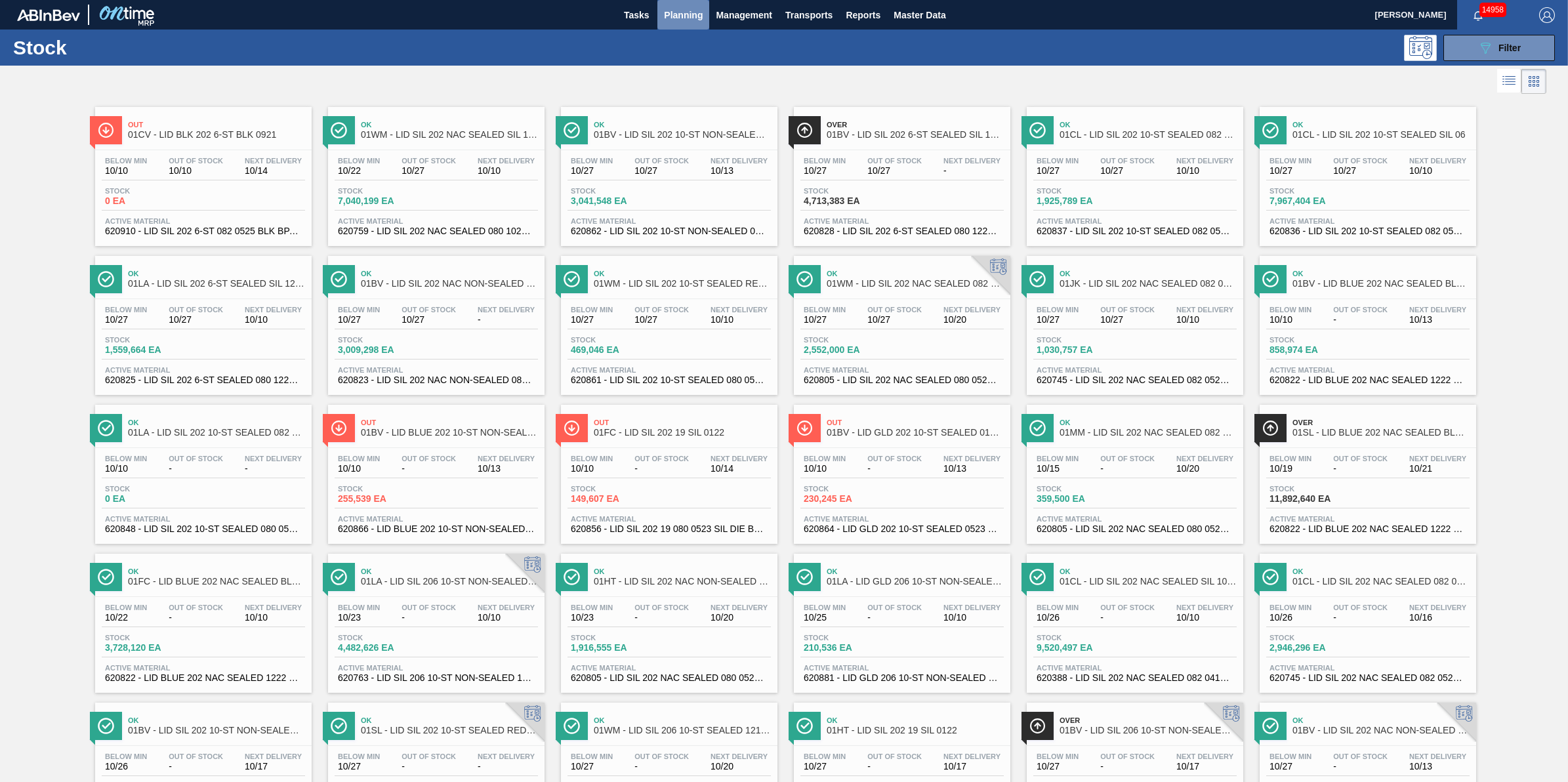
click at [684, 19] on span "Planning" at bounding box center [683, 15] width 39 height 16
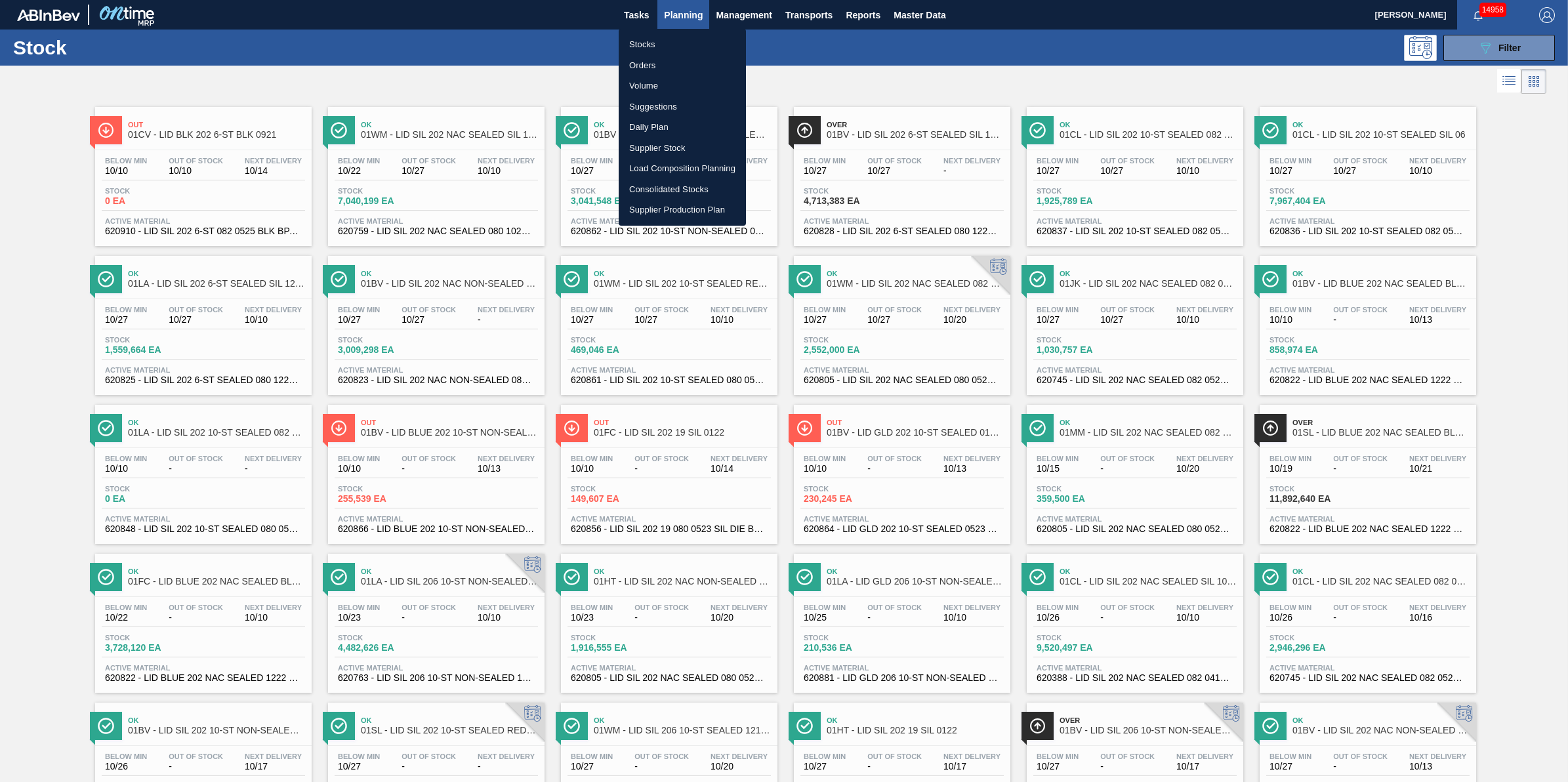
click at [650, 18] on div at bounding box center [784, 391] width 1568 height 782
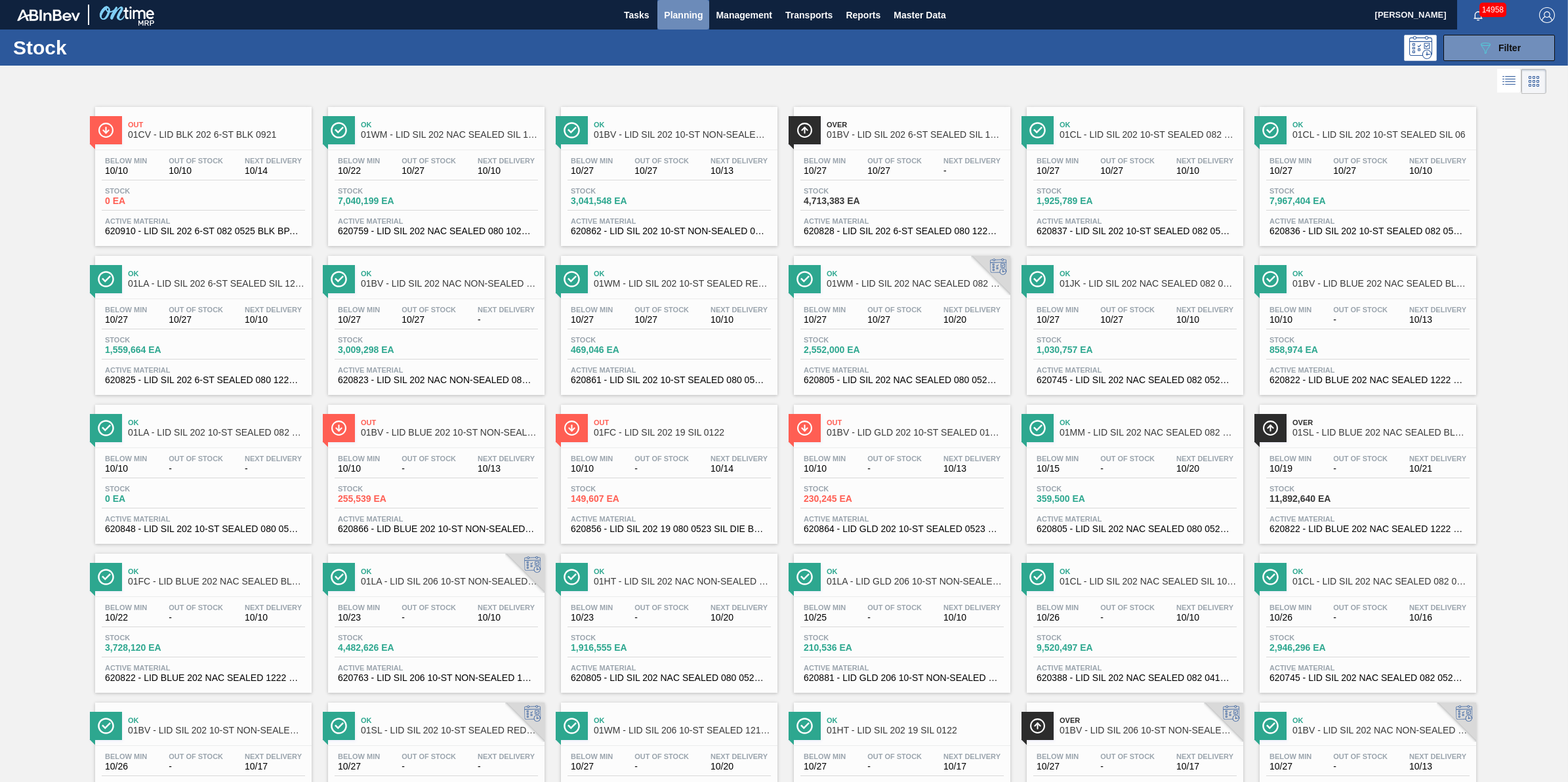
click at [693, 10] on span "Planning" at bounding box center [683, 15] width 39 height 16
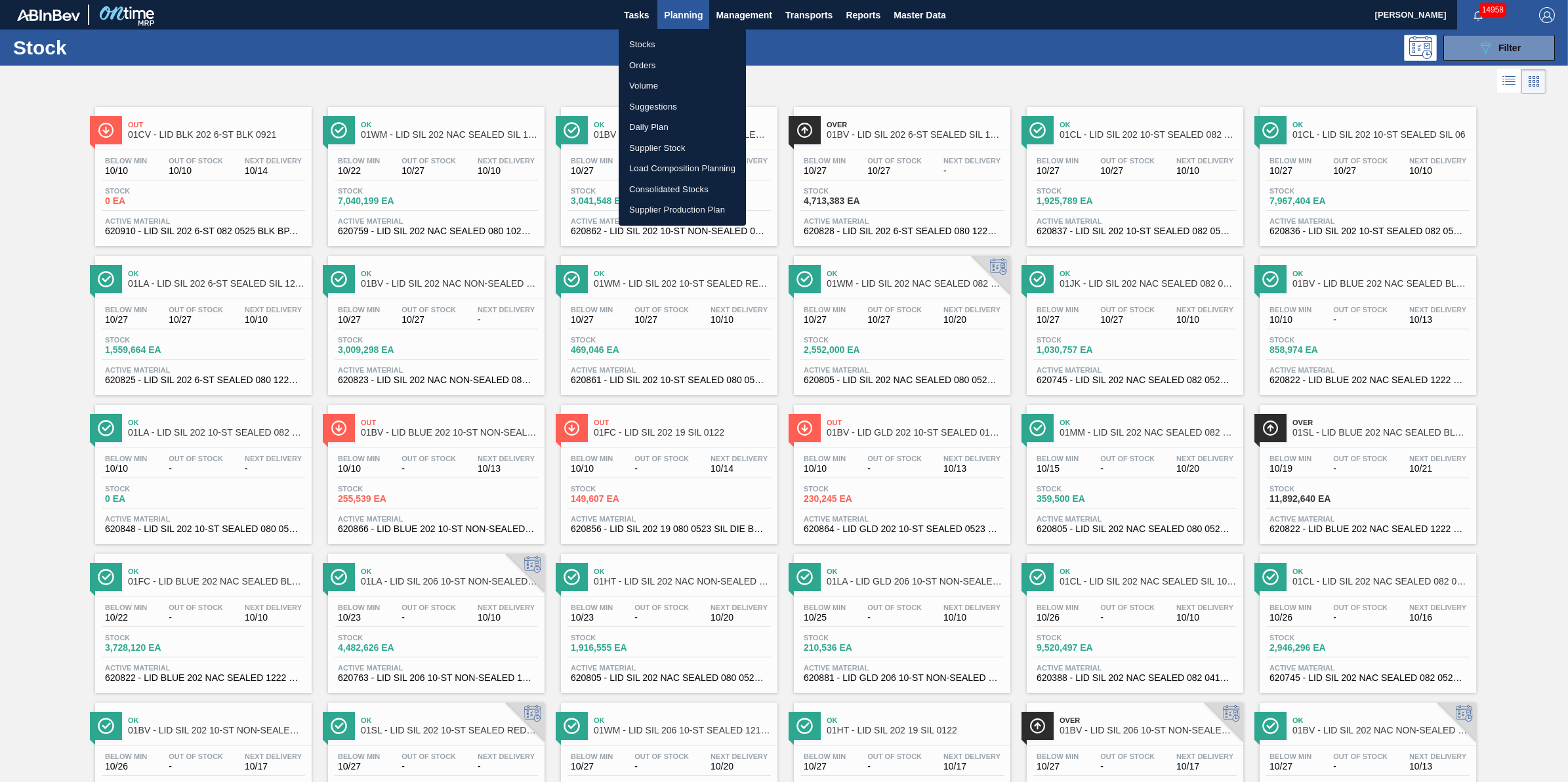
click at [683, 45] on li "Stocks" at bounding box center [682, 45] width 127 height 21
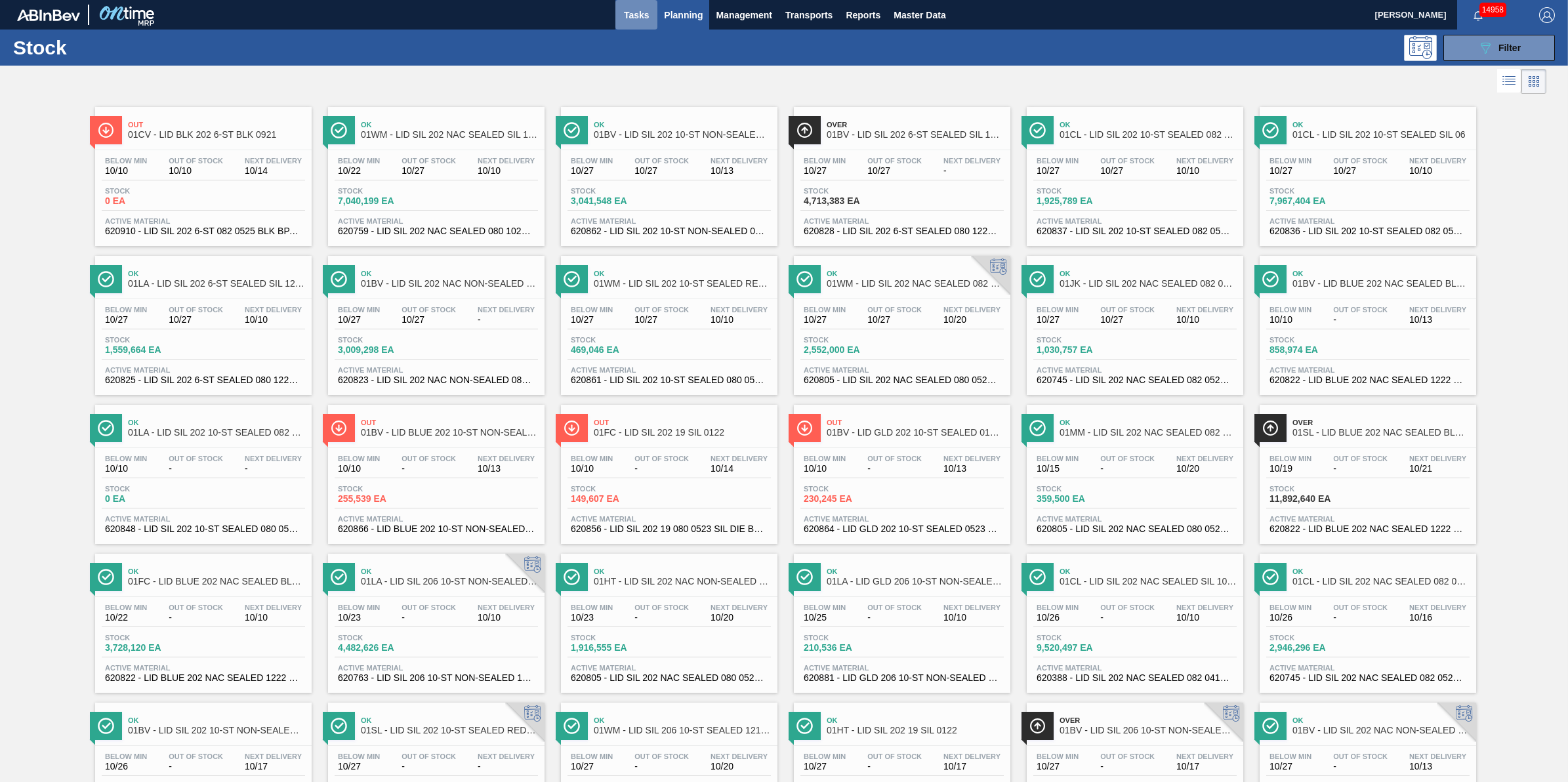
click at [650, 14] on button "Tasks" at bounding box center [636, 15] width 42 height 30
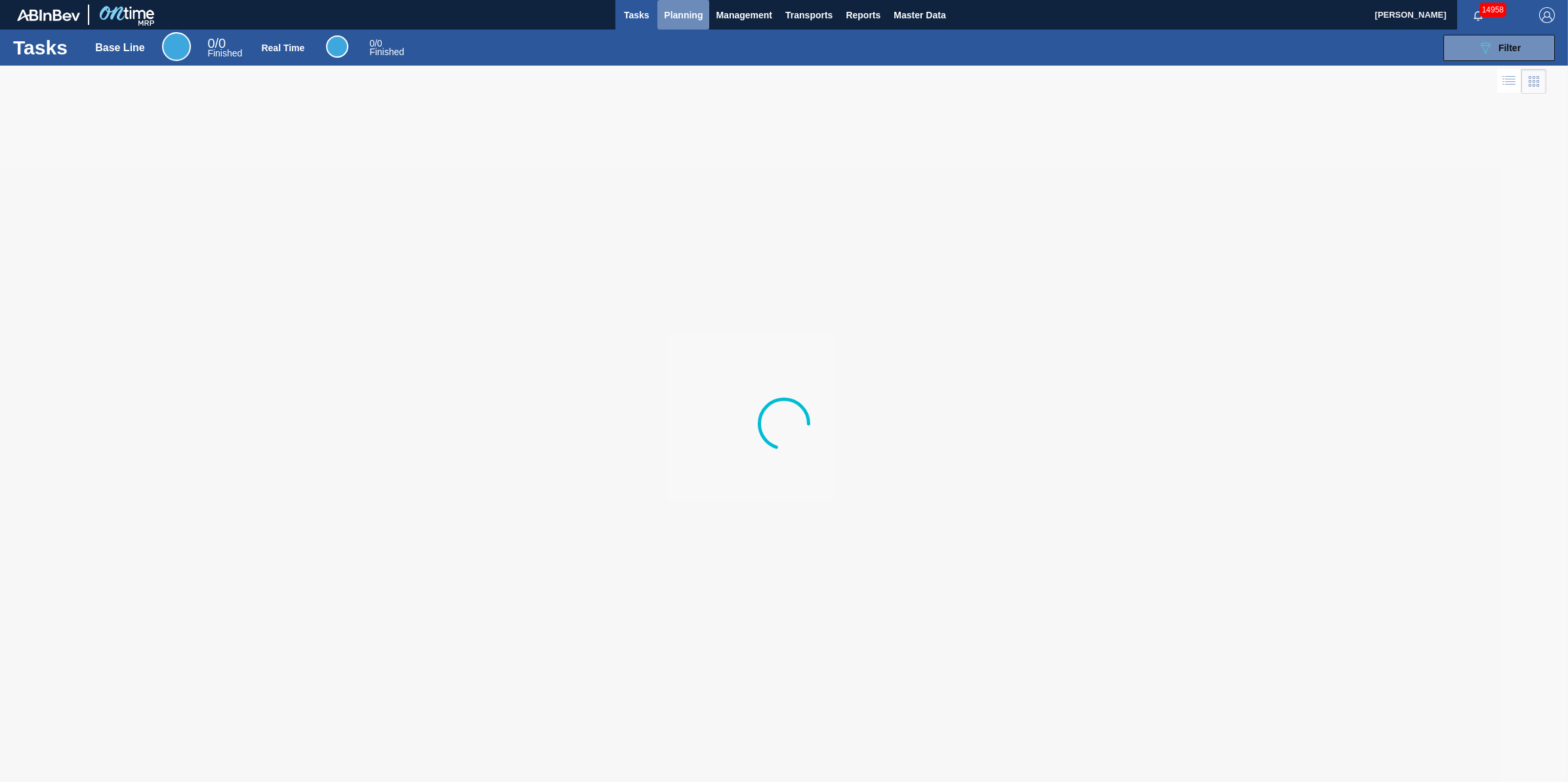
click at [661, 13] on button "Planning" at bounding box center [683, 15] width 52 height 30
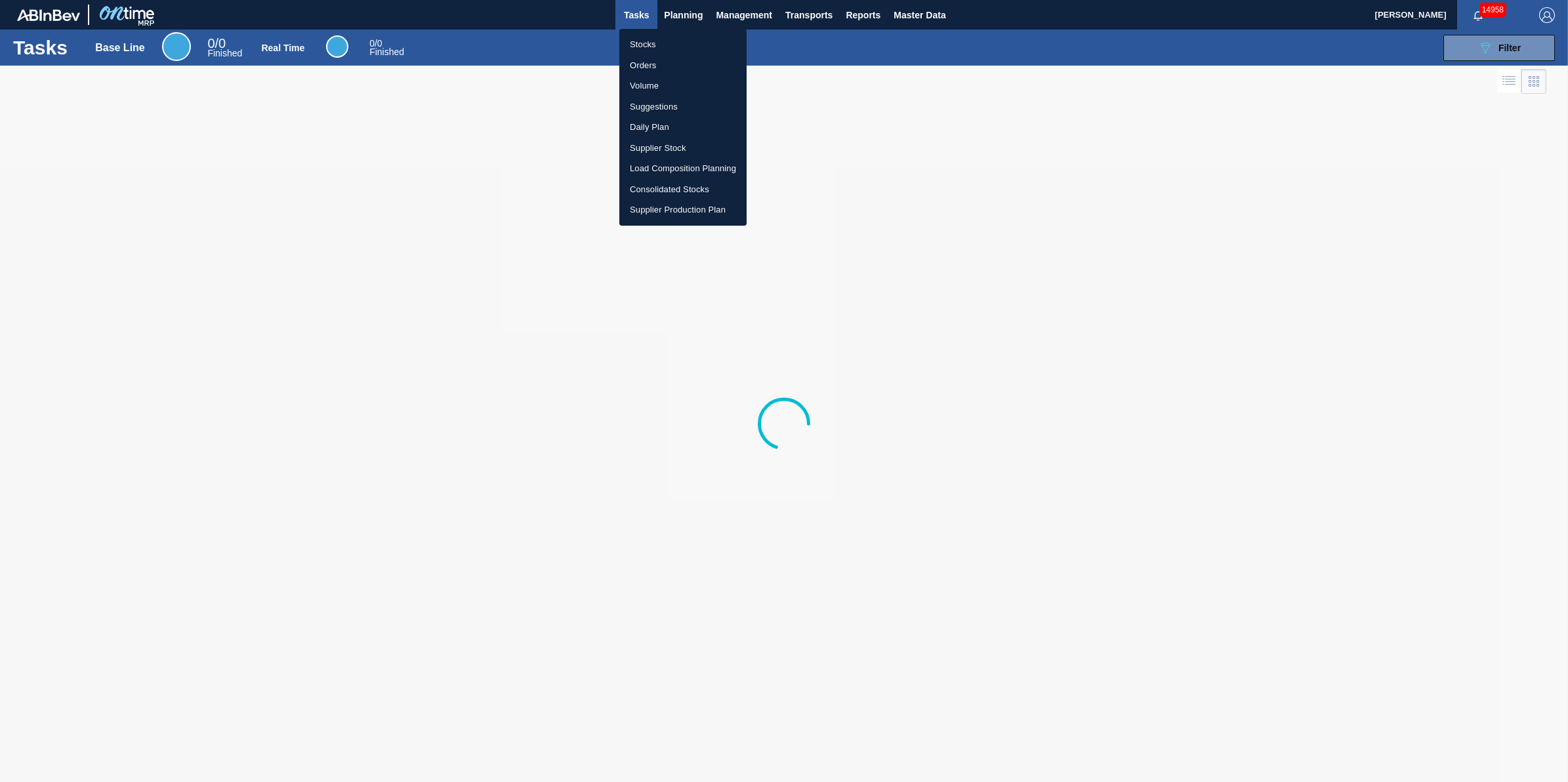
click at [664, 40] on li "Stocks" at bounding box center [683, 45] width 127 height 21
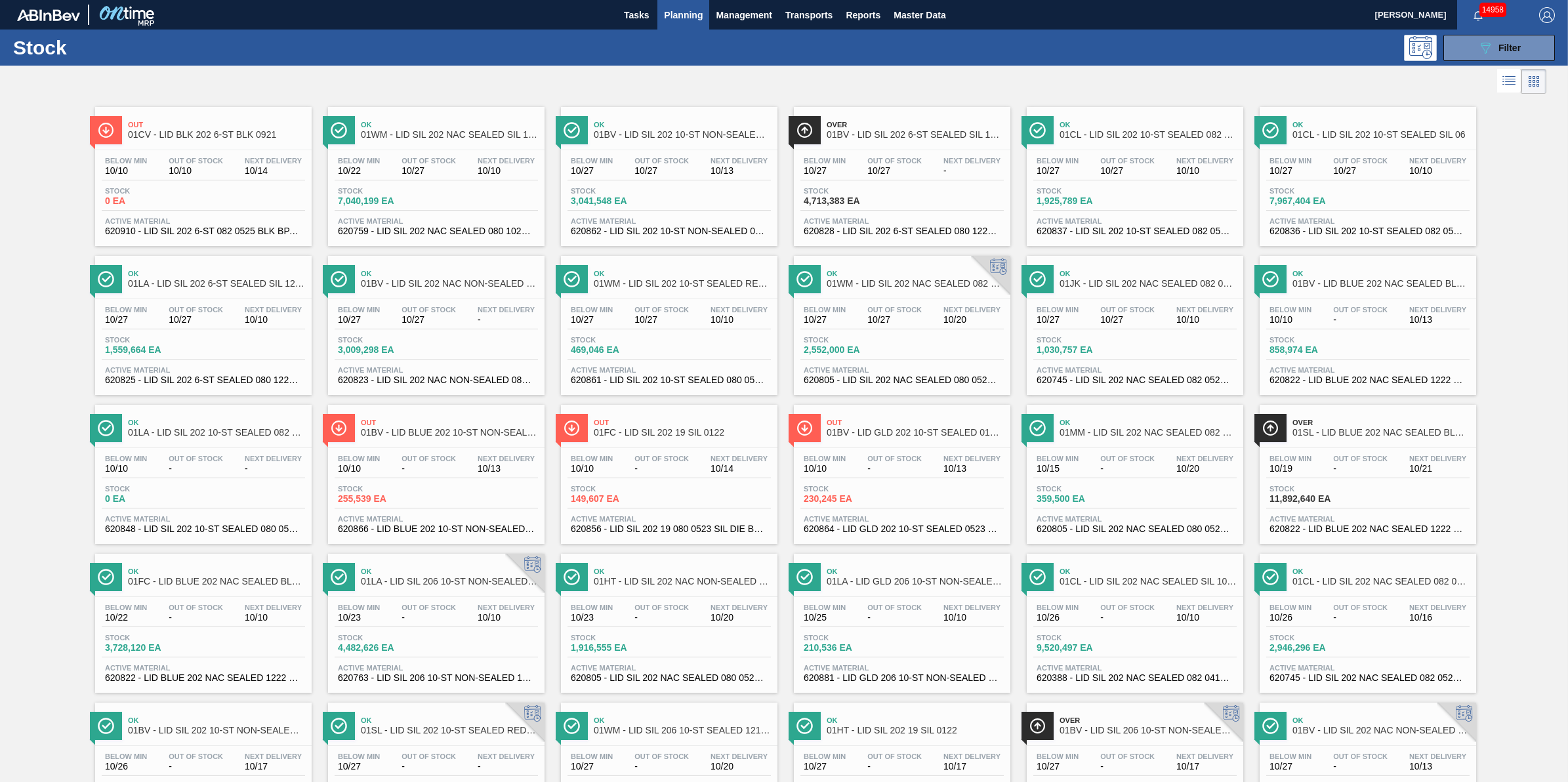
click at [684, 20] on span "Planning" at bounding box center [683, 15] width 39 height 16
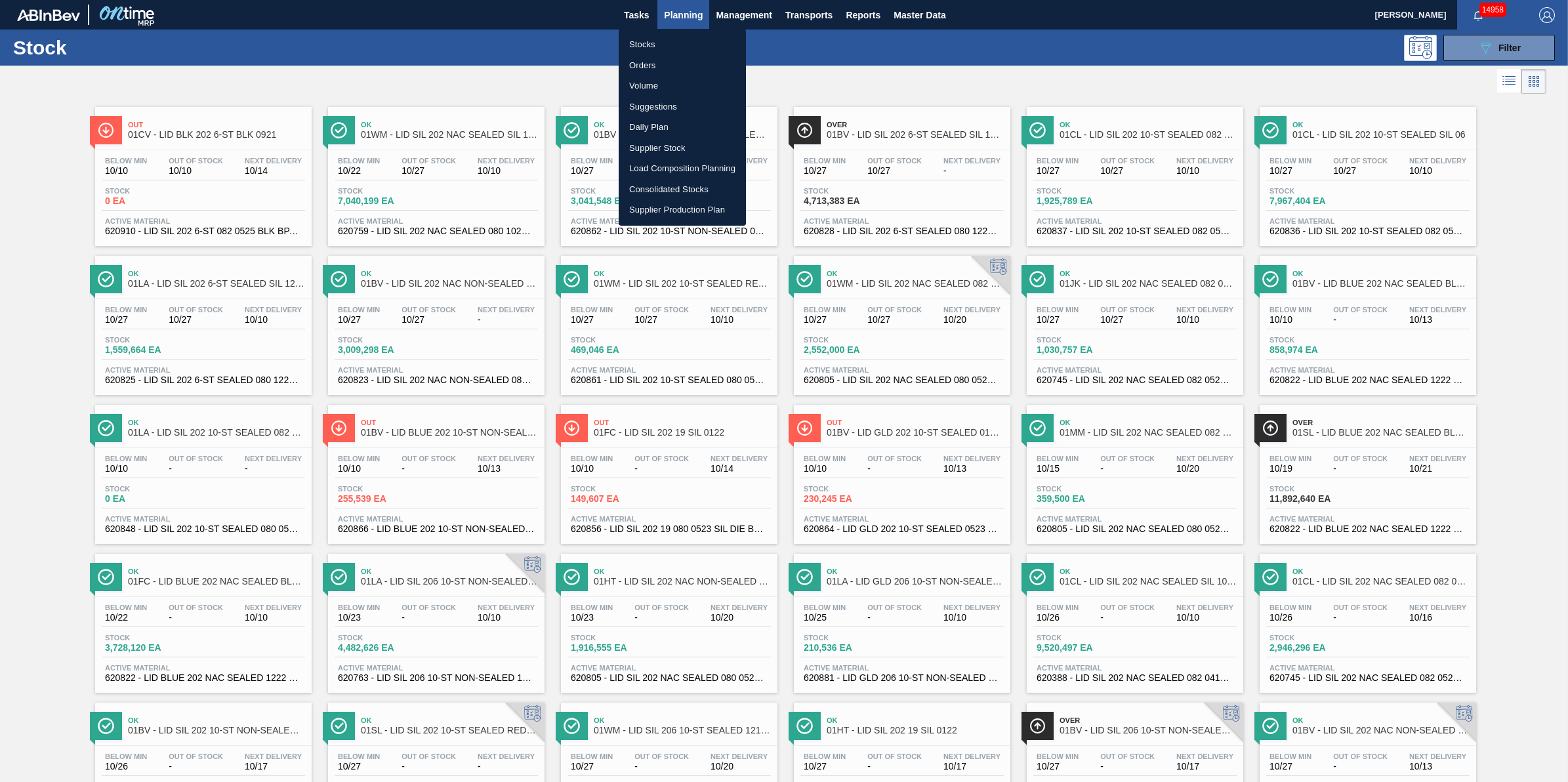
click at [674, 40] on li "Stocks" at bounding box center [682, 45] width 127 height 21
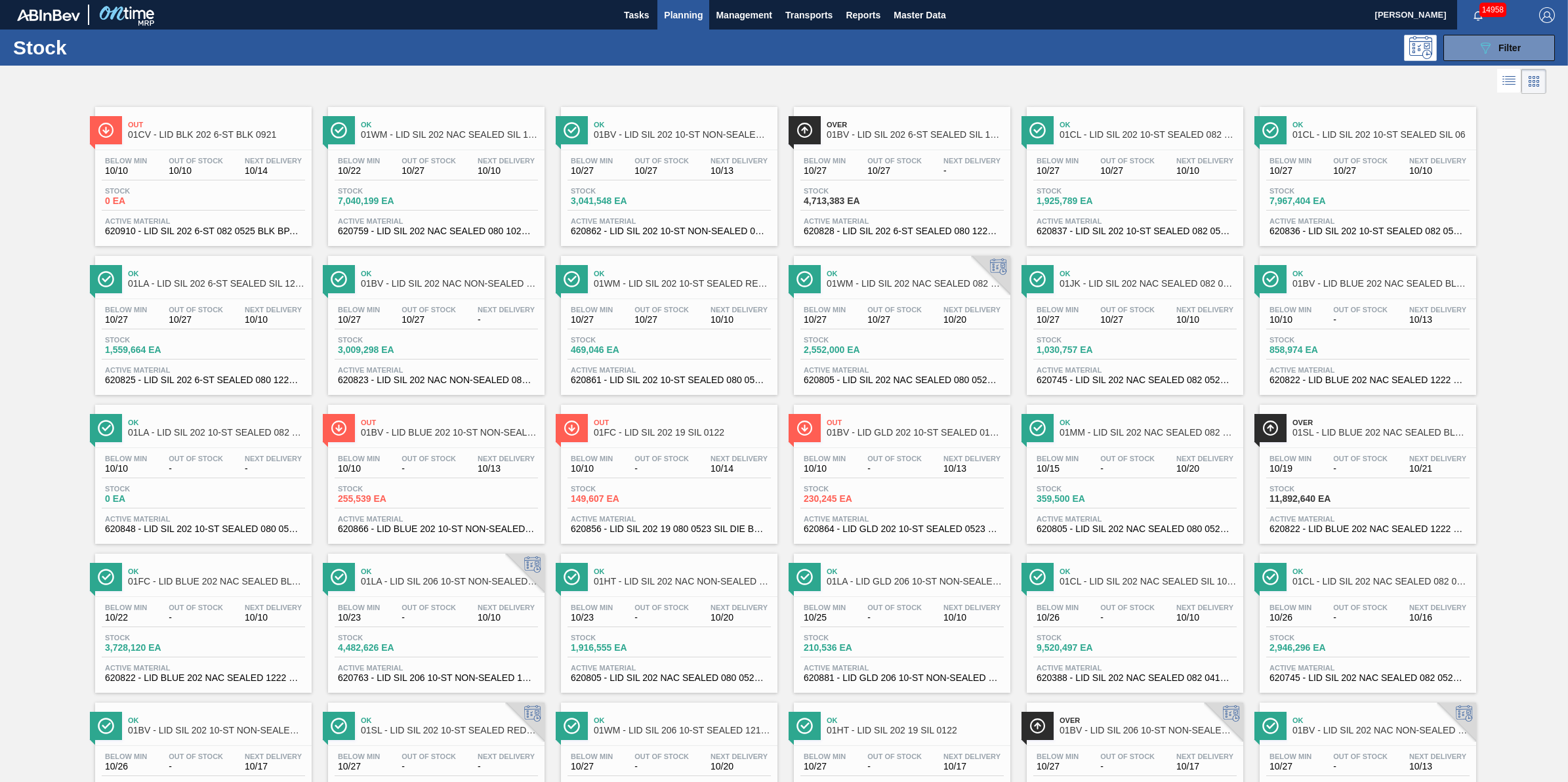
click at [637, 30] on div "Stock 089F7B8B-B2A5-4AFE-B5C0-19BA573D28AC Filter" at bounding box center [784, 47] width 1568 height 36
click at [643, 19] on span "Tasks" at bounding box center [636, 15] width 29 height 16
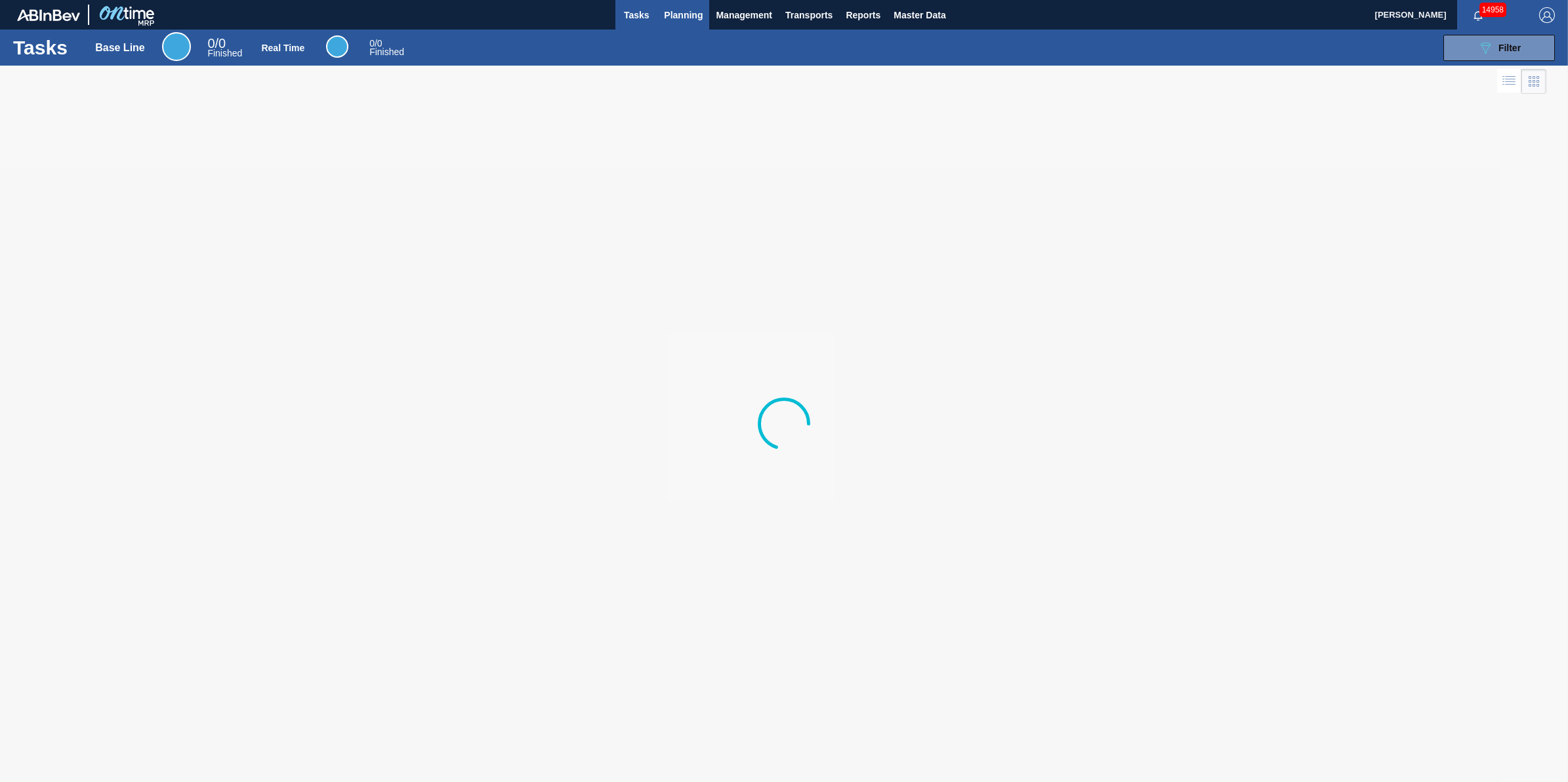
click at [676, 21] on span "Planning" at bounding box center [683, 15] width 39 height 16
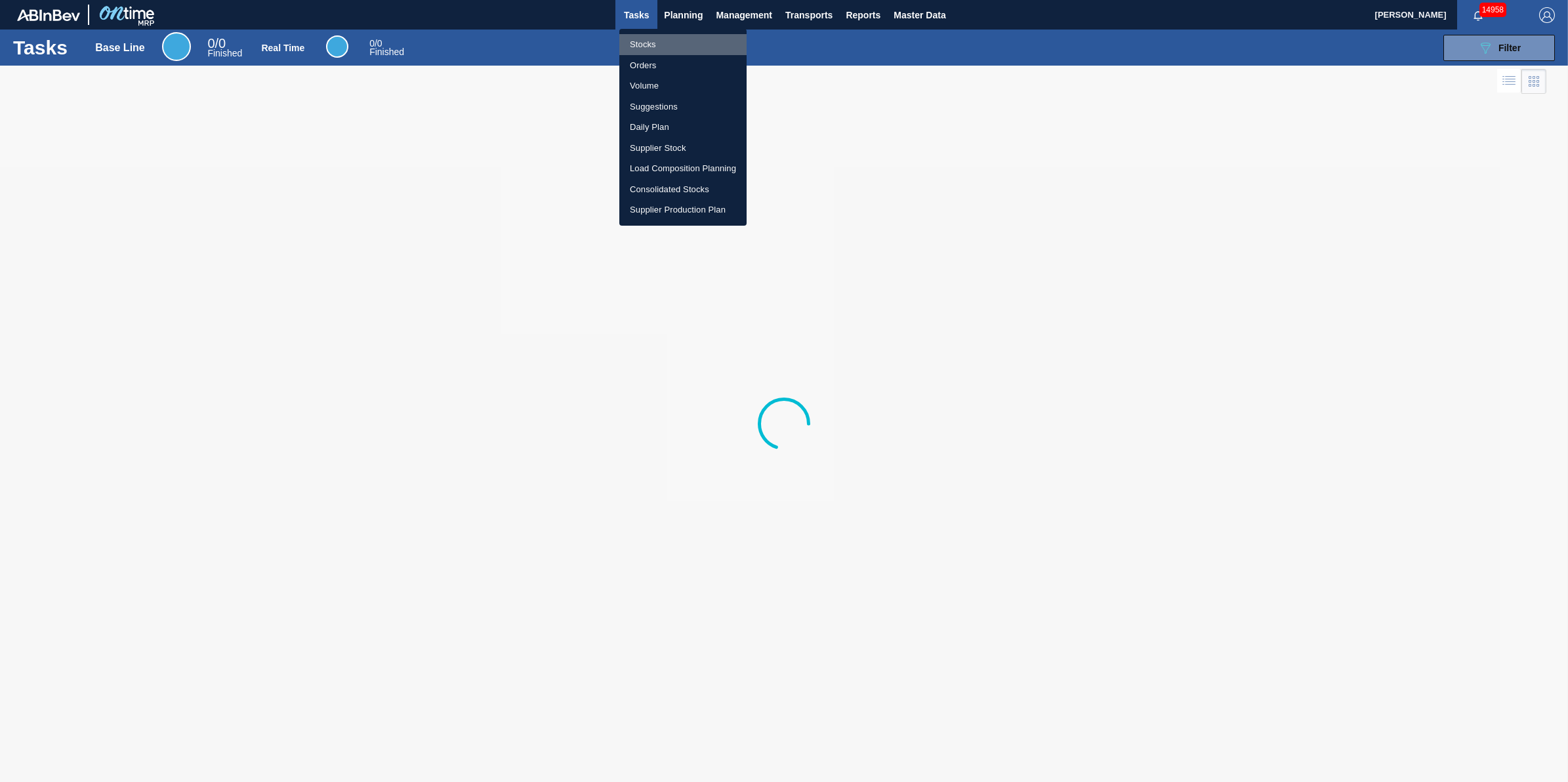
click at [661, 47] on li "Stocks" at bounding box center [683, 45] width 127 height 21
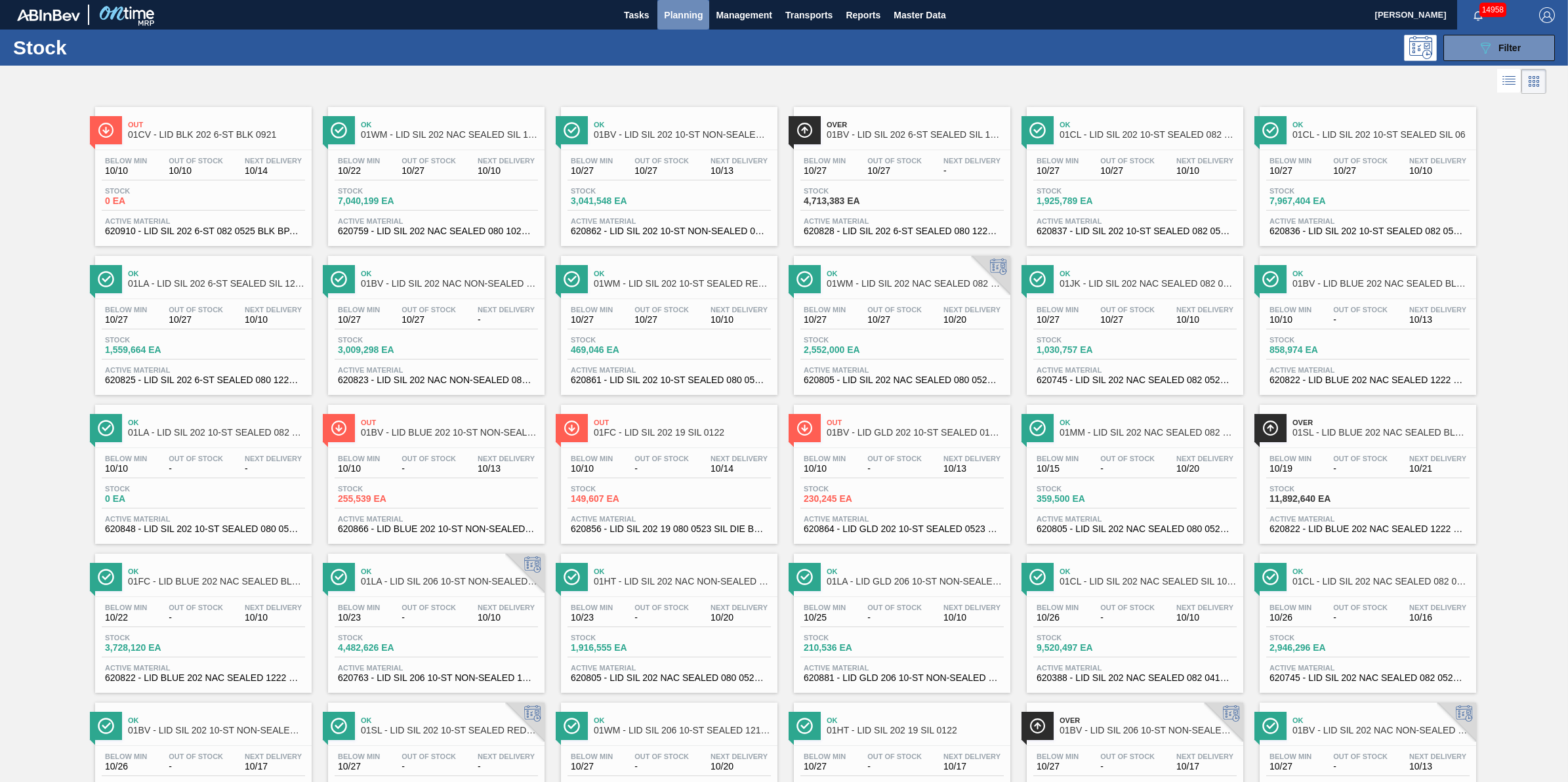
click at [673, 21] on span "Planning" at bounding box center [683, 15] width 39 height 16
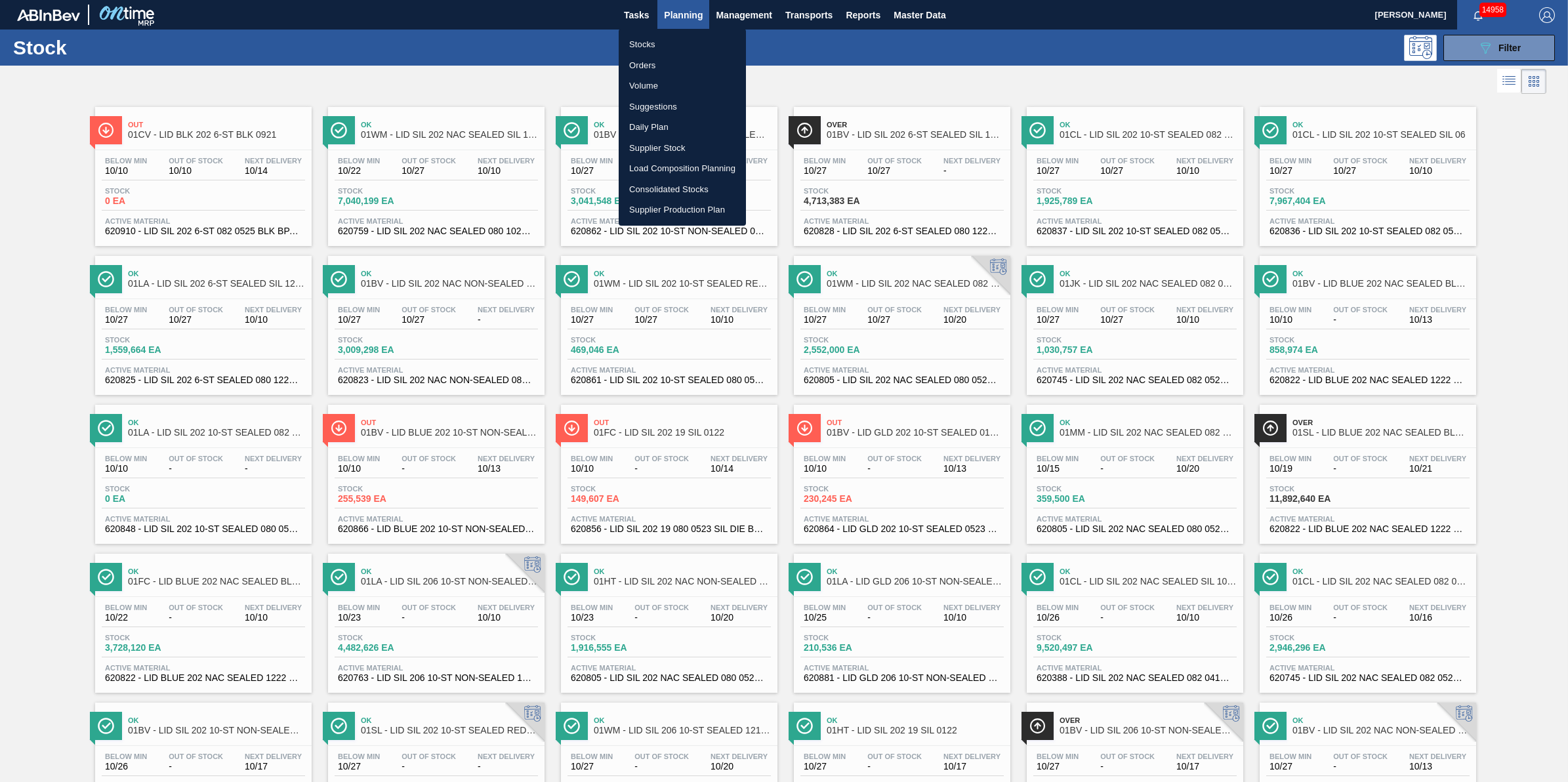
click at [659, 43] on li "Stocks" at bounding box center [682, 45] width 127 height 21
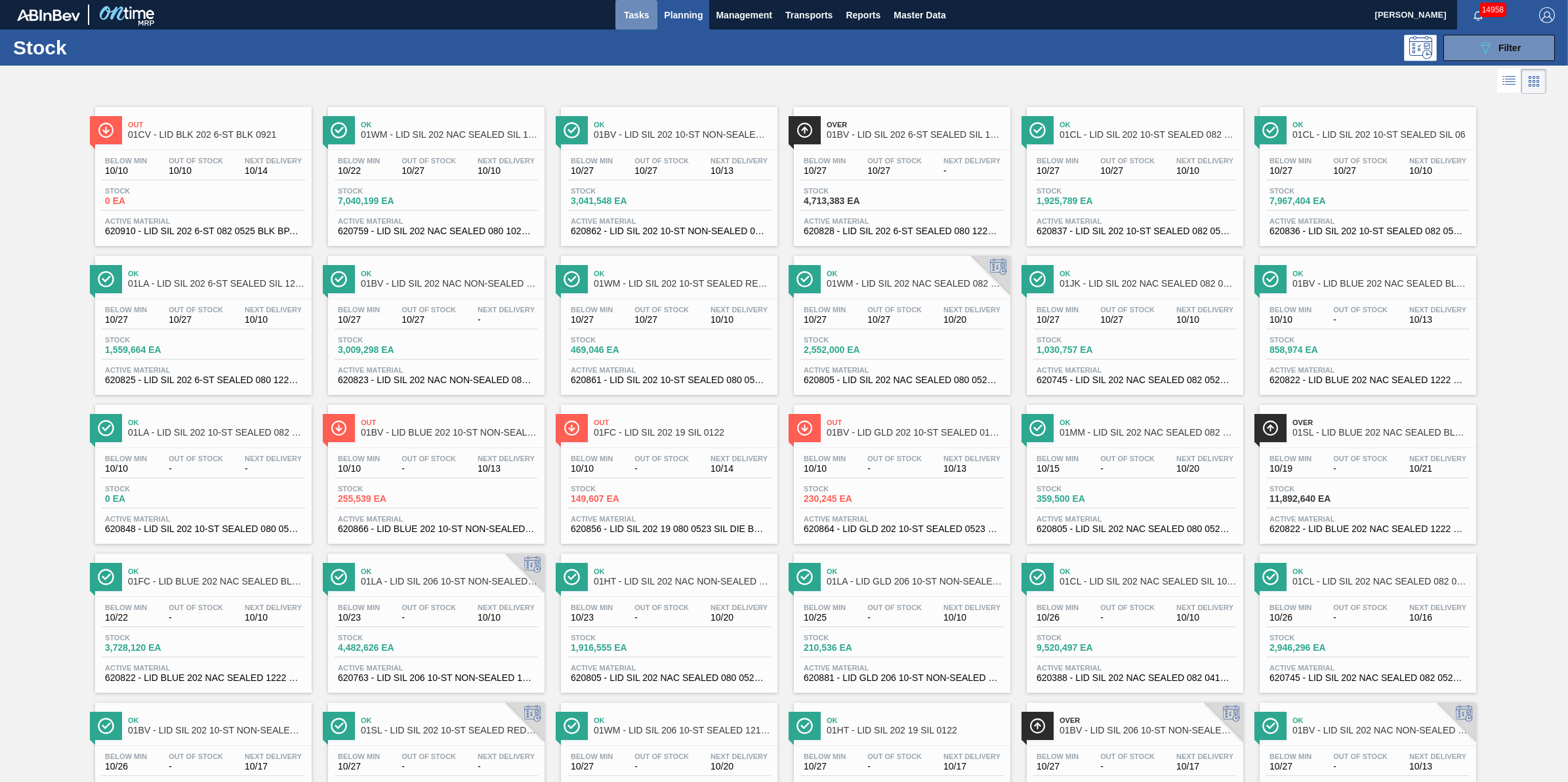
click at [640, 15] on span "Tasks" at bounding box center [636, 15] width 29 height 16
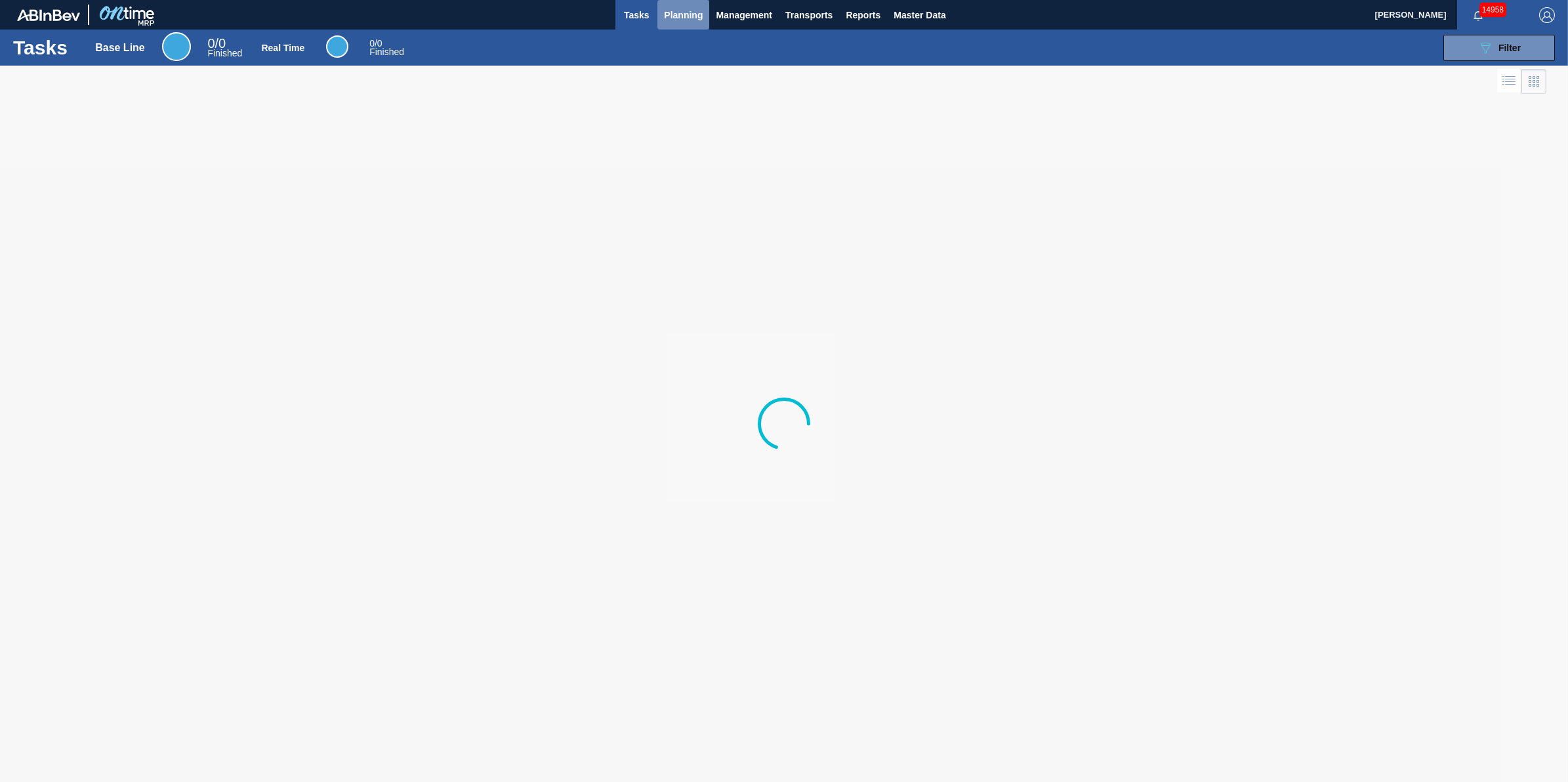
click at [664, 11] on span "Planning" at bounding box center [683, 15] width 39 height 16
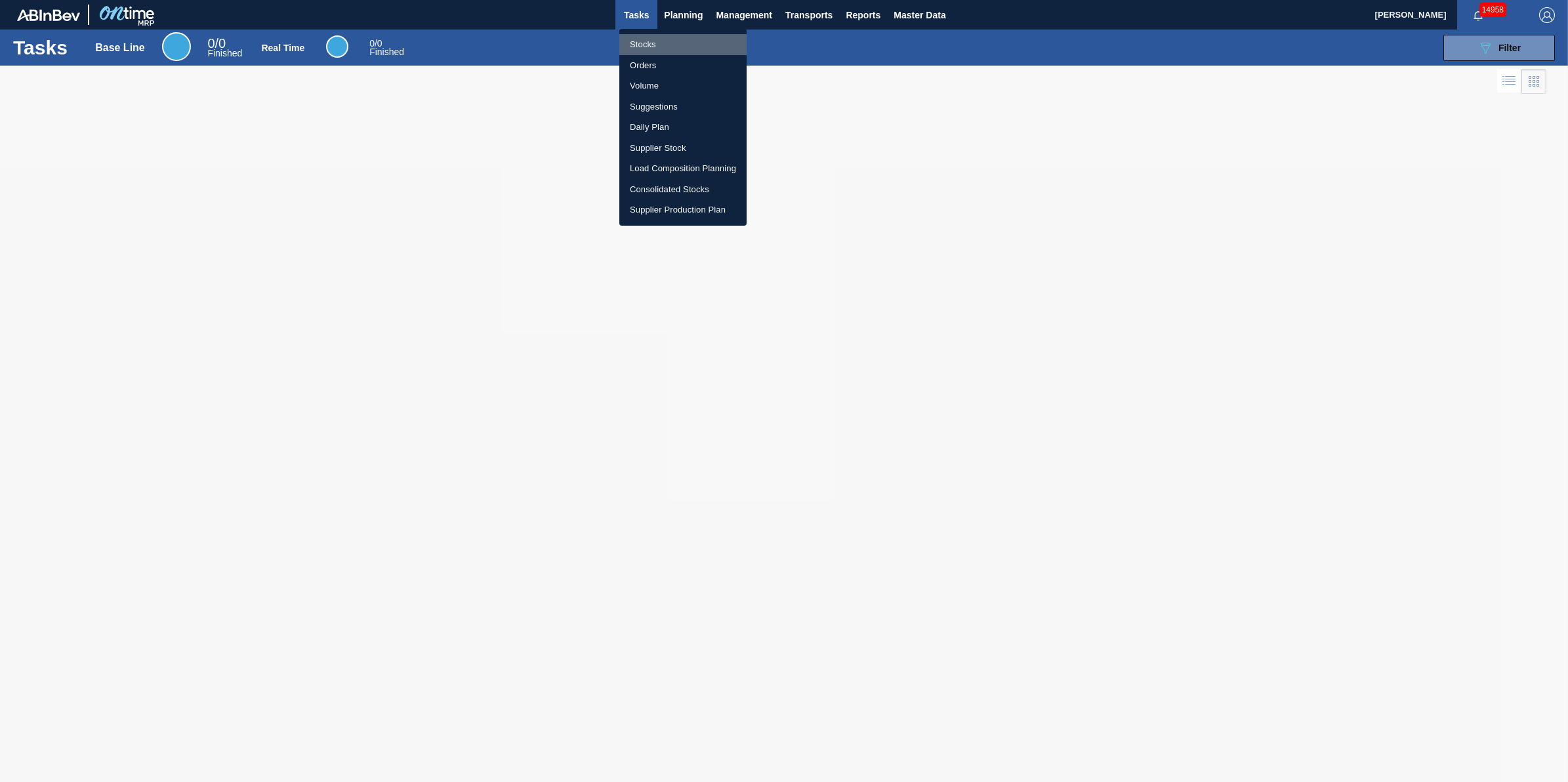
click at [648, 36] on li "Stocks" at bounding box center [683, 45] width 127 height 21
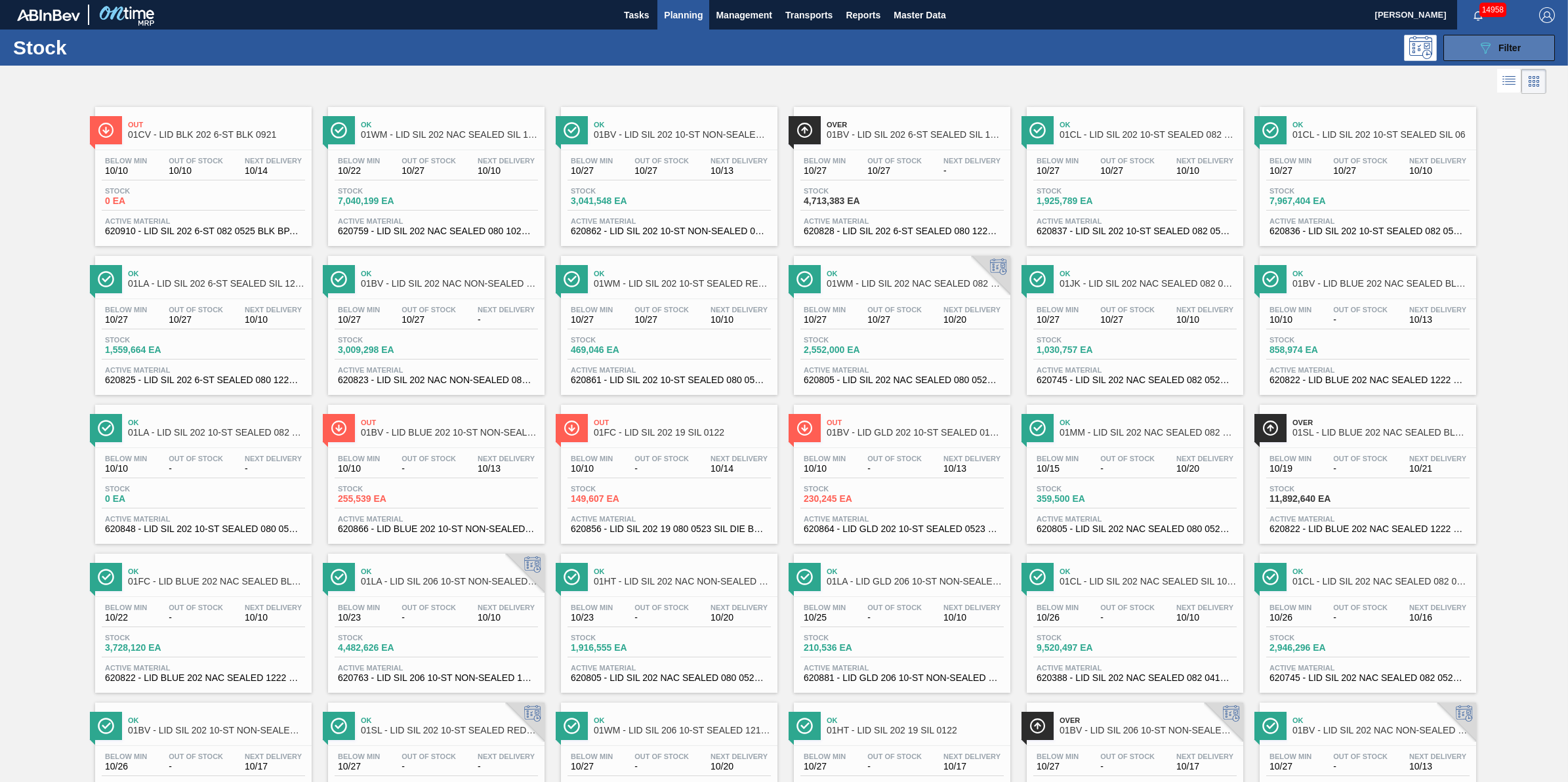
click at [1506, 47] on span "Filter" at bounding box center [1509, 48] width 22 height 11
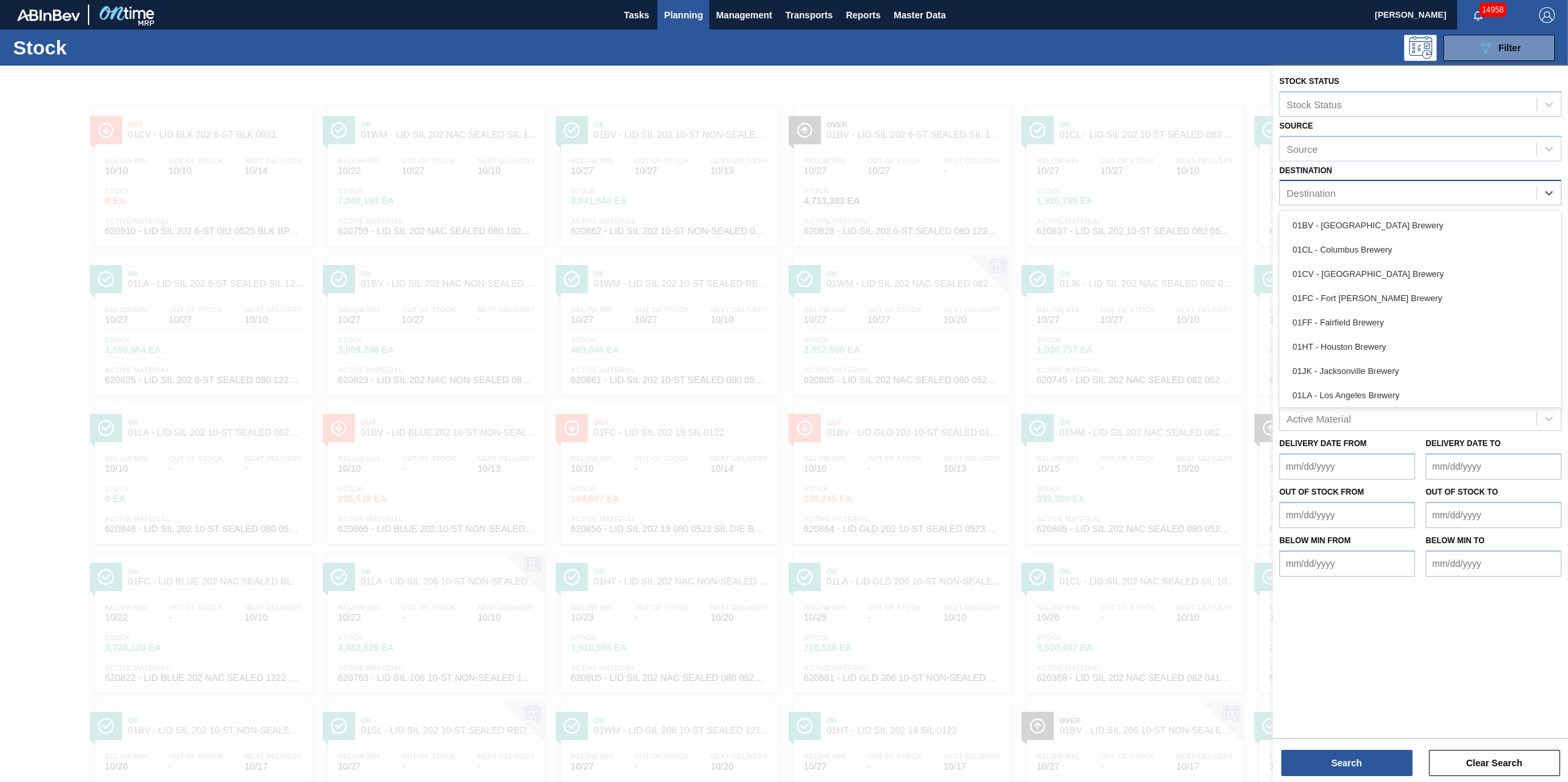
click at [1434, 202] on div "Destination" at bounding box center [1419, 192] width 282 height 25
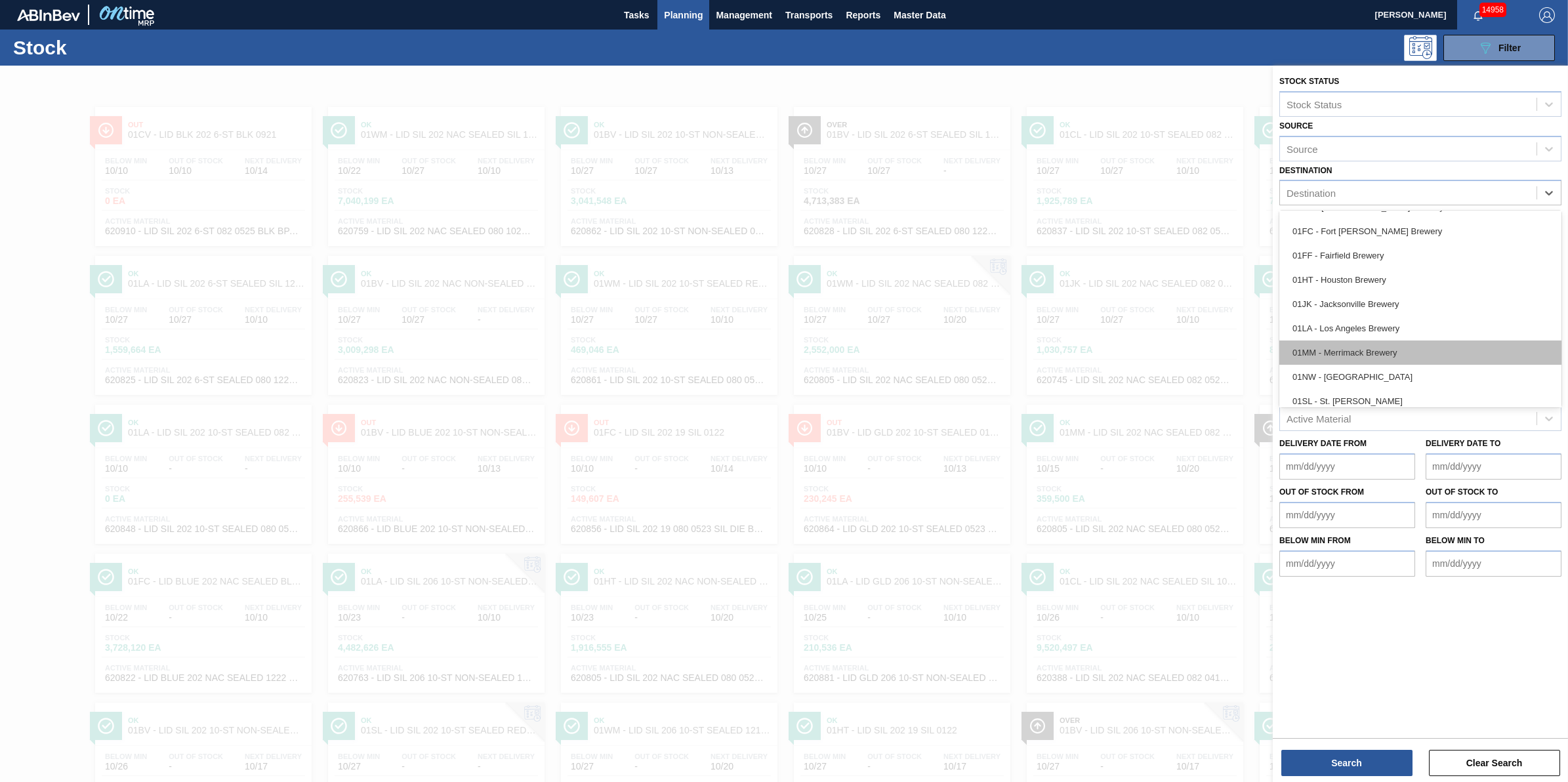
scroll to position [99, 0]
click at [1411, 355] on div "01NW - [GEOGRAPHIC_DATA]" at bounding box center [1419, 344] width 282 height 25
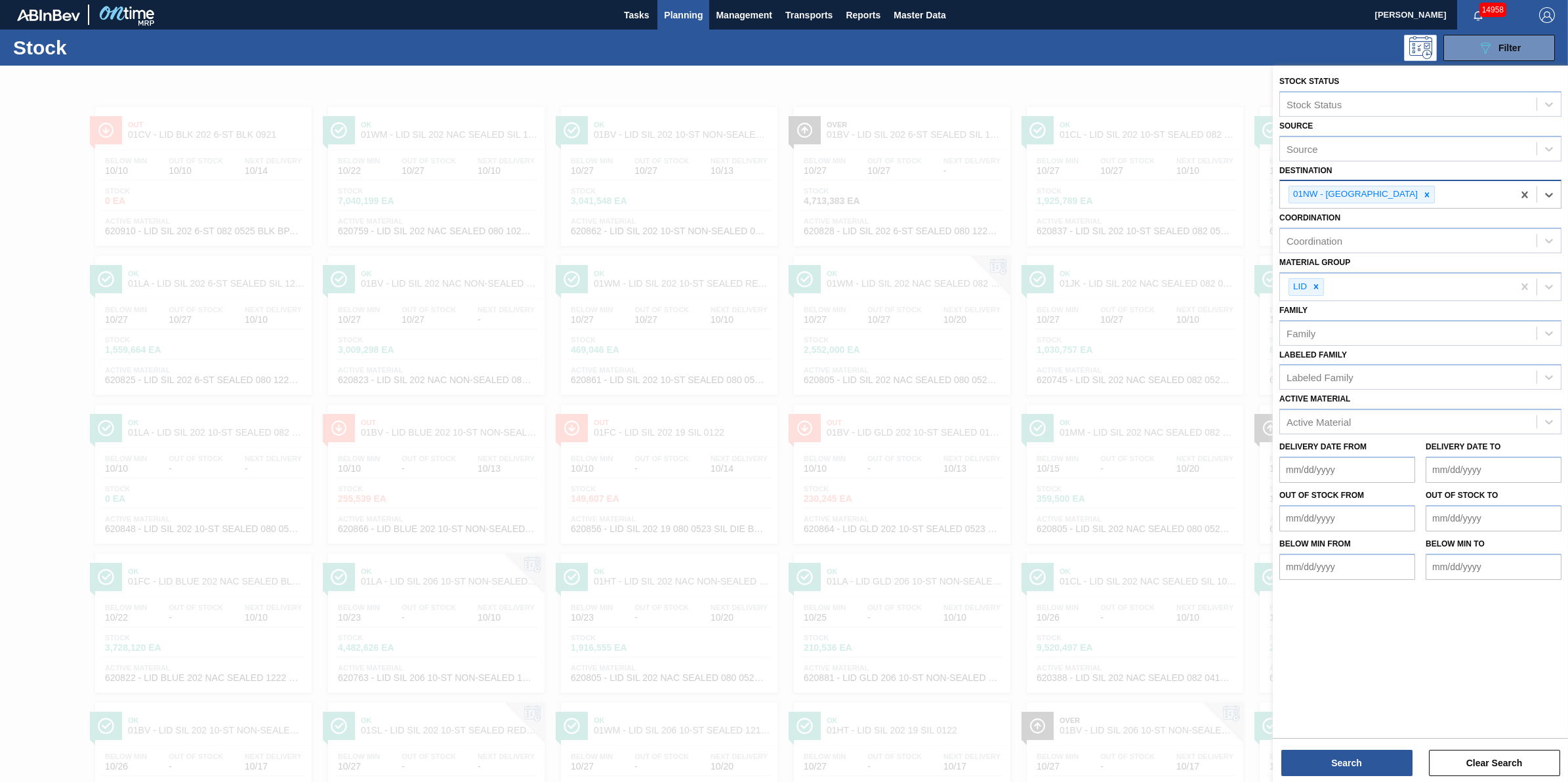
click at [1419, 192] on div at bounding box center [1426, 194] width 14 height 17
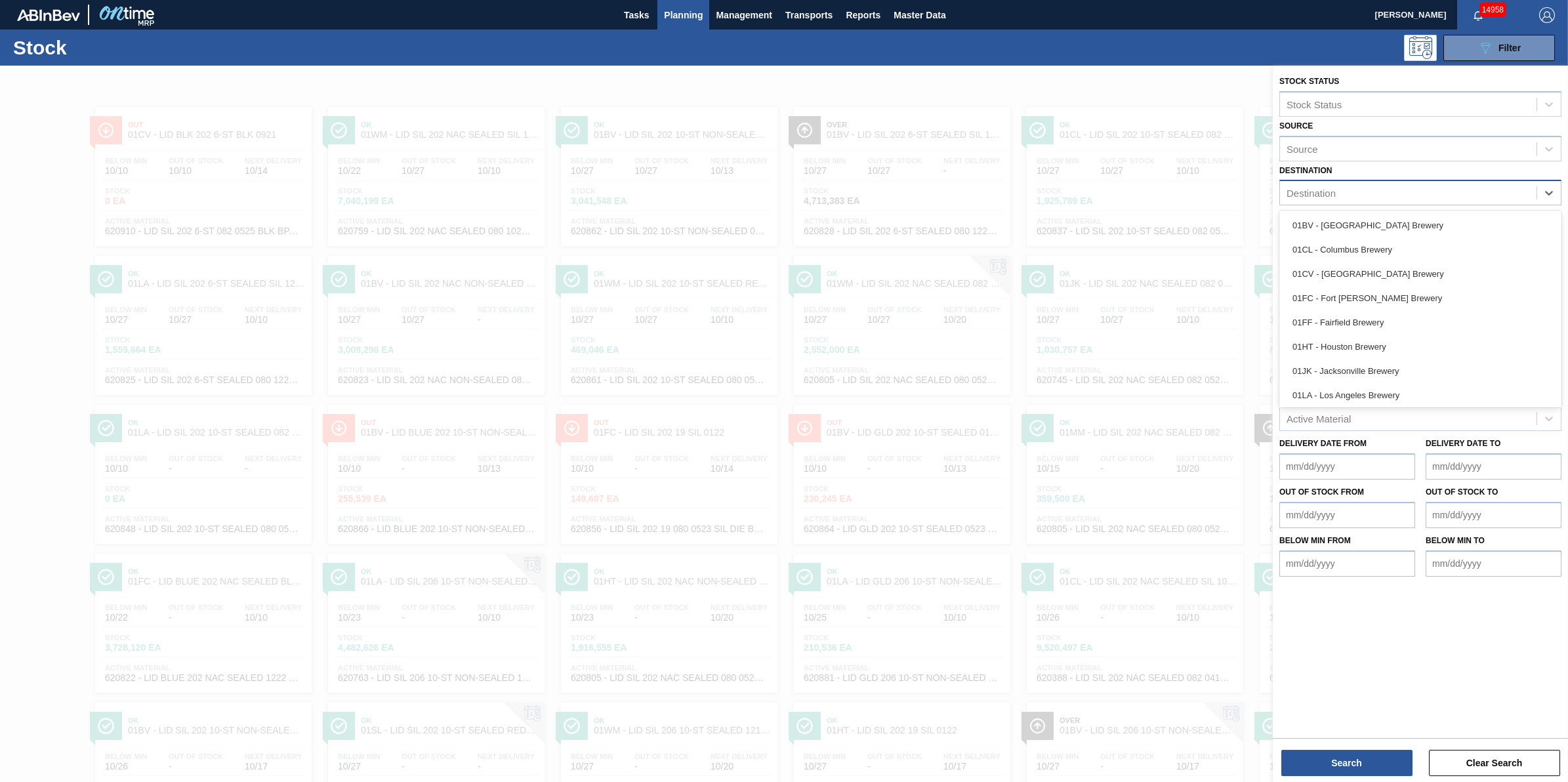
click at [1402, 190] on div "Destination" at bounding box center [1408, 193] width 257 height 19
click at [1377, 362] on div "01SL - St. [PERSON_NAME]" at bounding box center [1419, 369] width 282 height 25
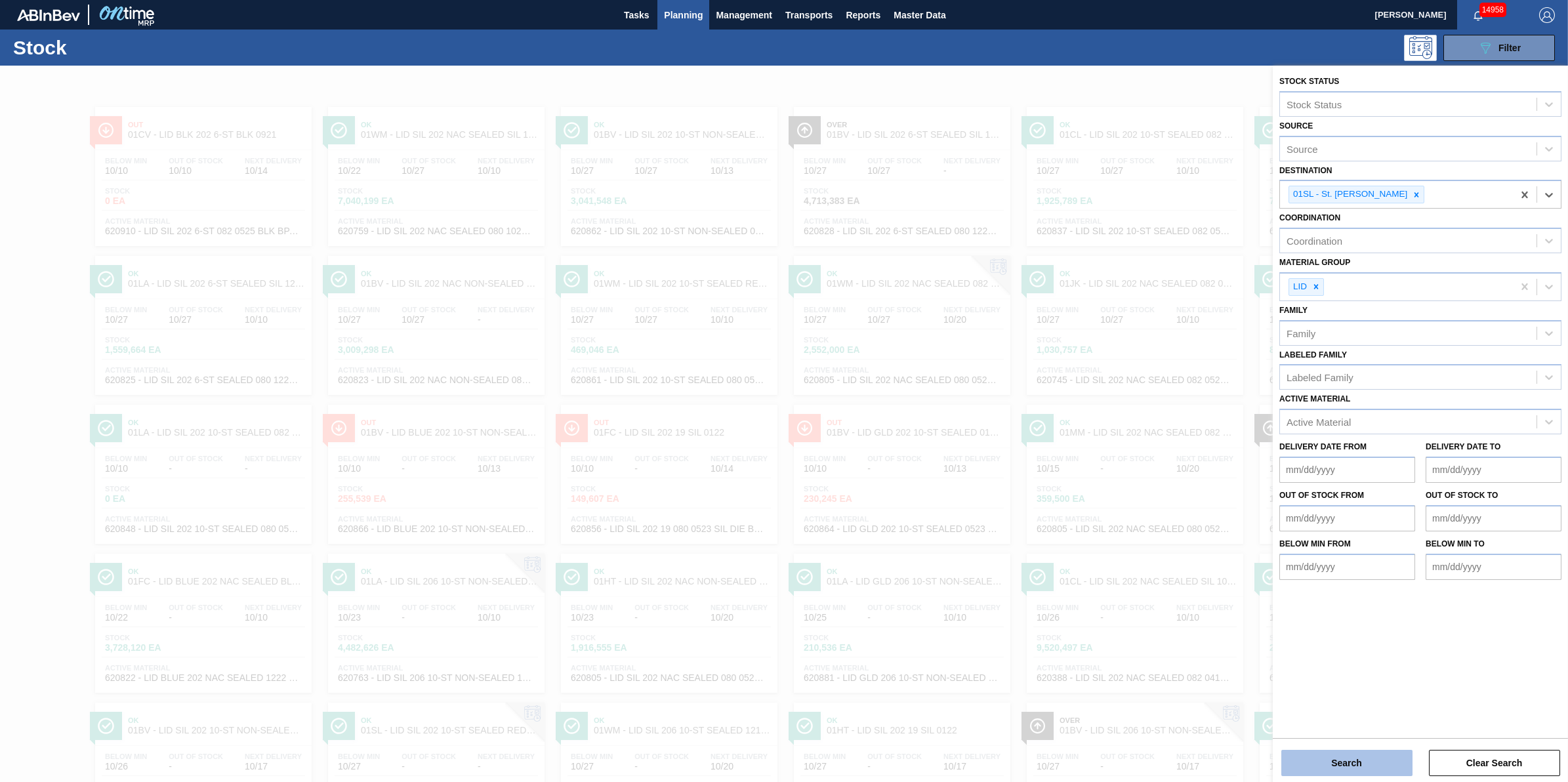
click at [1339, 751] on button "Search" at bounding box center [1347, 763] width 131 height 26
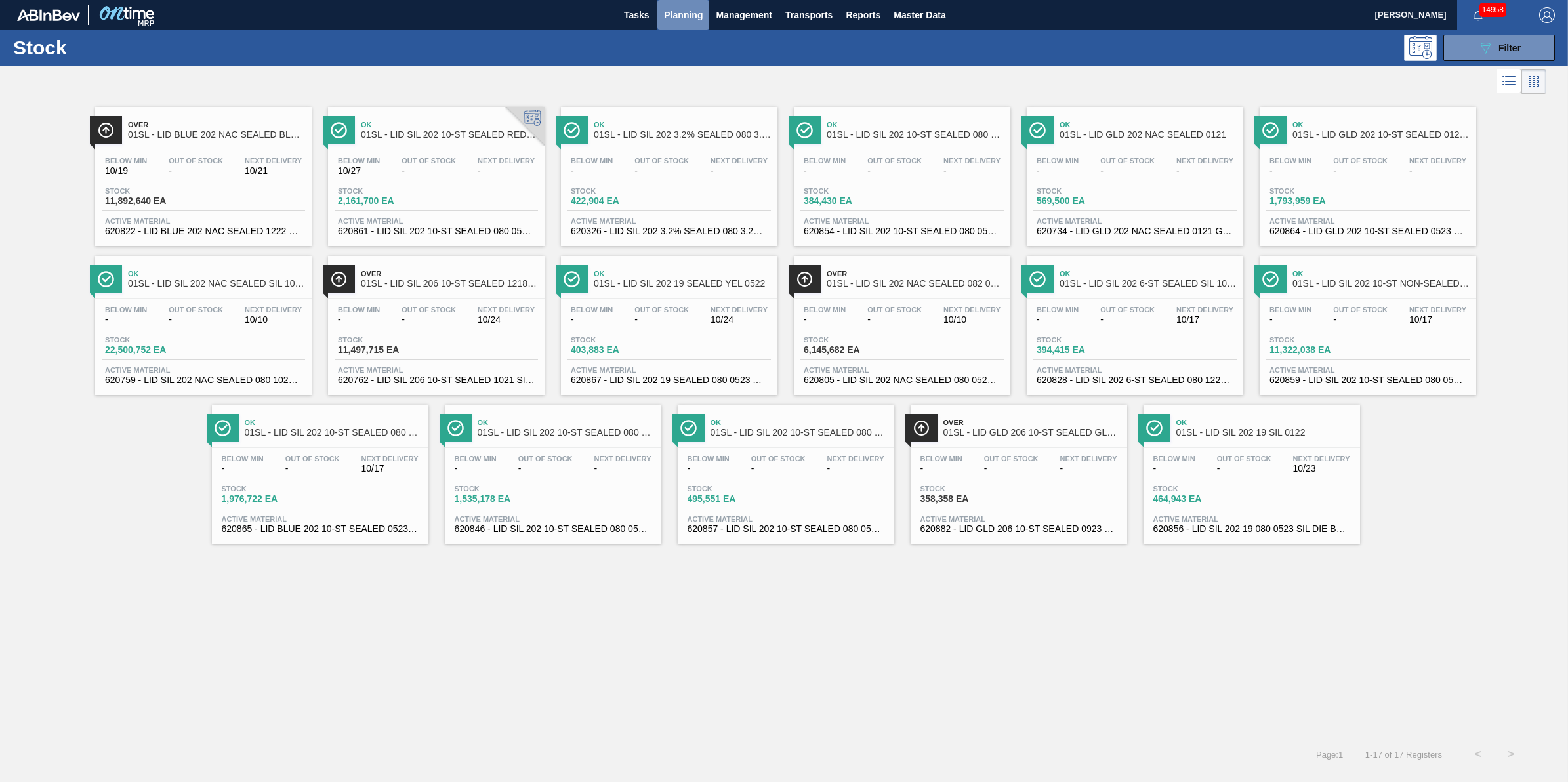
click at [678, 18] on span "Planning" at bounding box center [683, 15] width 39 height 16
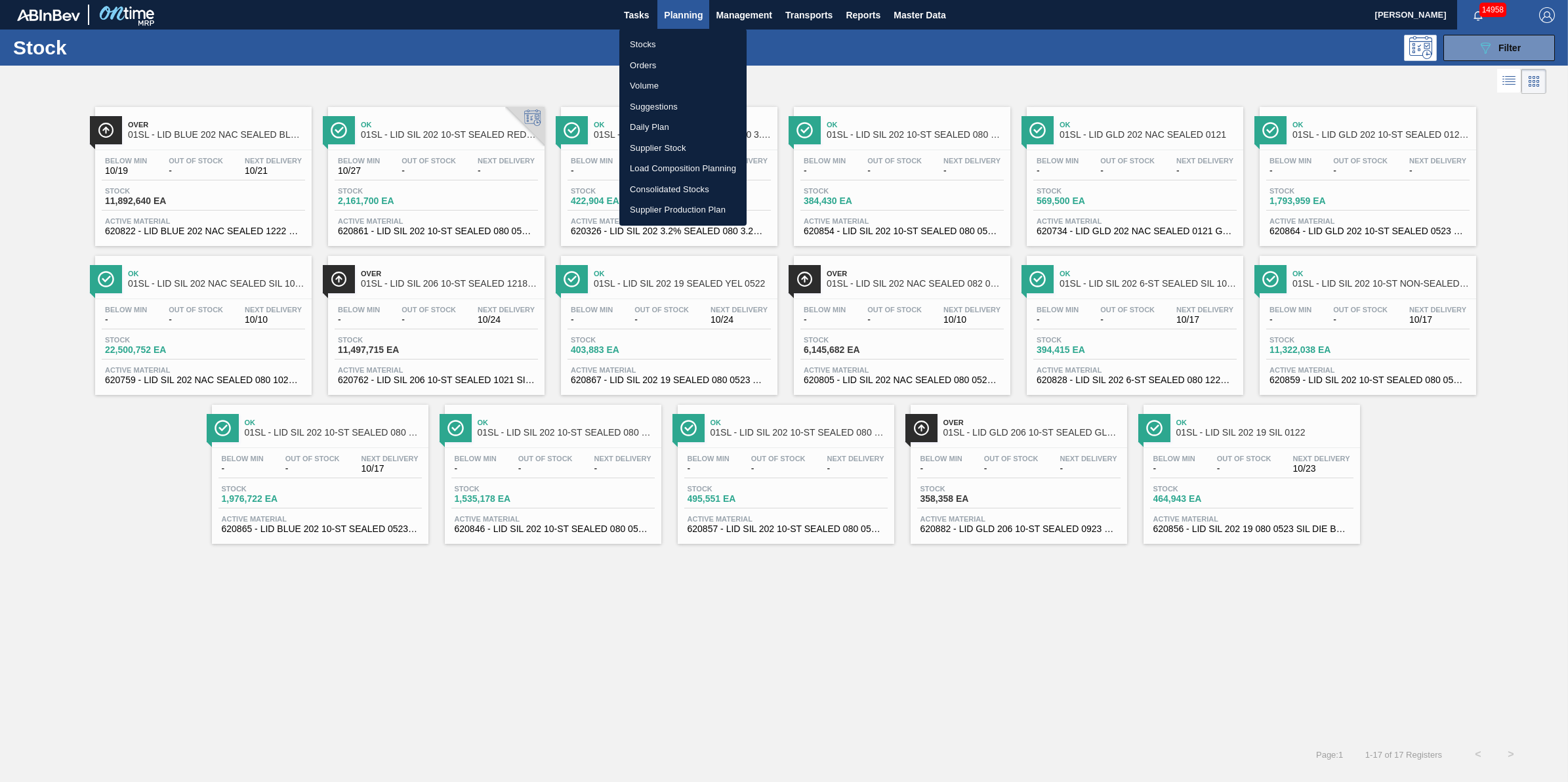
click at [670, 36] on li "Stocks" at bounding box center [683, 45] width 127 height 21
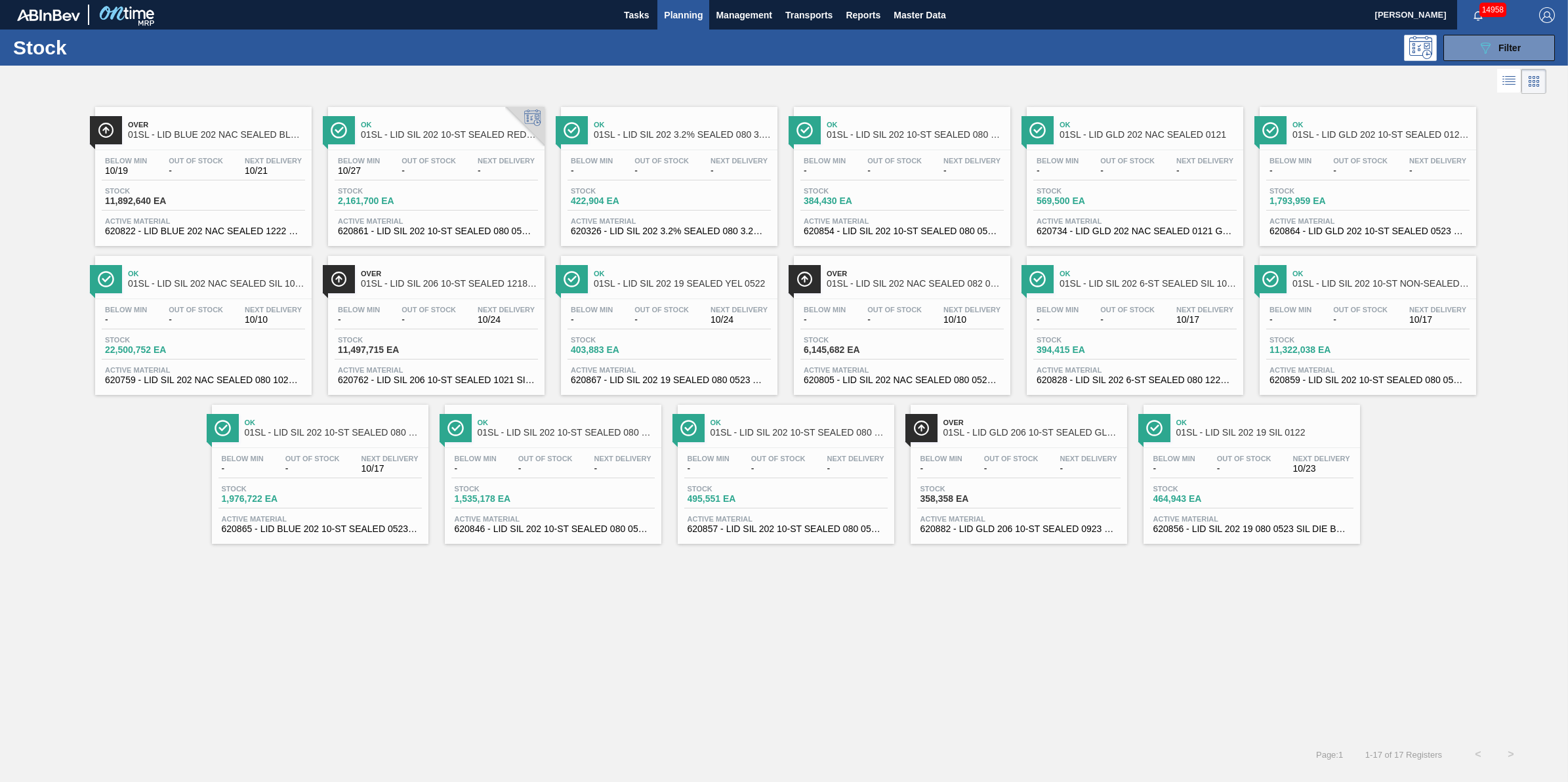
click at [689, 26] on button "Planning" at bounding box center [683, 15] width 52 height 30
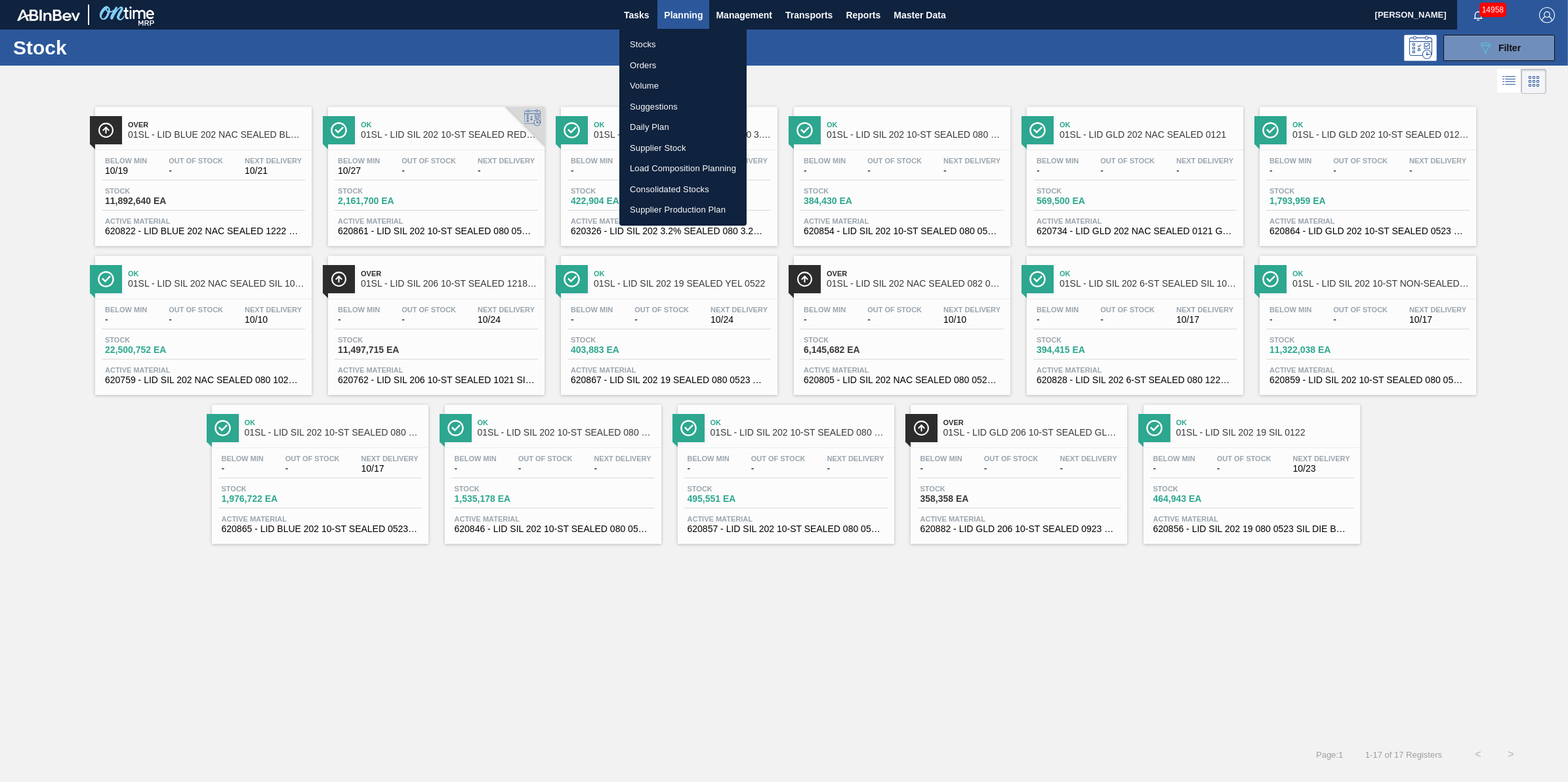
click at [689, 38] on li "Stocks" at bounding box center [683, 45] width 127 height 21
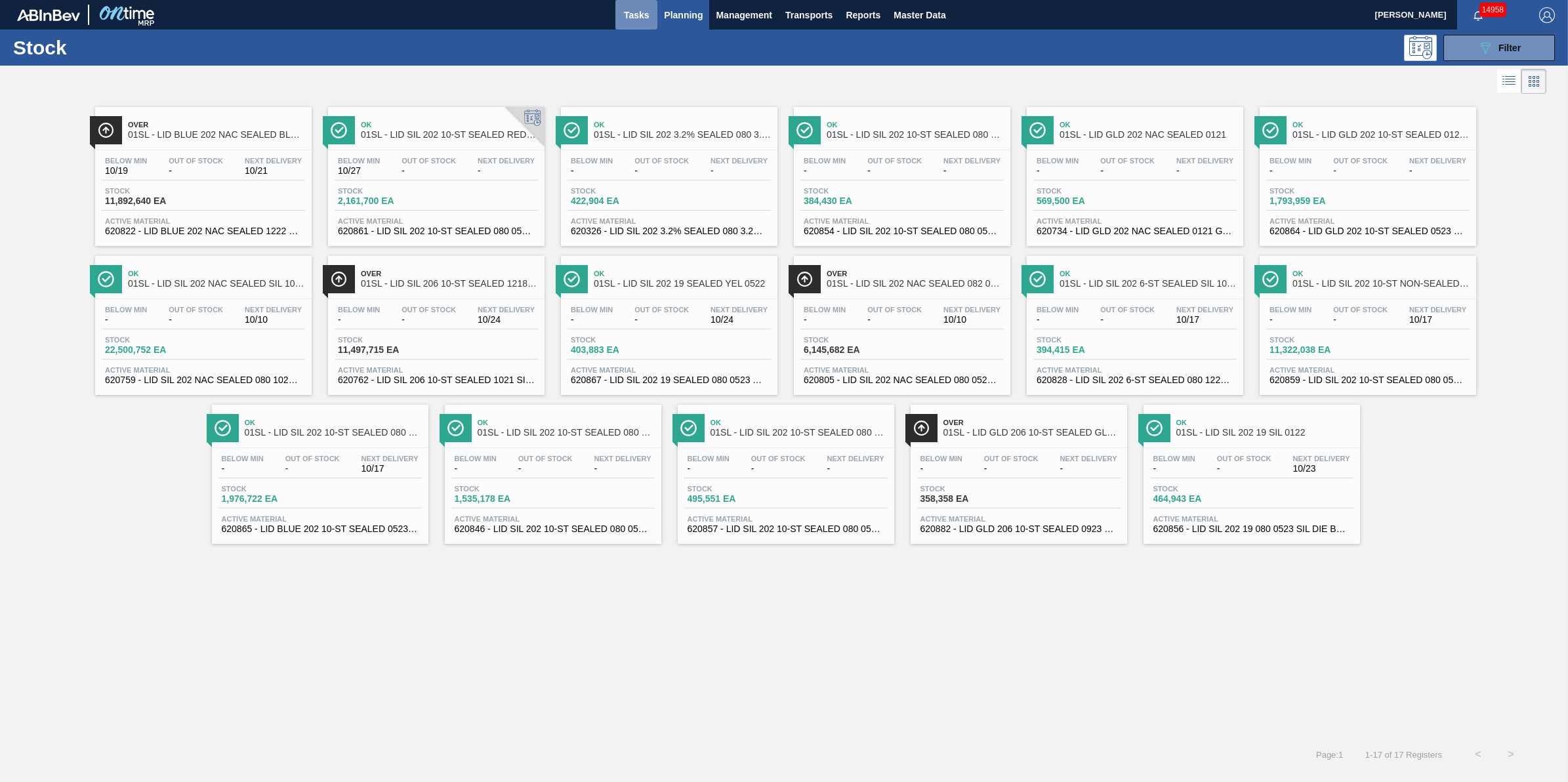
click at [635, 27] on button "Tasks" at bounding box center [636, 15] width 42 height 30
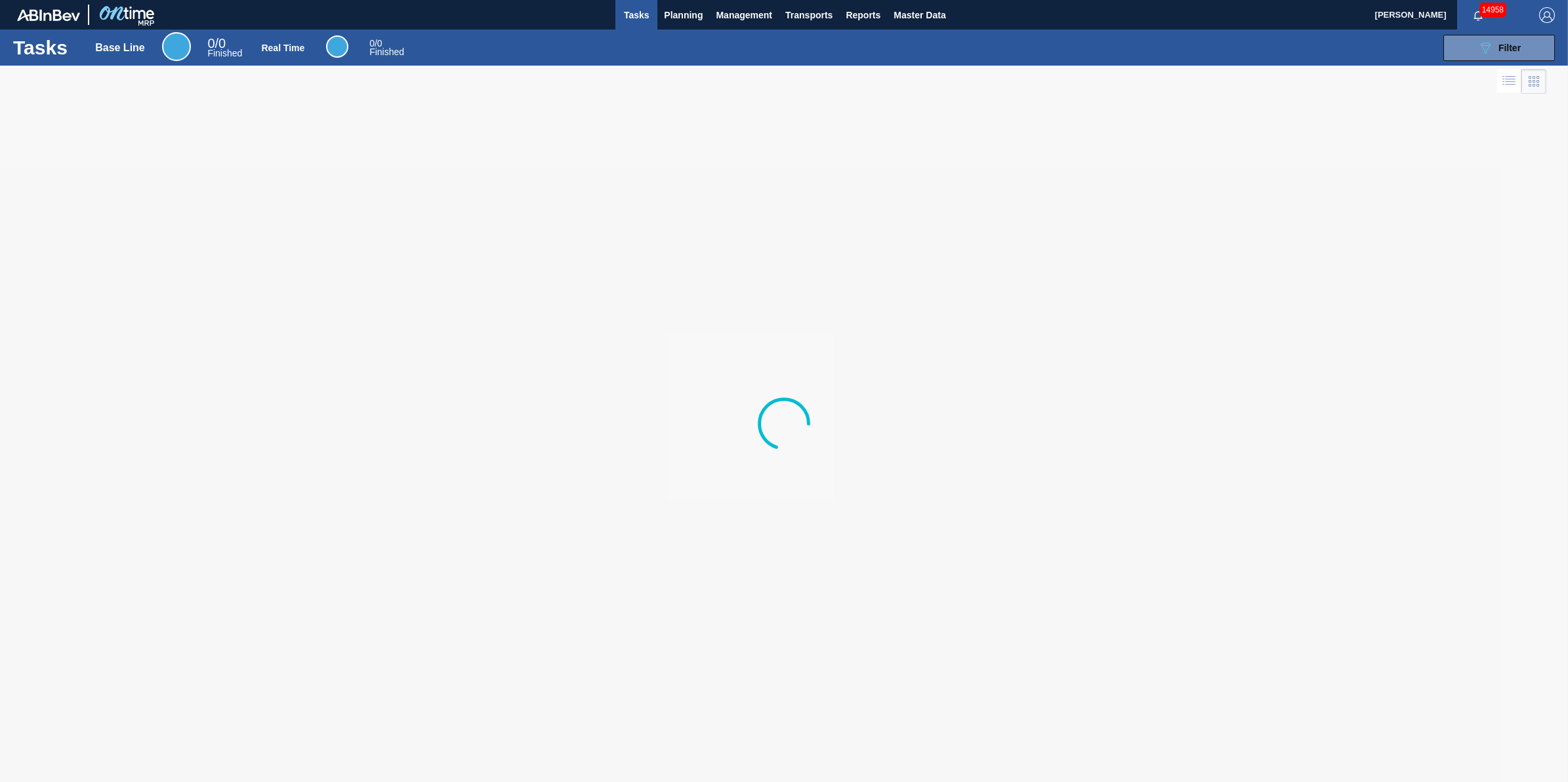
click at [684, 32] on div "Tasks Base Line 0 / 0 Finished Real Time 0 / 0 Finished 089F7B8B-B2A5-4AFE-B5C0…" at bounding box center [784, 47] width 1568 height 36
click at [693, 17] on span "Planning" at bounding box center [683, 15] width 39 height 16
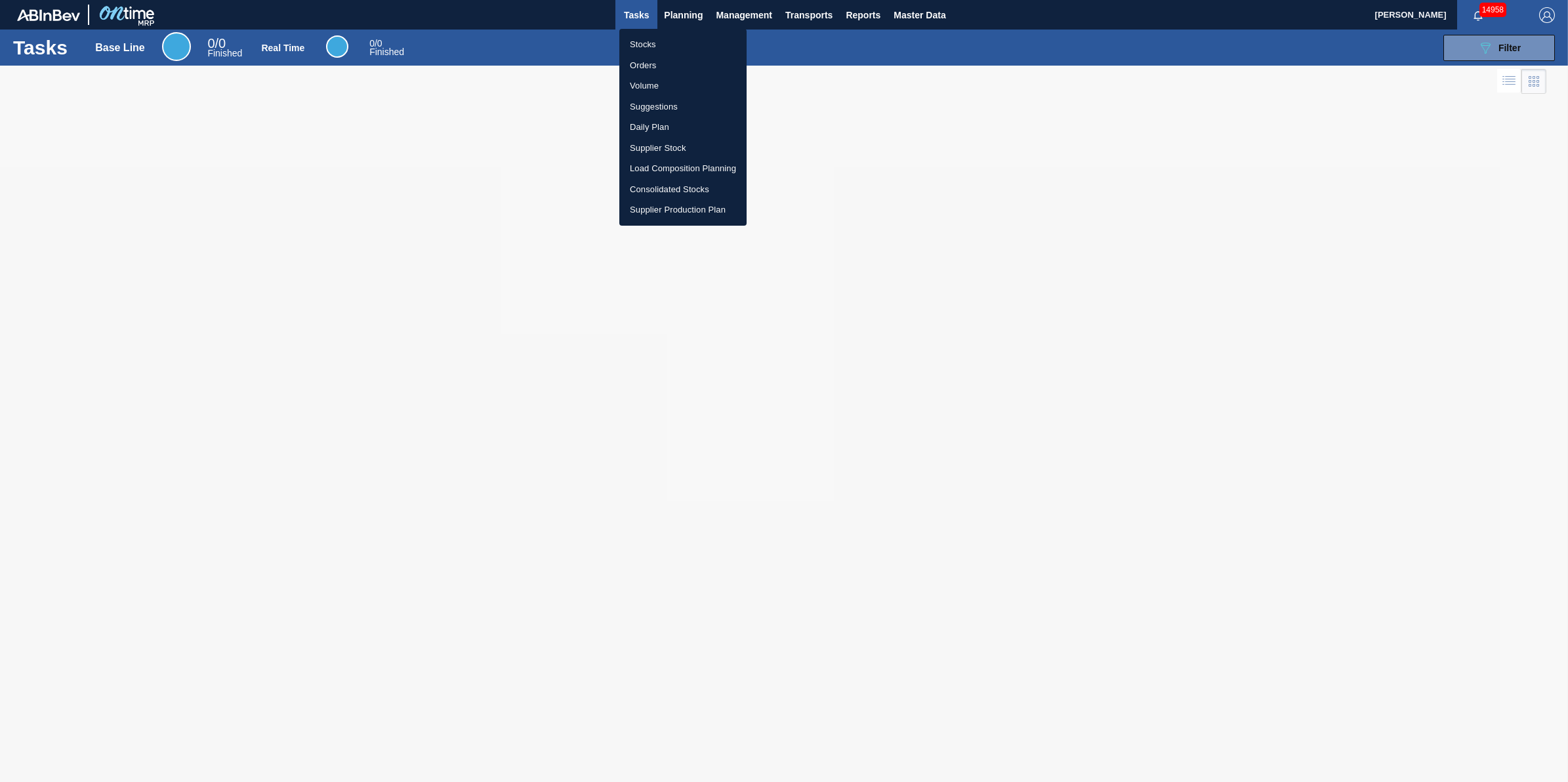
click at [690, 38] on li "Stocks" at bounding box center [683, 45] width 127 height 21
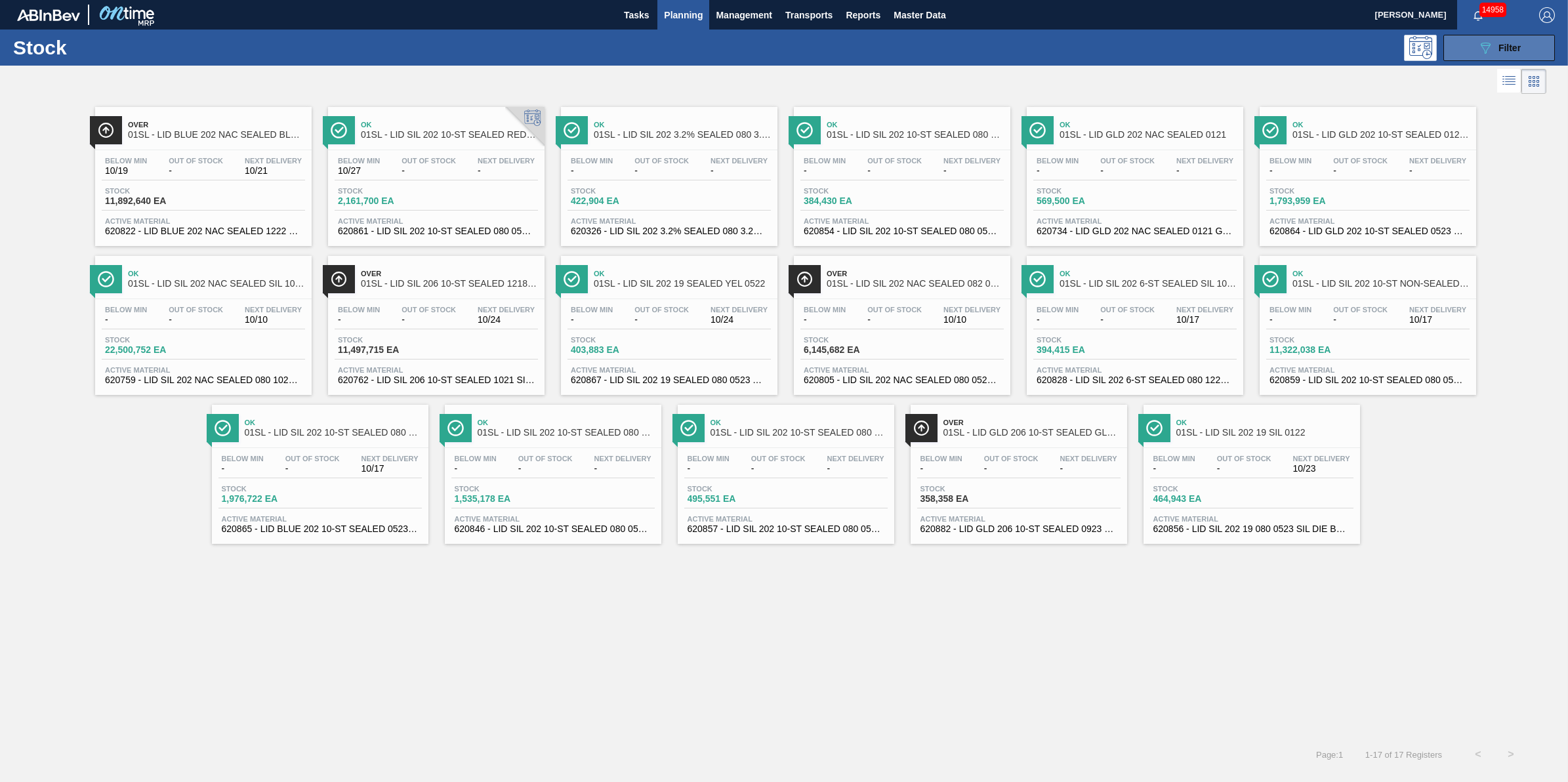
click at [1484, 47] on icon "089F7B8B-B2A5-4AFE-B5C0-19BA573D28AC" at bounding box center [1485, 48] width 16 height 16
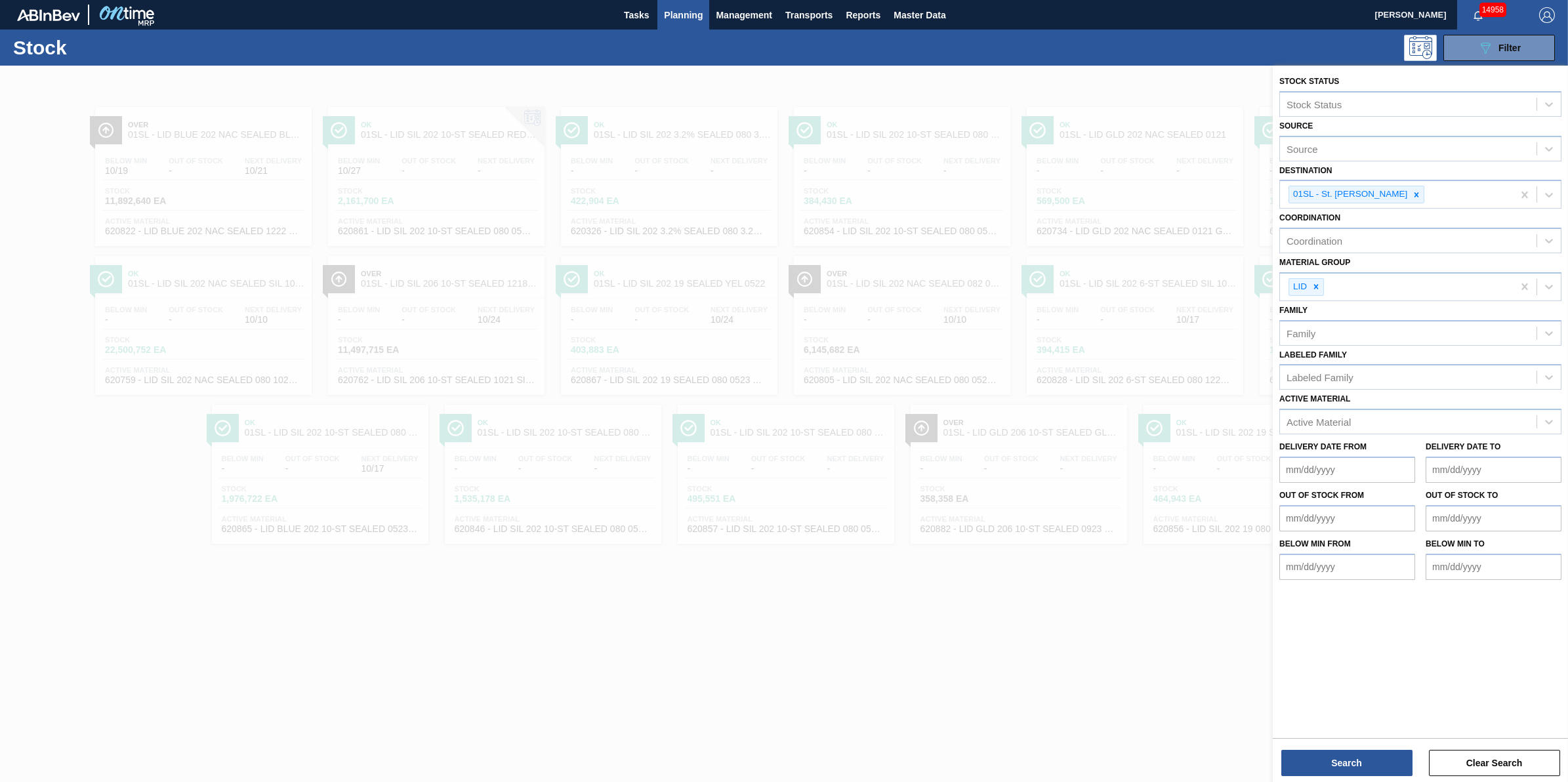
click at [722, 573] on div at bounding box center [784, 457] width 1568 height 782
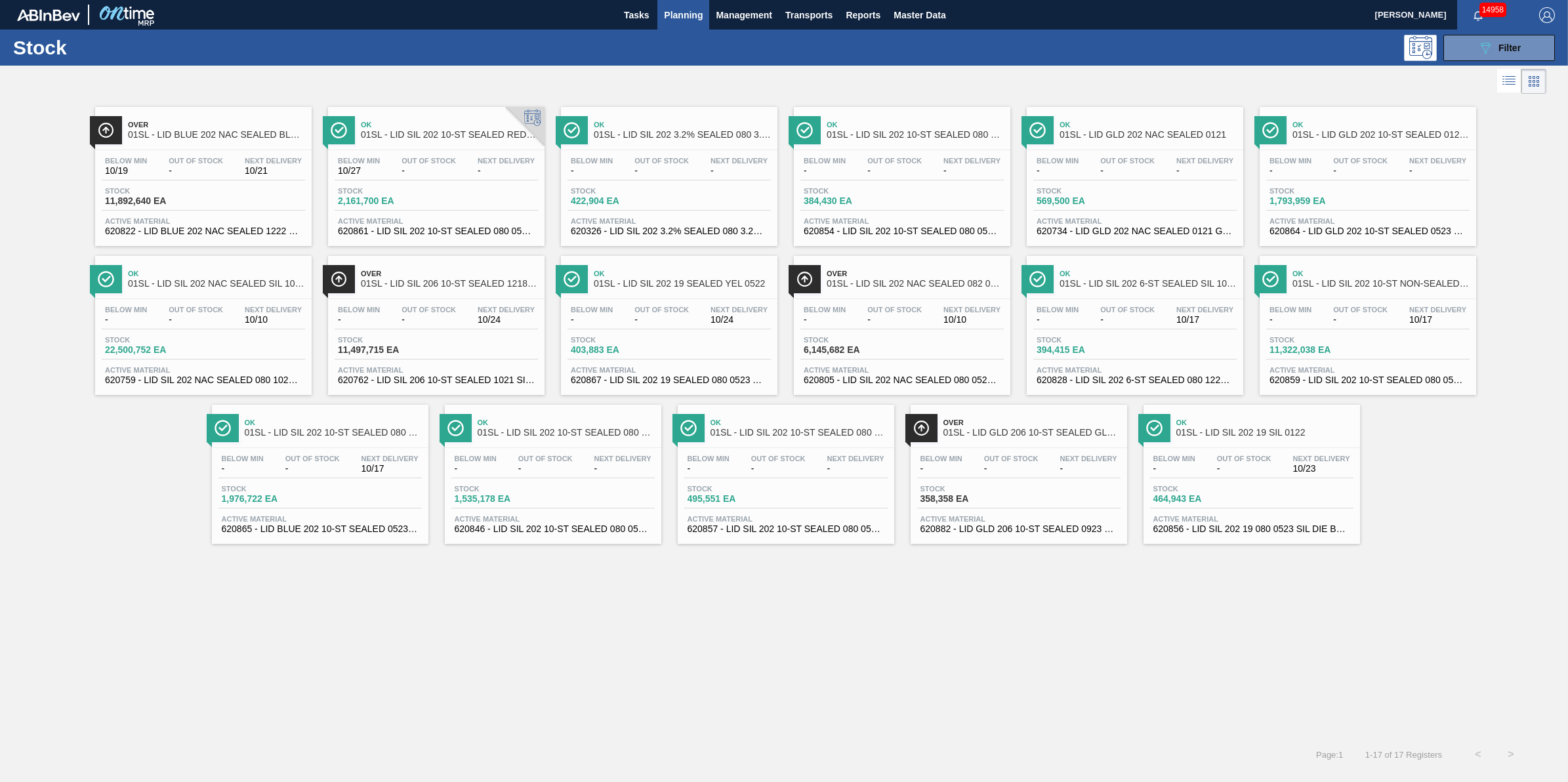
click at [663, 0] on button "Planning" at bounding box center [683, 15] width 52 height 30
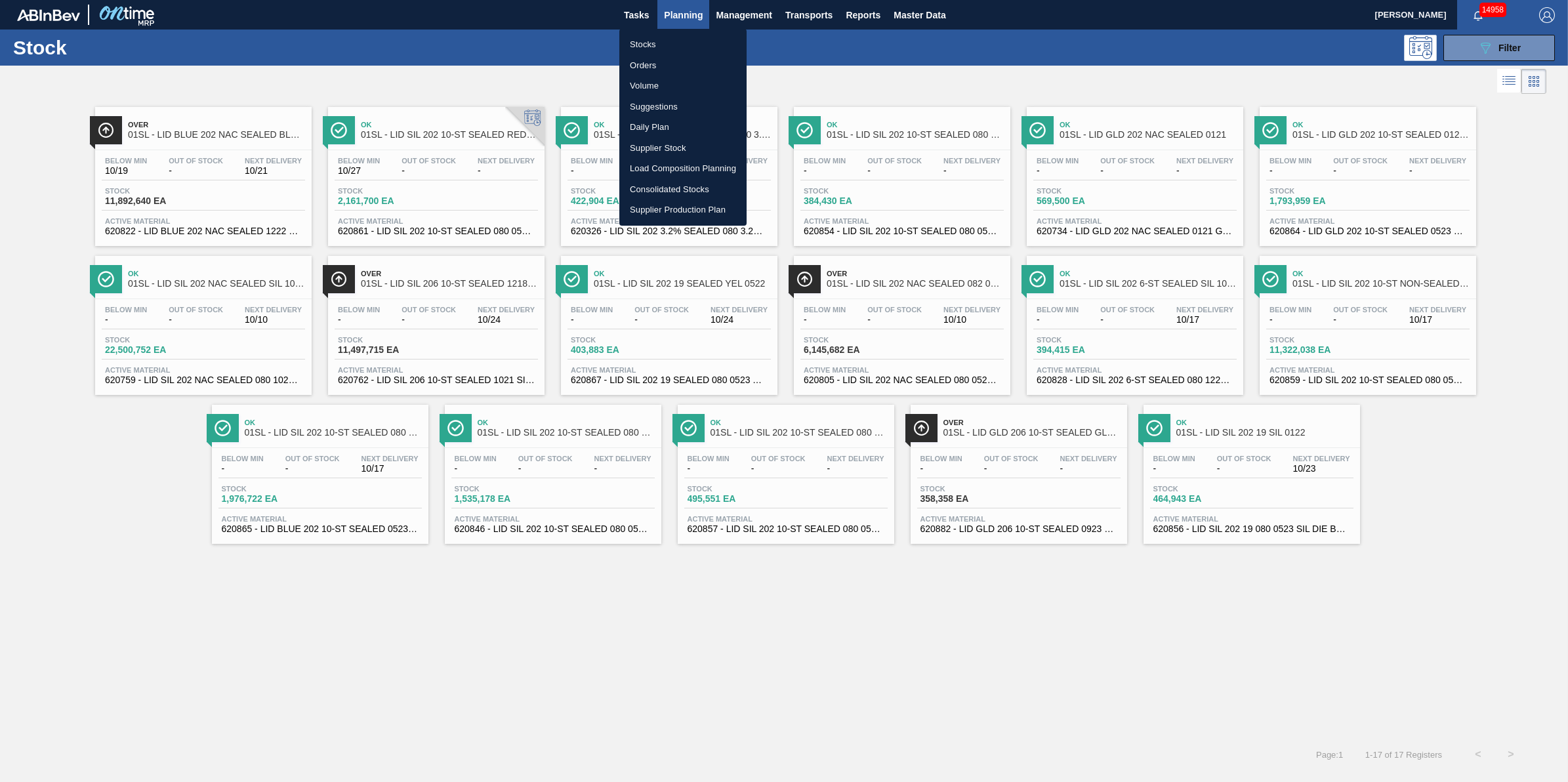
click at [673, 25] on div at bounding box center [784, 391] width 1568 height 782
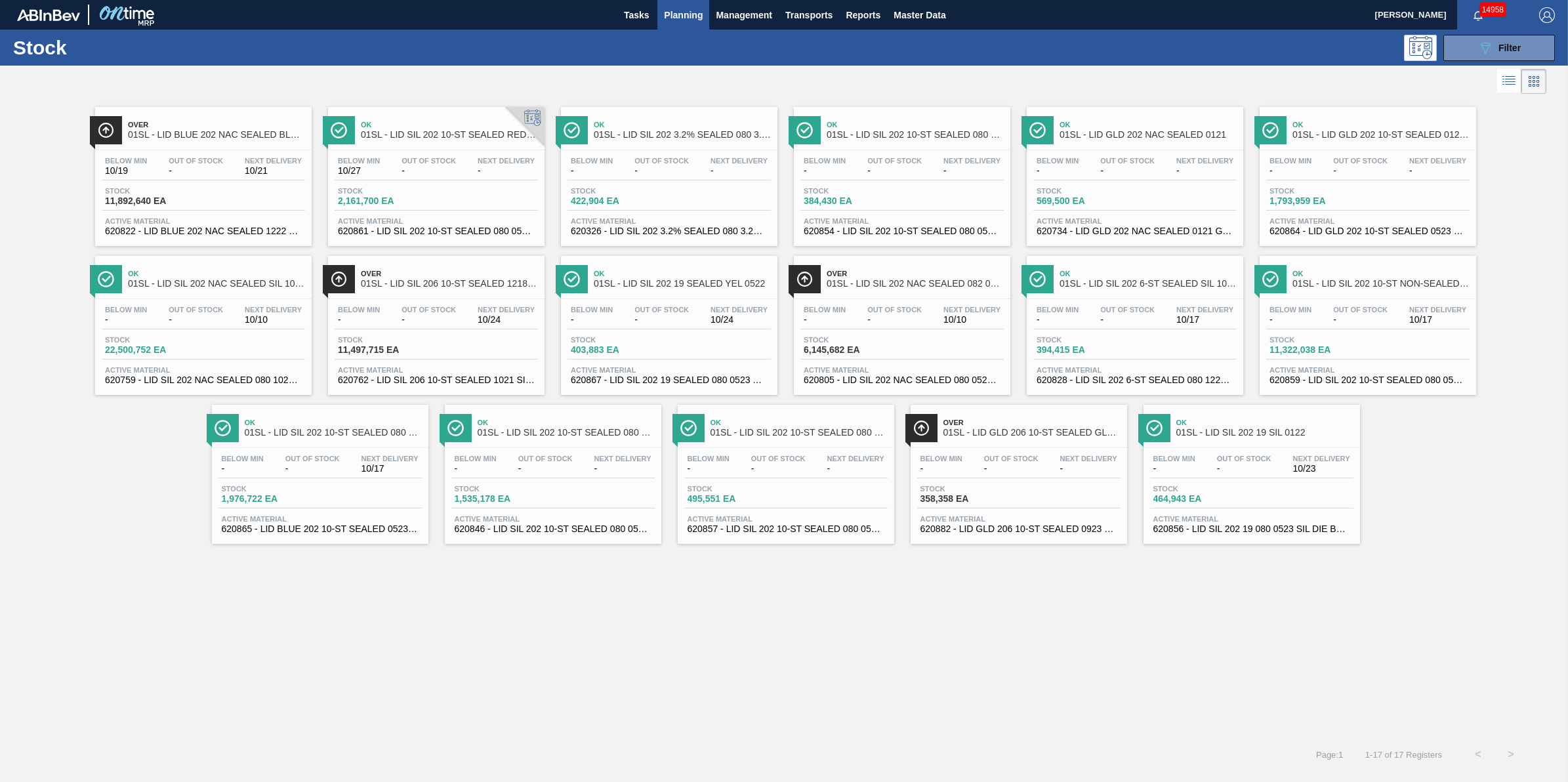
click at [673, 24] on button "Planning" at bounding box center [683, 15] width 52 height 30
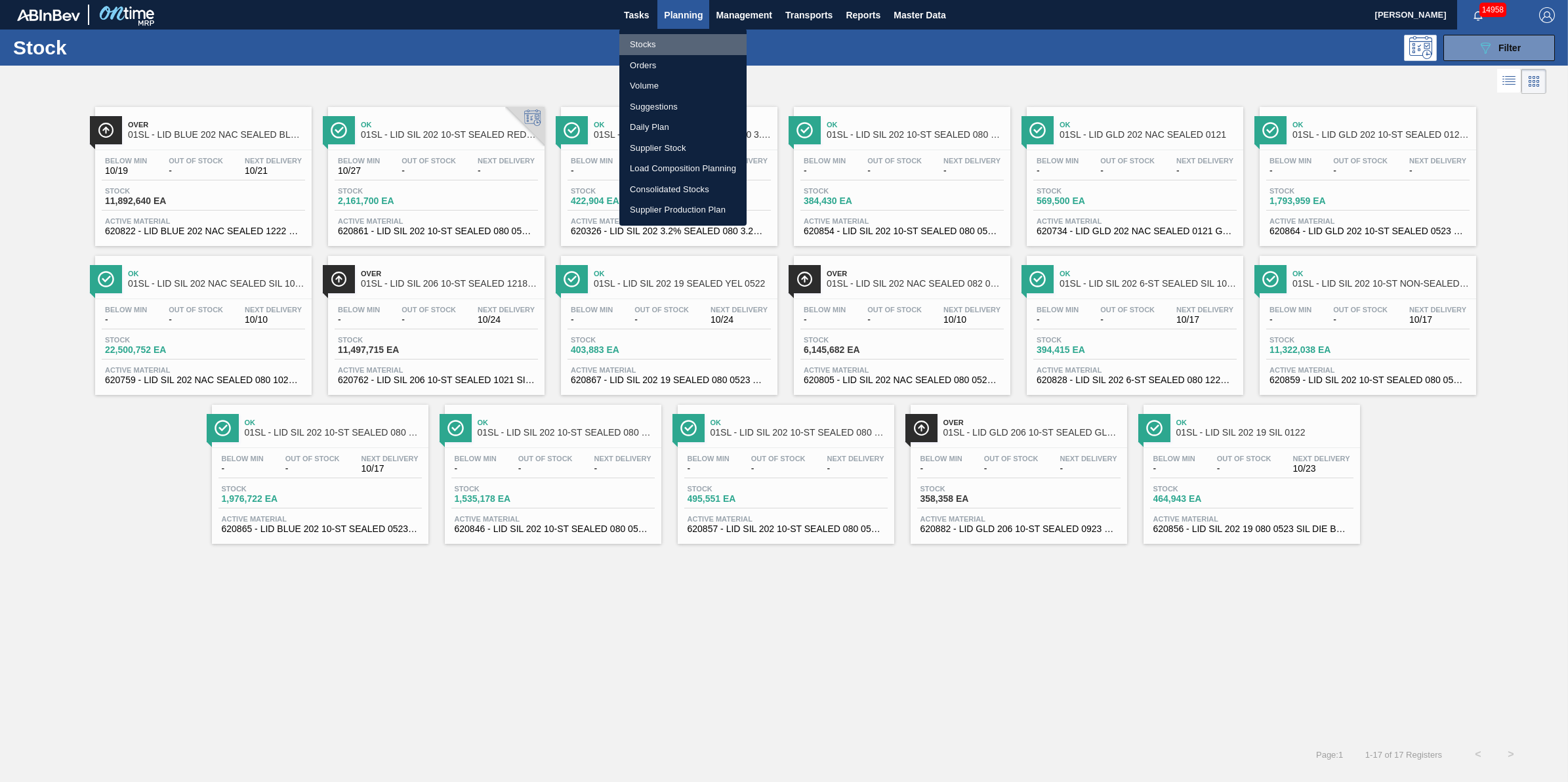
click at [671, 47] on li "Stocks" at bounding box center [683, 45] width 127 height 21
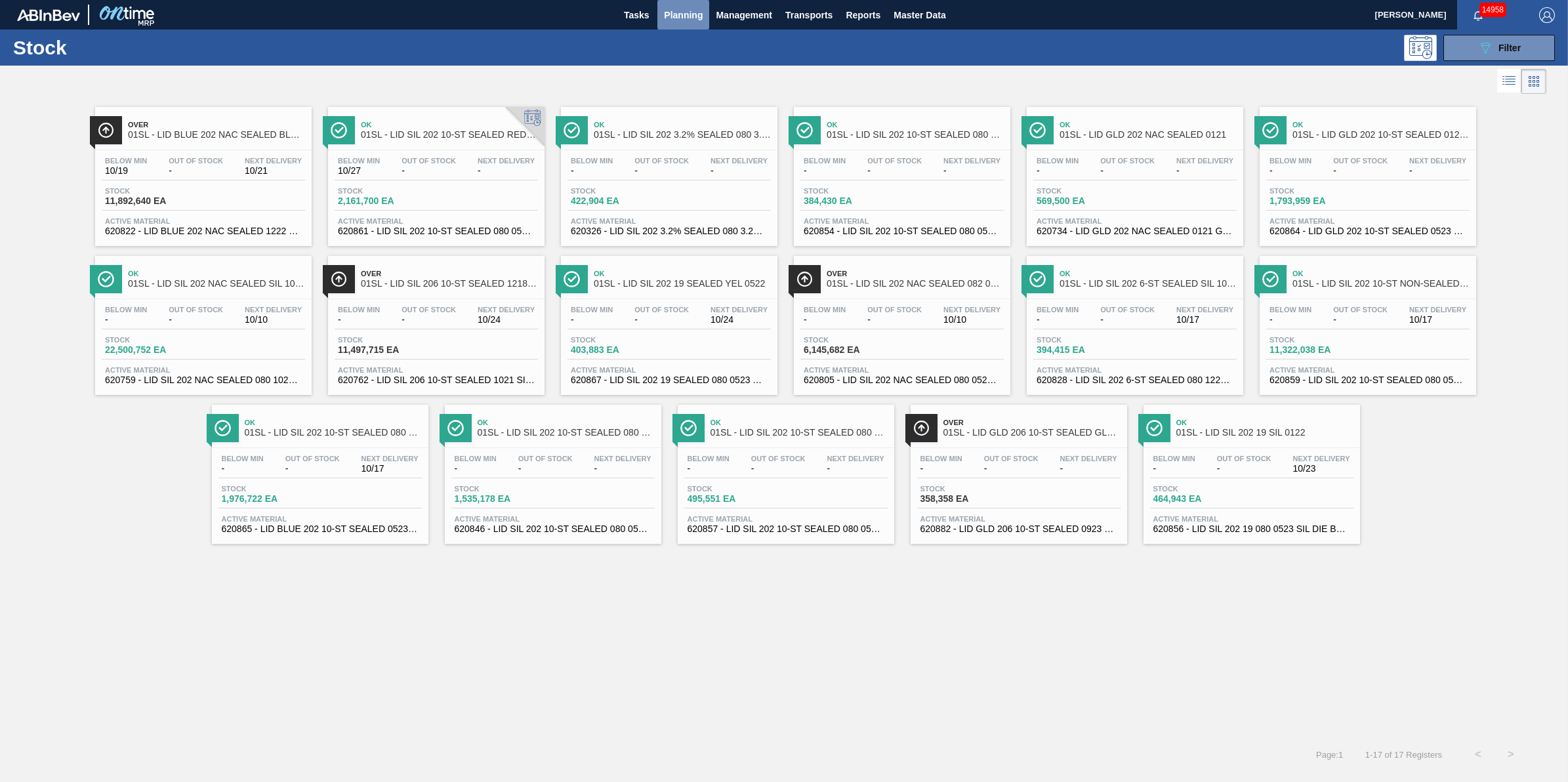
click at [679, 25] on button "Planning" at bounding box center [683, 15] width 52 height 30
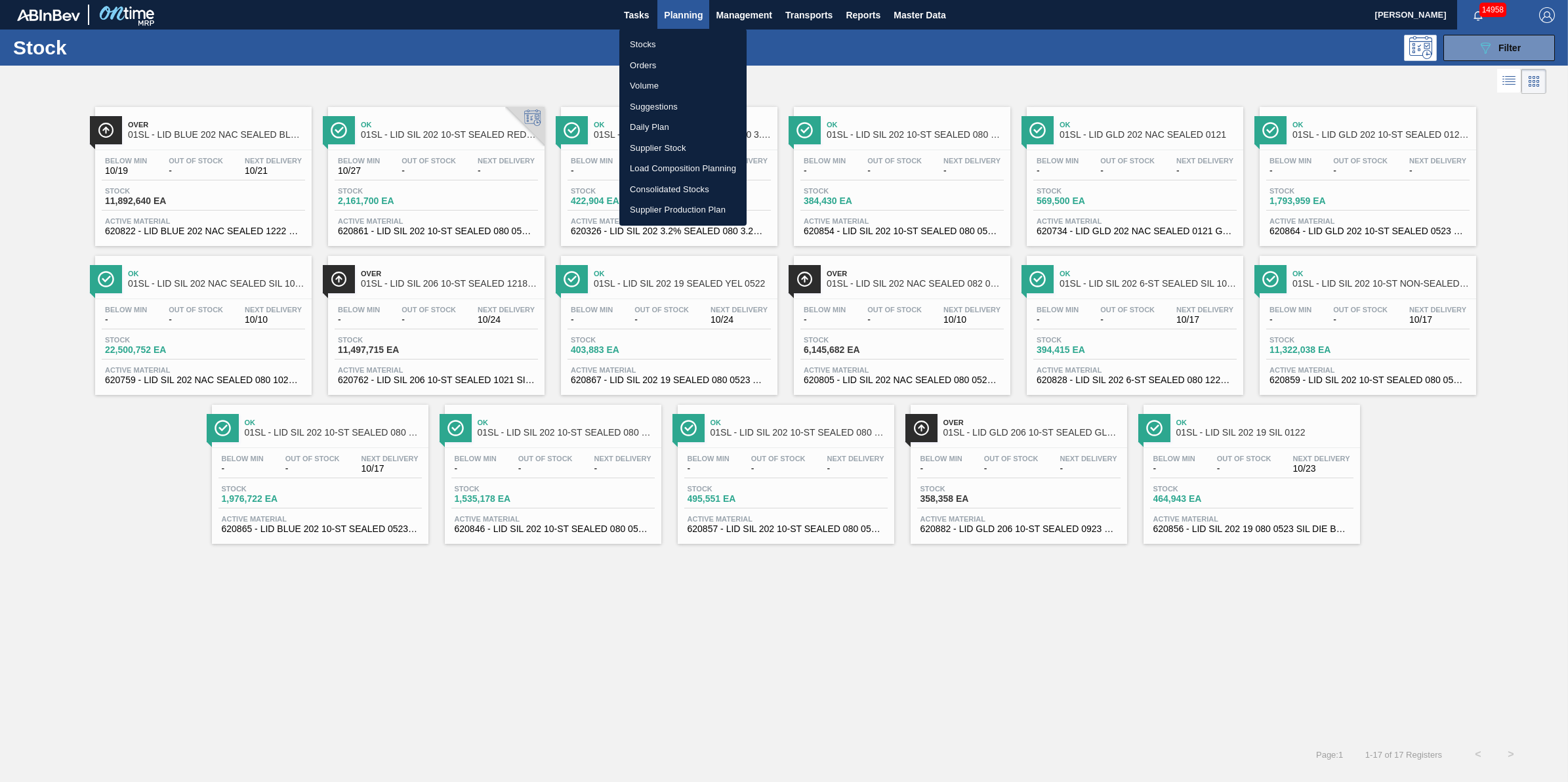
click at [645, 22] on div at bounding box center [784, 391] width 1568 height 782
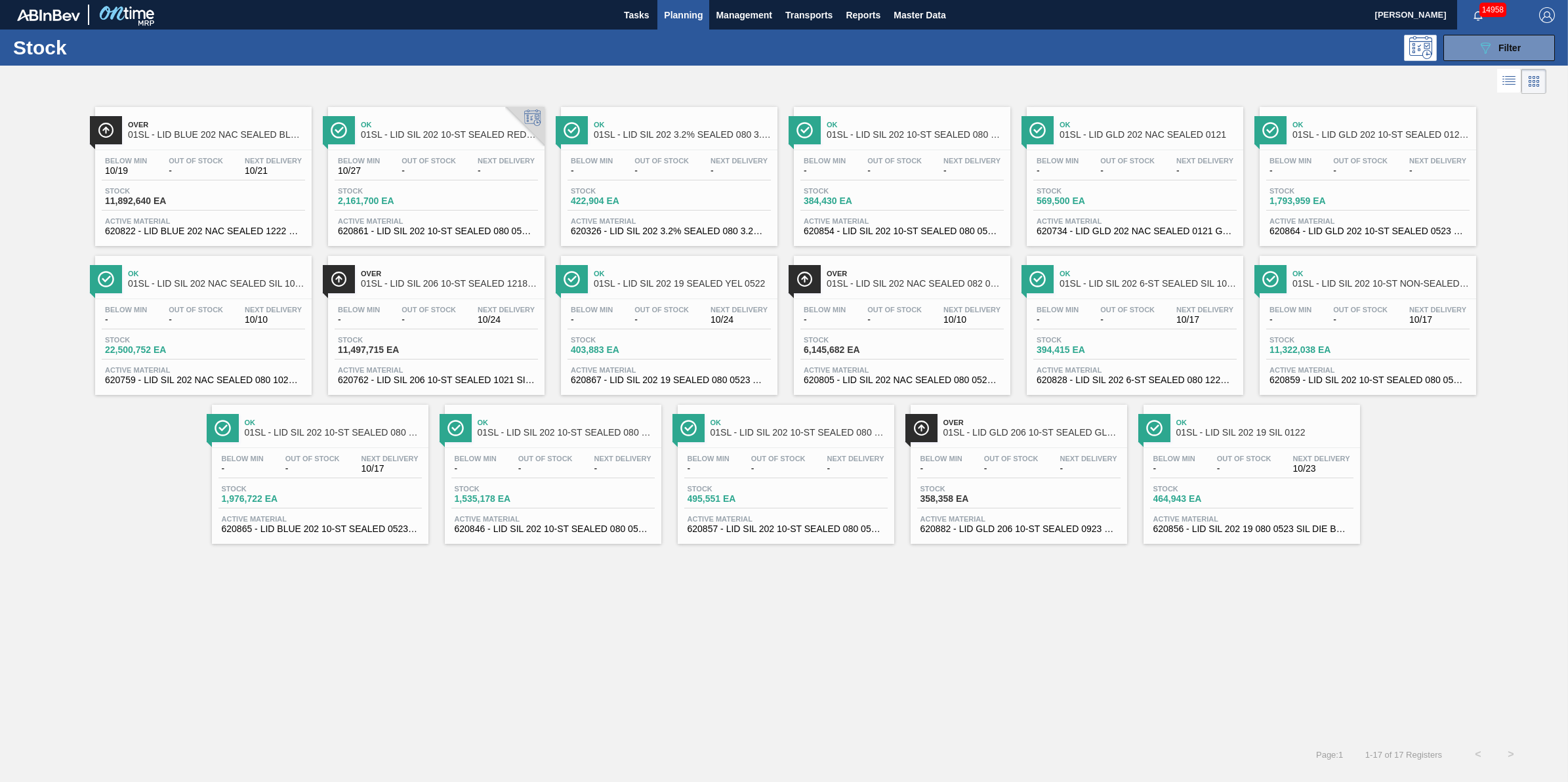
click at [641, 0] on body "Tasks Planning Management Transports Reports Master Data Jack Schuld 14958 Mark…" at bounding box center [784, 0] width 1568 height 0
click at [642, 18] on span "Tasks" at bounding box center [636, 15] width 29 height 16
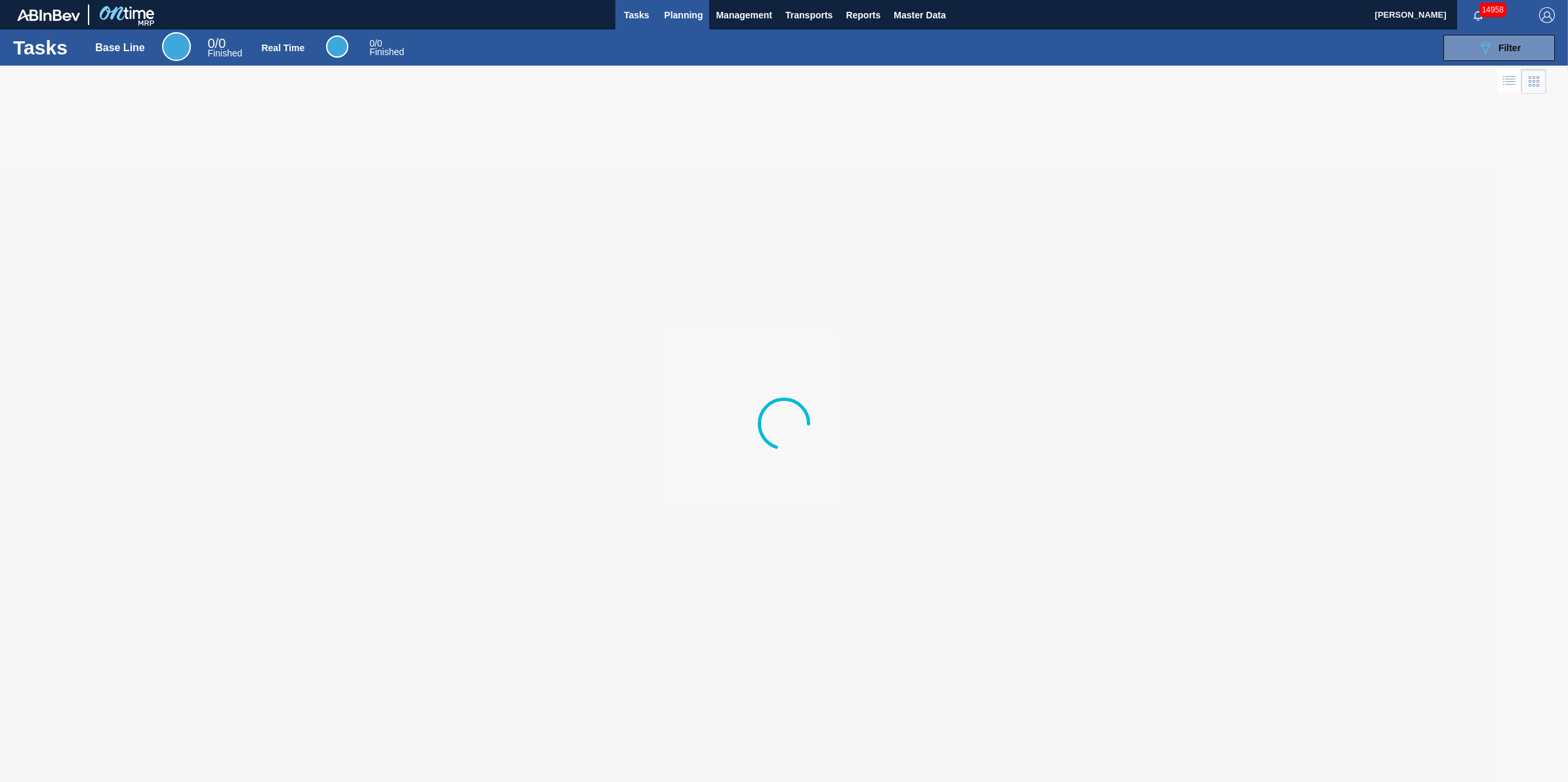
click at [679, 25] on button "Planning" at bounding box center [683, 15] width 52 height 30
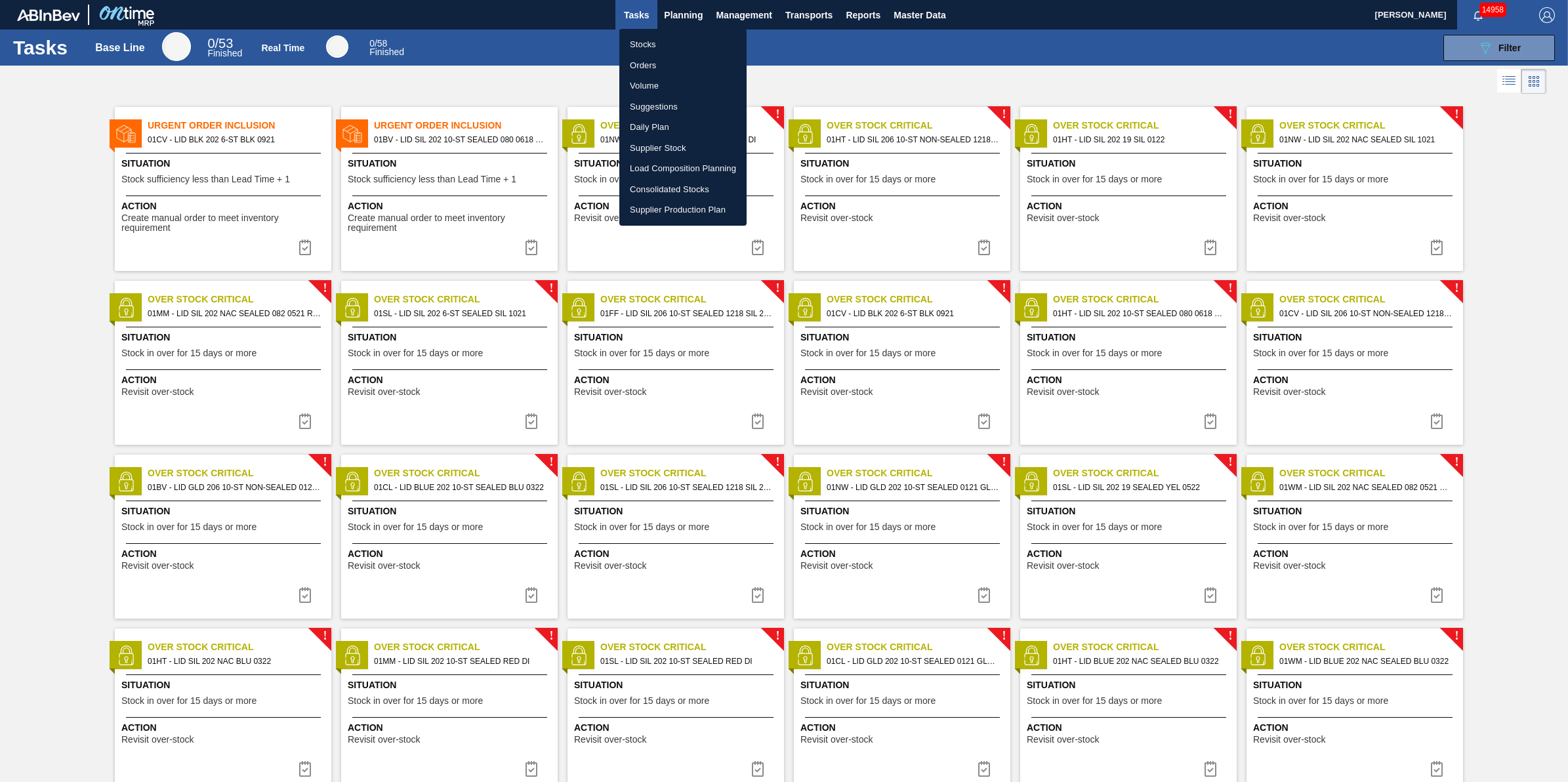
click at [682, 53] on li "Stocks" at bounding box center [683, 45] width 127 height 21
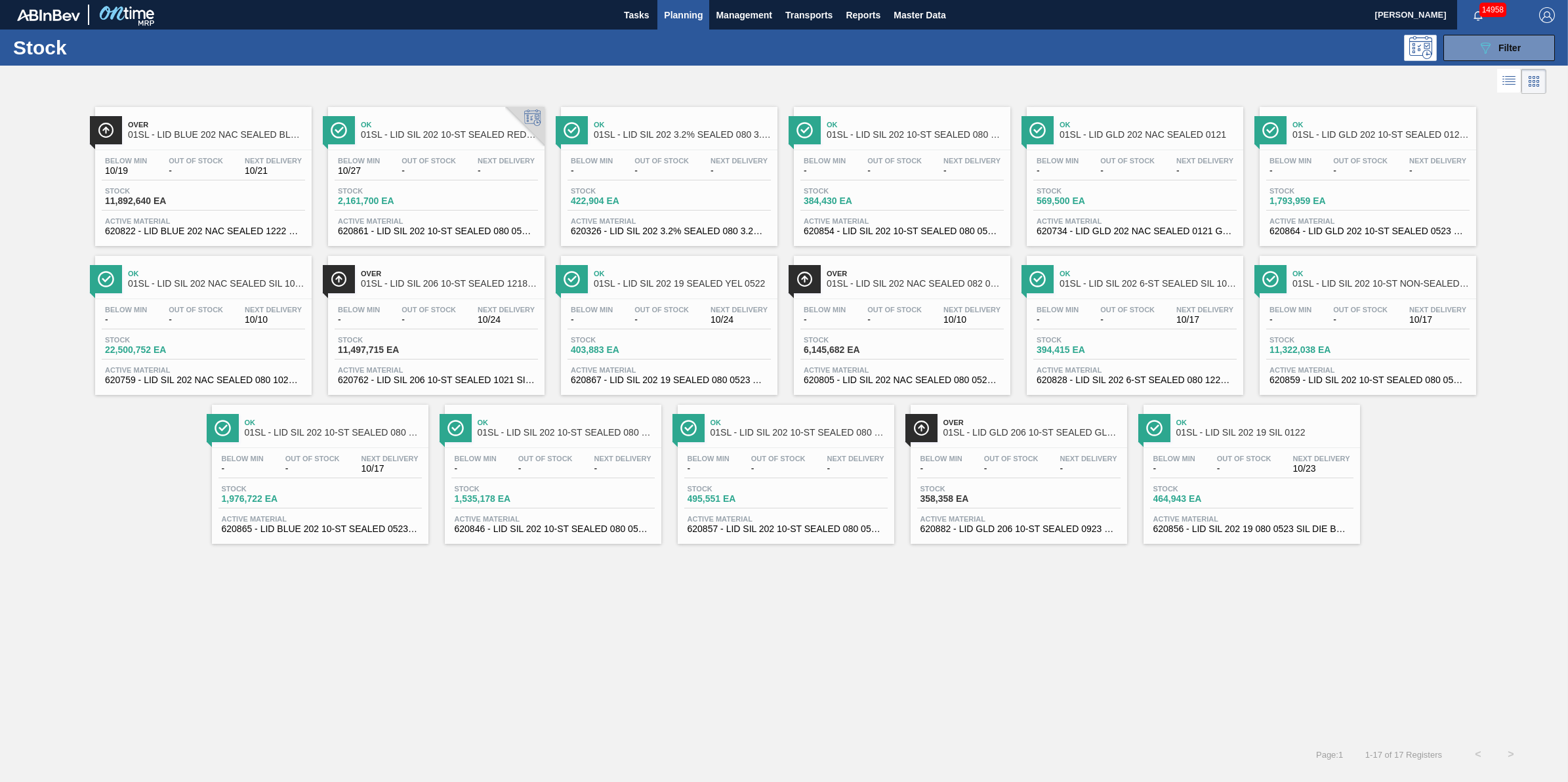
click at [1479, 66] on div at bounding box center [773, 82] width 1546 height 32
click at [1481, 58] on button "089F7B8B-B2A5-4AFE-B5C0-19BA573D28AC Filter" at bounding box center [1499, 48] width 112 height 26
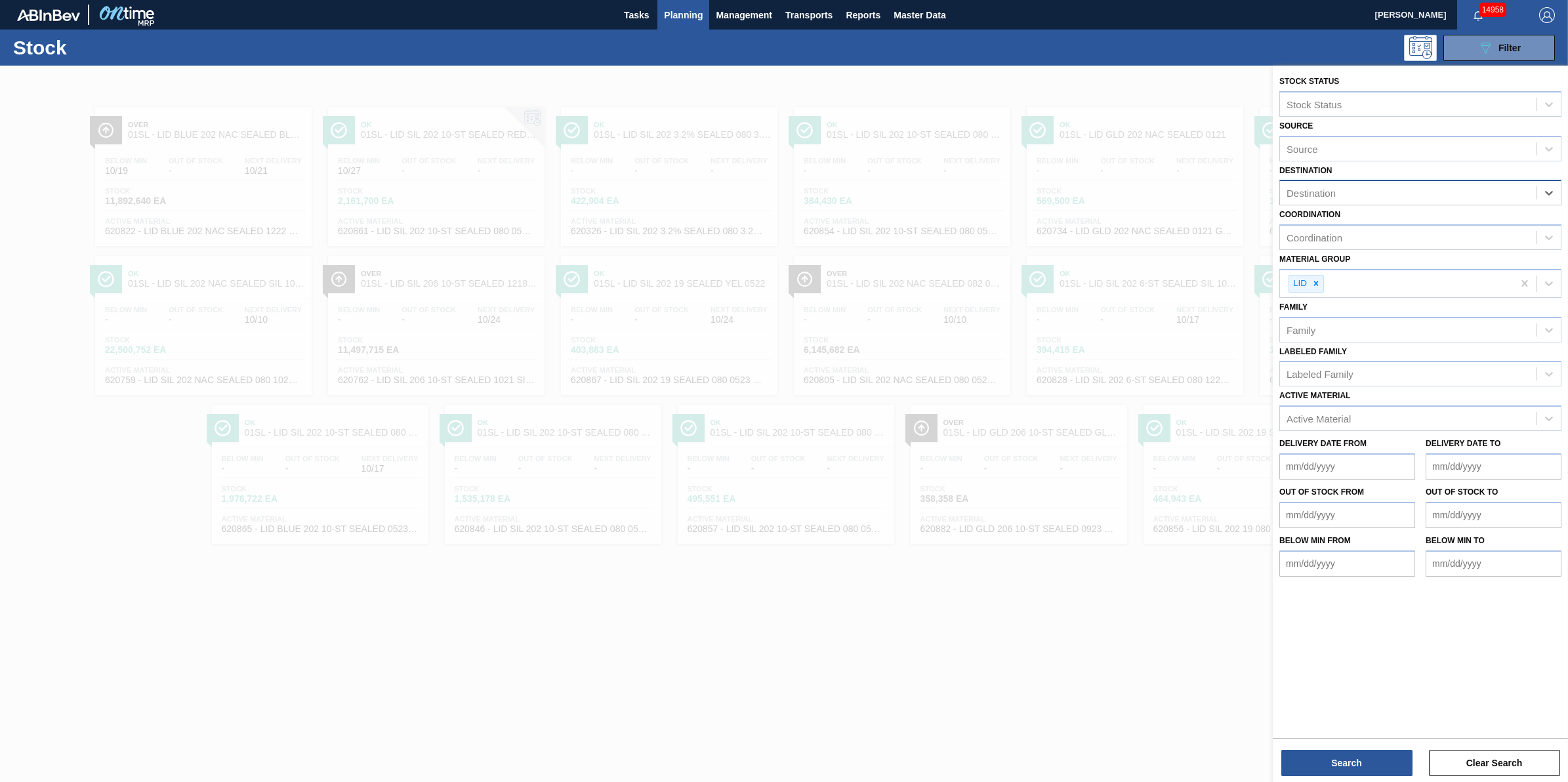
click at [1510, 192] on div "Destination" at bounding box center [1408, 193] width 257 height 19
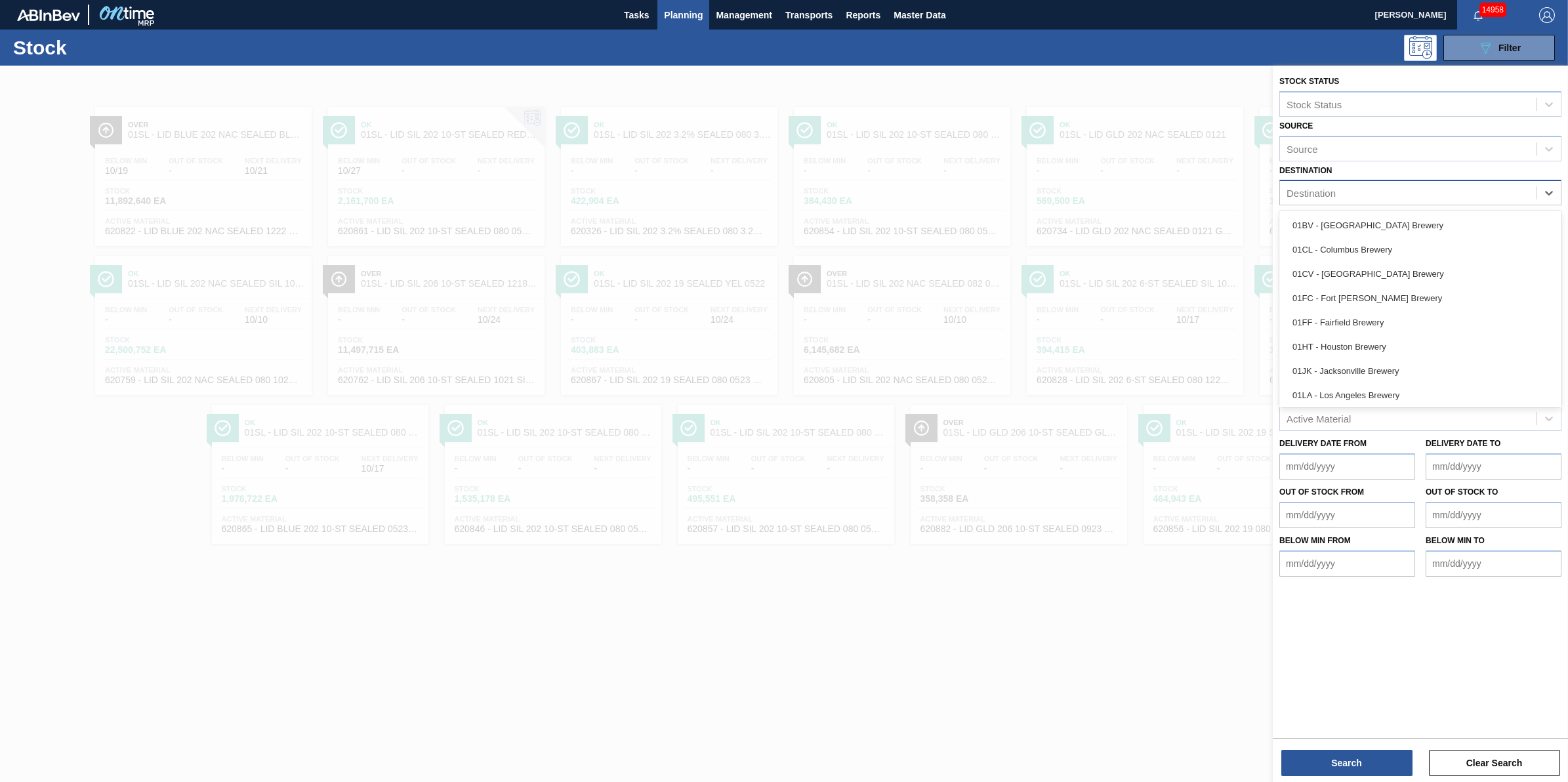
click at [1509, 192] on div "Destination" at bounding box center [1408, 193] width 257 height 19
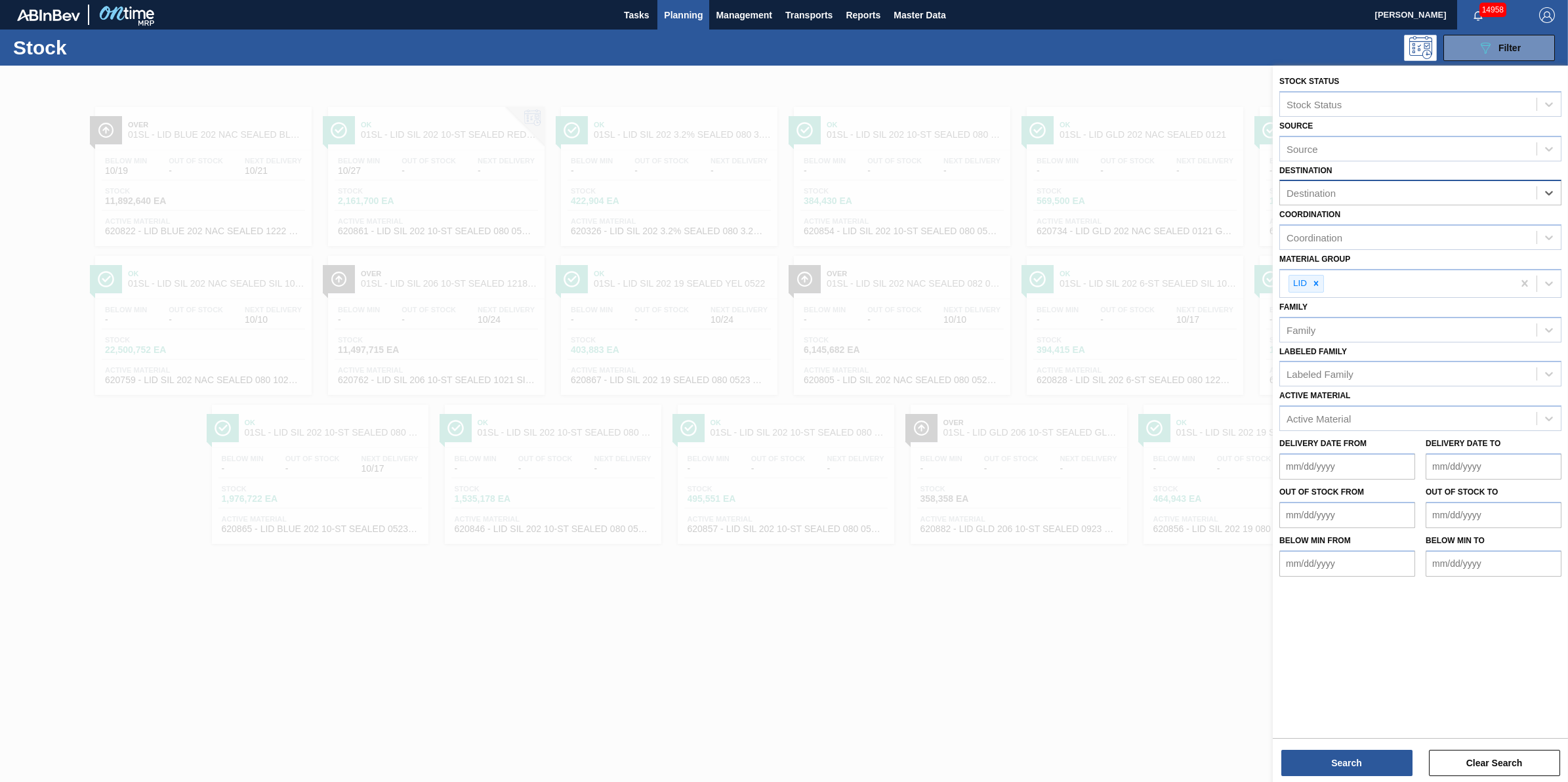
click at [1506, 190] on div "Destination" at bounding box center [1408, 193] width 257 height 19
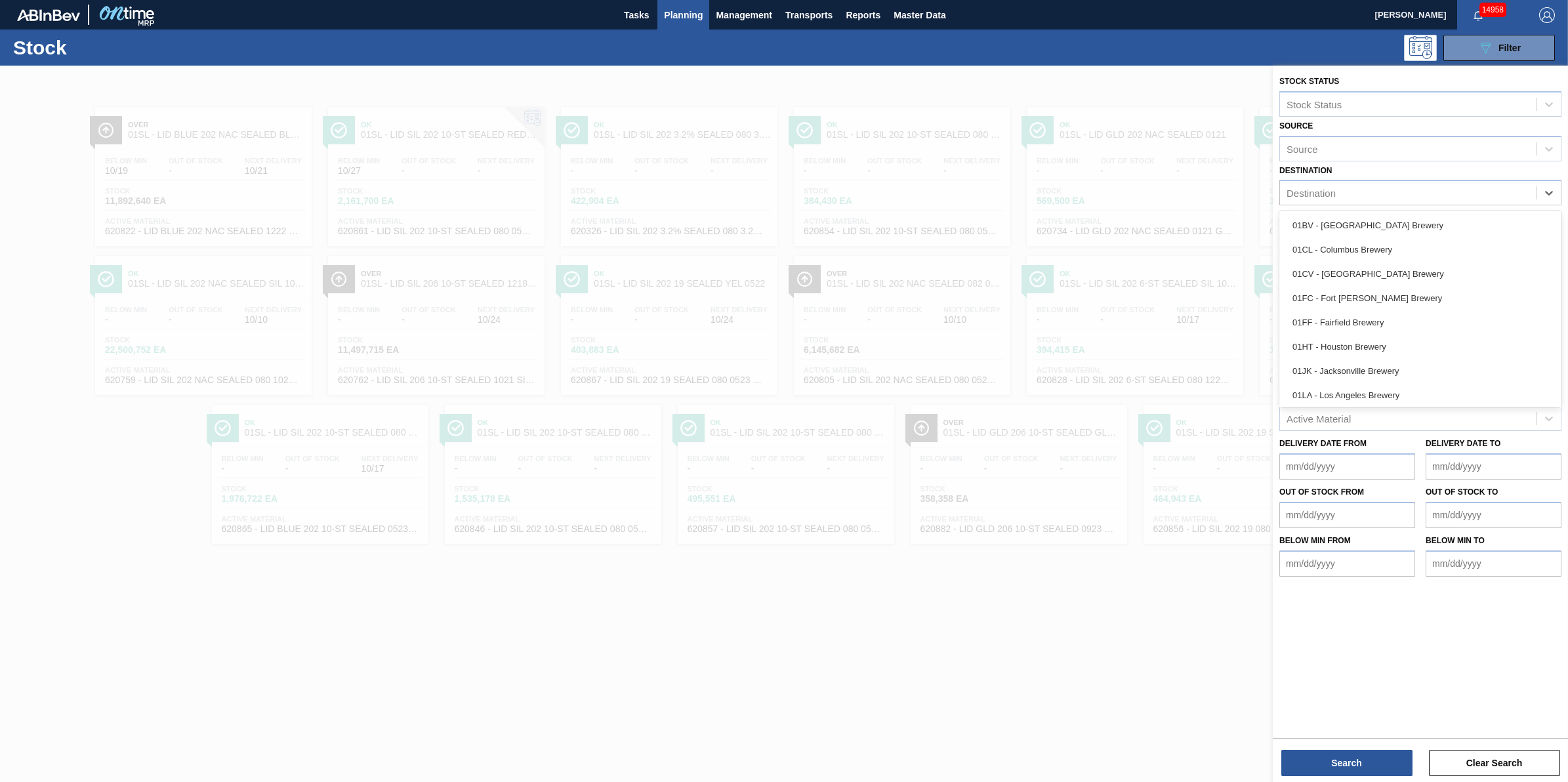
click at [945, 626] on div at bounding box center [784, 457] width 1568 height 782
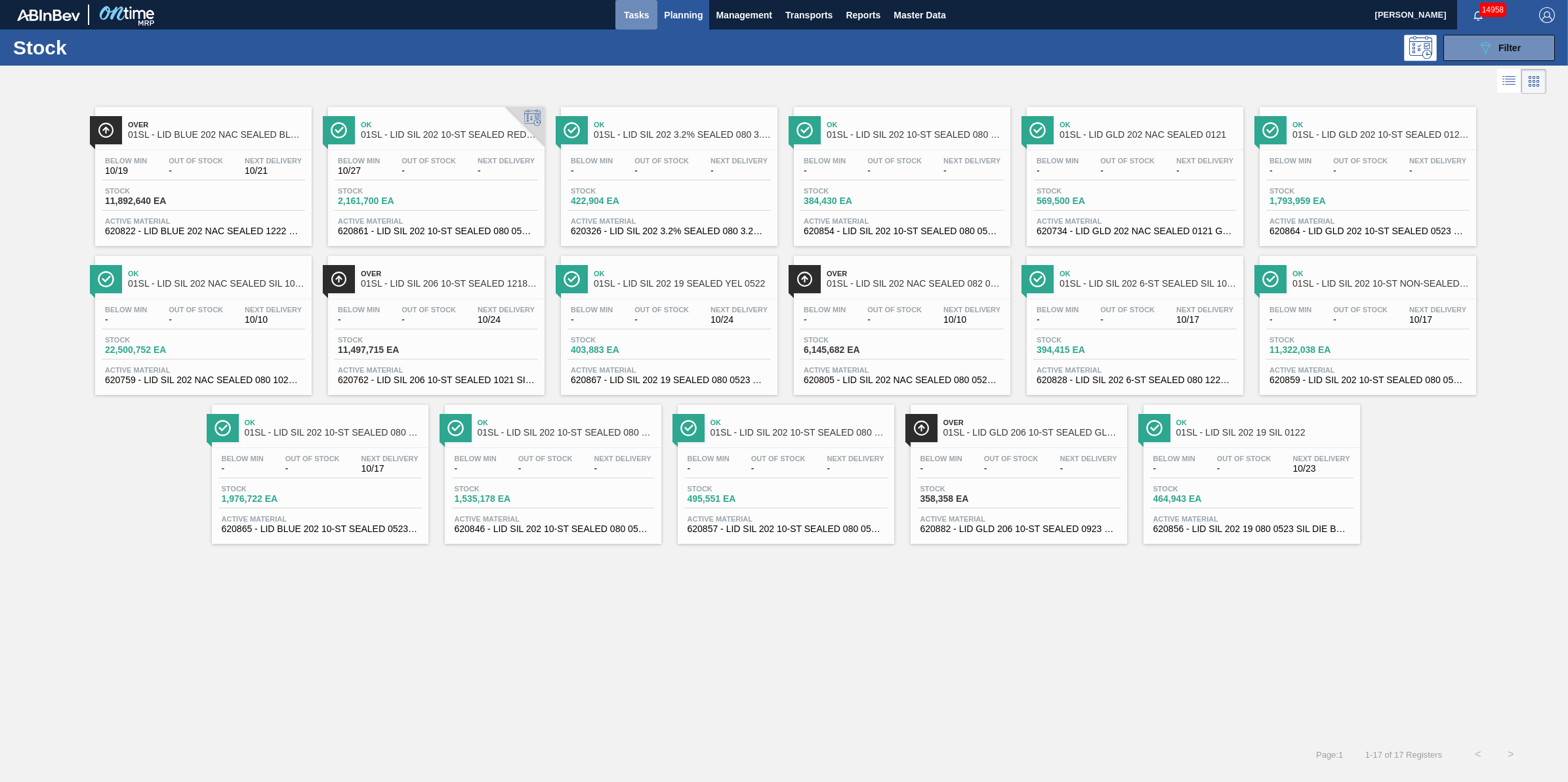
click at [633, 7] on span "Tasks" at bounding box center [636, 15] width 29 height 16
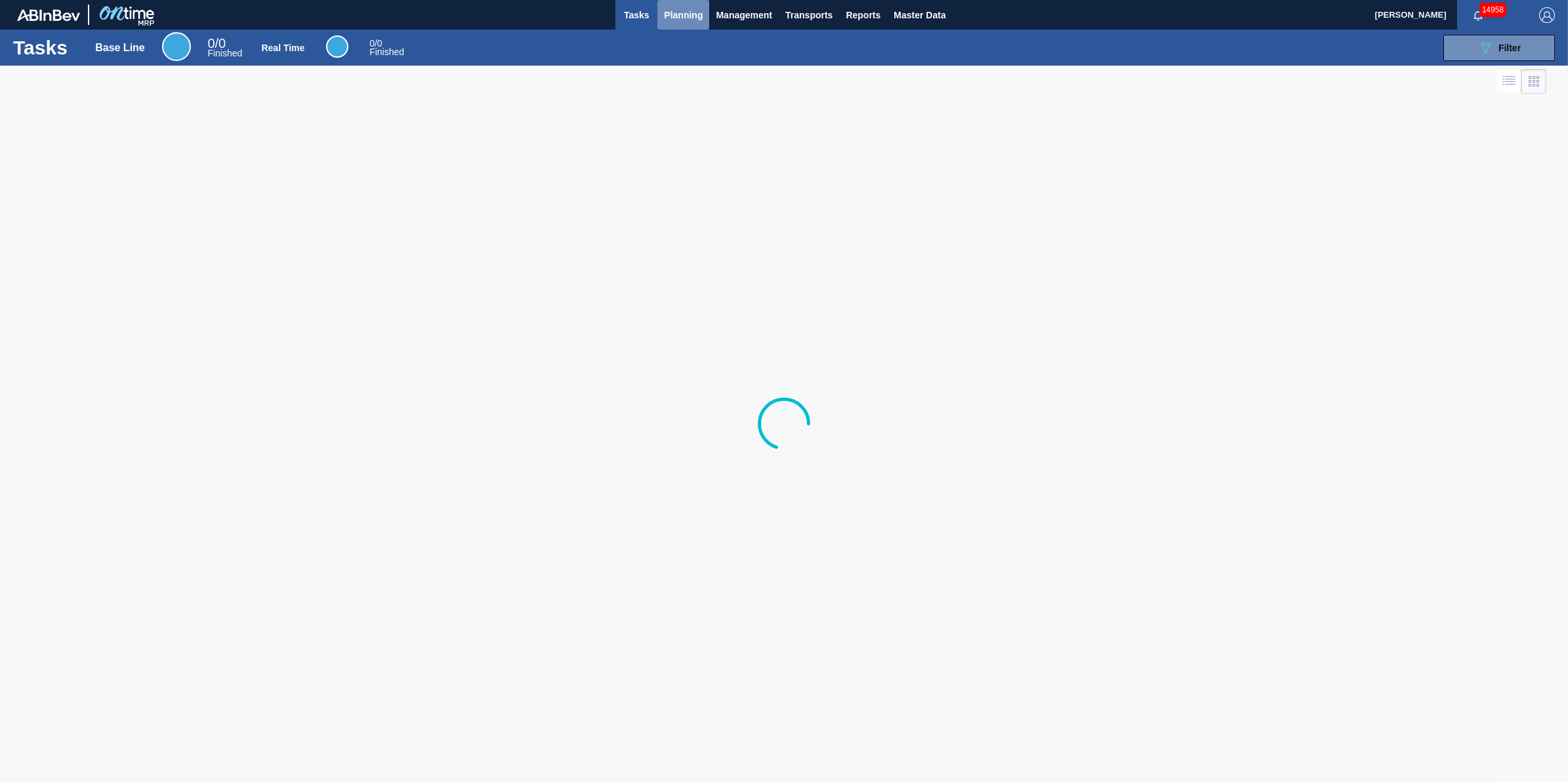
click at [689, 17] on span "Planning" at bounding box center [683, 15] width 39 height 16
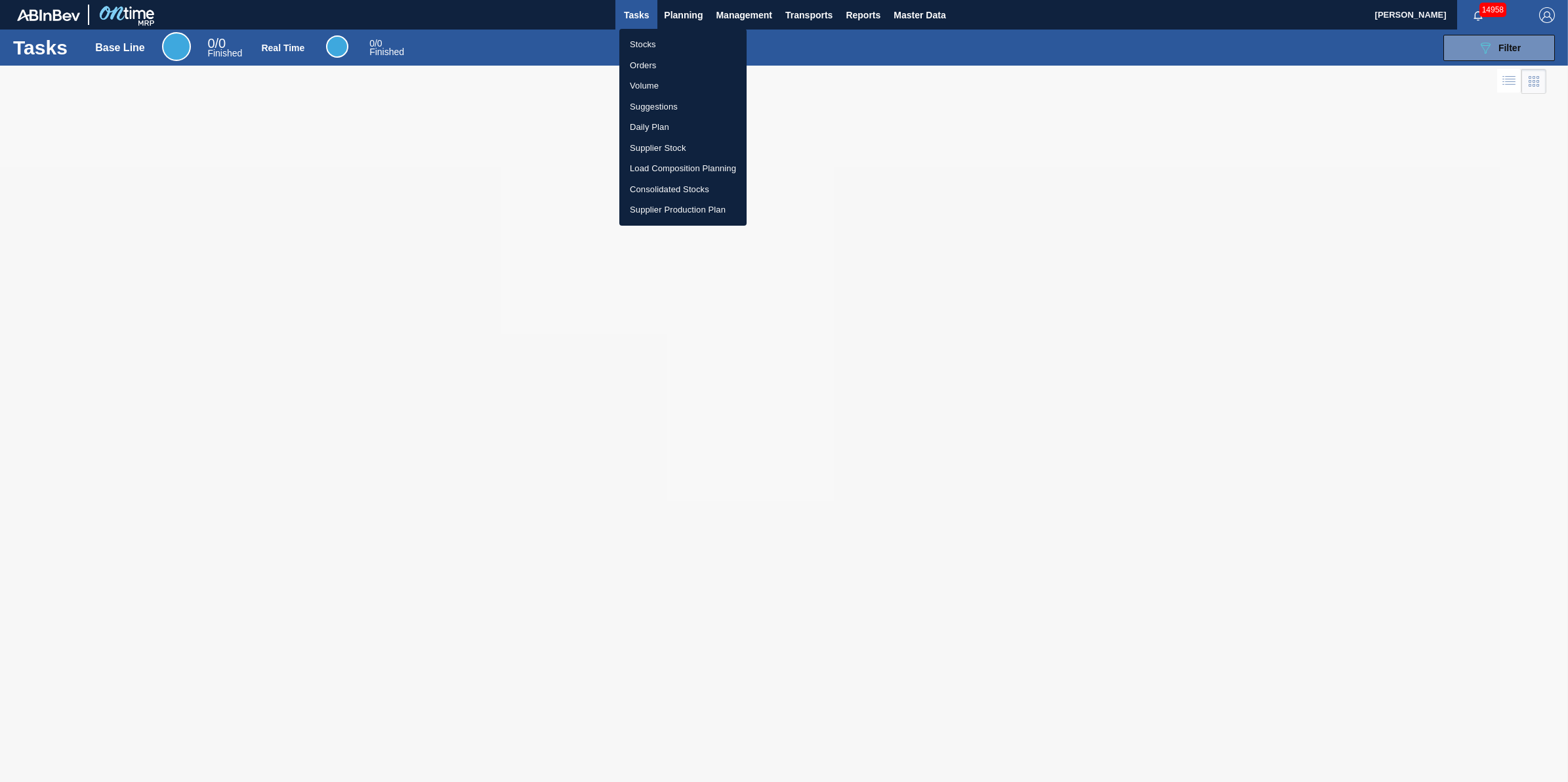
click at [681, 40] on li "Stocks" at bounding box center [683, 45] width 127 height 21
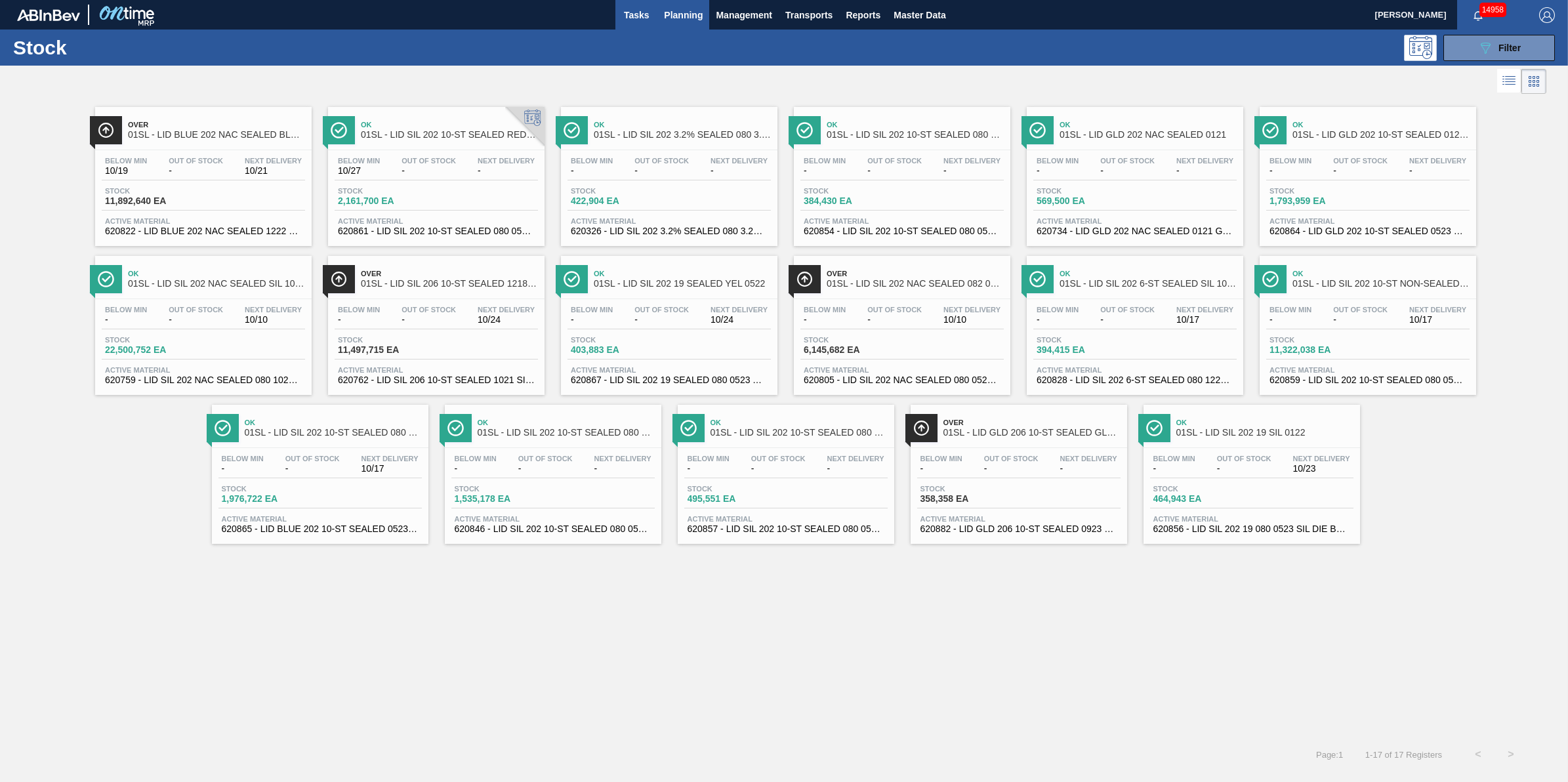
drag, startPoint x: 645, startPoint y: 22, endPoint x: 651, endPoint y: 11, distance: 12.5
click at [645, 22] on span "Tasks" at bounding box center [636, 15] width 29 height 16
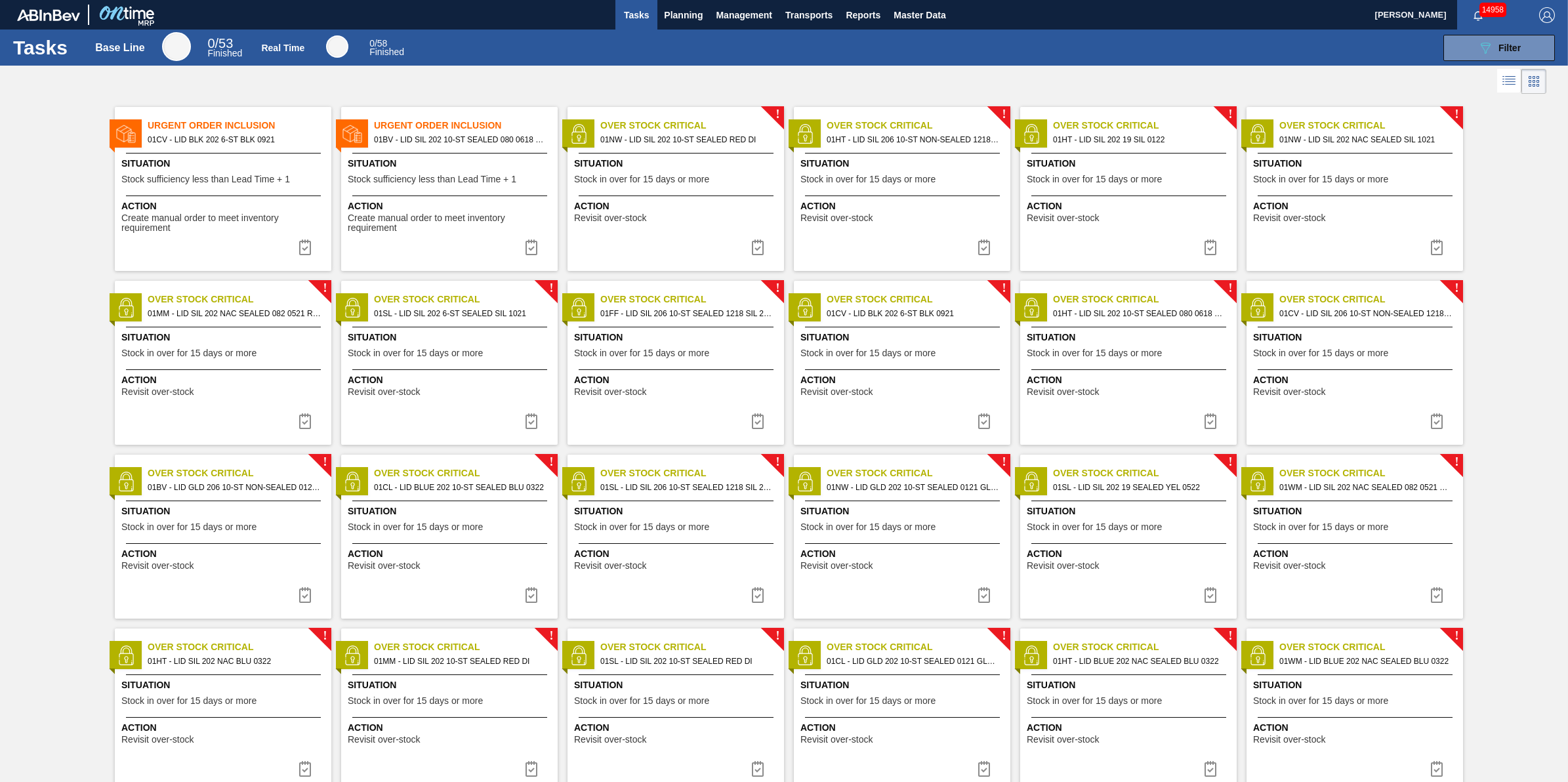
click at [488, 200] on span "Action" at bounding box center [451, 206] width 207 height 14
click at [532, 240] on img at bounding box center [532, 247] width 16 height 16
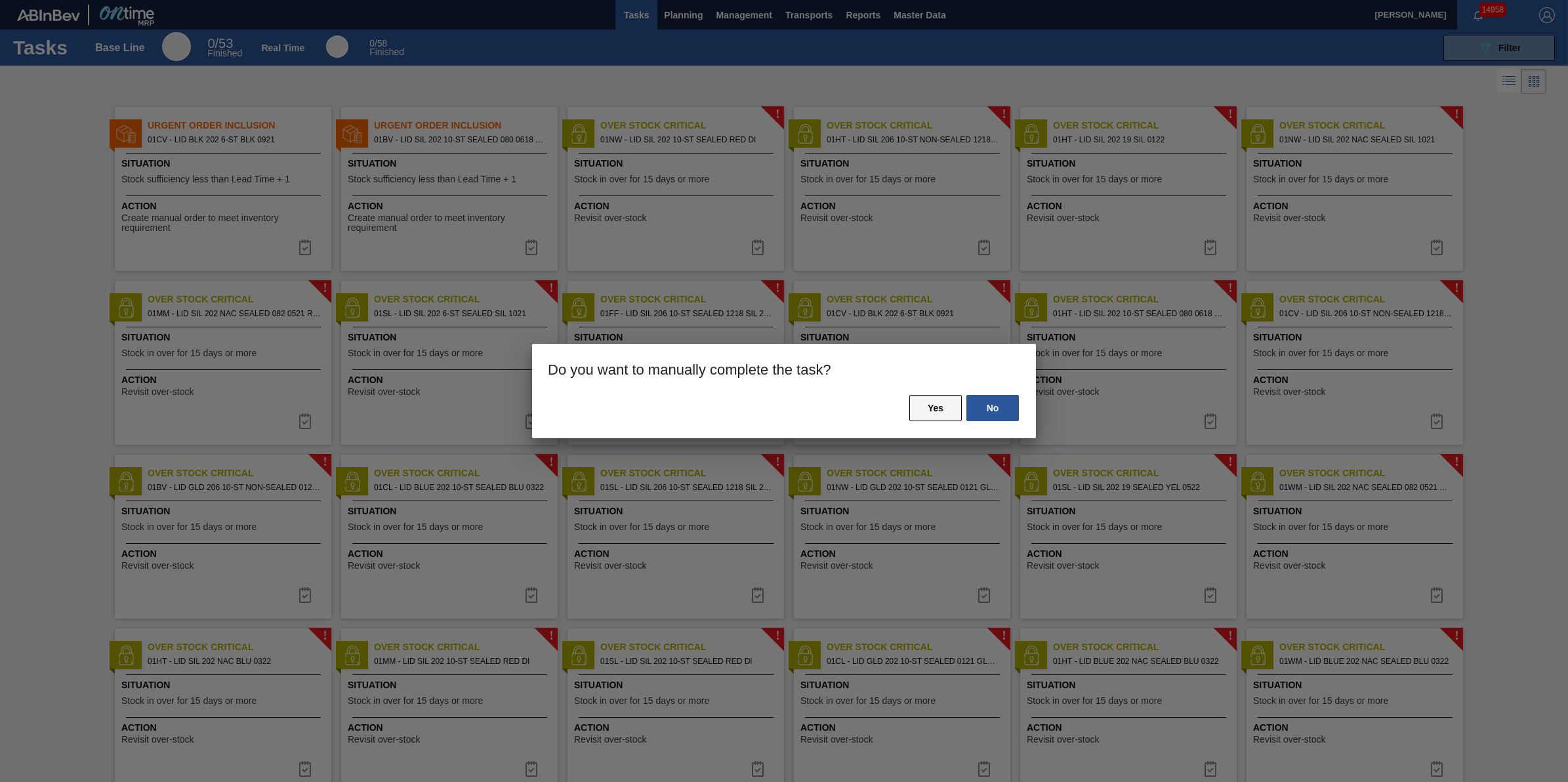
click at [920, 401] on button "Yes" at bounding box center [935, 408] width 53 height 26
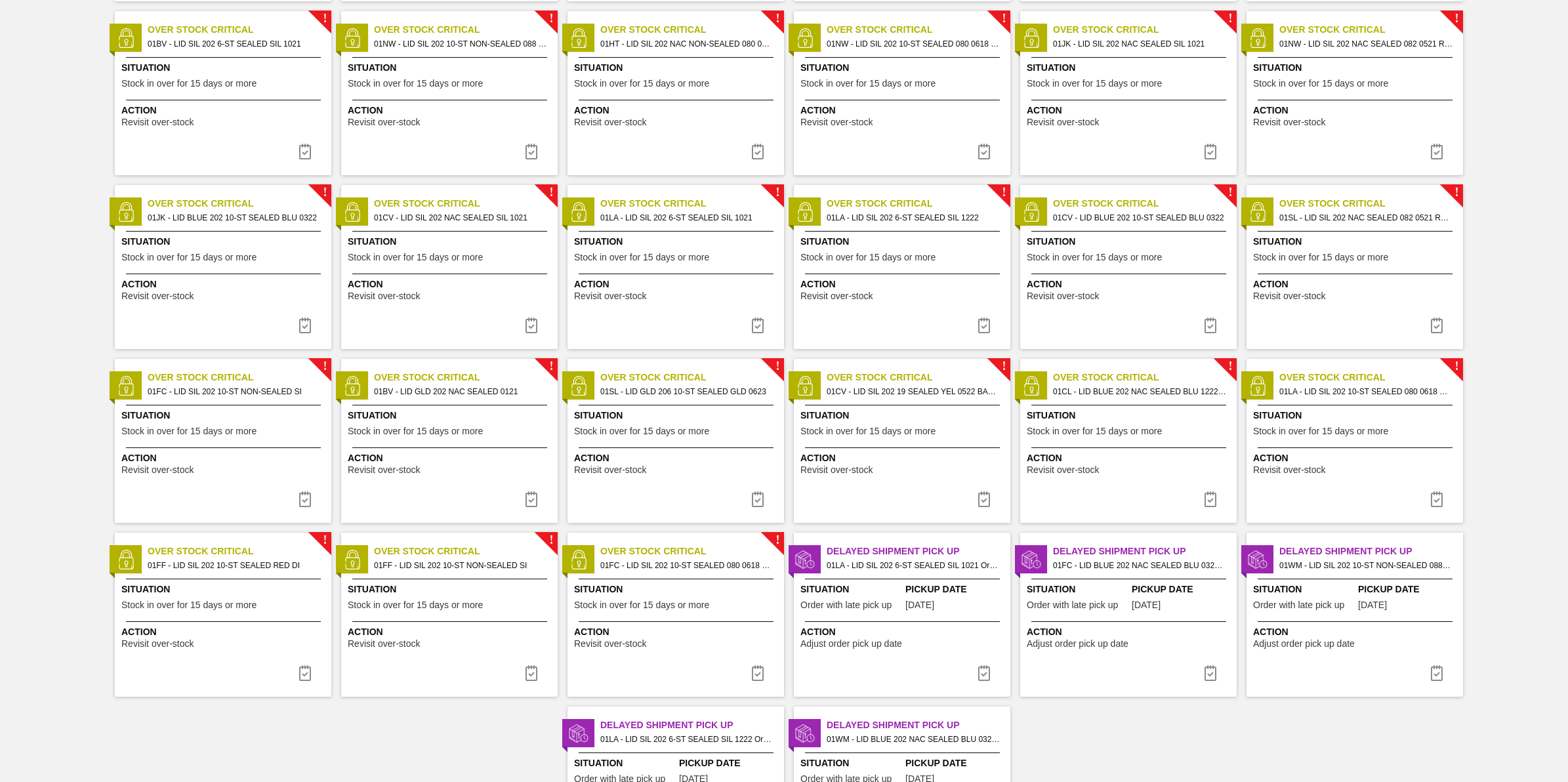
scroll to position [912, 0]
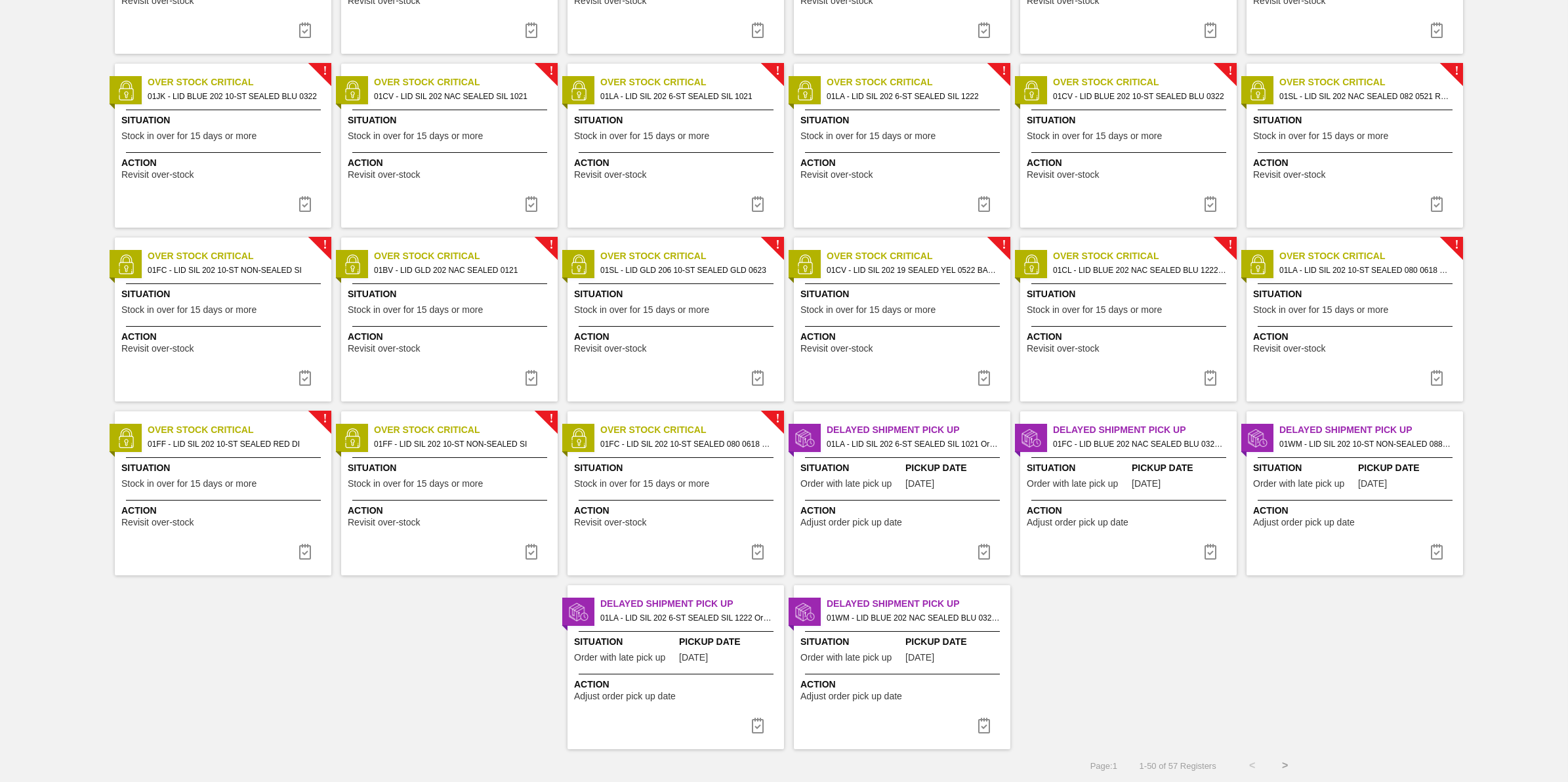
click at [778, 726] on div "Delayed Shipment Pick Up 01LA - LID SIL 202 6-ST SEALED SIL 1222 Order - 791940…" at bounding box center [676, 667] width 216 height 164
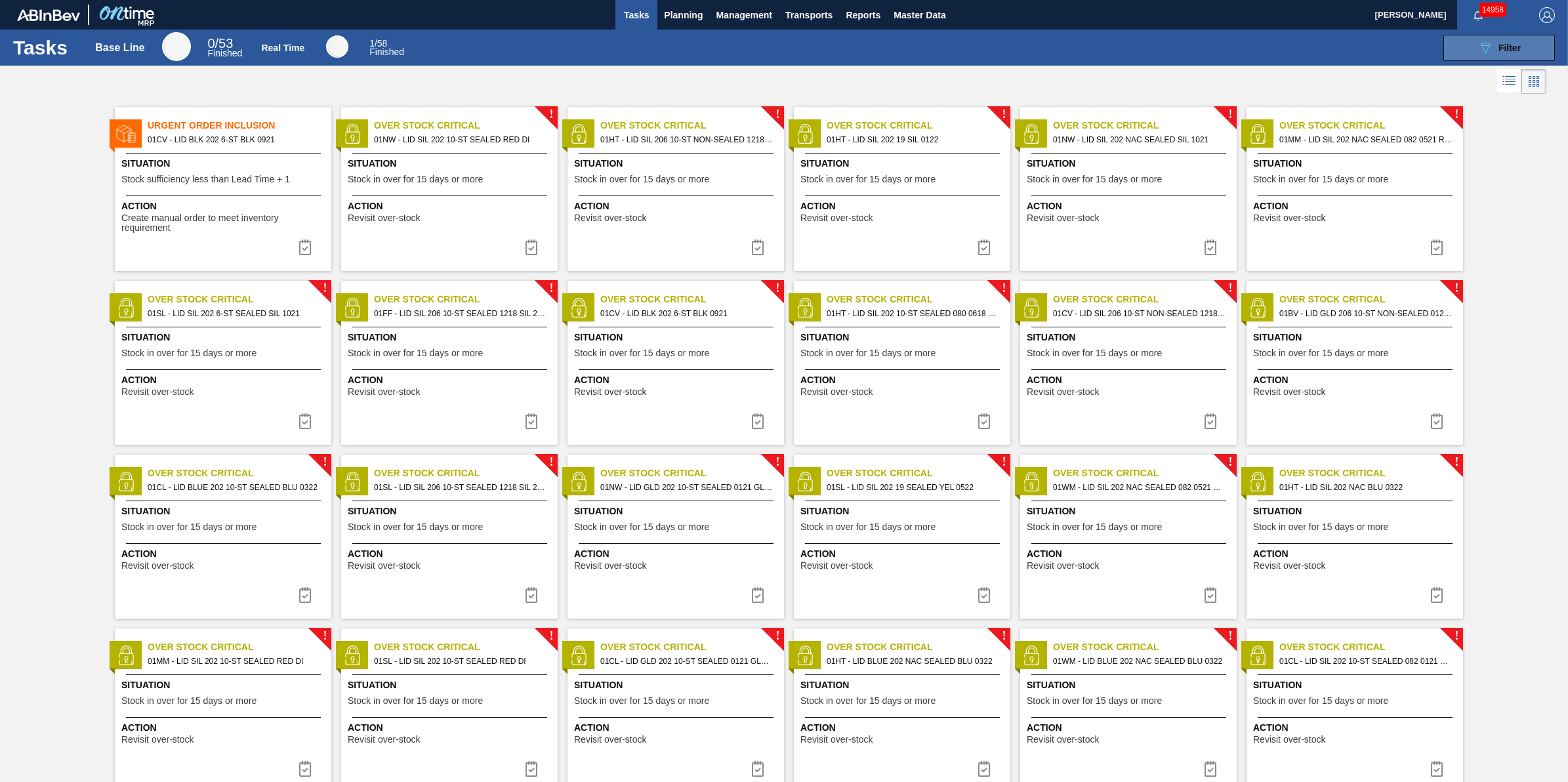
click at [1493, 47] on div "089F7B8B-B2A5-4AFE-B5C0-19BA573D28AC Filter" at bounding box center [1499, 48] width 43 height 16
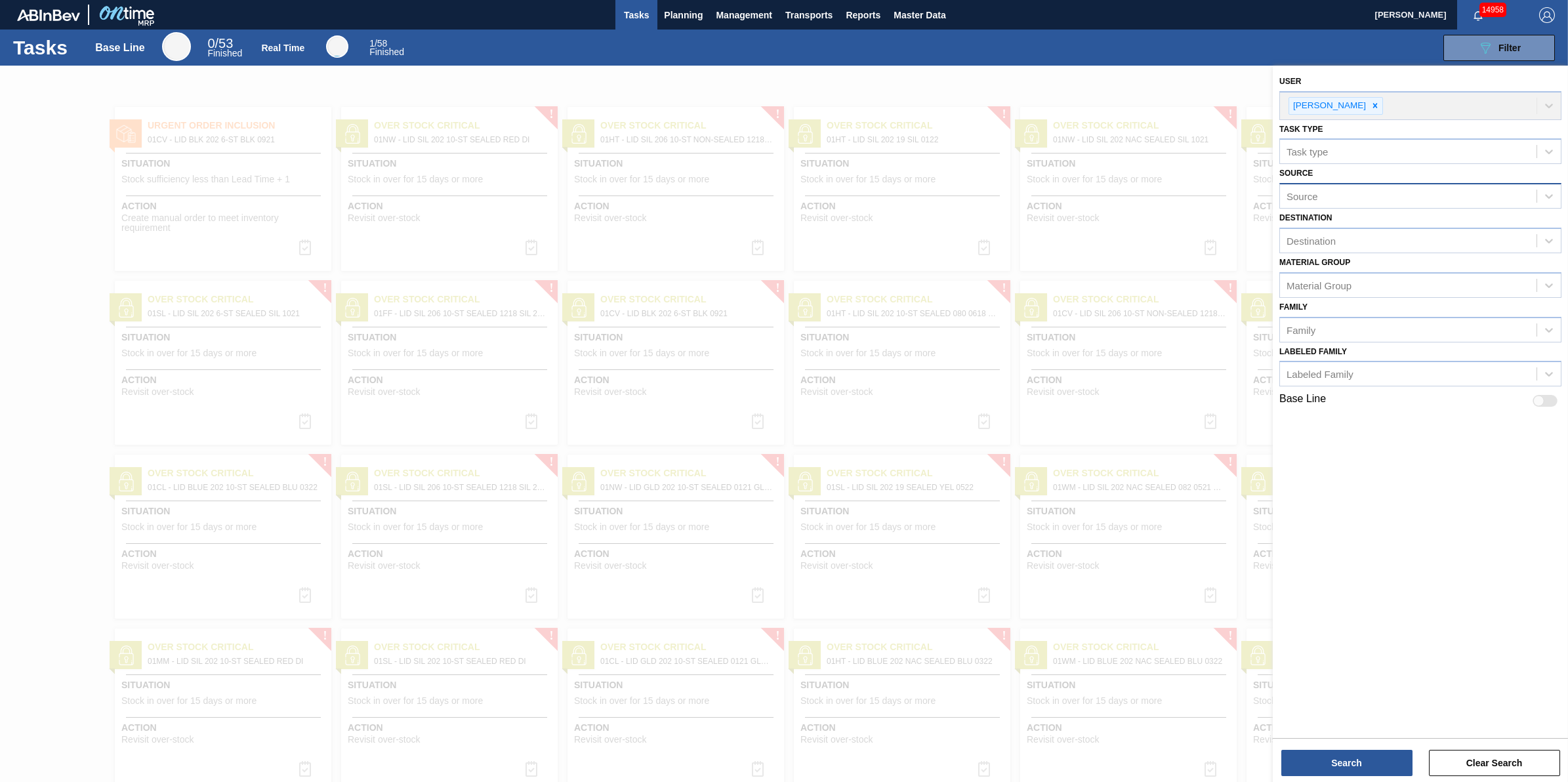
click at [1394, 191] on div "Source" at bounding box center [1408, 197] width 257 height 19
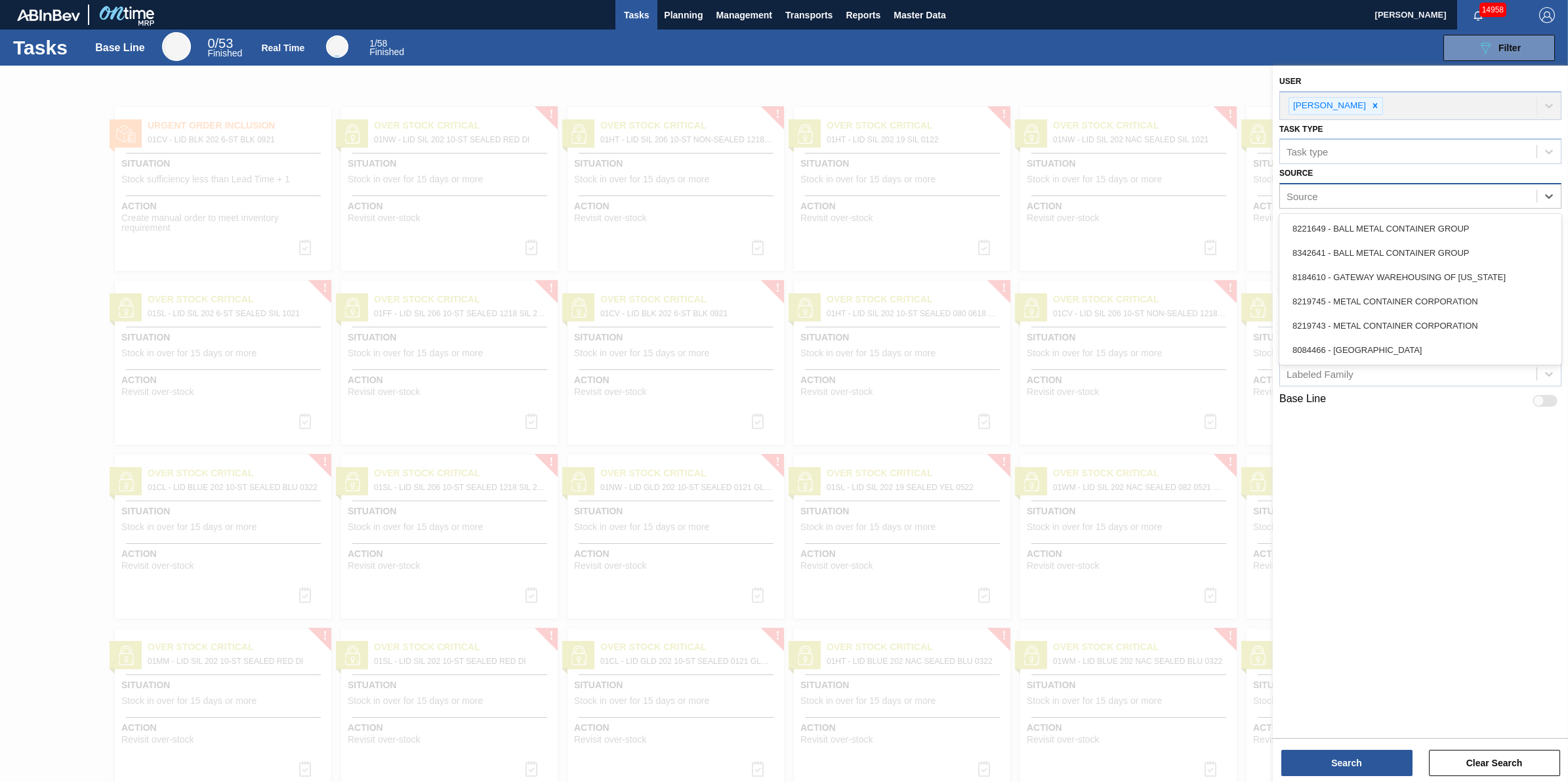
click at [1394, 191] on div "Source" at bounding box center [1408, 197] width 257 height 19
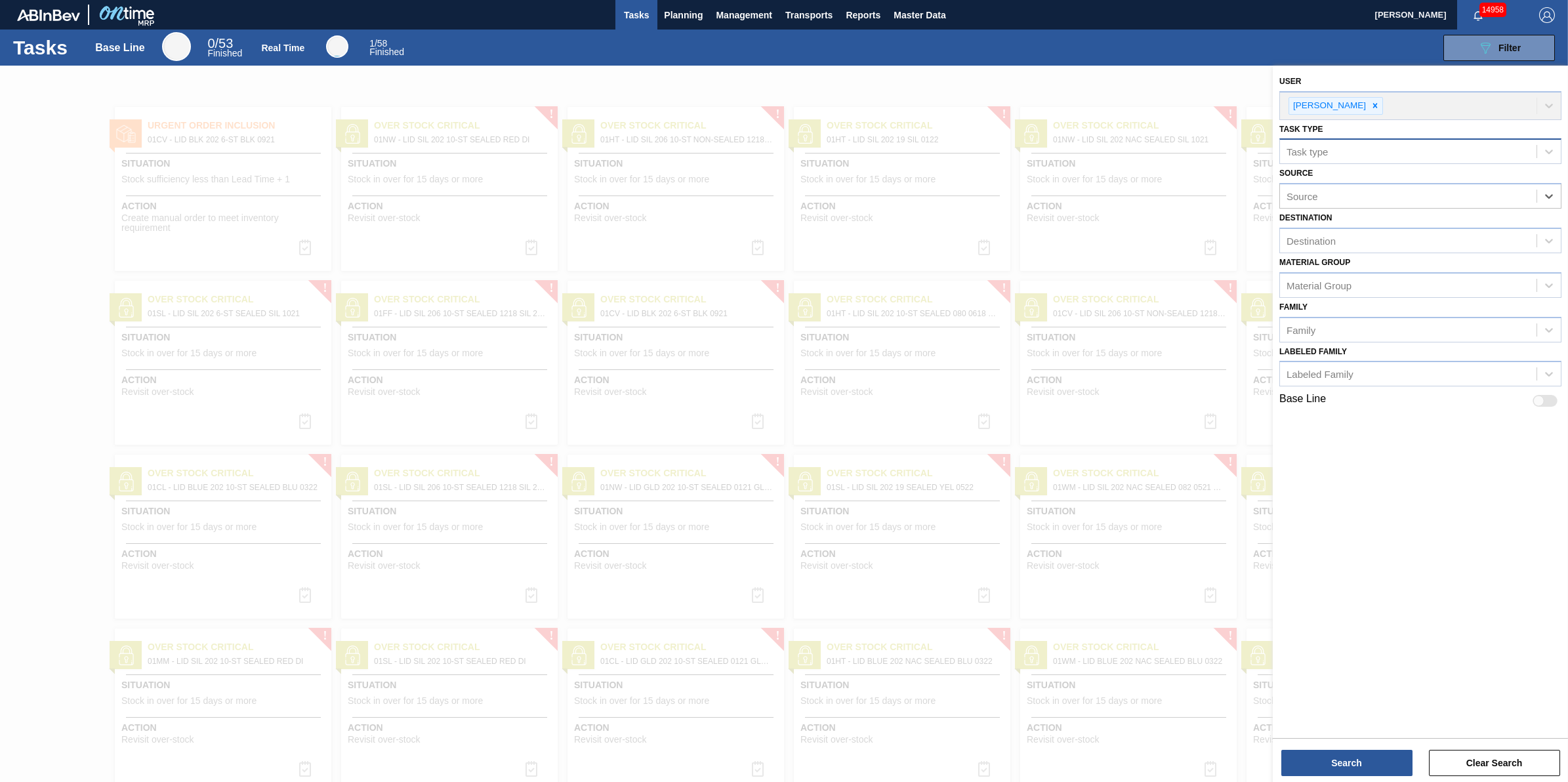
click at [1395, 149] on div "Task type" at bounding box center [1408, 152] width 257 height 19
click at [1396, 148] on div "Task type" at bounding box center [1408, 152] width 257 height 19
drag, startPoint x: 1095, startPoint y: 73, endPoint x: 1100, endPoint y: 112, distance: 39.3
click at [1095, 72] on div at bounding box center [784, 457] width 1568 height 782
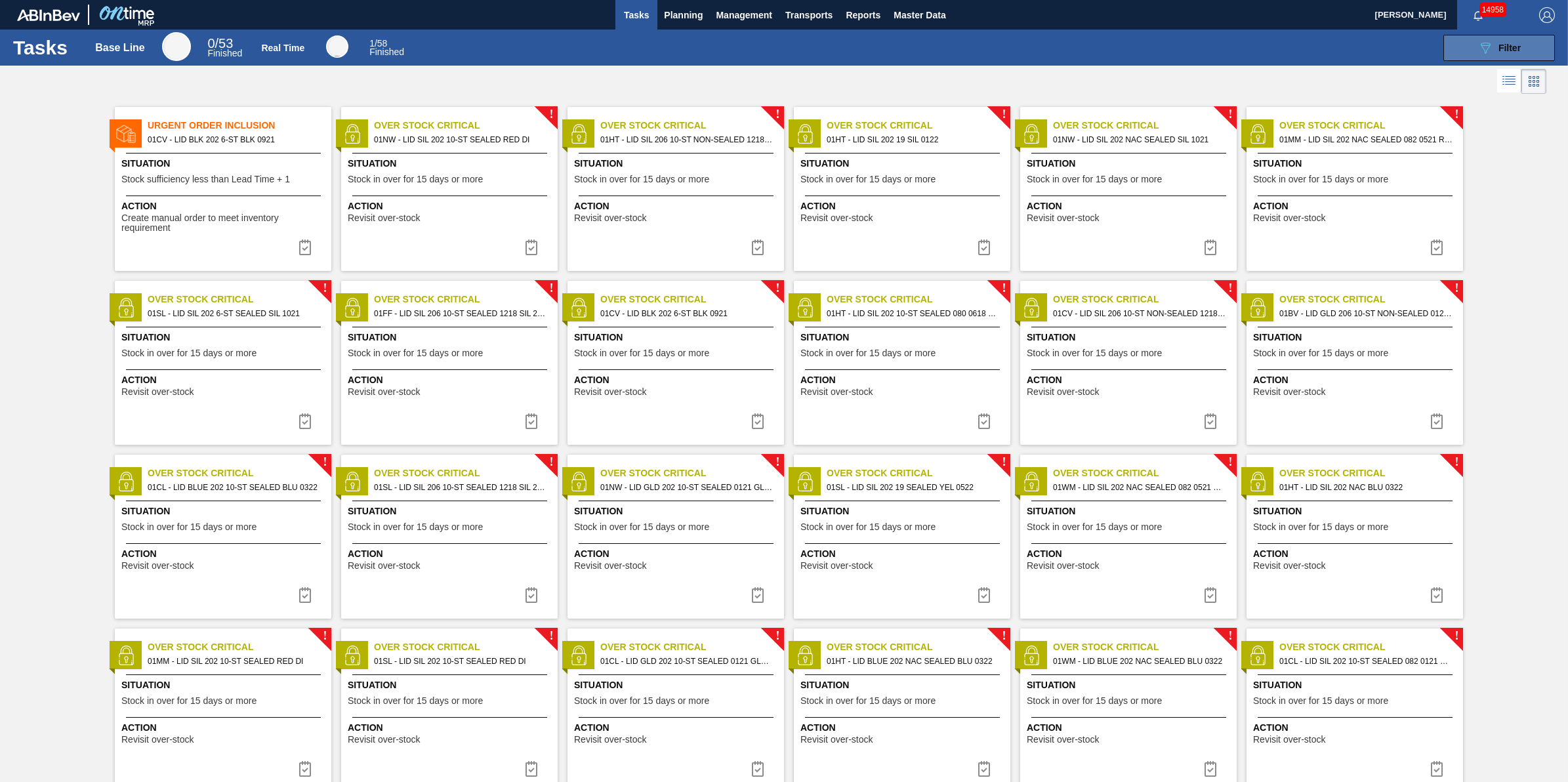
click at [1521, 35] on button "089F7B8B-B2A5-4AFE-B5C0-19BA573D28AC Filter" at bounding box center [1499, 48] width 112 height 26
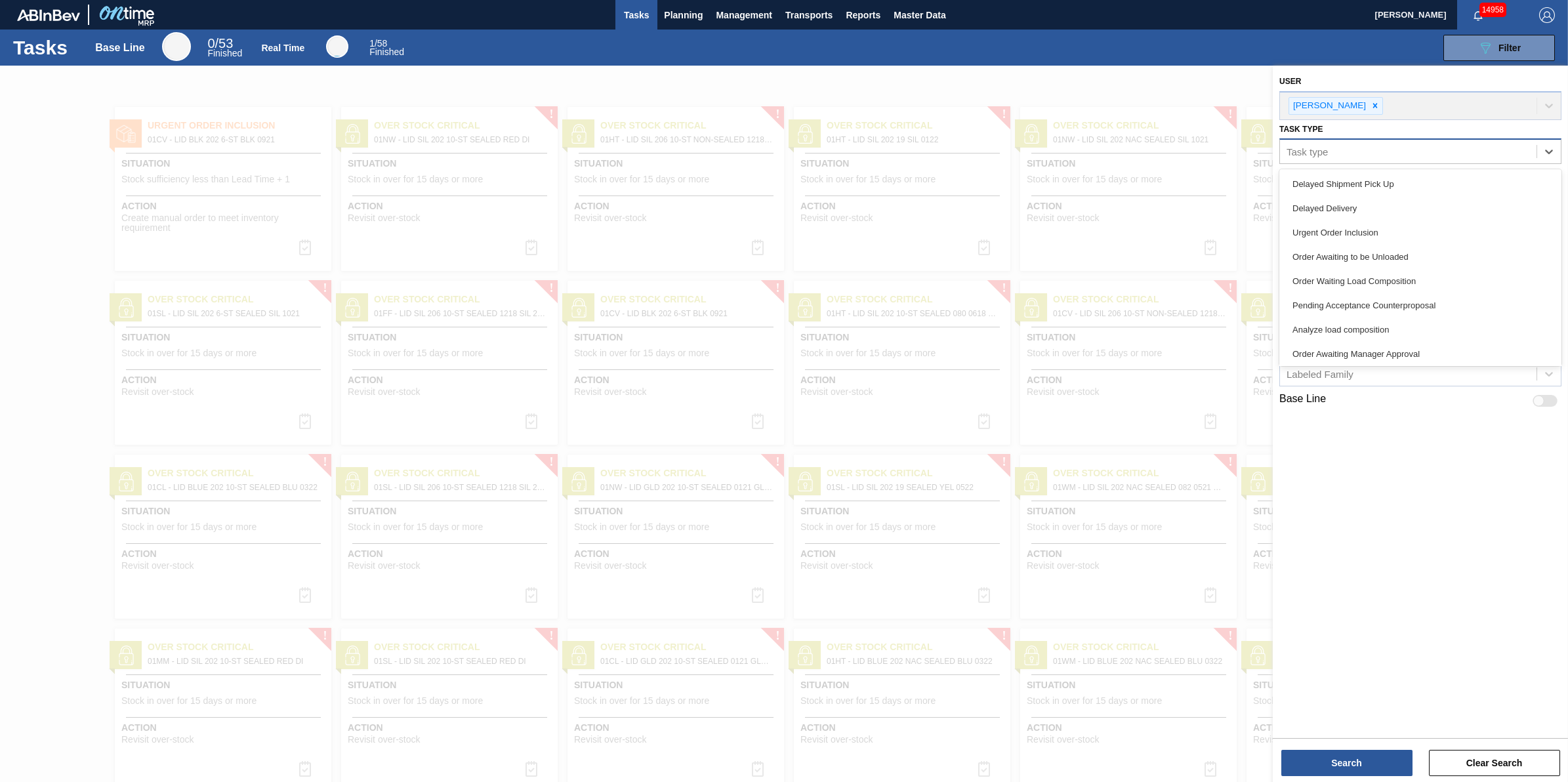
click at [1386, 156] on div "Task type" at bounding box center [1408, 152] width 257 height 19
click at [1373, 191] on div "Delayed Shipment Pick Up" at bounding box center [1419, 185] width 282 height 25
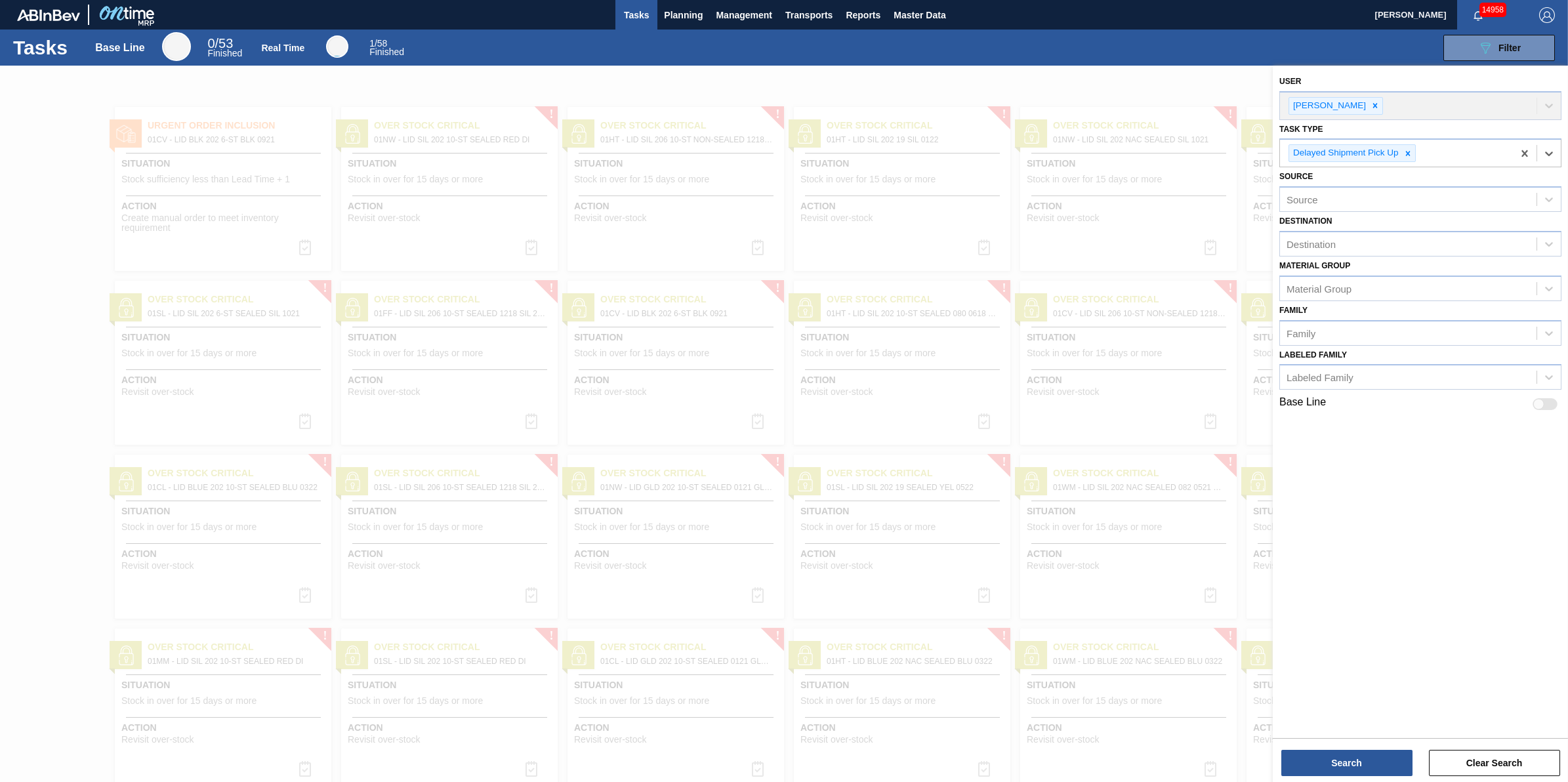
click at [1356, 735] on div "User [PERSON_NAME] Task type option Delayed Shipment Pick Up, selected. Select …" at bounding box center [1420, 425] width 295 height 719
click at [1352, 763] on button "Search" at bounding box center [1347, 763] width 131 height 26
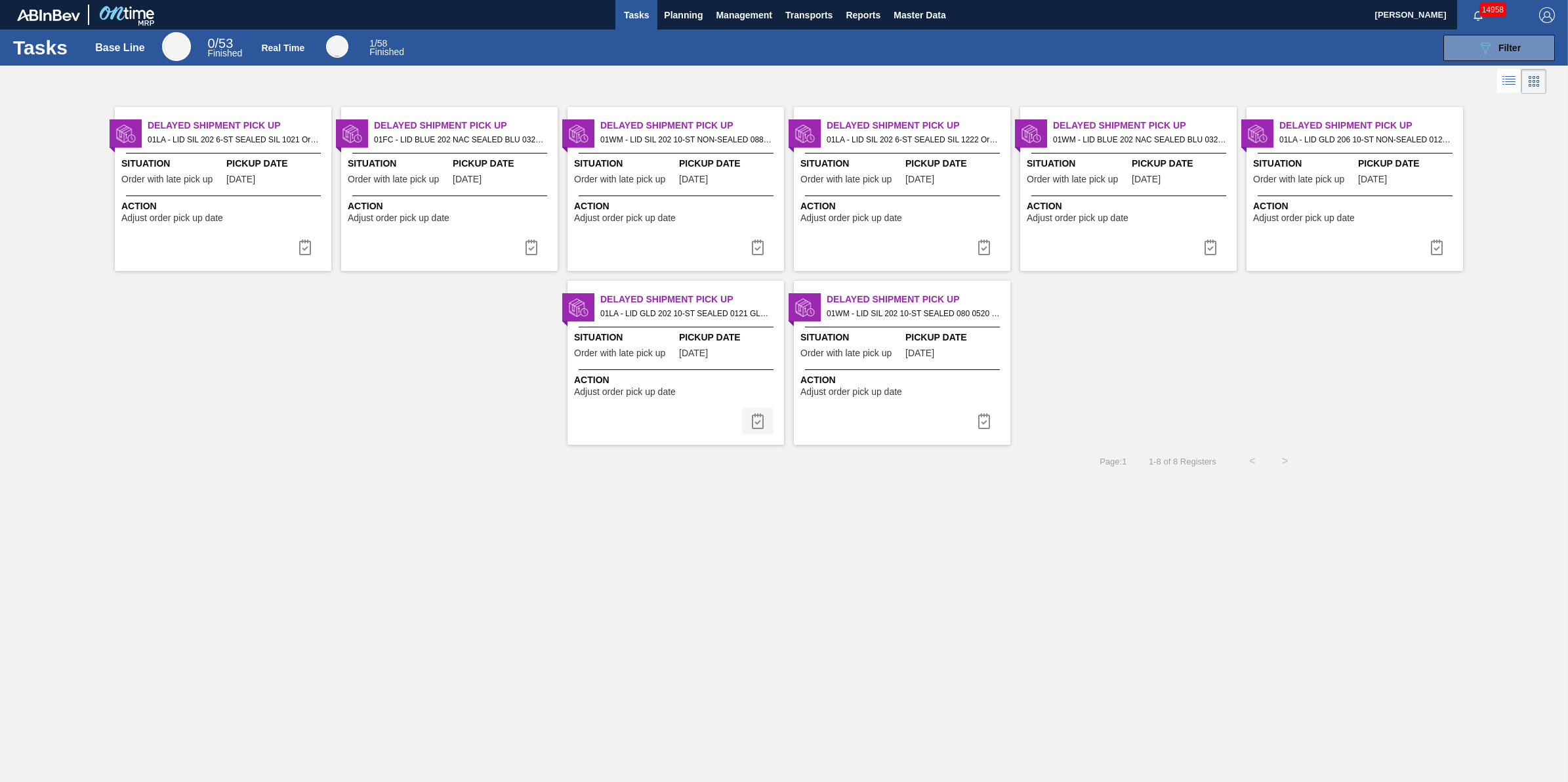
click at [762, 422] on img at bounding box center [758, 421] width 16 height 16
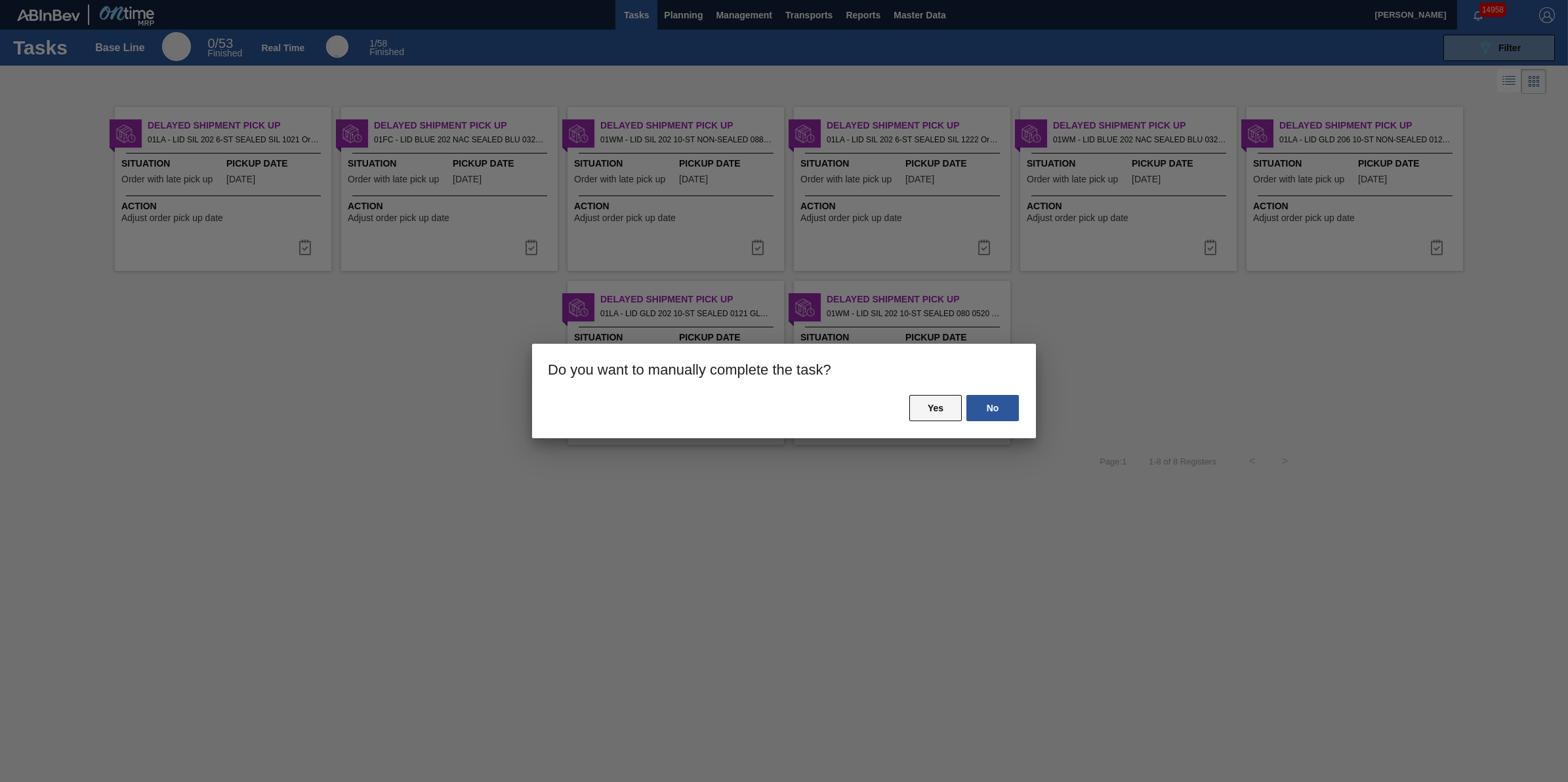
click at [922, 414] on button "Yes" at bounding box center [935, 408] width 53 height 26
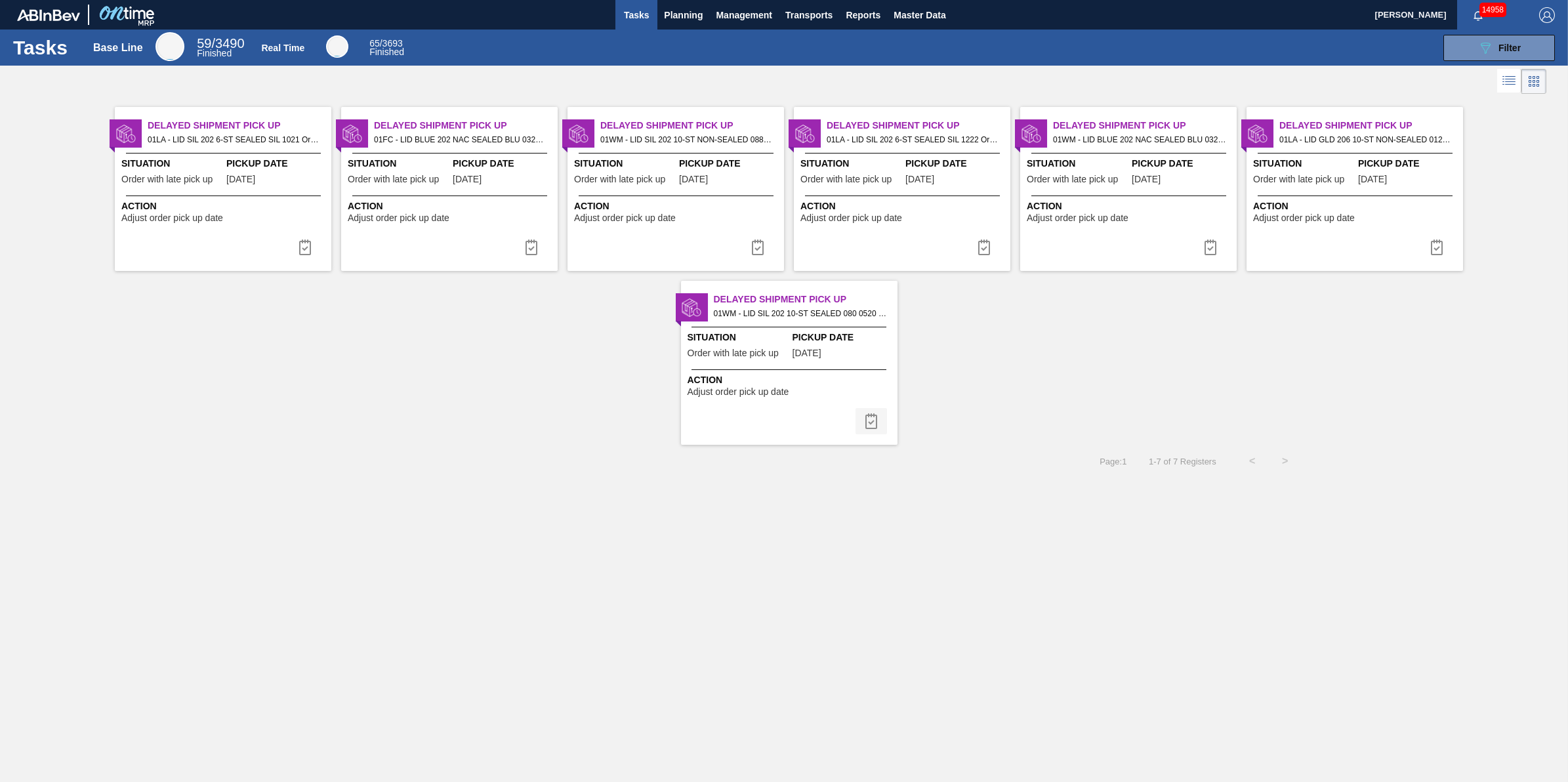
click at [870, 422] on img at bounding box center [871, 421] width 16 height 16
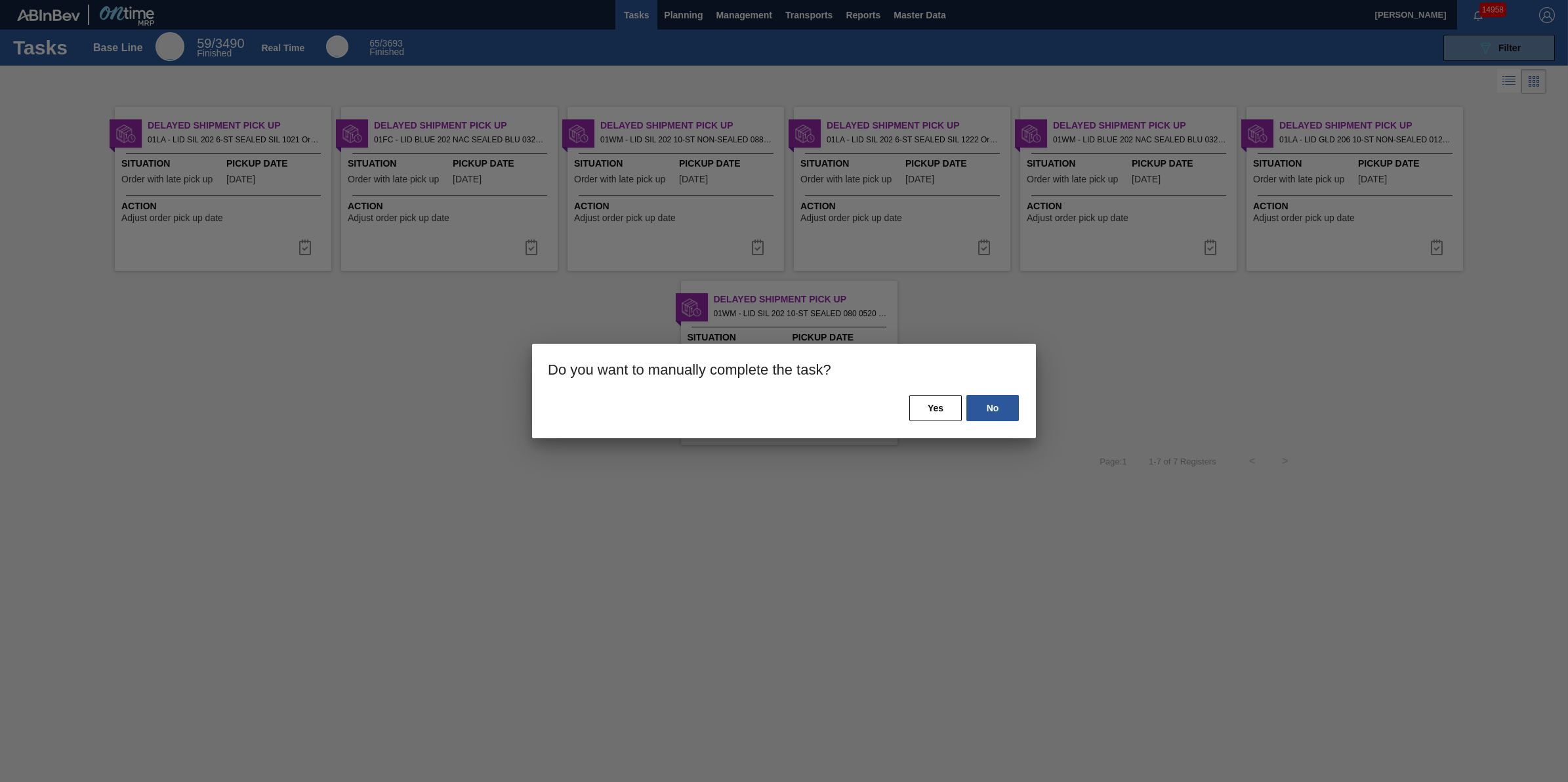
click at [888, 407] on div "No Yes" at bounding box center [783, 416] width 504 height 45
click at [906, 408] on div "No Yes" at bounding box center [783, 416] width 504 height 45
click at [917, 407] on button "Yes" at bounding box center [935, 408] width 53 height 26
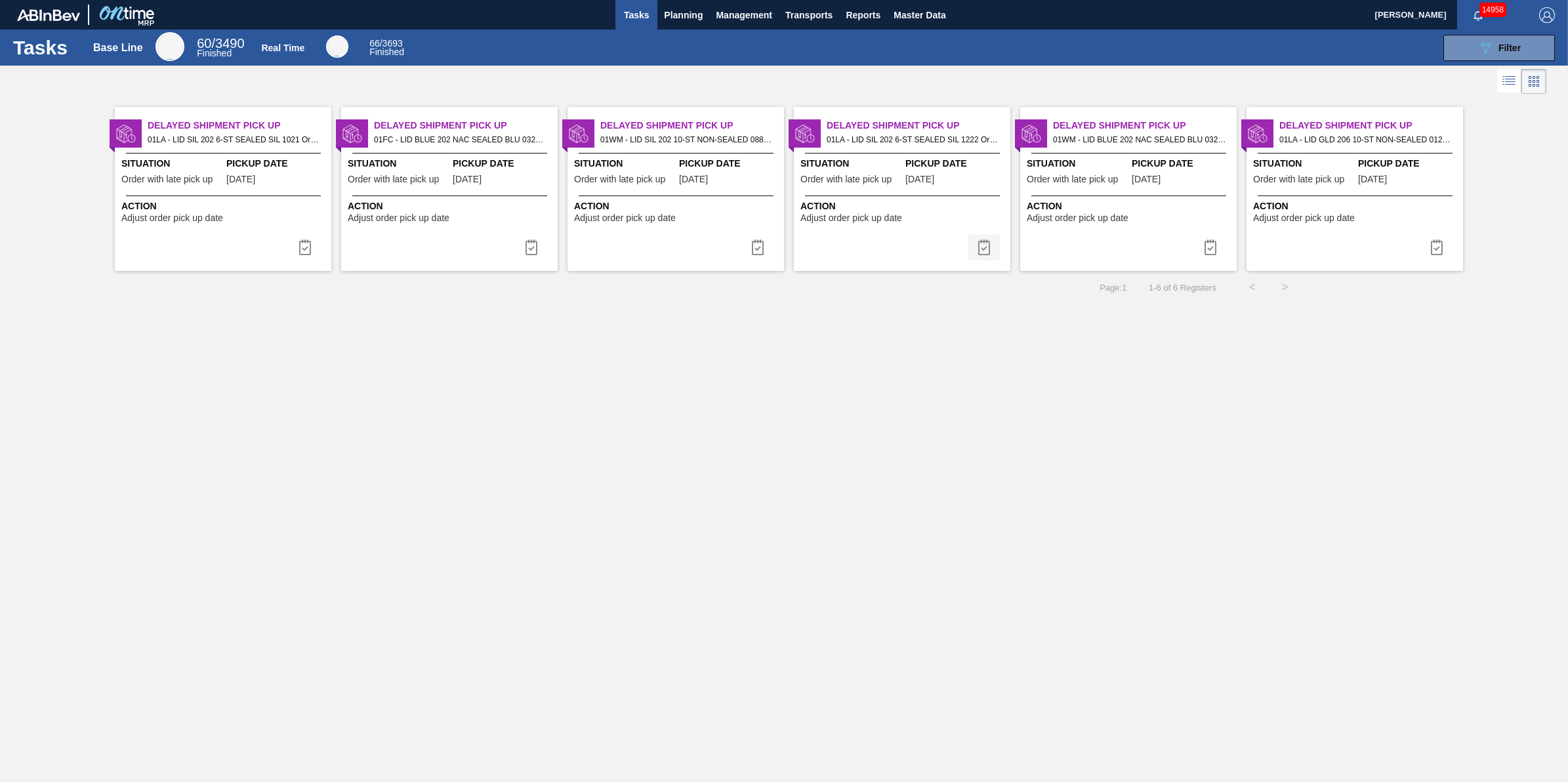
click at [978, 250] on img at bounding box center [984, 247] width 16 height 16
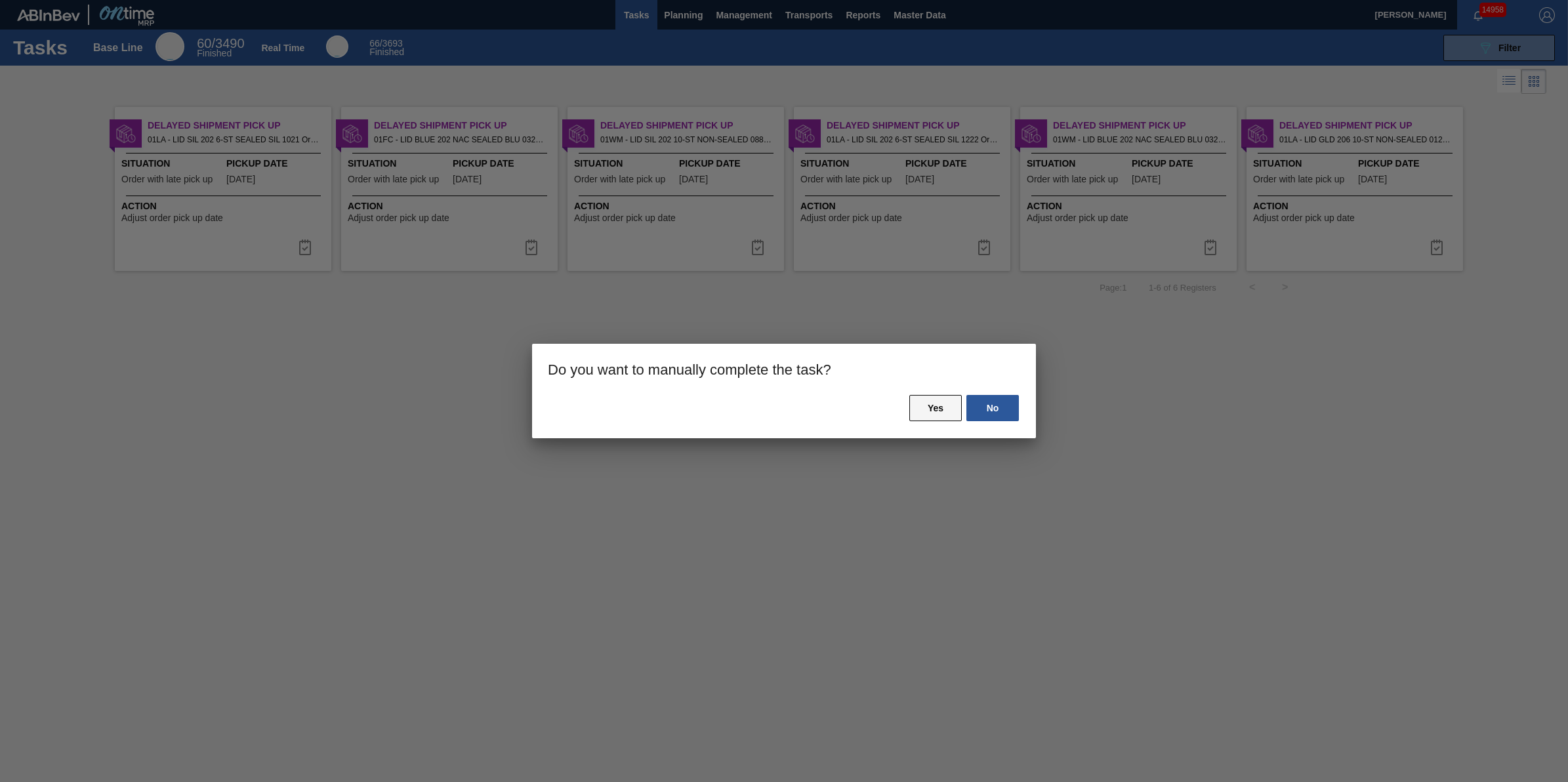
click at [930, 413] on button "Yes" at bounding box center [935, 408] width 53 height 26
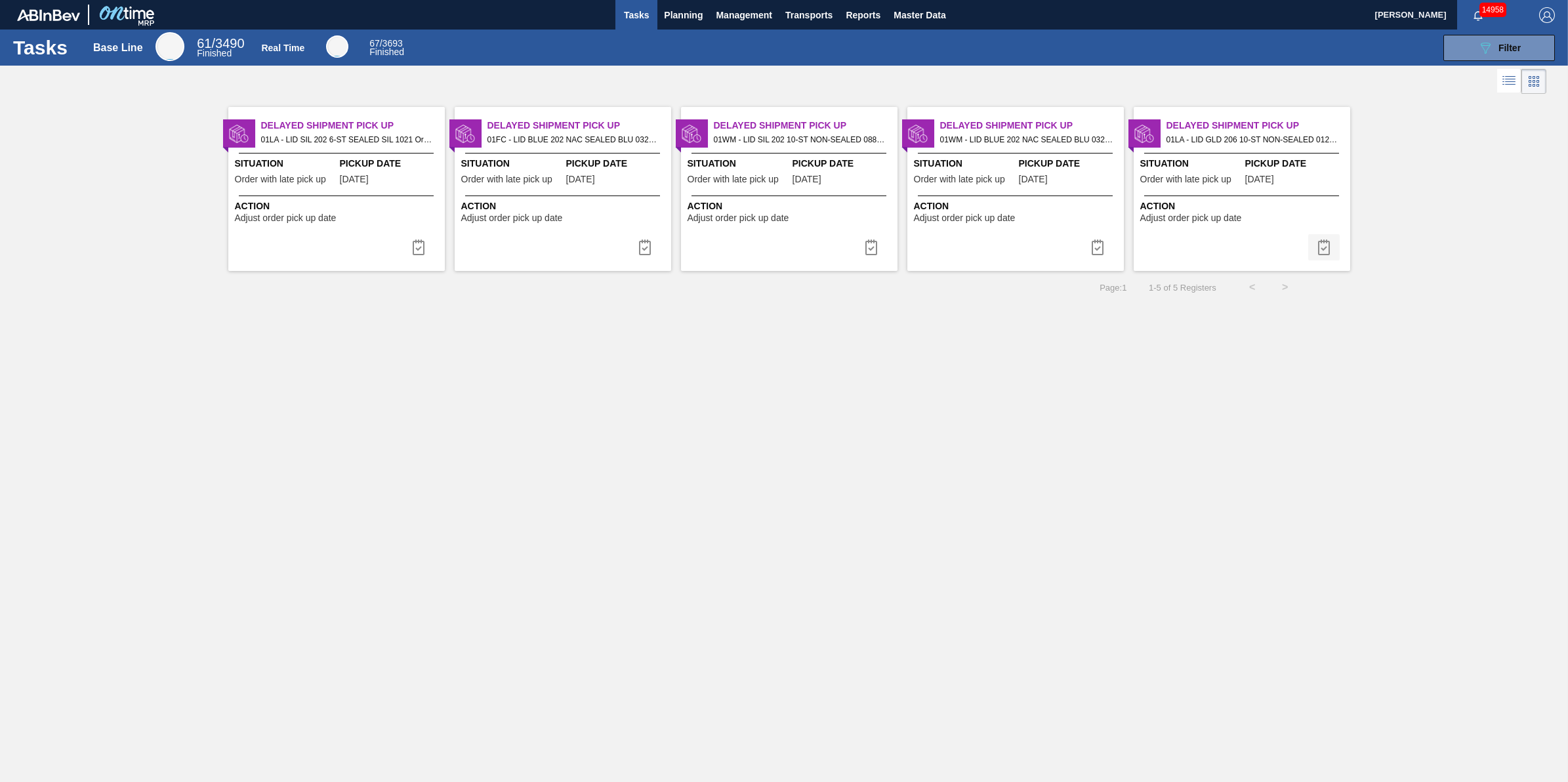
click at [1318, 247] on img at bounding box center [1324, 247] width 16 height 16
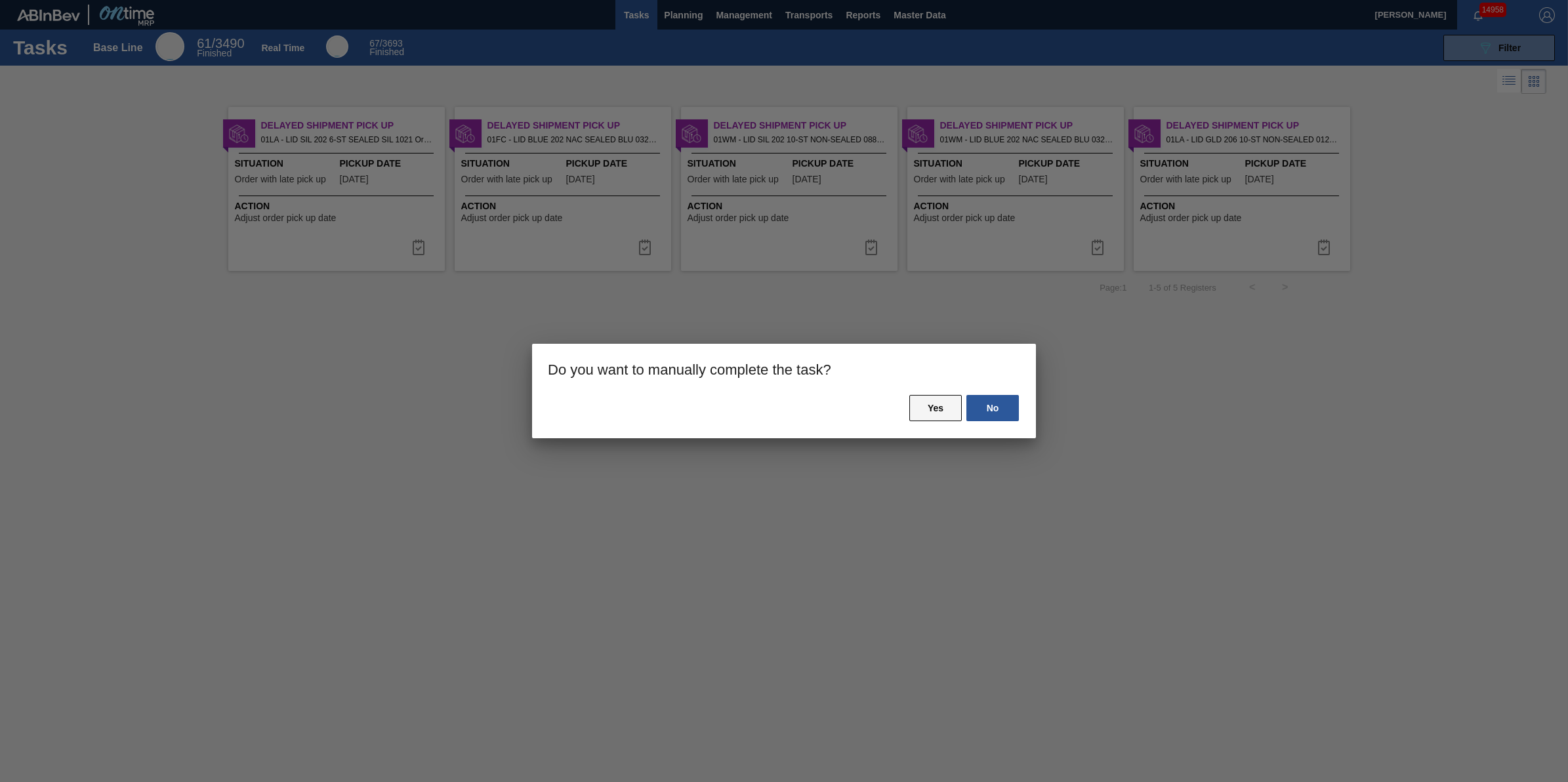
click at [919, 412] on button "Yes" at bounding box center [935, 408] width 53 height 26
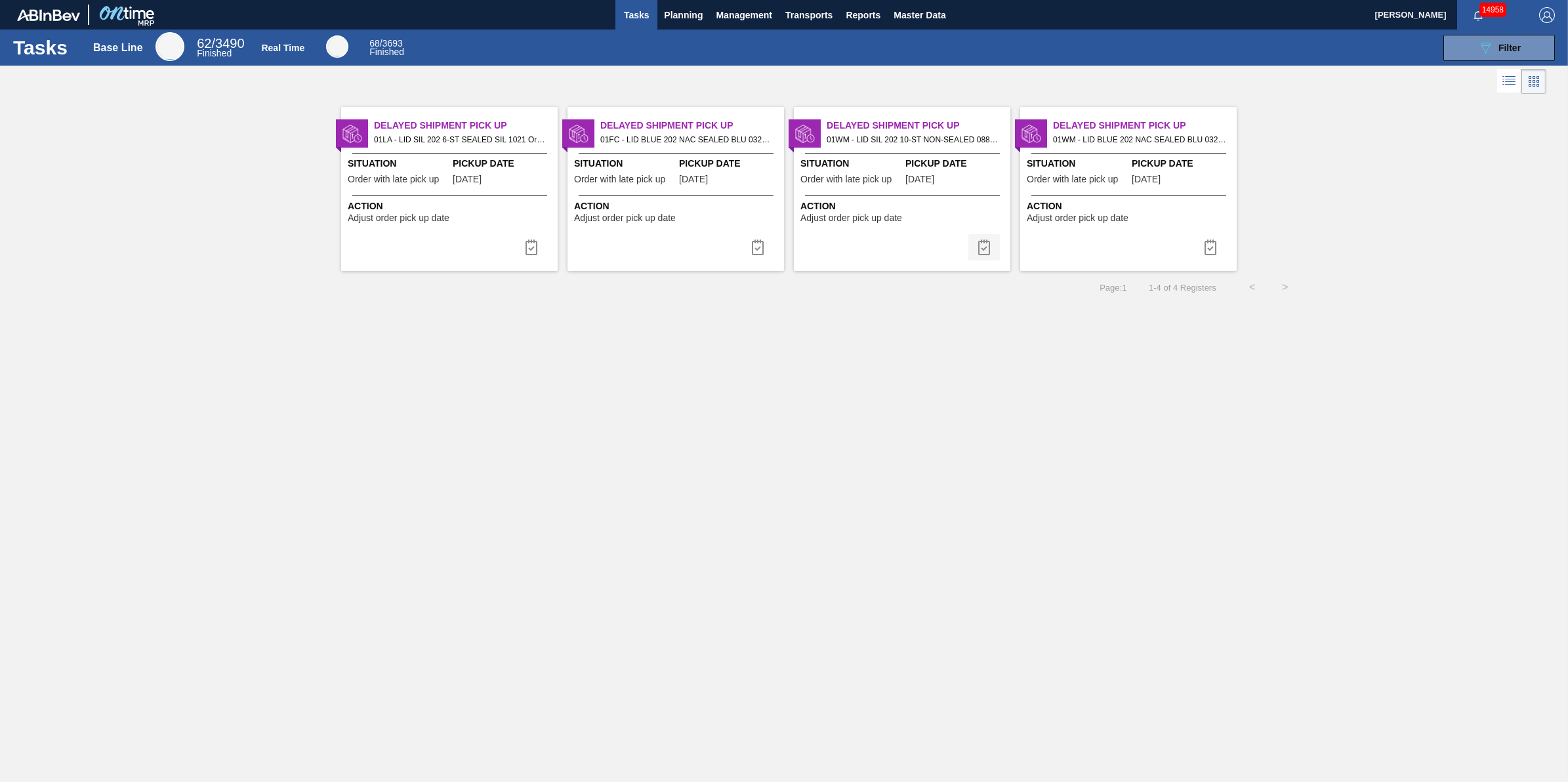
click at [991, 244] on button at bounding box center [984, 247] width 32 height 26
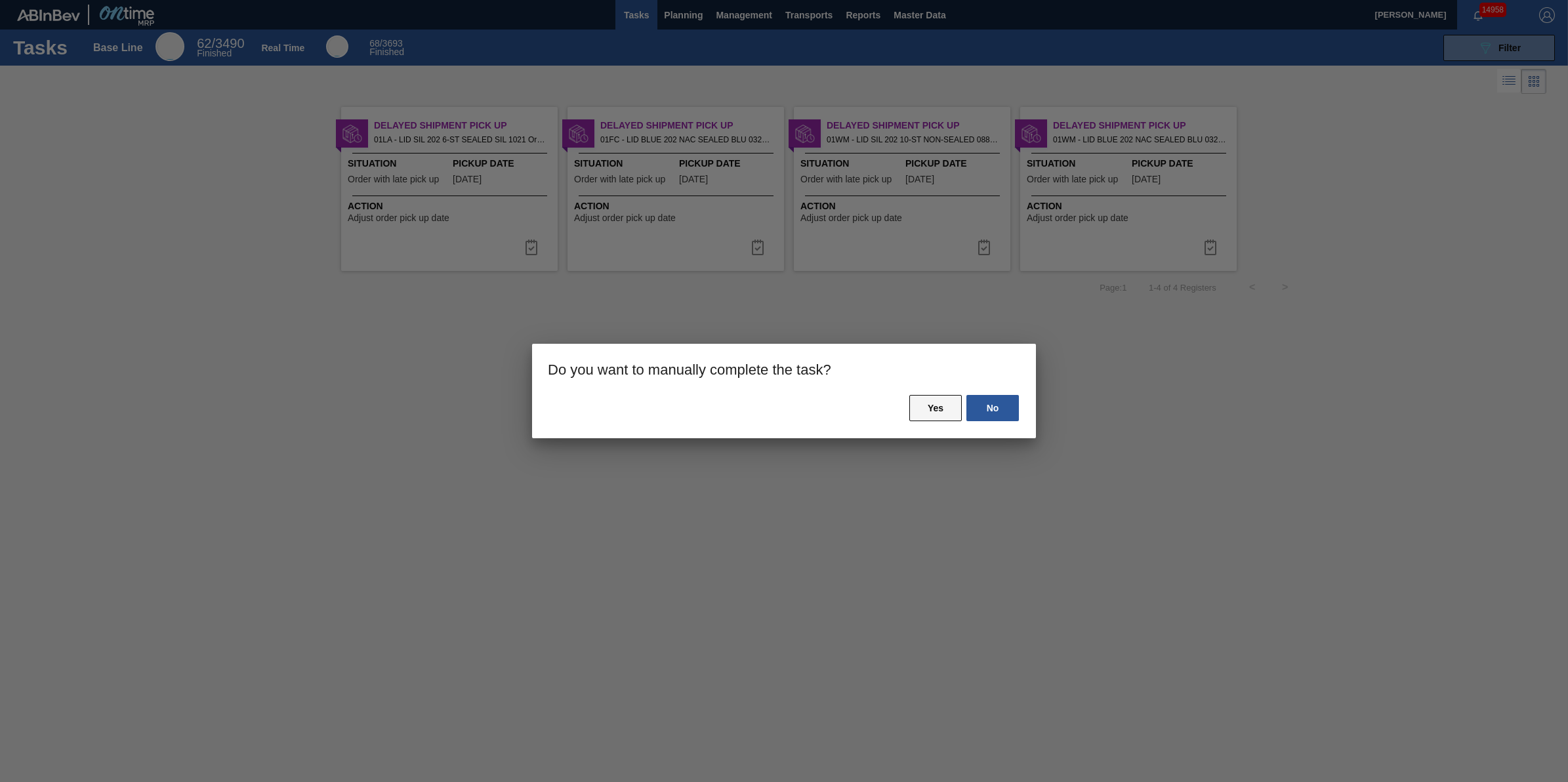
click at [936, 397] on button "Yes" at bounding box center [935, 408] width 53 height 26
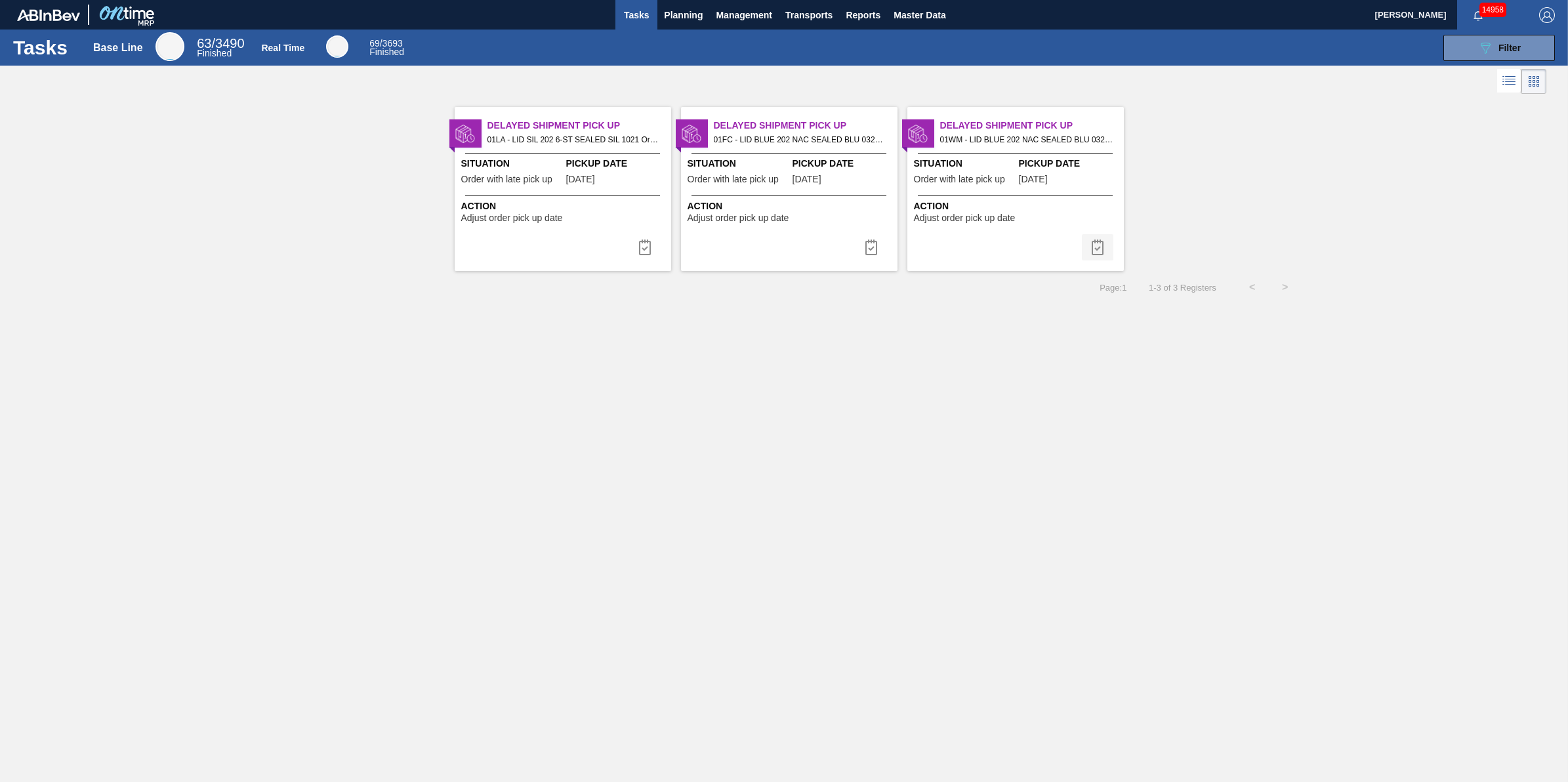
click at [1093, 252] on img at bounding box center [1098, 247] width 16 height 16
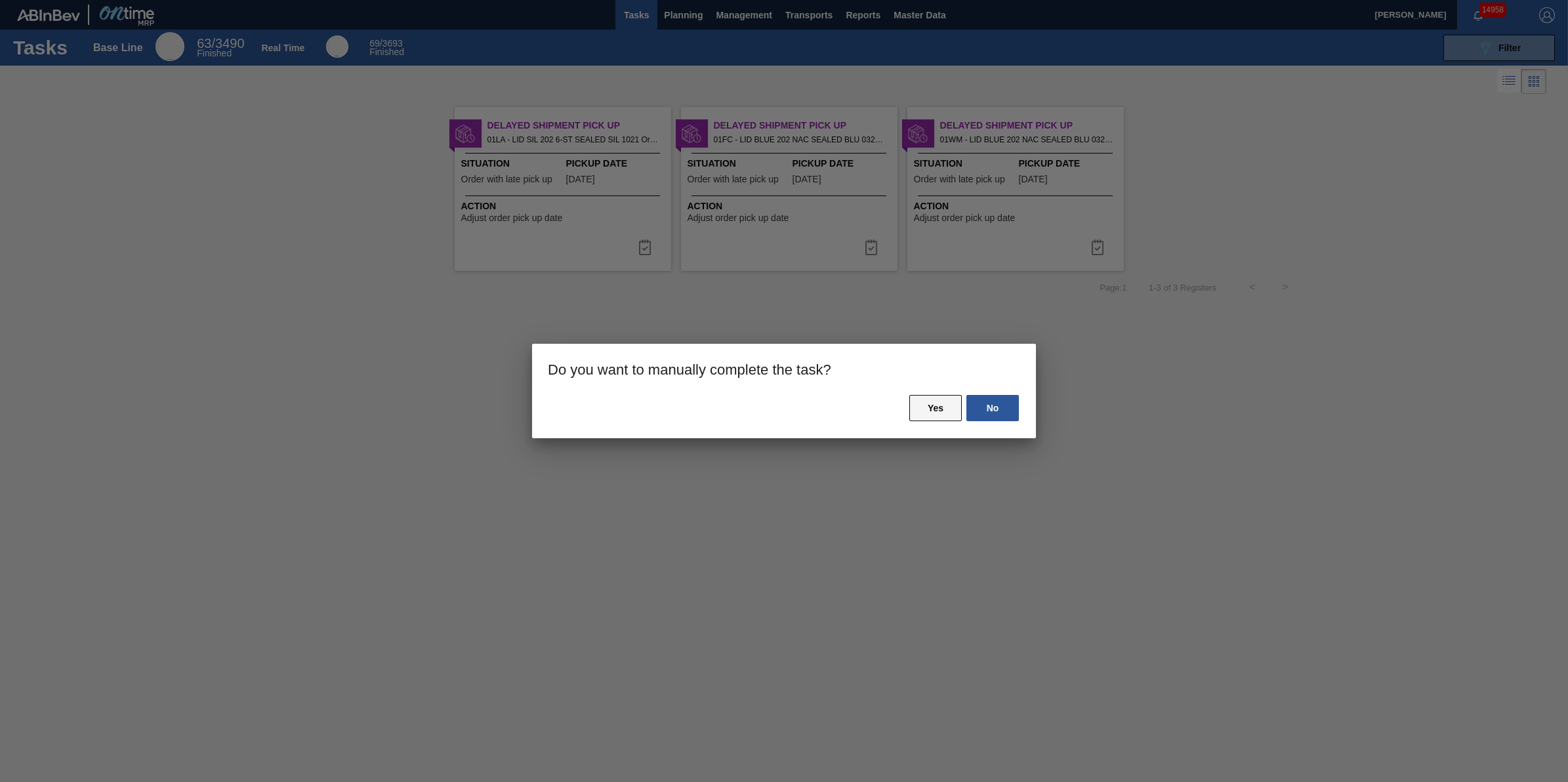
click at [945, 410] on button "Yes" at bounding box center [935, 408] width 53 height 26
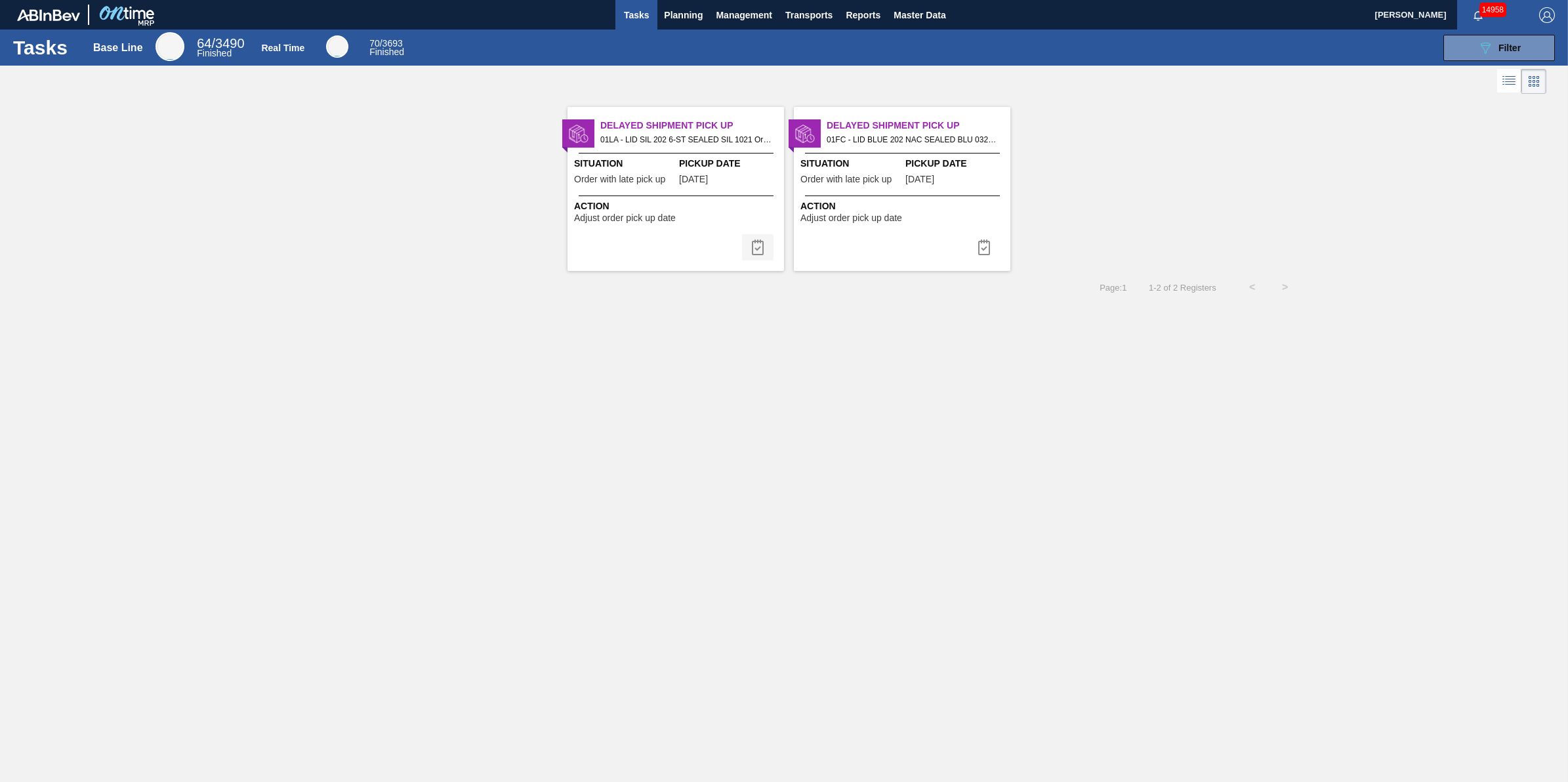
click at [753, 256] on button at bounding box center [758, 247] width 32 height 26
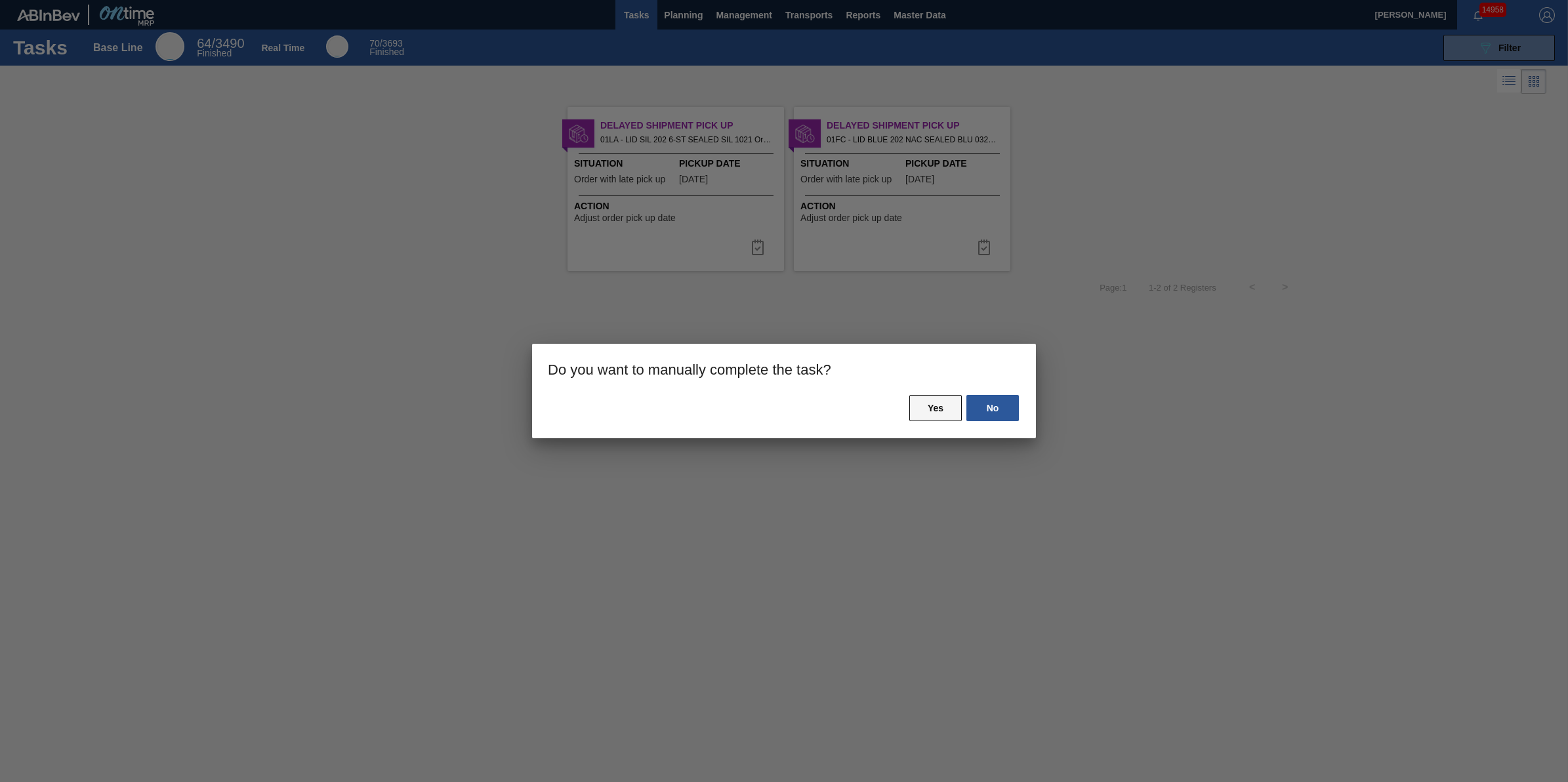
click at [933, 397] on button "Yes" at bounding box center [935, 408] width 53 height 26
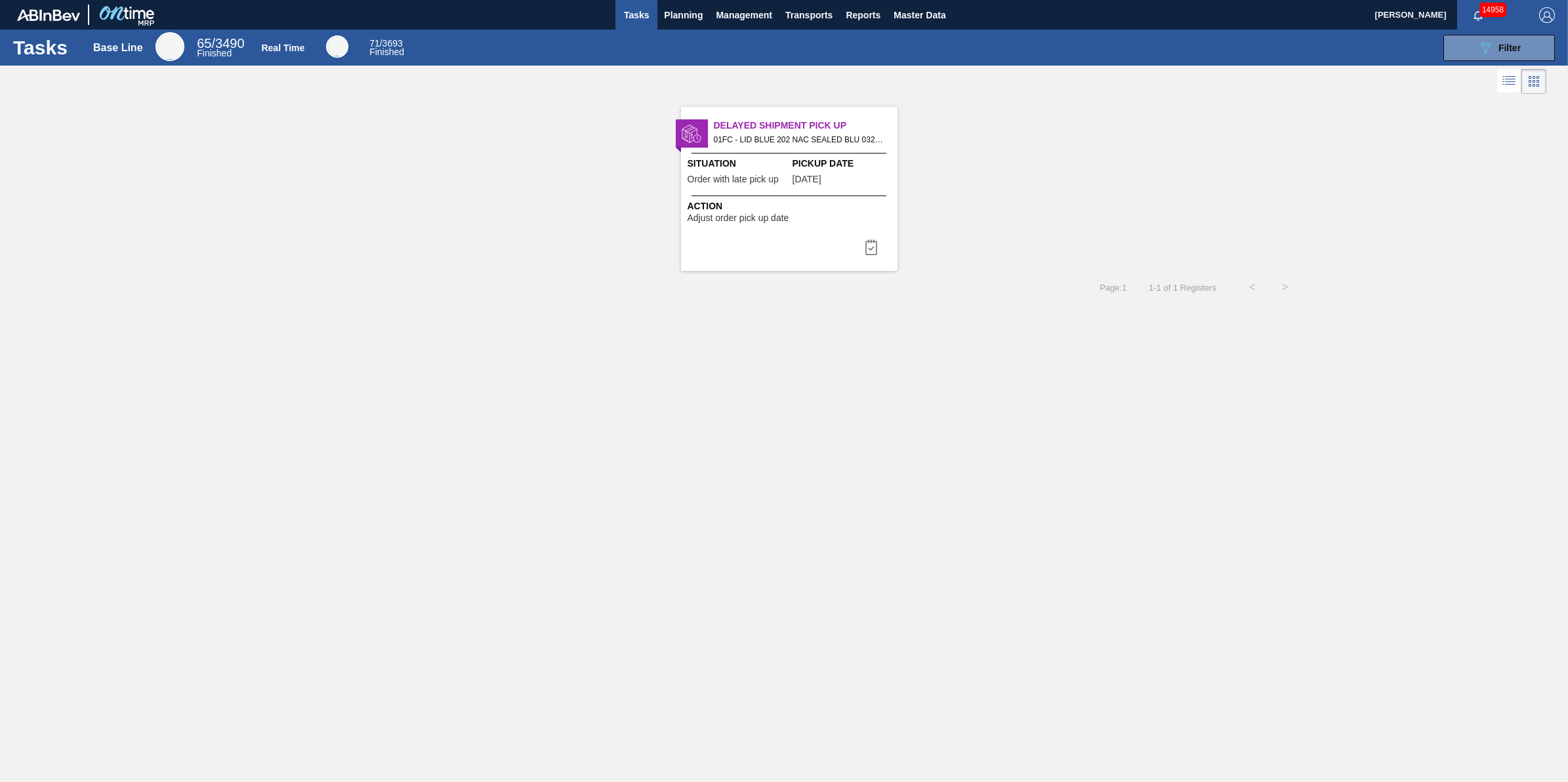
click at [676, 38] on div "089F7B8B-B2A5-4AFE-B5C0-19BA573D28AC Filter" at bounding box center [988, 48] width 1147 height 26
click at [687, 22] on span "Planning" at bounding box center [683, 15] width 39 height 16
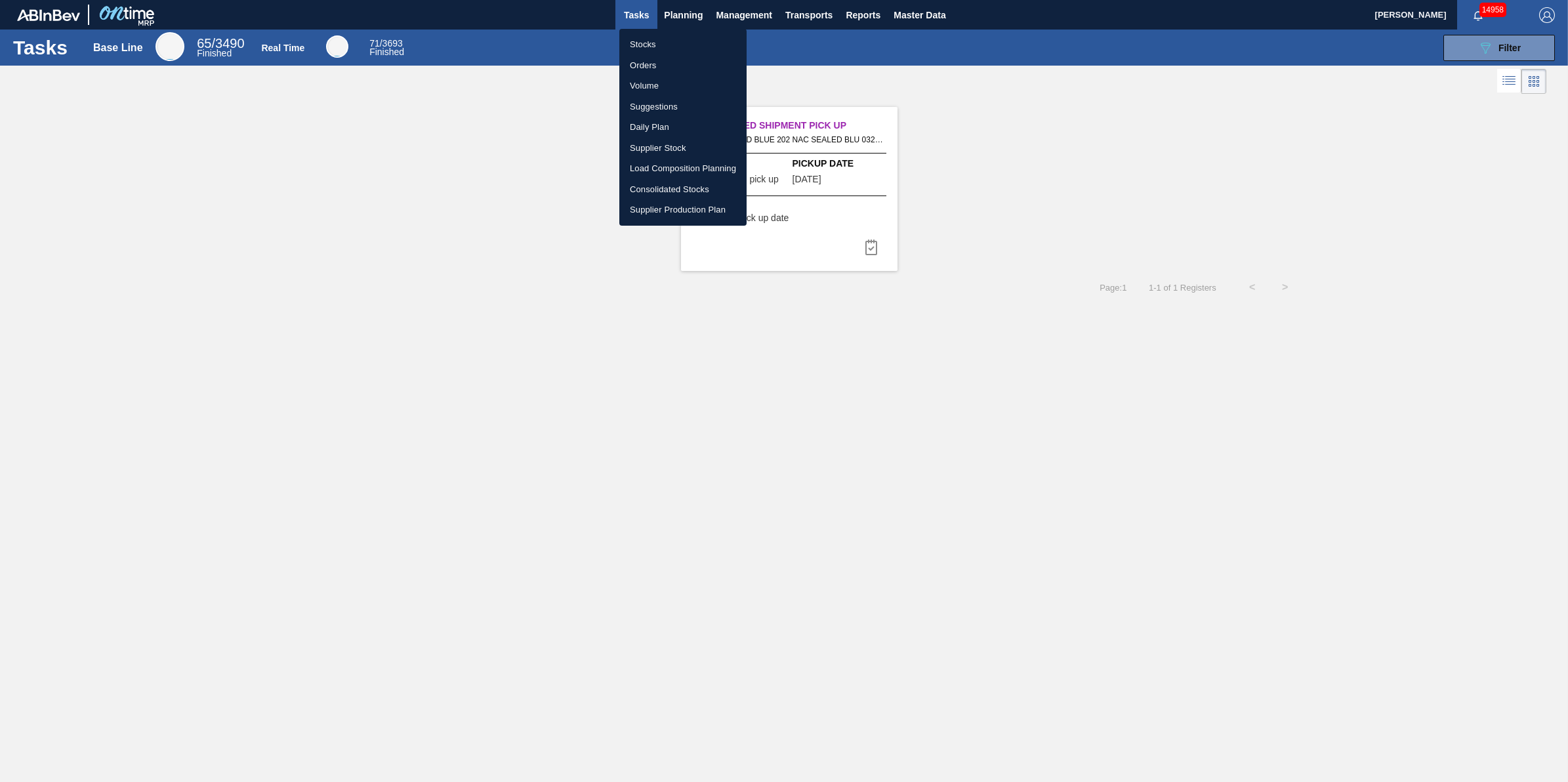
click at [680, 33] on ul "Stocks Orders Volume Suggestions Daily Plan Supplier Stock Load Composition Pla…" at bounding box center [683, 127] width 127 height 197
click at [678, 36] on li "Stocks" at bounding box center [683, 45] width 127 height 21
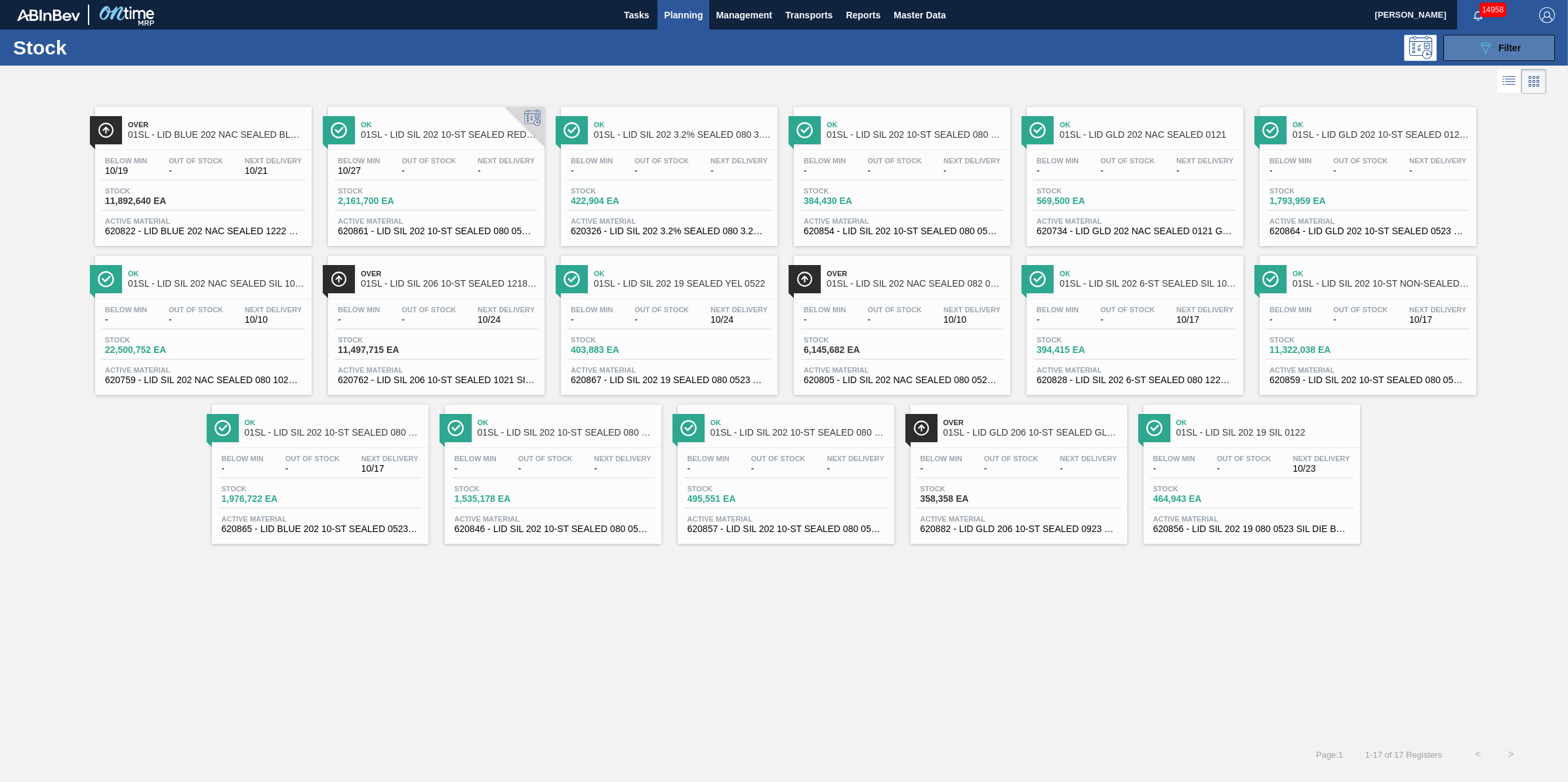
click at [1483, 40] on icon "089F7B8B-B2A5-4AFE-B5C0-19BA573D28AC" at bounding box center [1485, 48] width 16 height 16
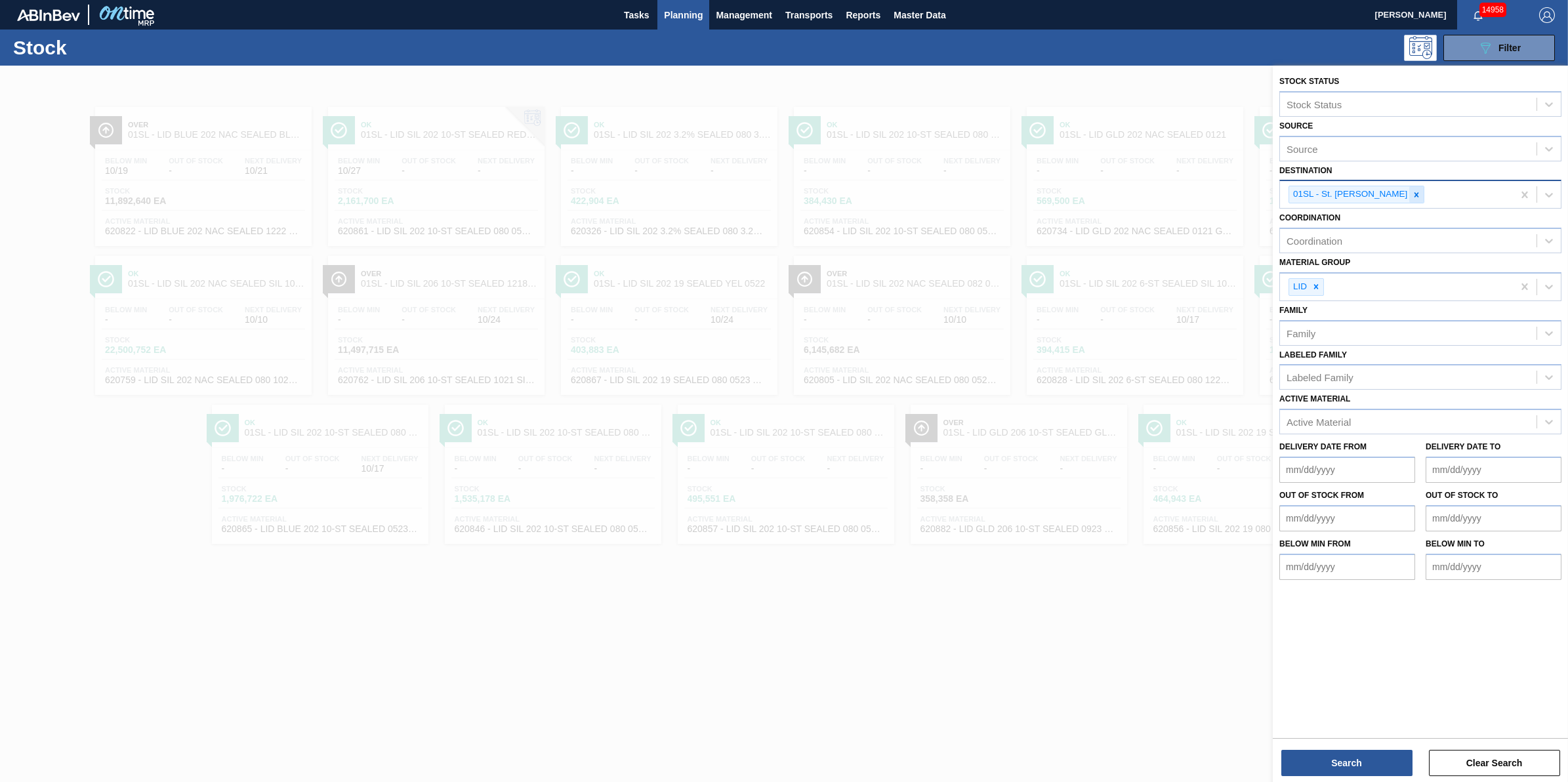
click at [1412, 197] on icon at bounding box center [1416, 194] width 9 height 9
click at [1397, 197] on div "Destination" at bounding box center [1408, 193] width 257 height 19
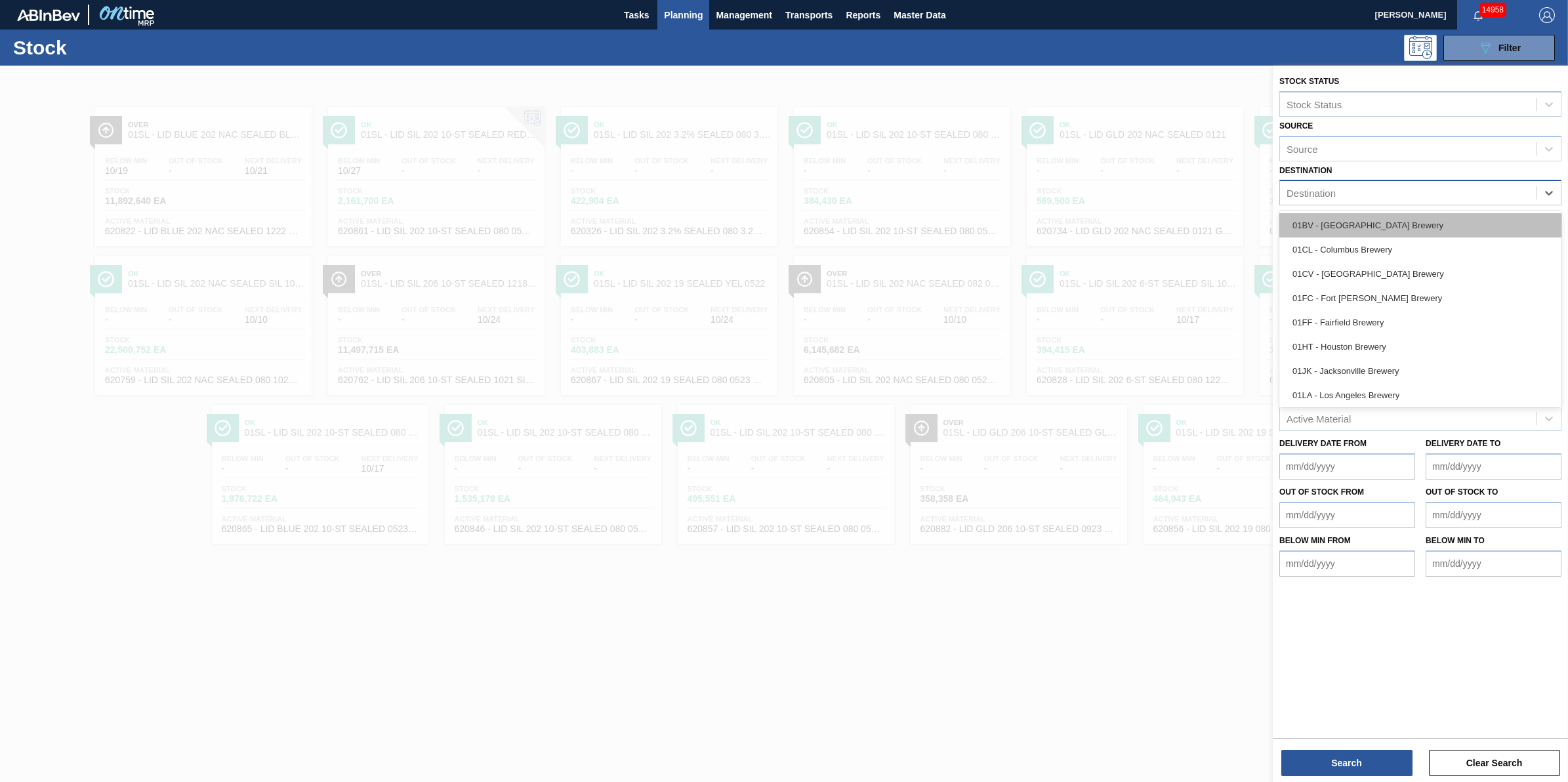
click at [1396, 223] on div "01BV - [GEOGRAPHIC_DATA] Brewery" at bounding box center [1419, 226] width 282 height 25
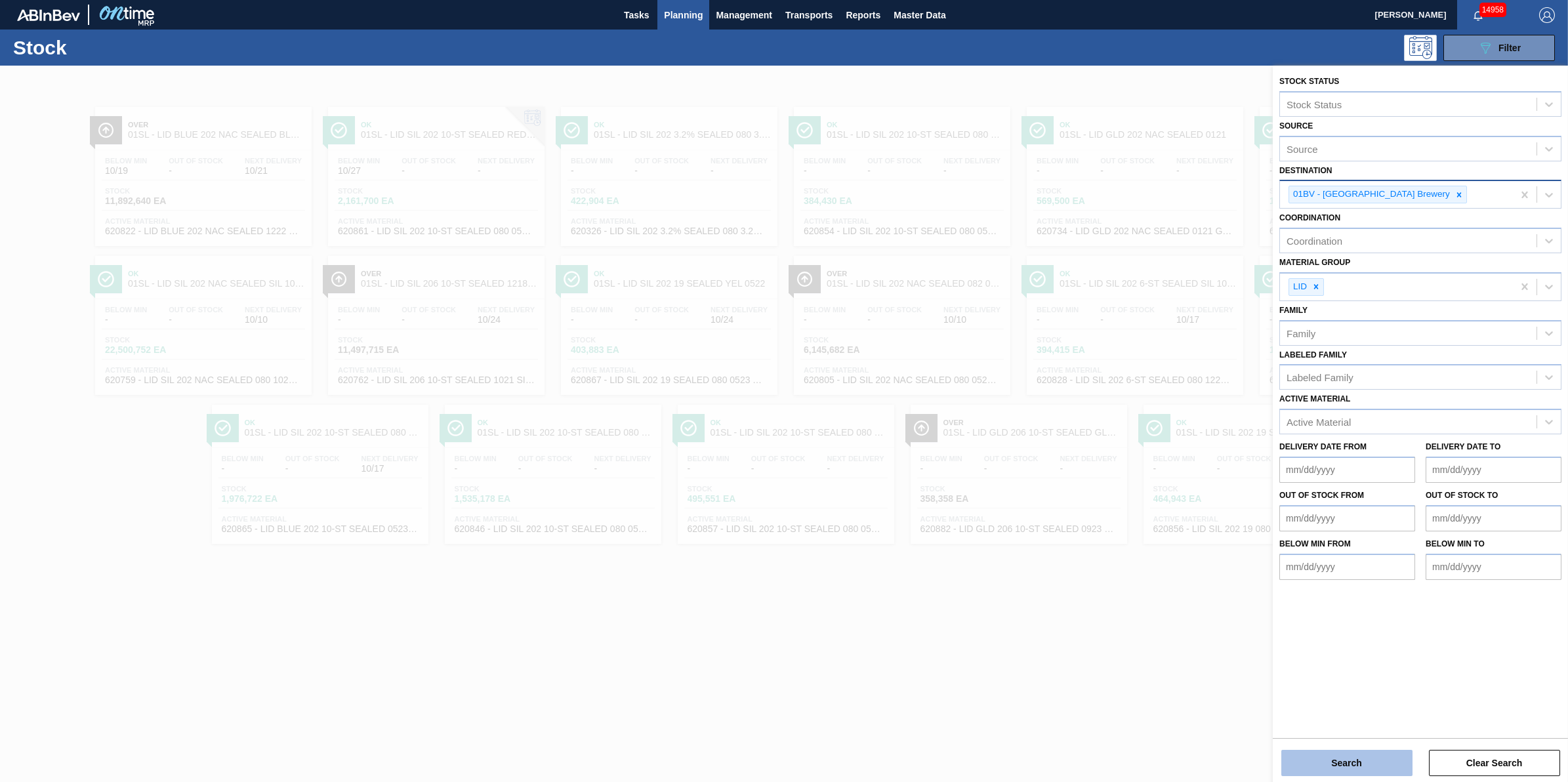
click at [1310, 749] on button "Search" at bounding box center [1347, 763] width 131 height 26
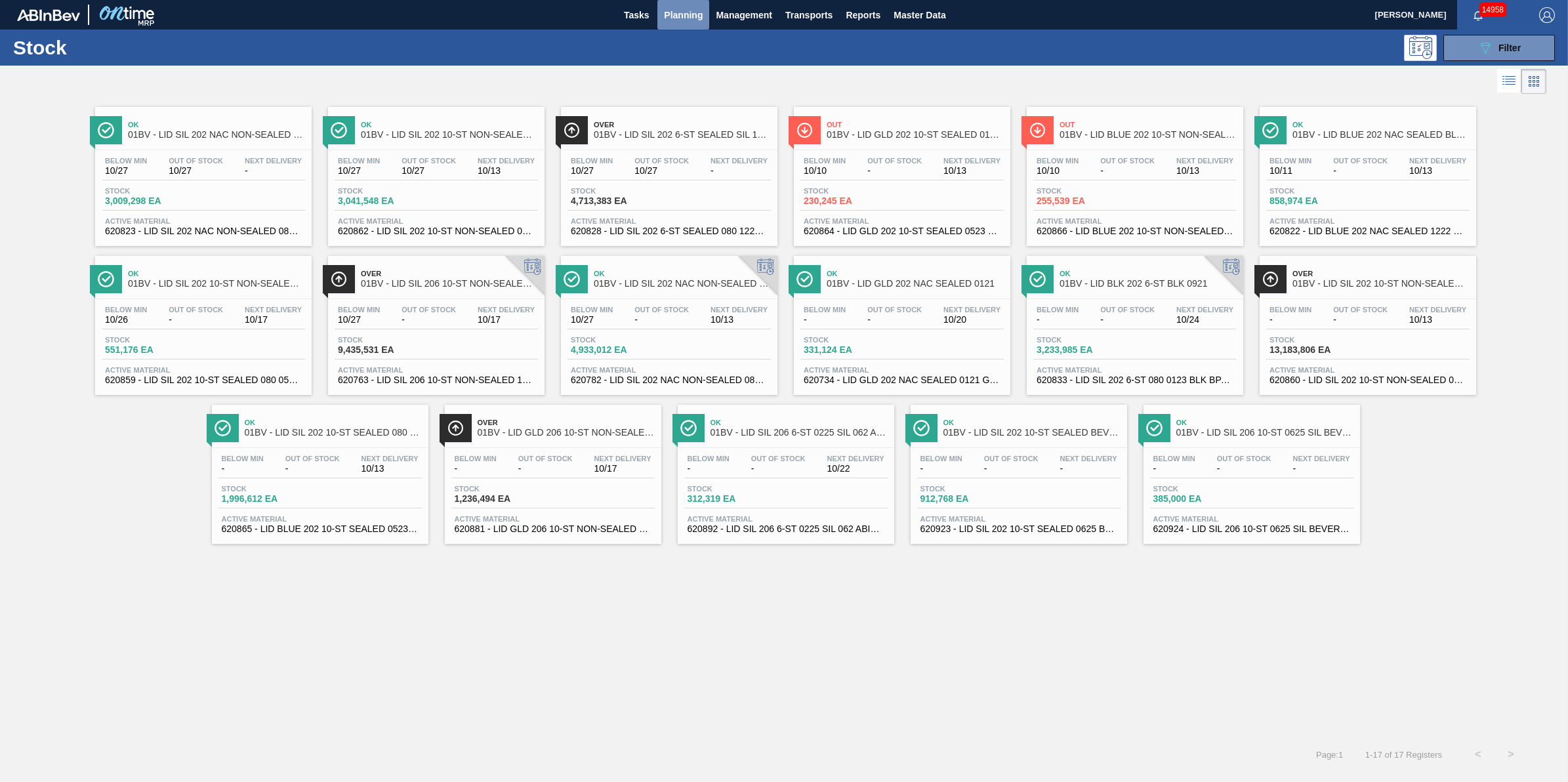
click at [686, 4] on button "Planning" at bounding box center [683, 15] width 52 height 30
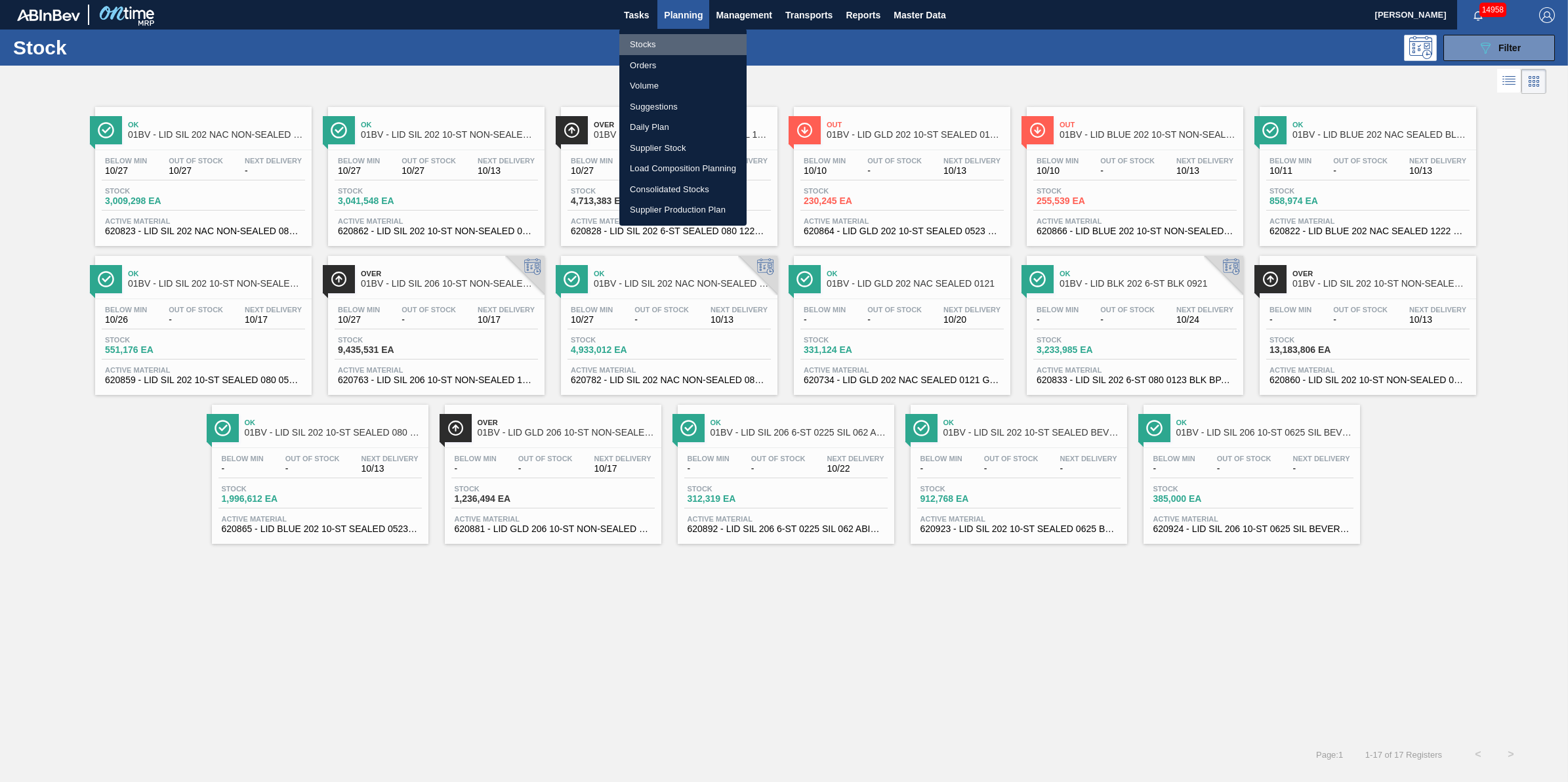
click at [683, 44] on li "Stocks" at bounding box center [683, 45] width 127 height 21
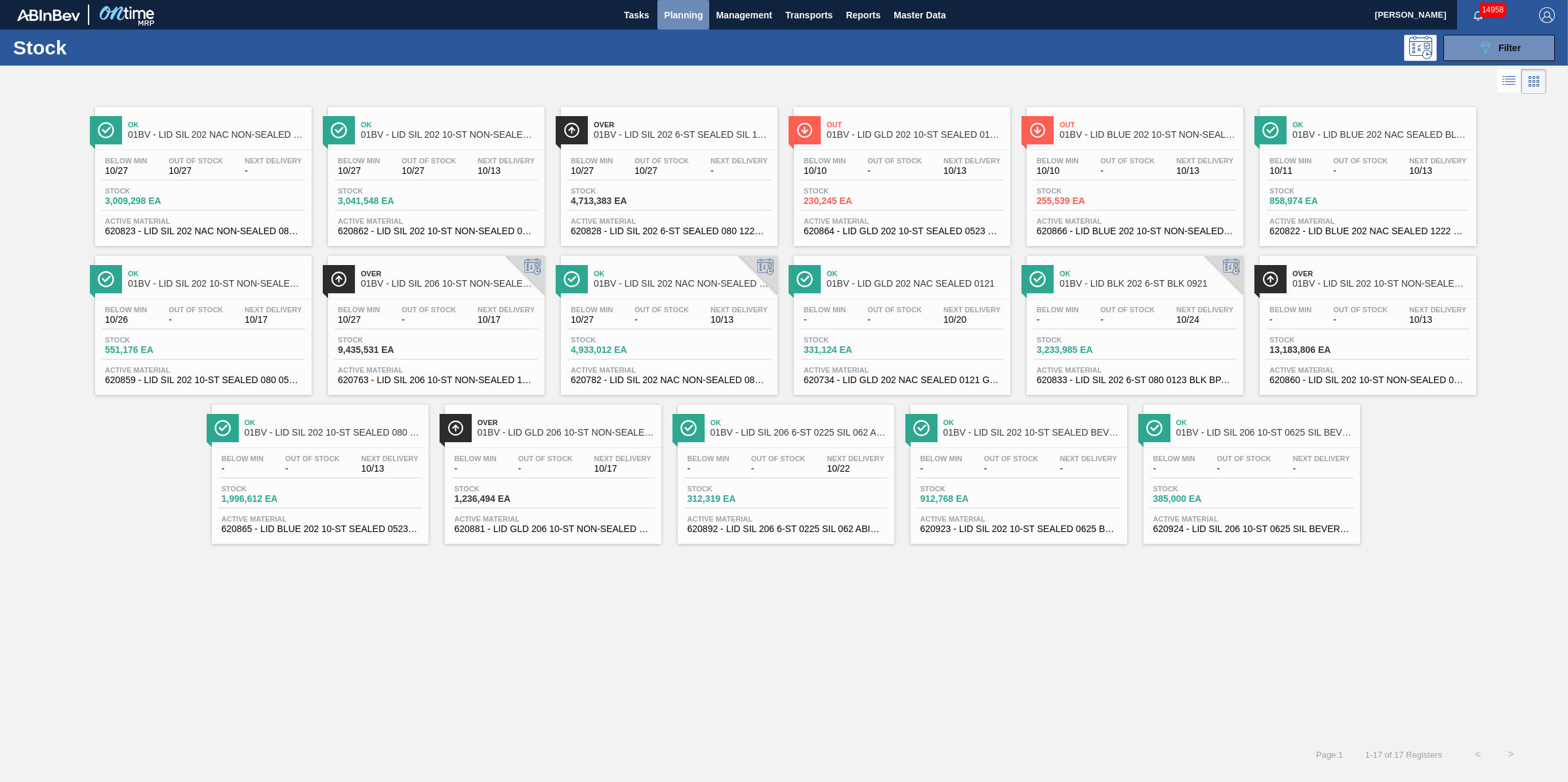
click at [692, 26] on button "Planning" at bounding box center [683, 15] width 52 height 30
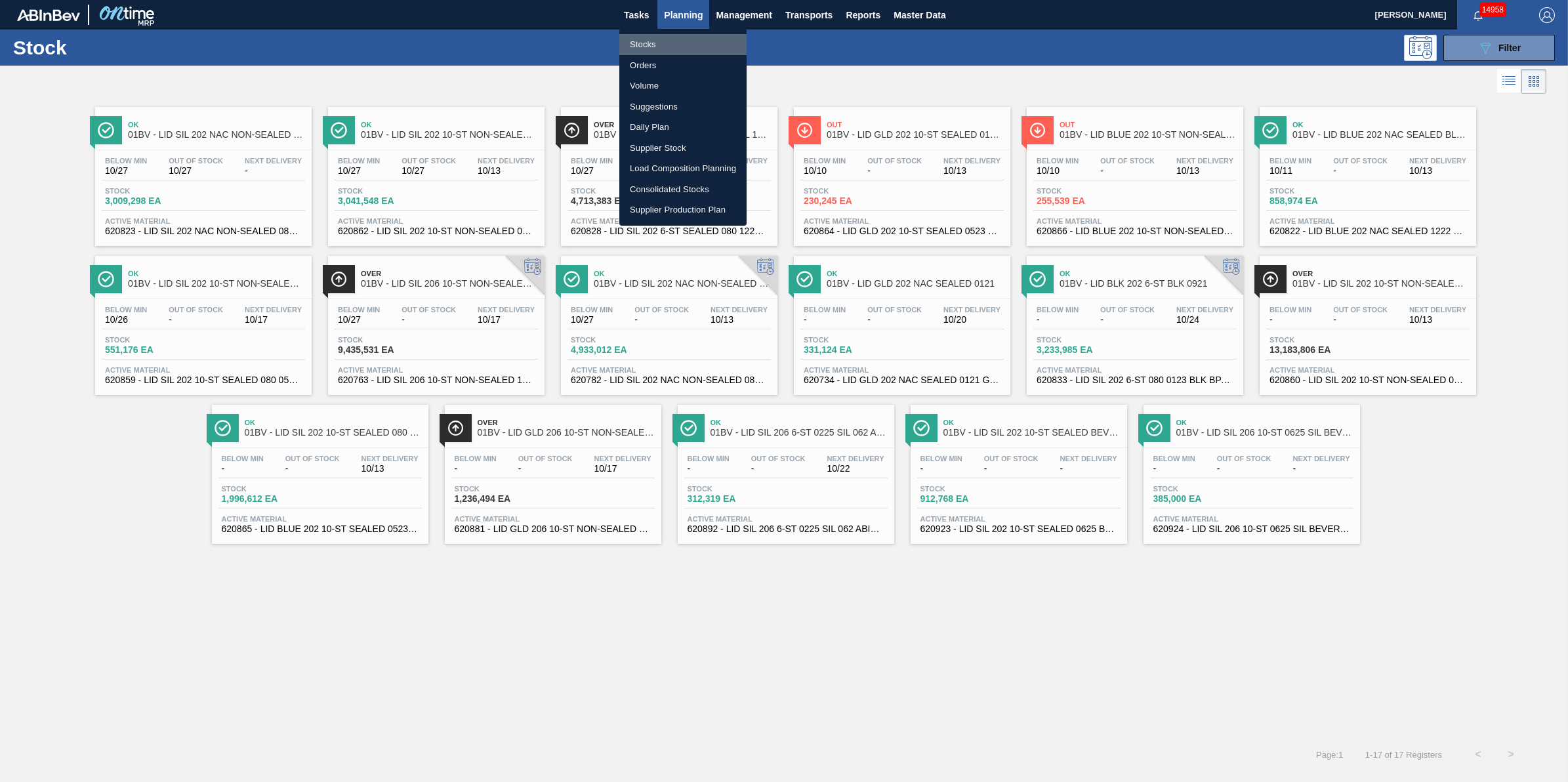
click at [689, 45] on li "Stocks" at bounding box center [683, 45] width 127 height 21
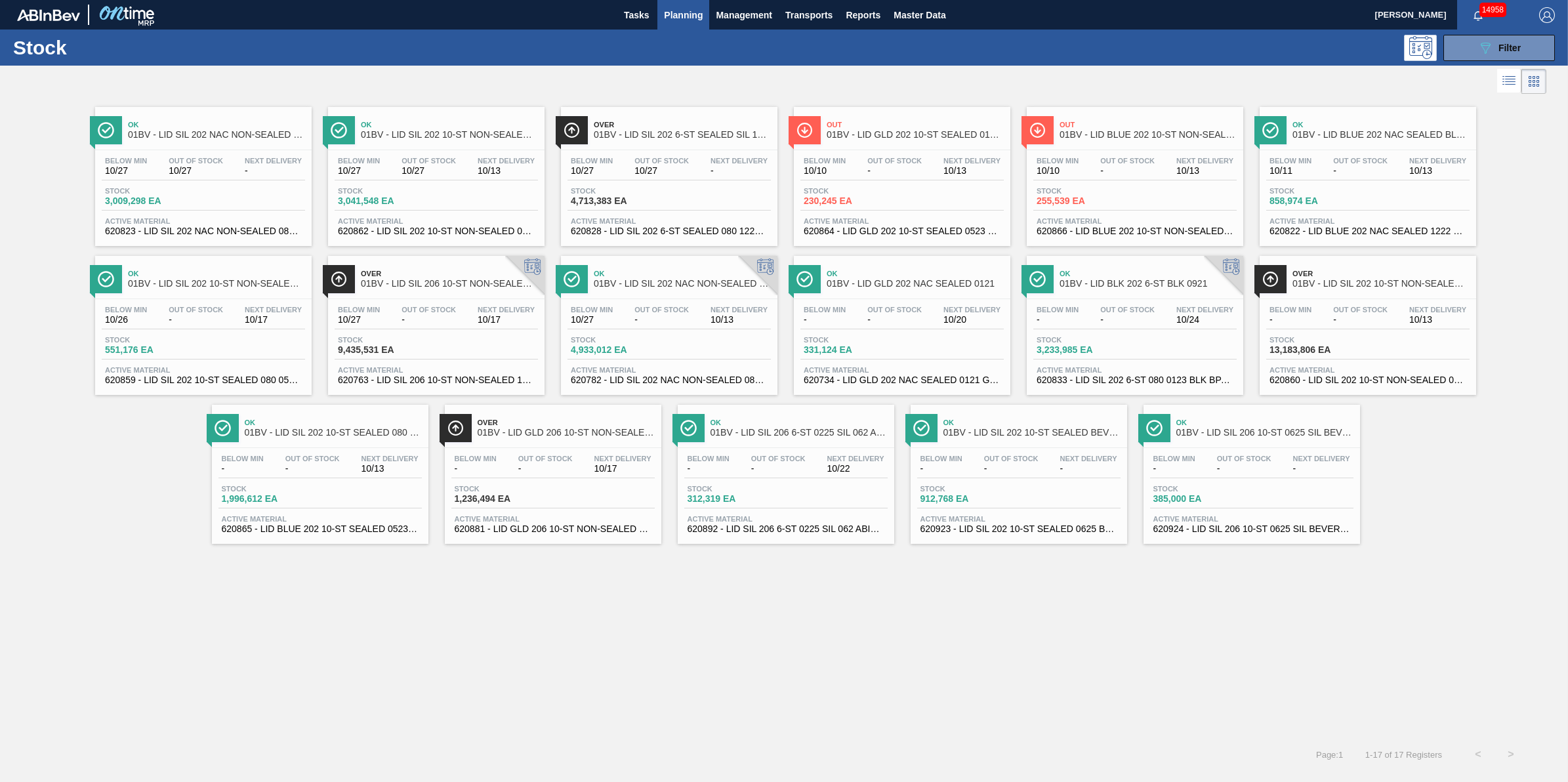
click at [689, 21] on span "Planning" at bounding box center [683, 15] width 39 height 16
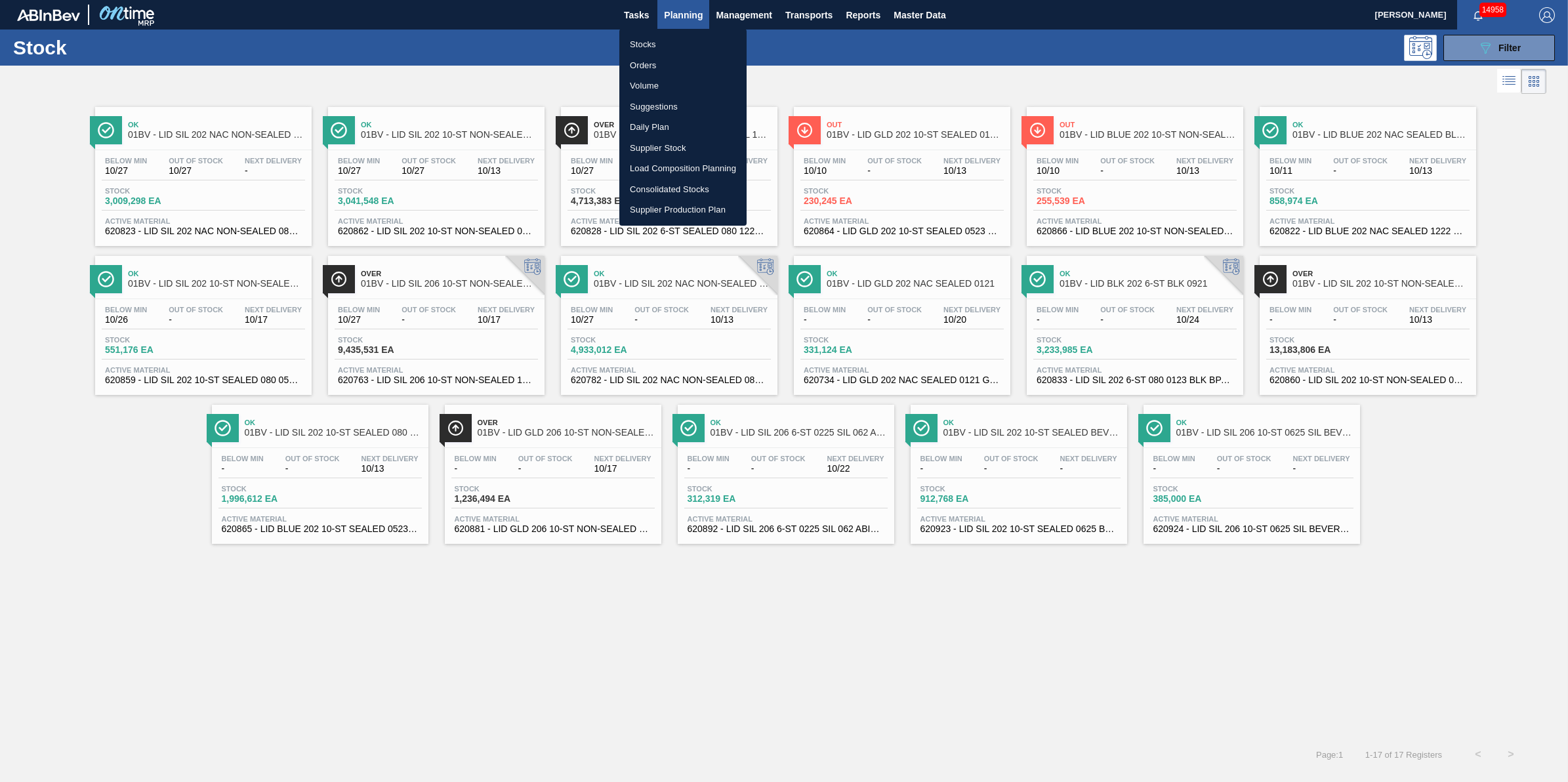
click at [670, 45] on li "Stocks" at bounding box center [683, 45] width 127 height 21
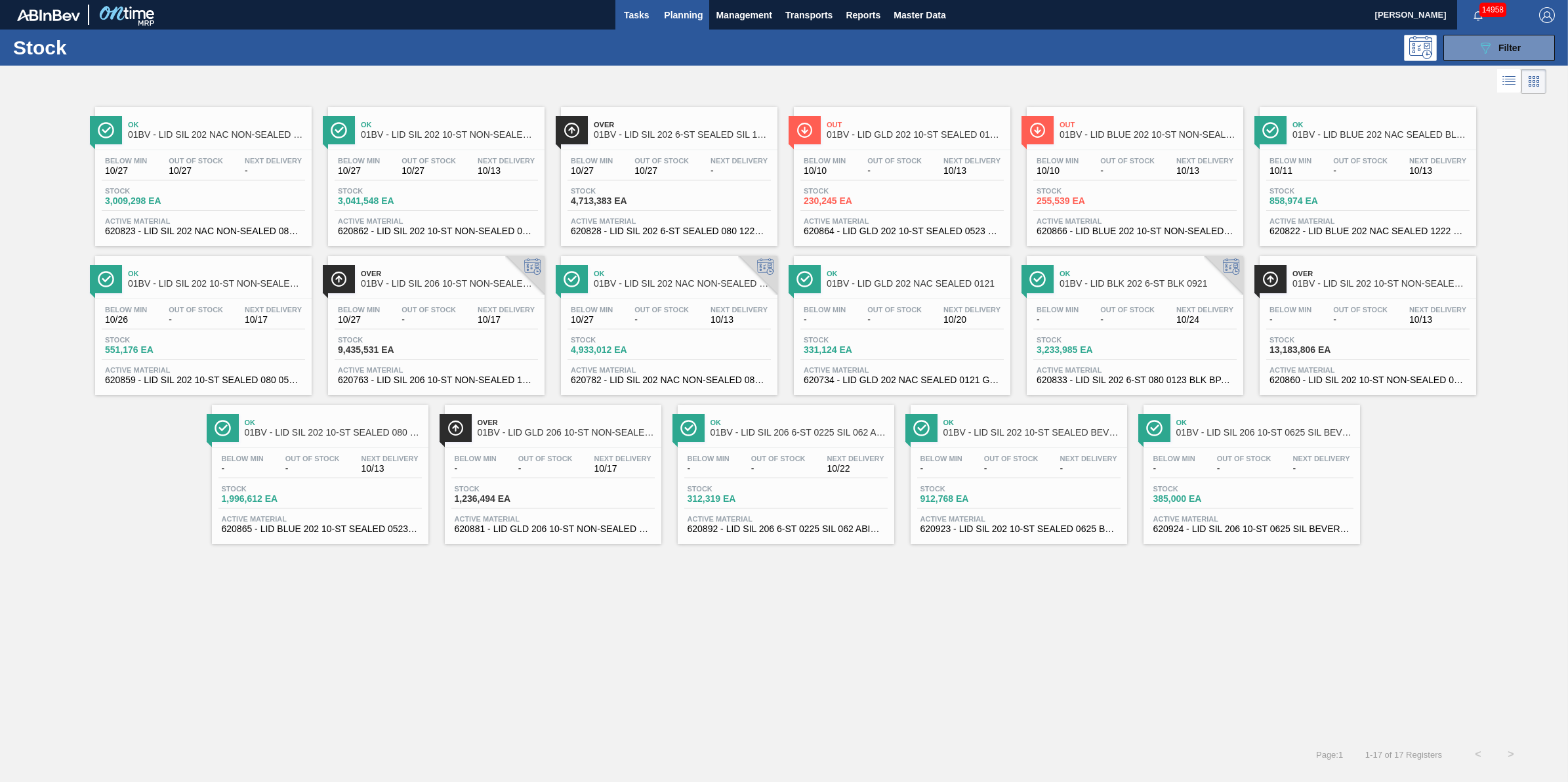
click at [644, 25] on button "Tasks" at bounding box center [636, 15] width 42 height 30
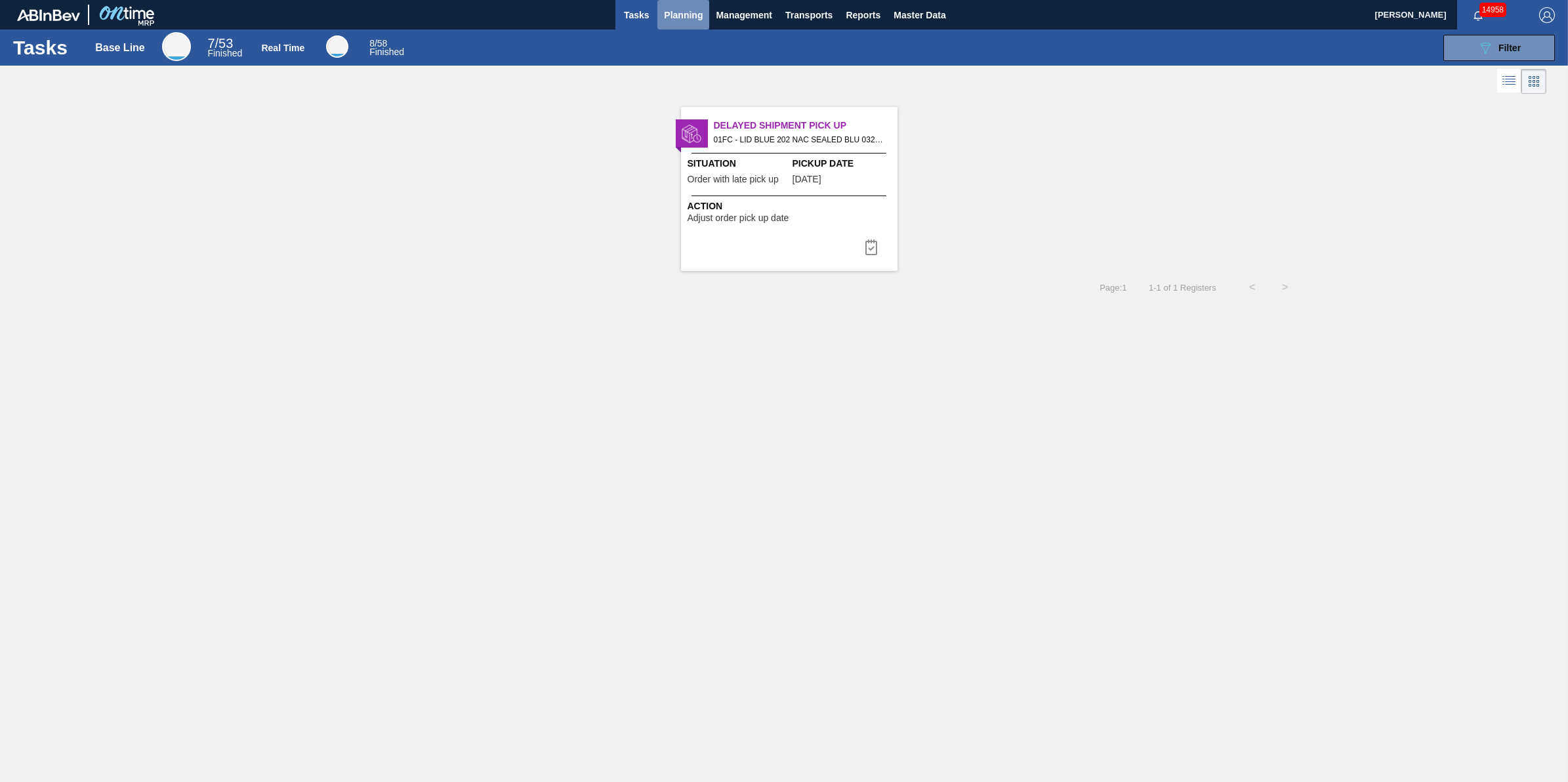
click at [692, 11] on span "Planning" at bounding box center [683, 15] width 39 height 16
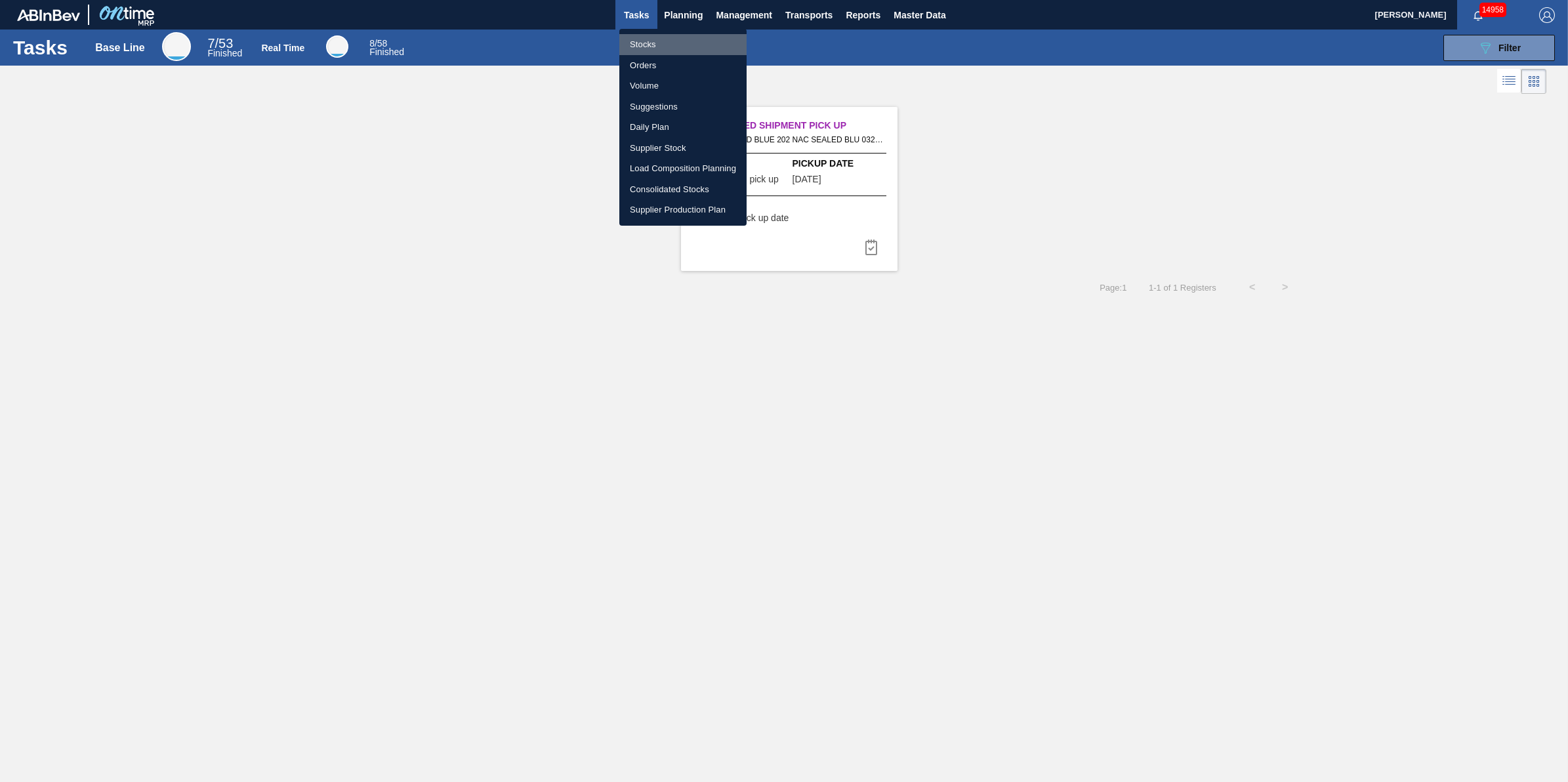
click at [654, 46] on li "Stocks" at bounding box center [683, 45] width 127 height 21
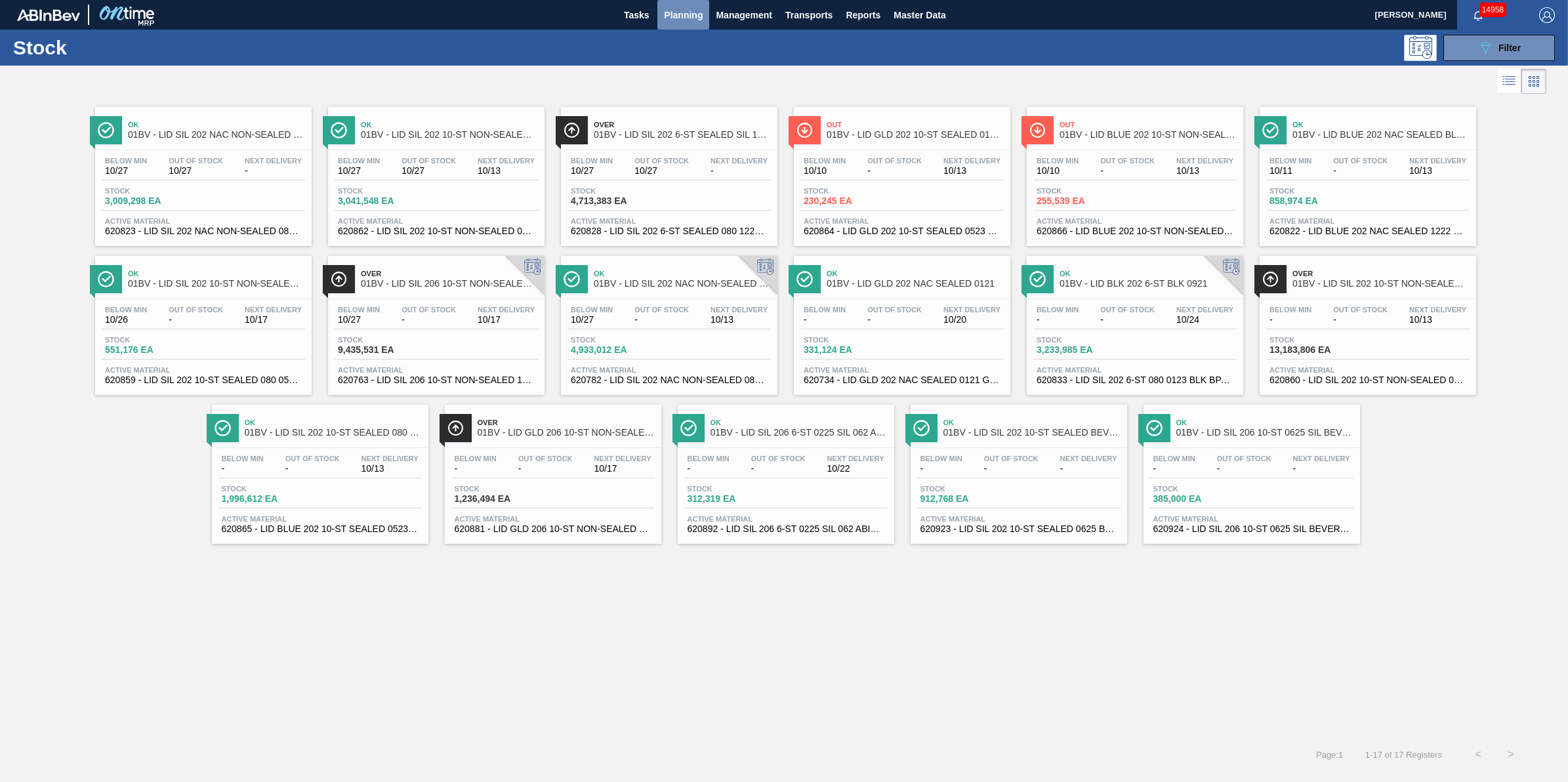
click at [664, 13] on span "Planning" at bounding box center [683, 15] width 39 height 16
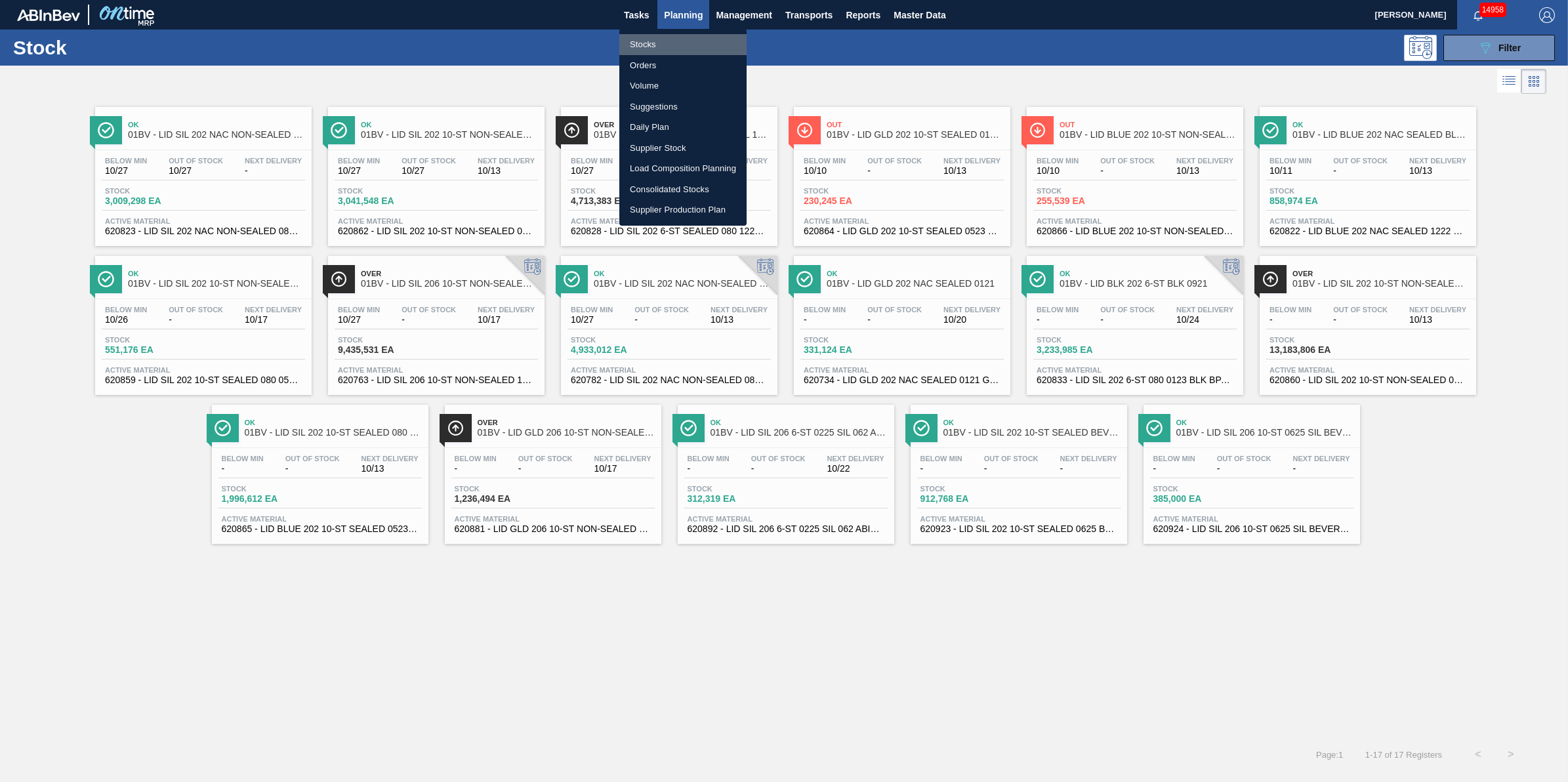
click at [661, 34] on li "Stocks" at bounding box center [683, 45] width 127 height 21
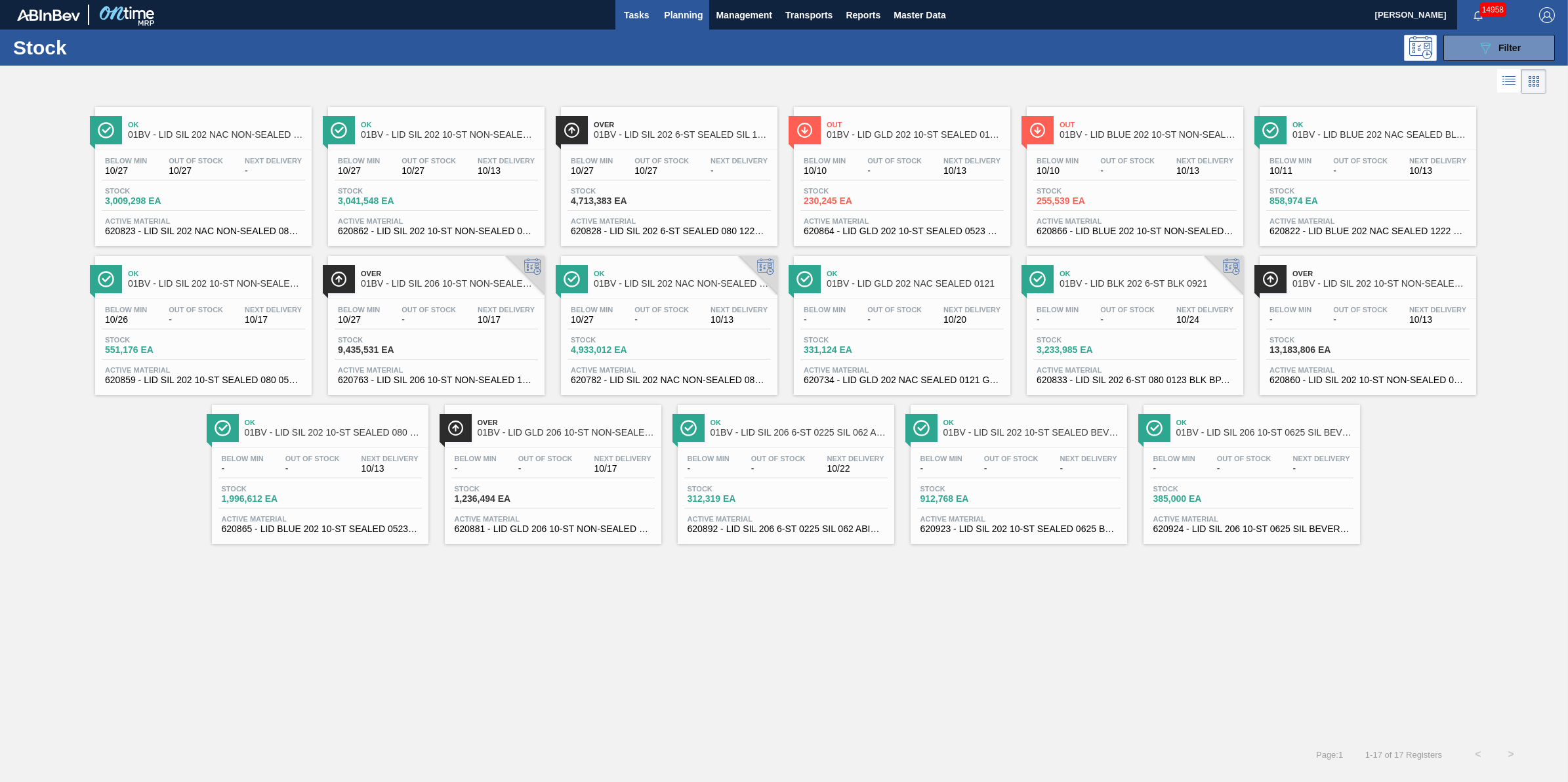
click at [623, 18] on span "Tasks" at bounding box center [636, 15] width 29 height 16
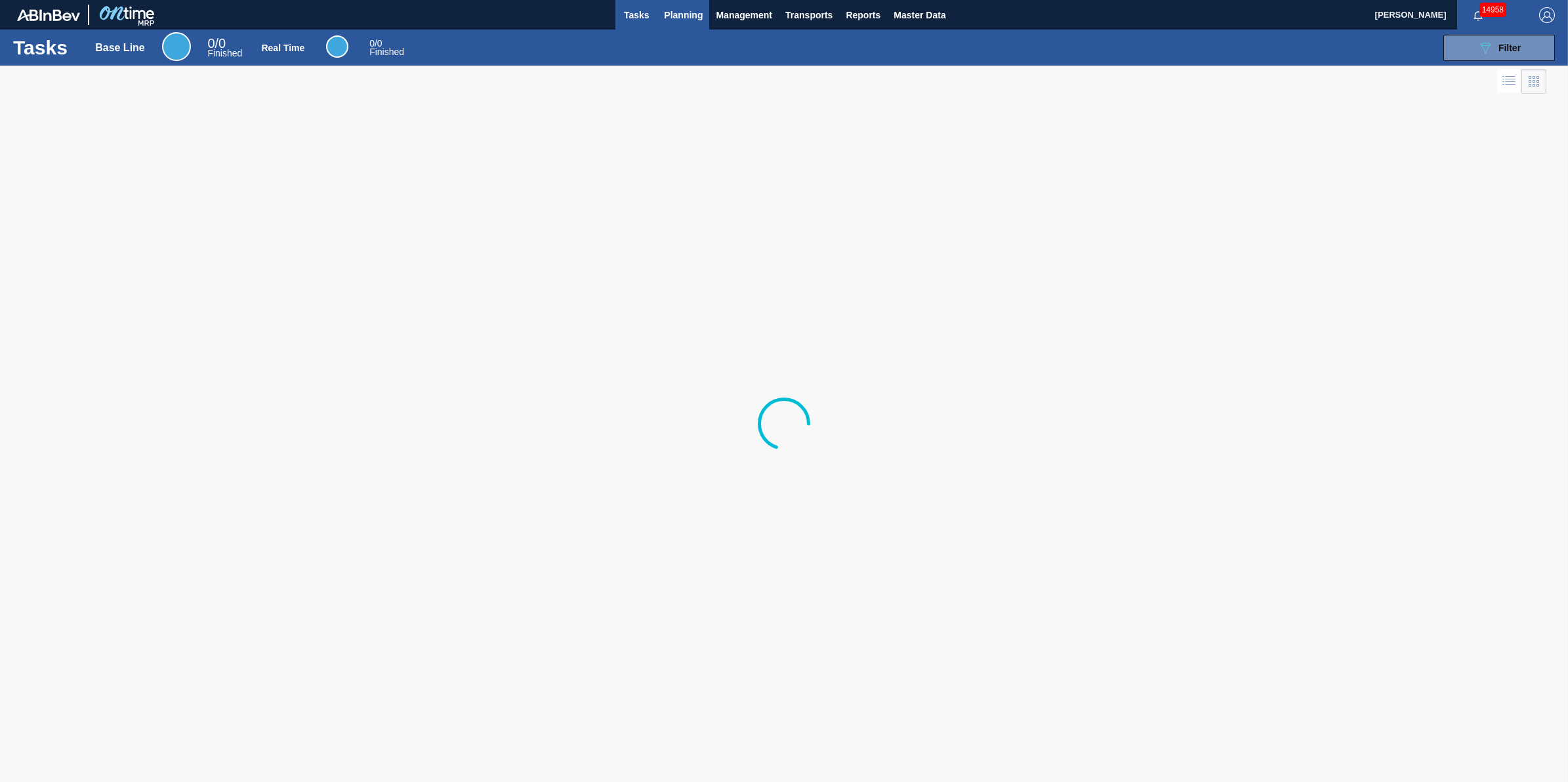
click at [684, 18] on span "Planning" at bounding box center [683, 15] width 39 height 16
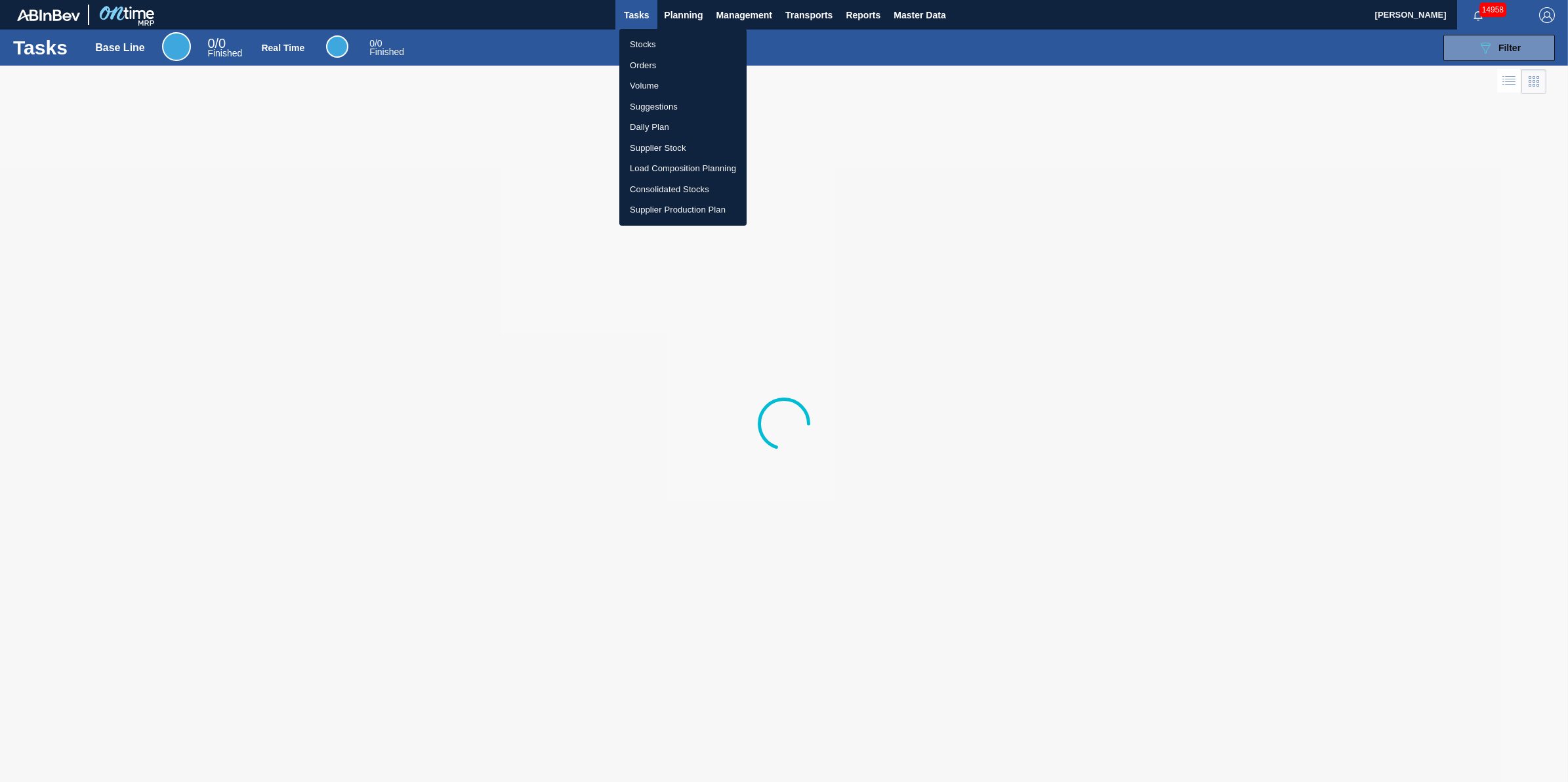
click at [684, 34] on li "Stocks" at bounding box center [683, 45] width 127 height 21
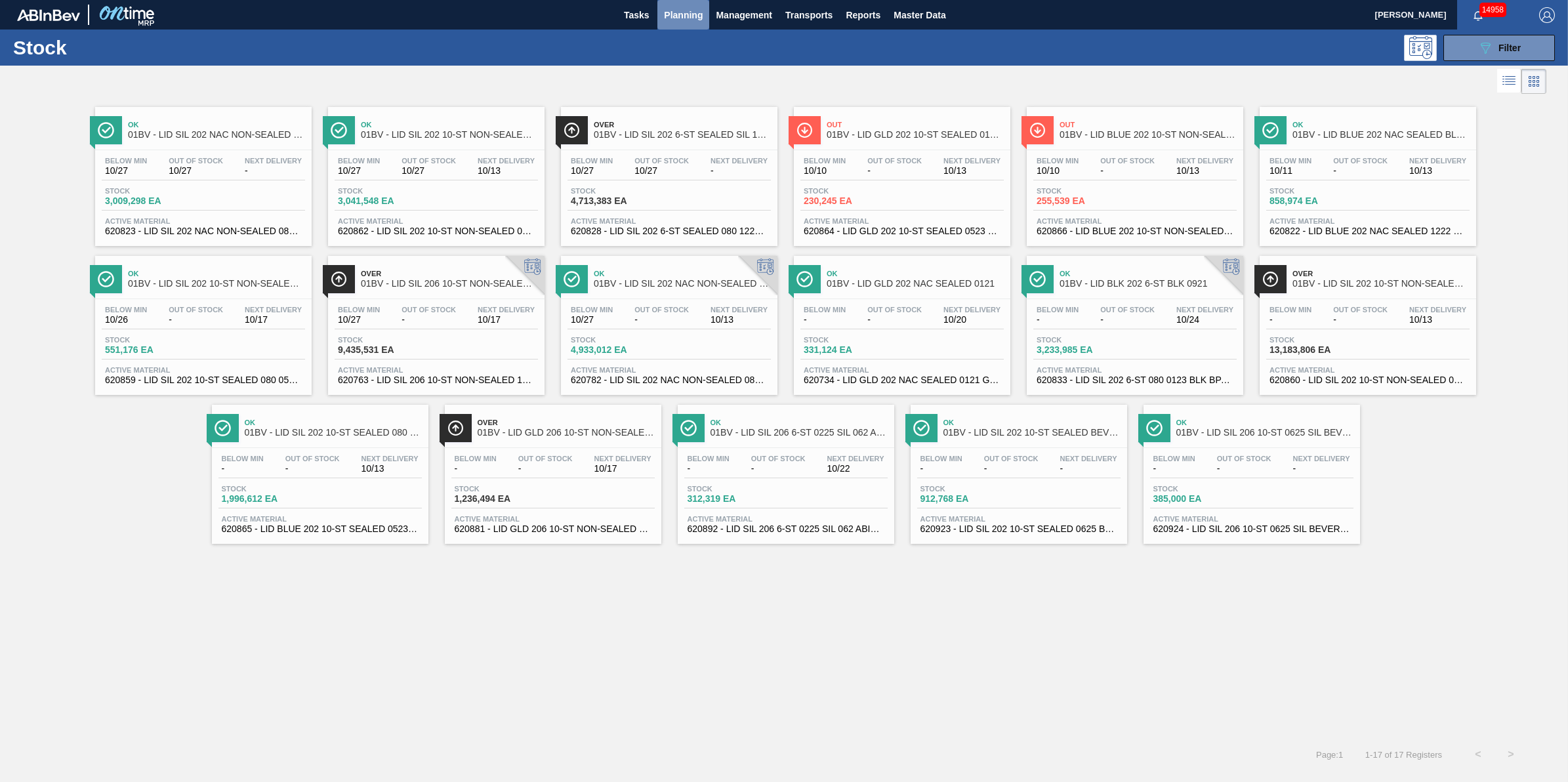
click at [680, 14] on span "Planning" at bounding box center [683, 15] width 39 height 16
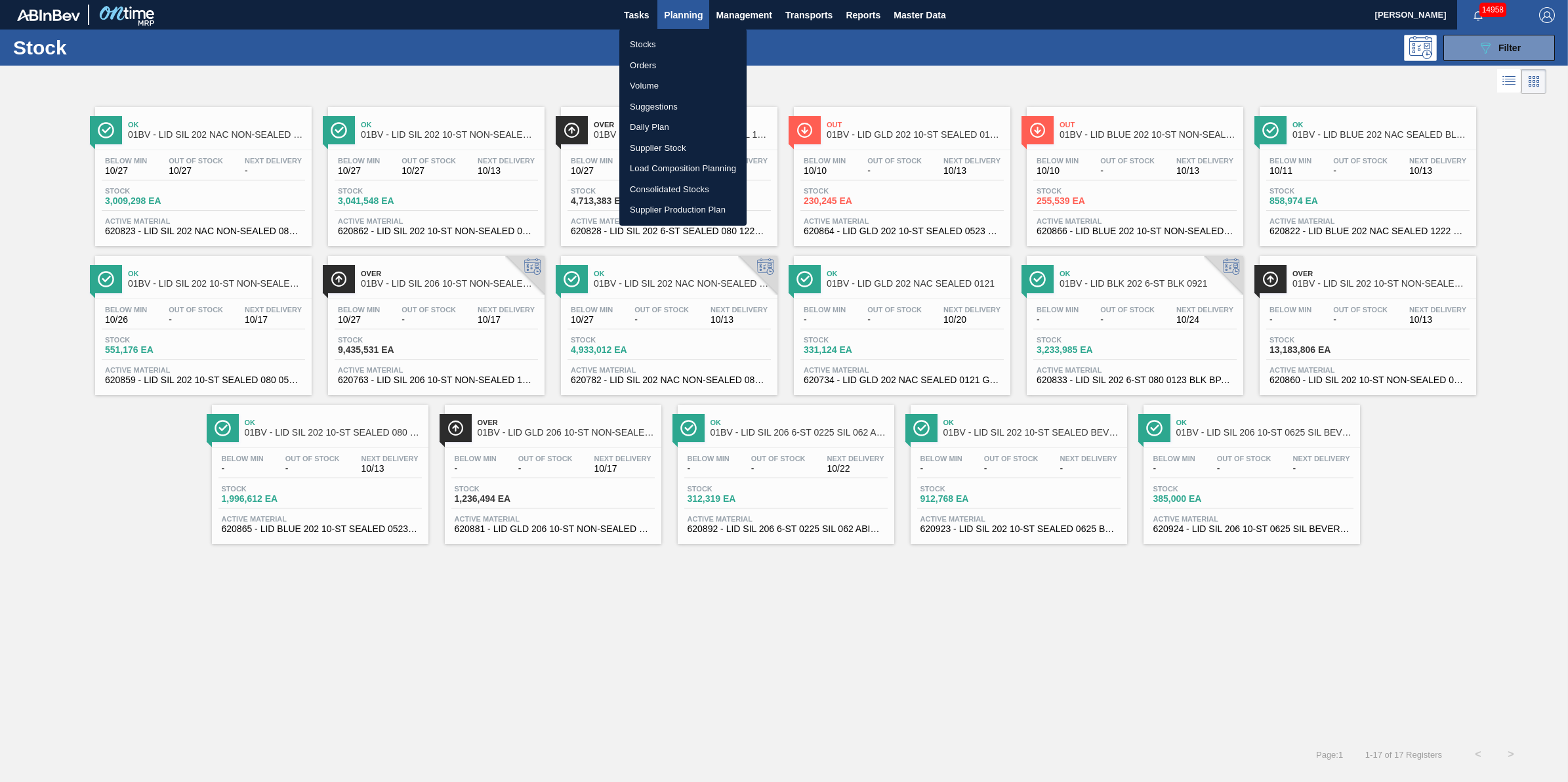
click at [664, 35] on li "Stocks" at bounding box center [683, 45] width 127 height 21
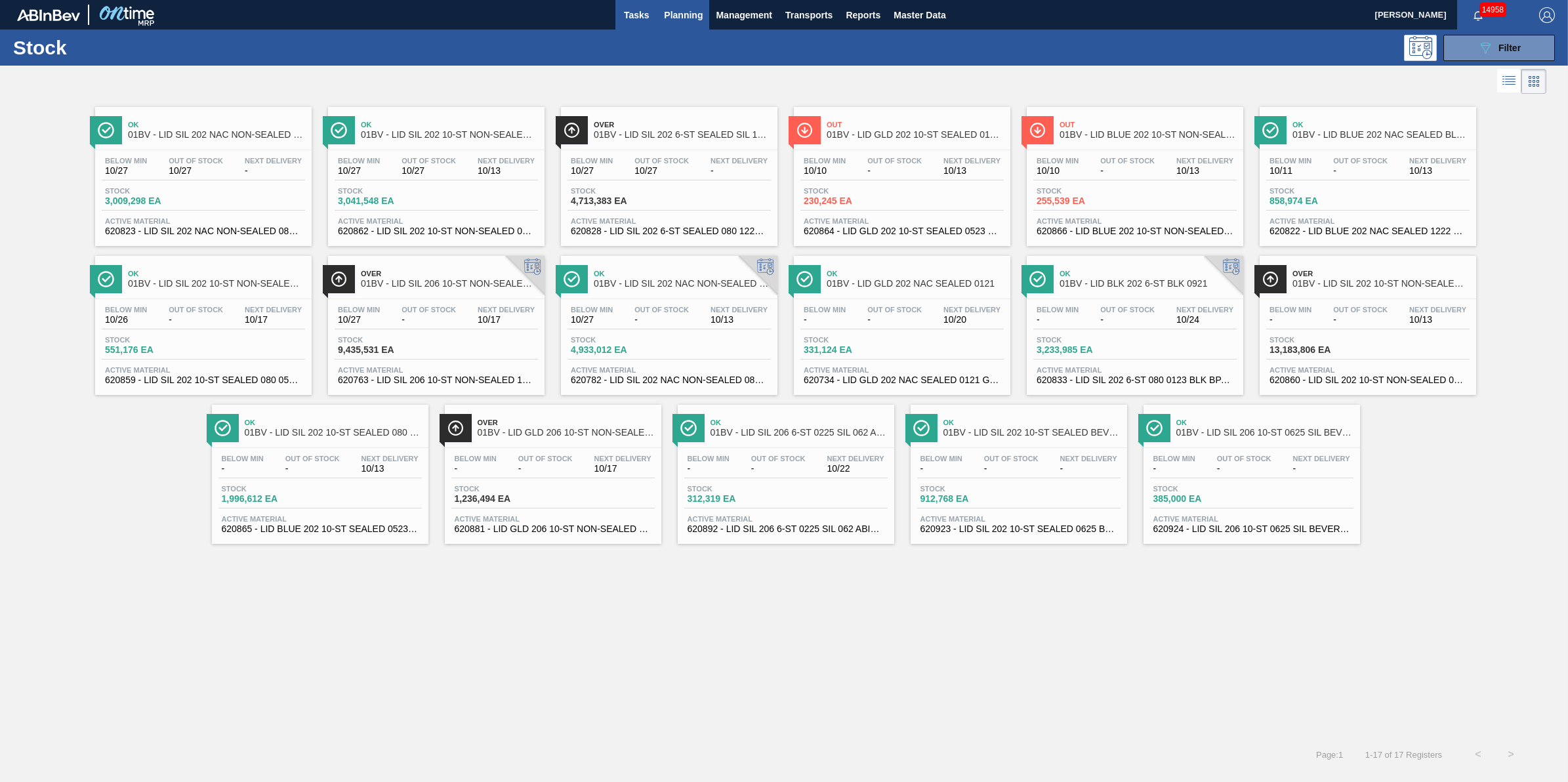
click at [641, 11] on span "Tasks" at bounding box center [636, 15] width 29 height 16
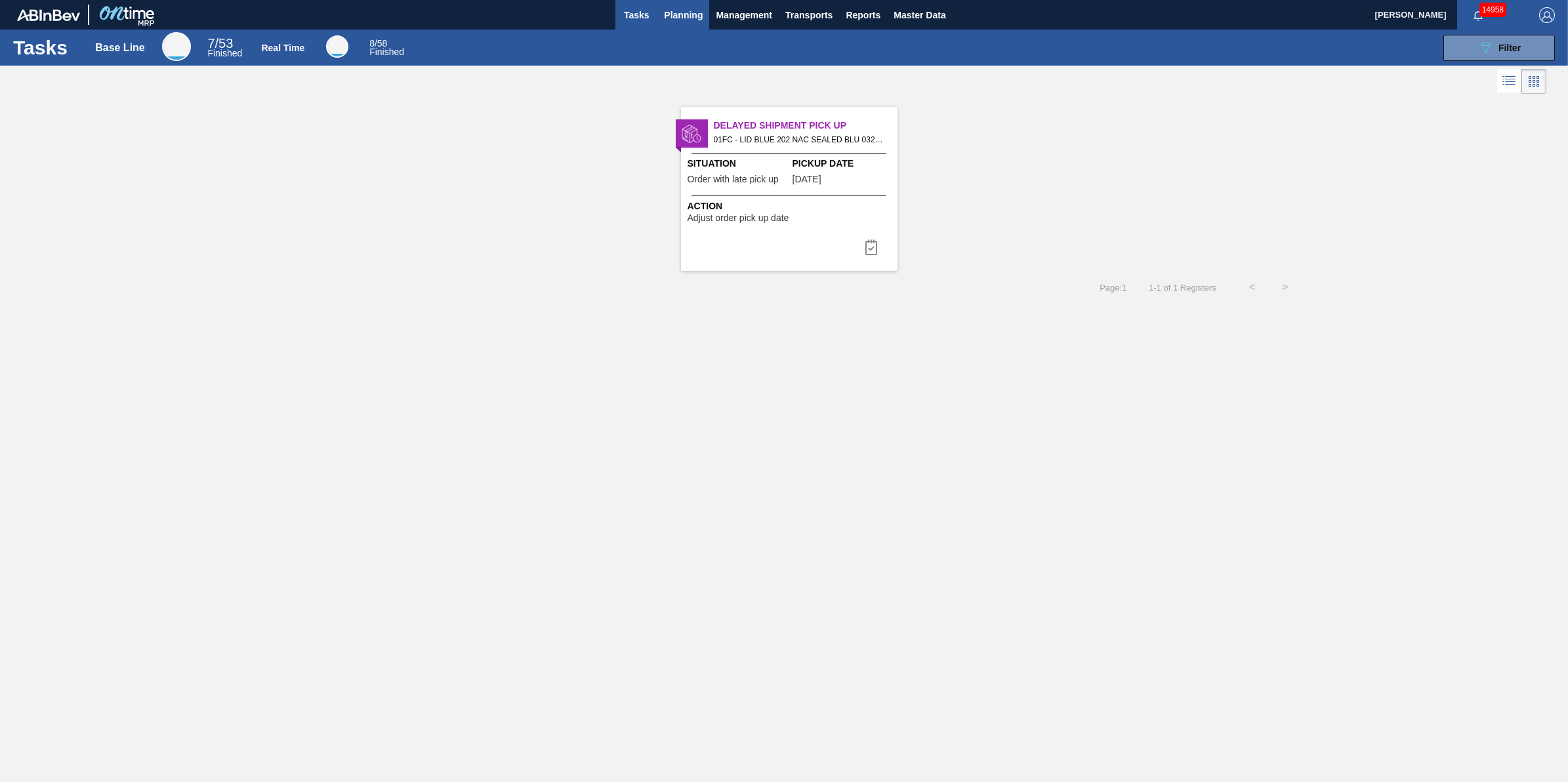
click at [706, 9] on button "Planning" at bounding box center [683, 15] width 52 height 30
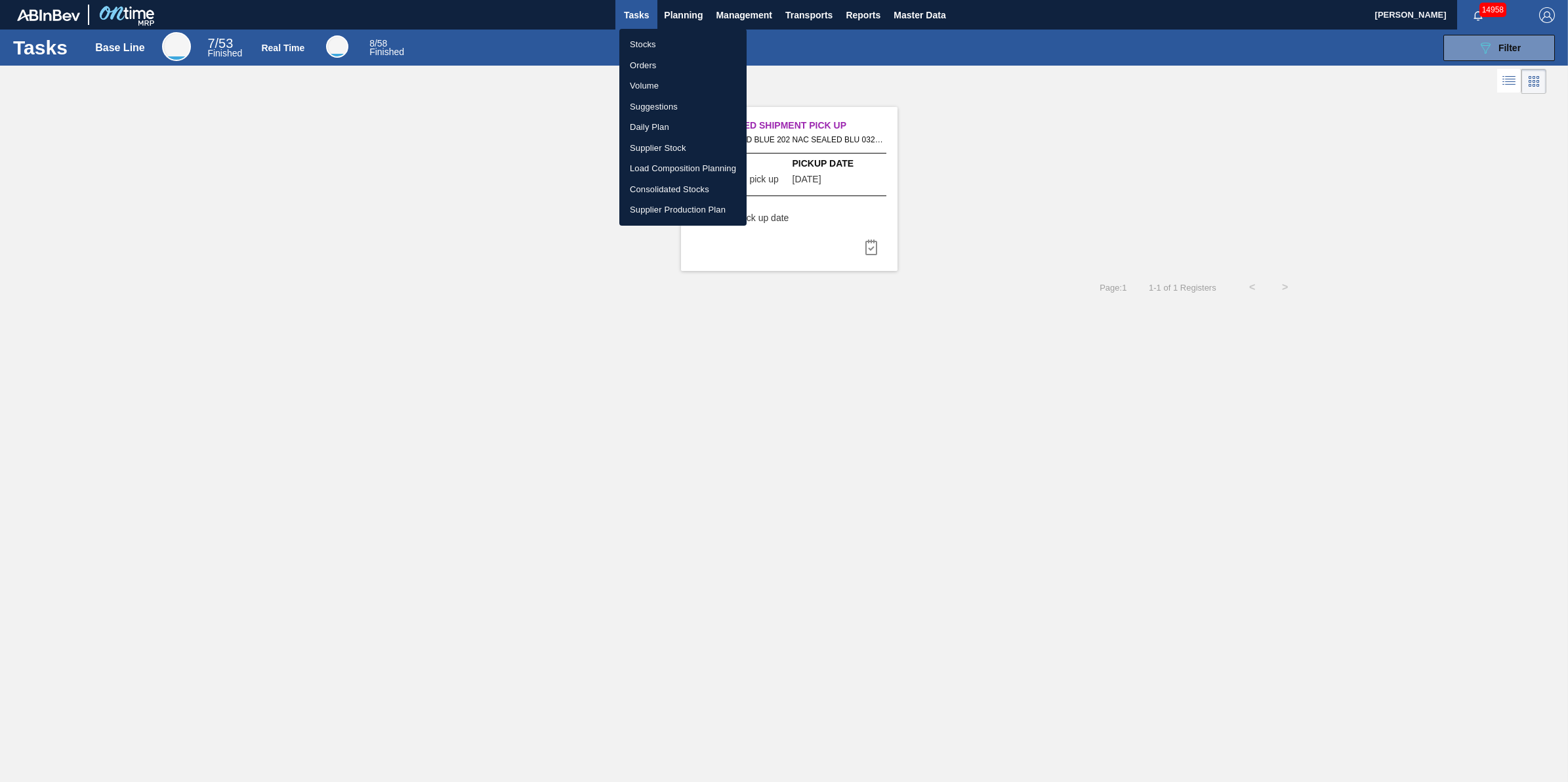
click at [676, 43] on li "Stocks" at bounding box center [683, 45] width 127 height 21
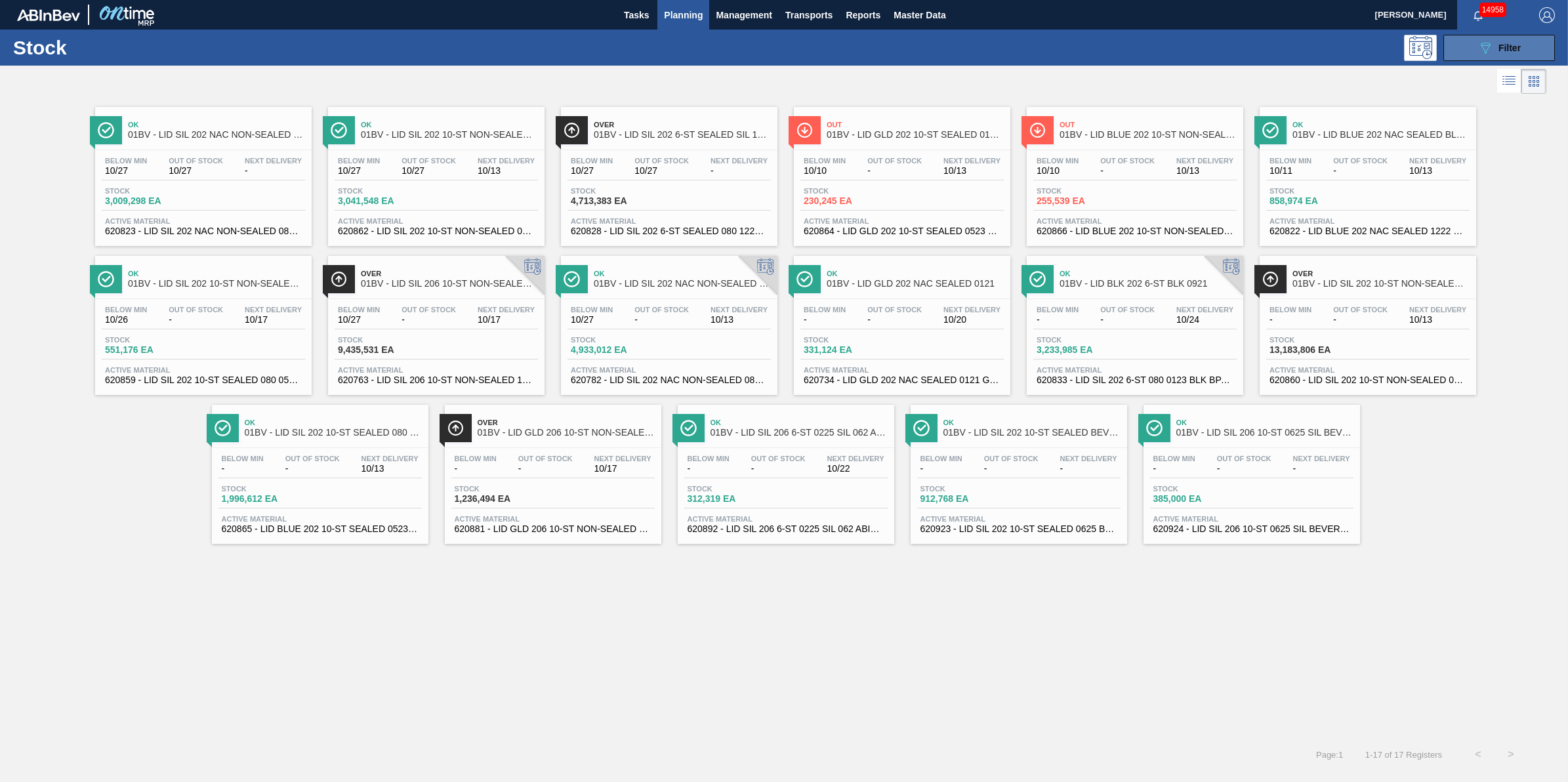
click at [1457, 55] on button "089F7B8B-B2A5-4AFE-B5C0-19BA573D28AC Filter" at bounding box center [1499, 48] width 112 height 26
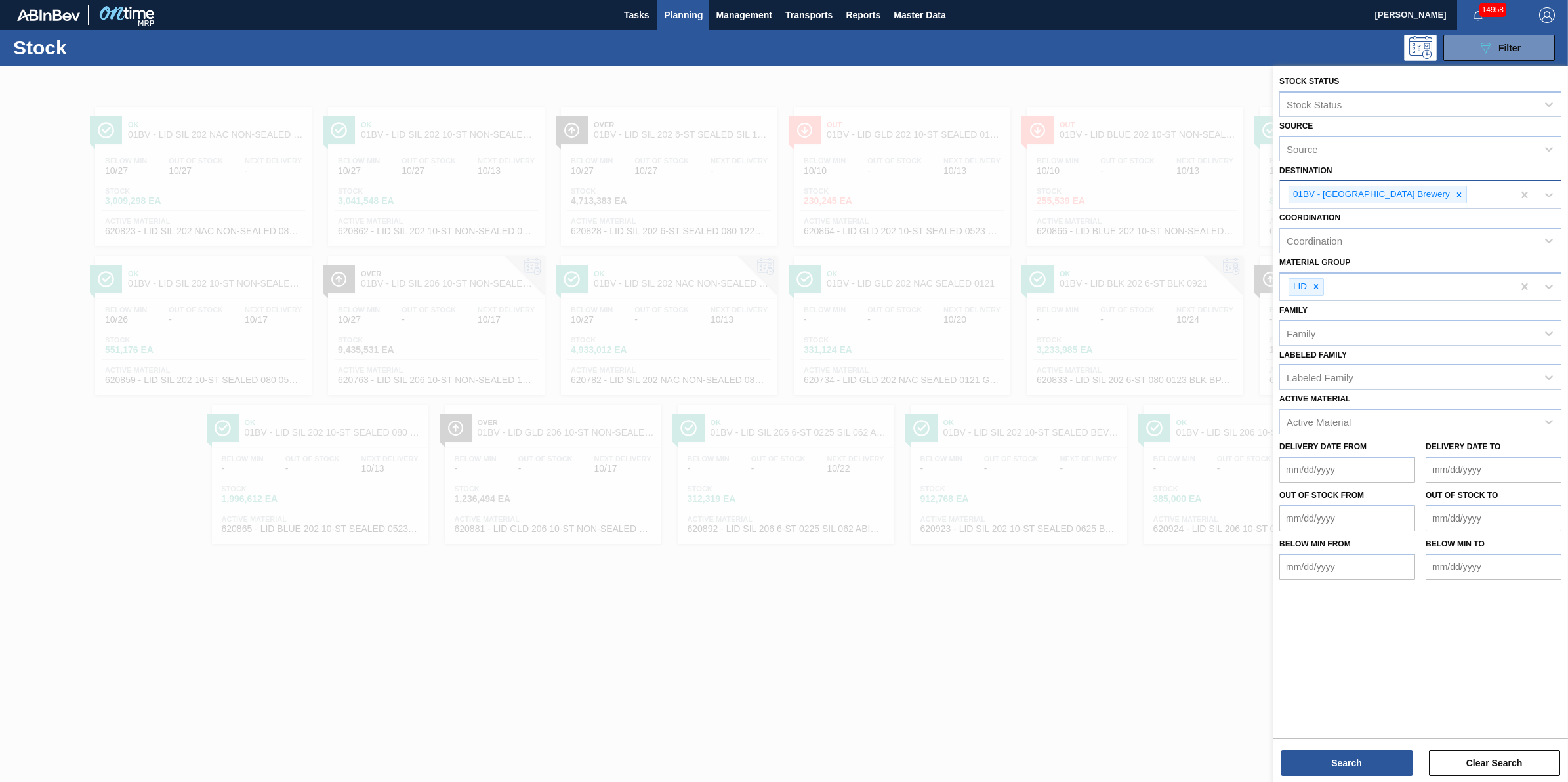
click at [1426, 192] on div "01BV - [GEOGRAPHIC_DATA] Brewery" at bounding box center [1396, 194] width 233 height 27
click at [1426, 193] on div "01BV - [GEOGRAPHIC_DATA] Brewery" at bounding box center [1396, 194] width 233 height 27
click at [1452, 195] on div at bounding box center [1459, 194] width 14 height 17
click at [1422, 195] on div "Destination" at bounding box center [1408, 193] width 257 height 19
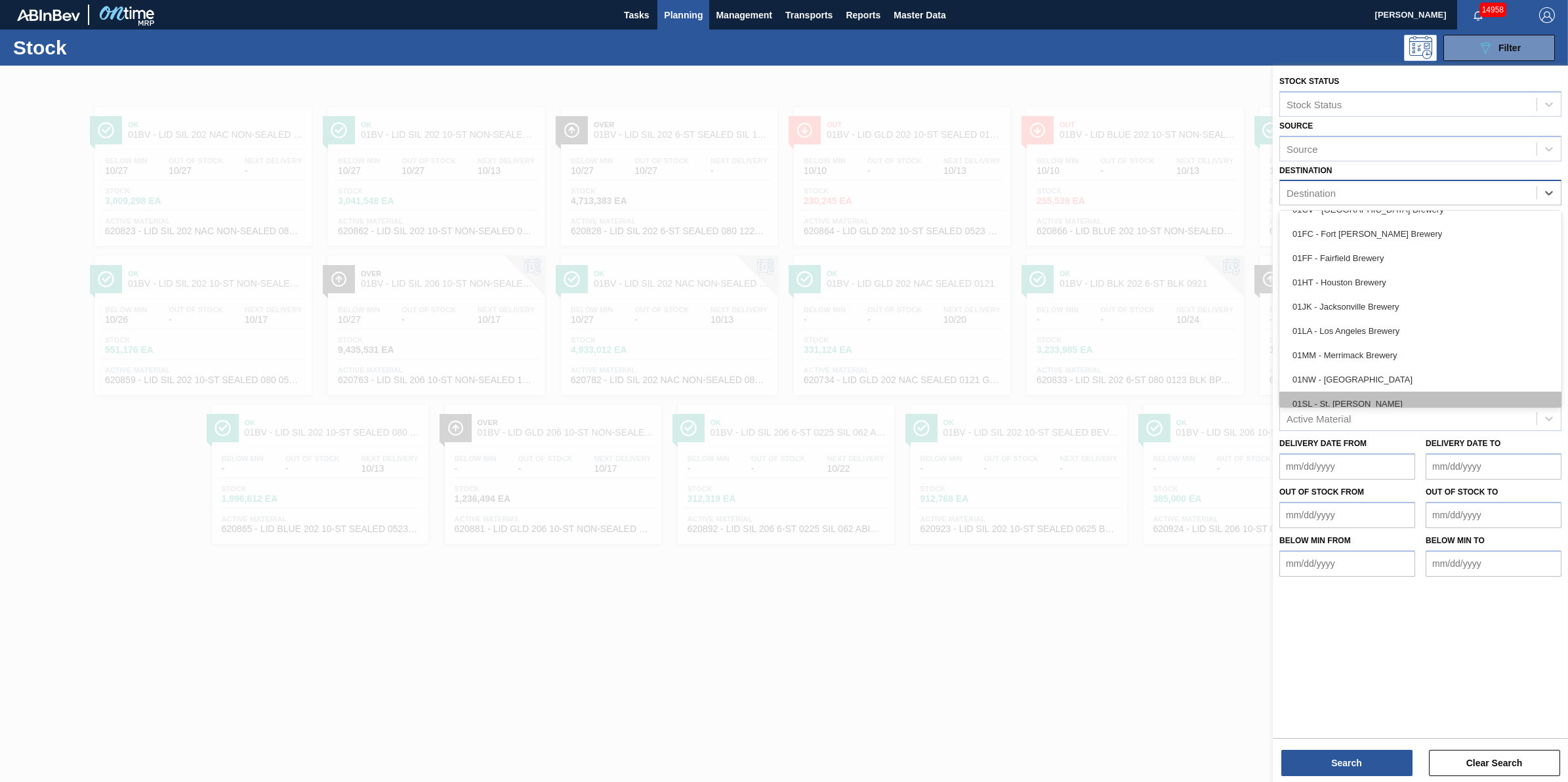
scroll to position [99, 0]
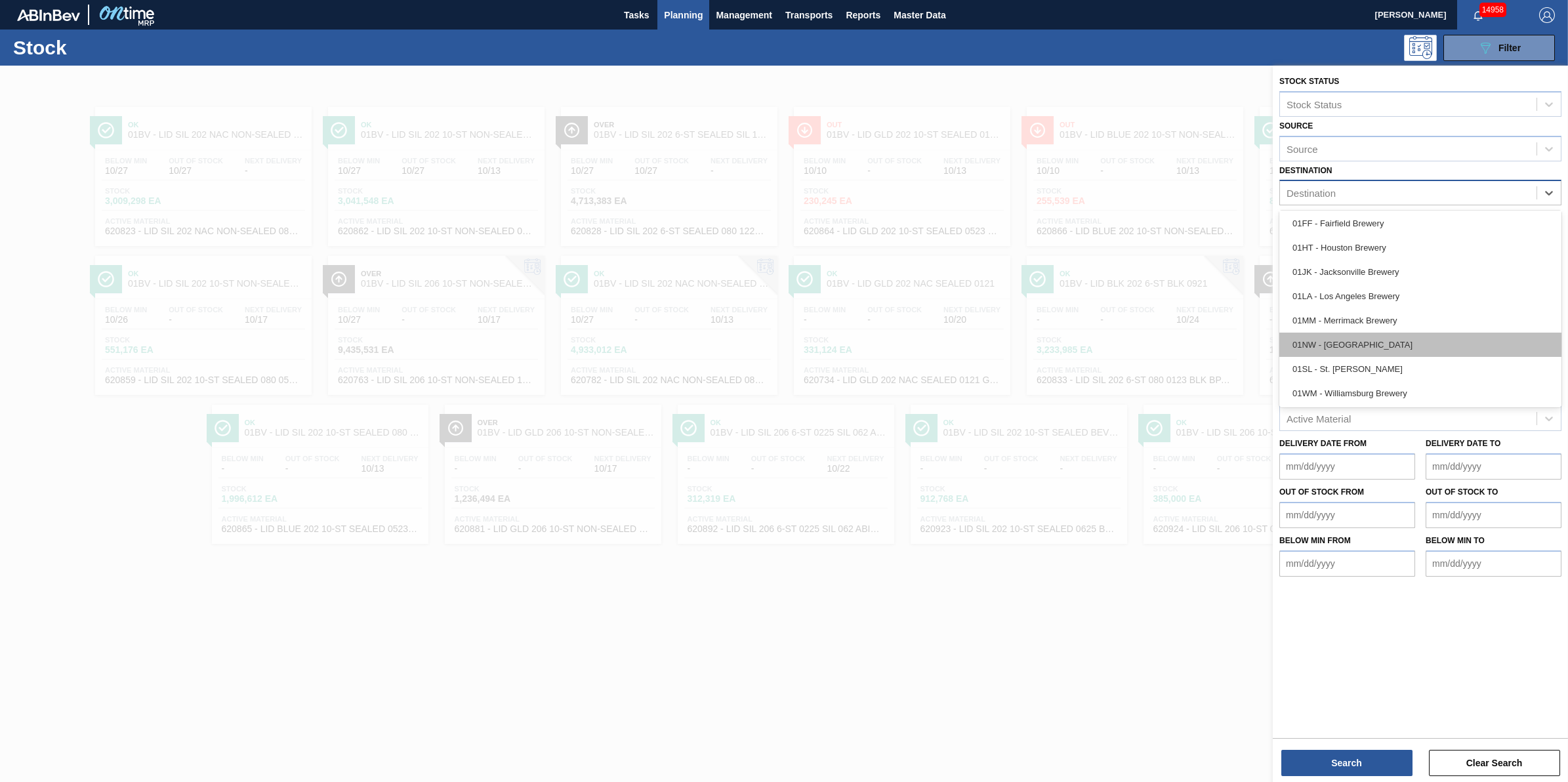
click at [1372, 348] on div "01NW - [GEOGRAPHIC_DATA]" at bounding box center [1419, 344] width 282 height 25
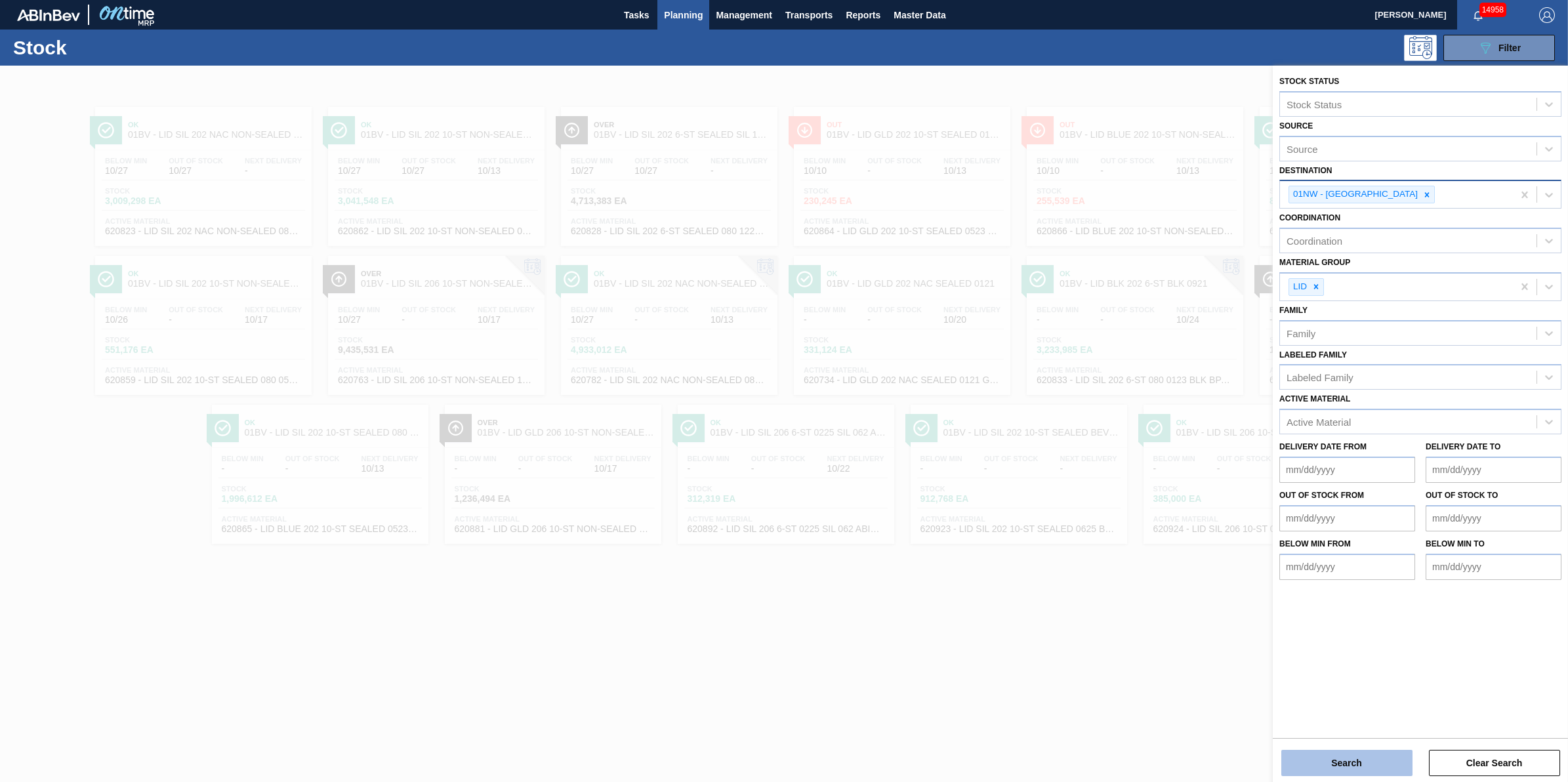
click at [1335, 757] on button "Search" at bounding box center [1347, 763] width 131 height 26
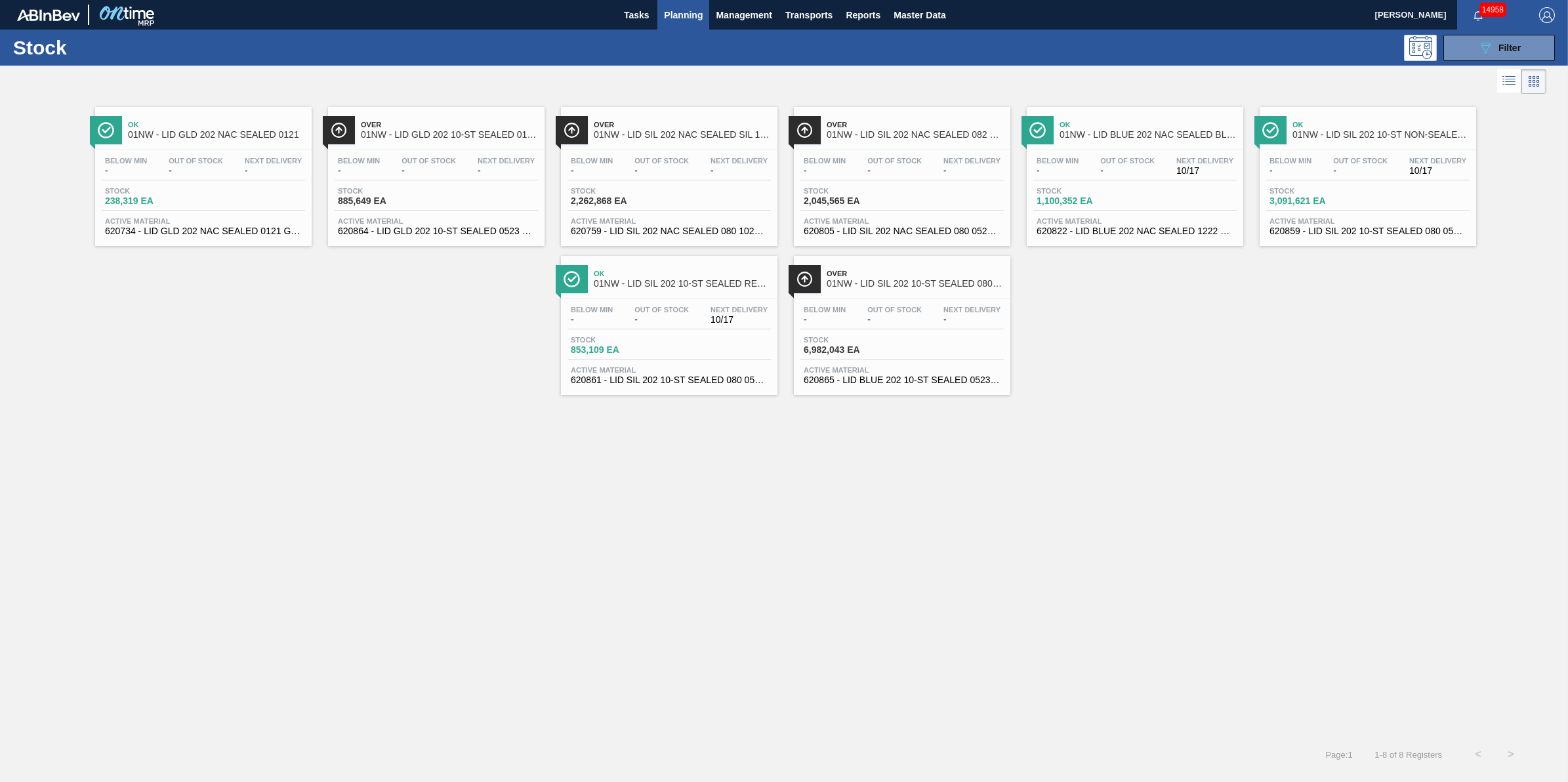
click at [1313, 176] on div "Below Min -" at bounding box center [1289, 166] width 48 height 19
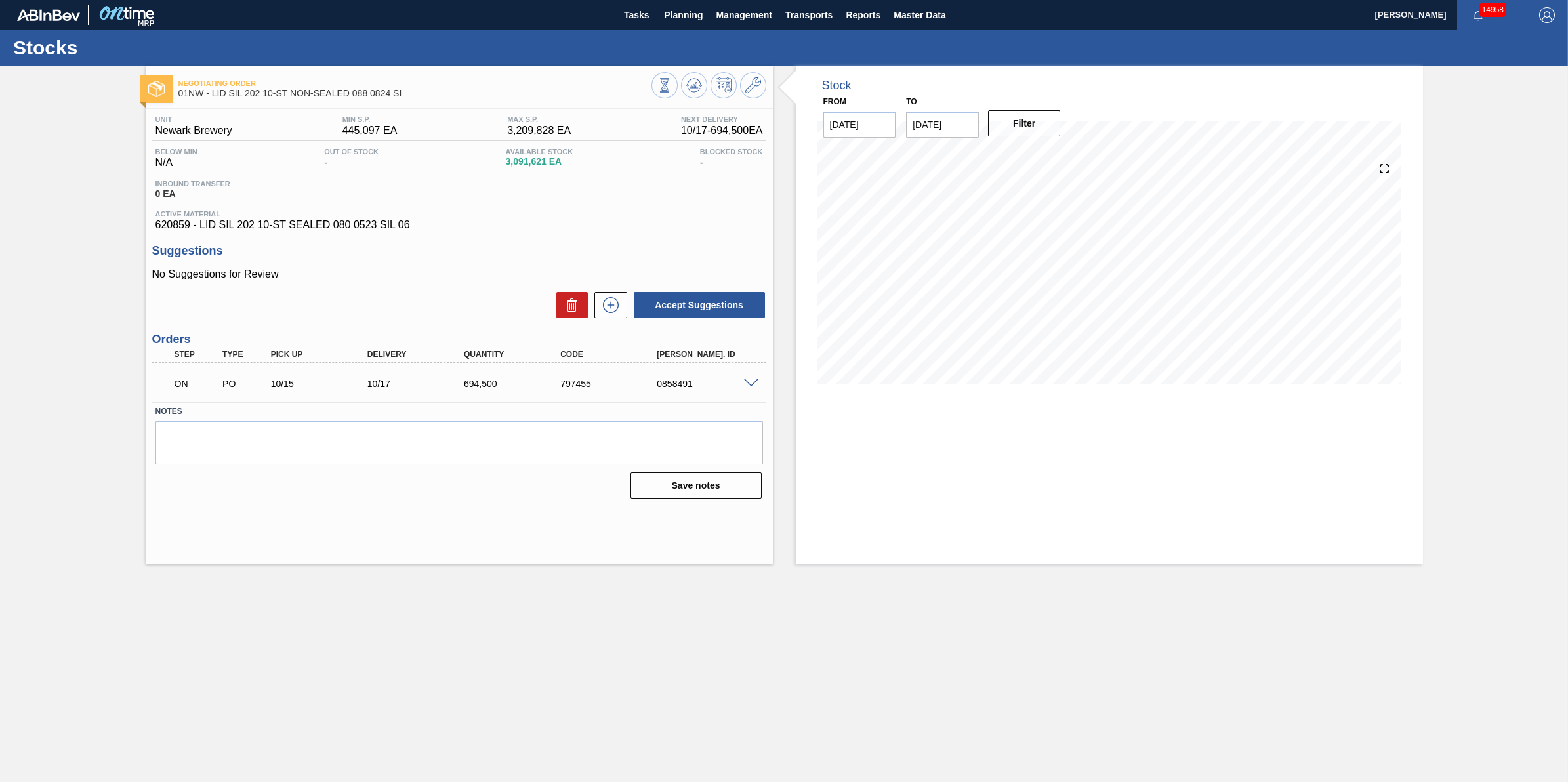
click at [735, 381] on div "0858491" at bounding box center [708, 384] width 110 height 11
click at [744, 387] on span at bounding box center [751, 383] width 16 height 10
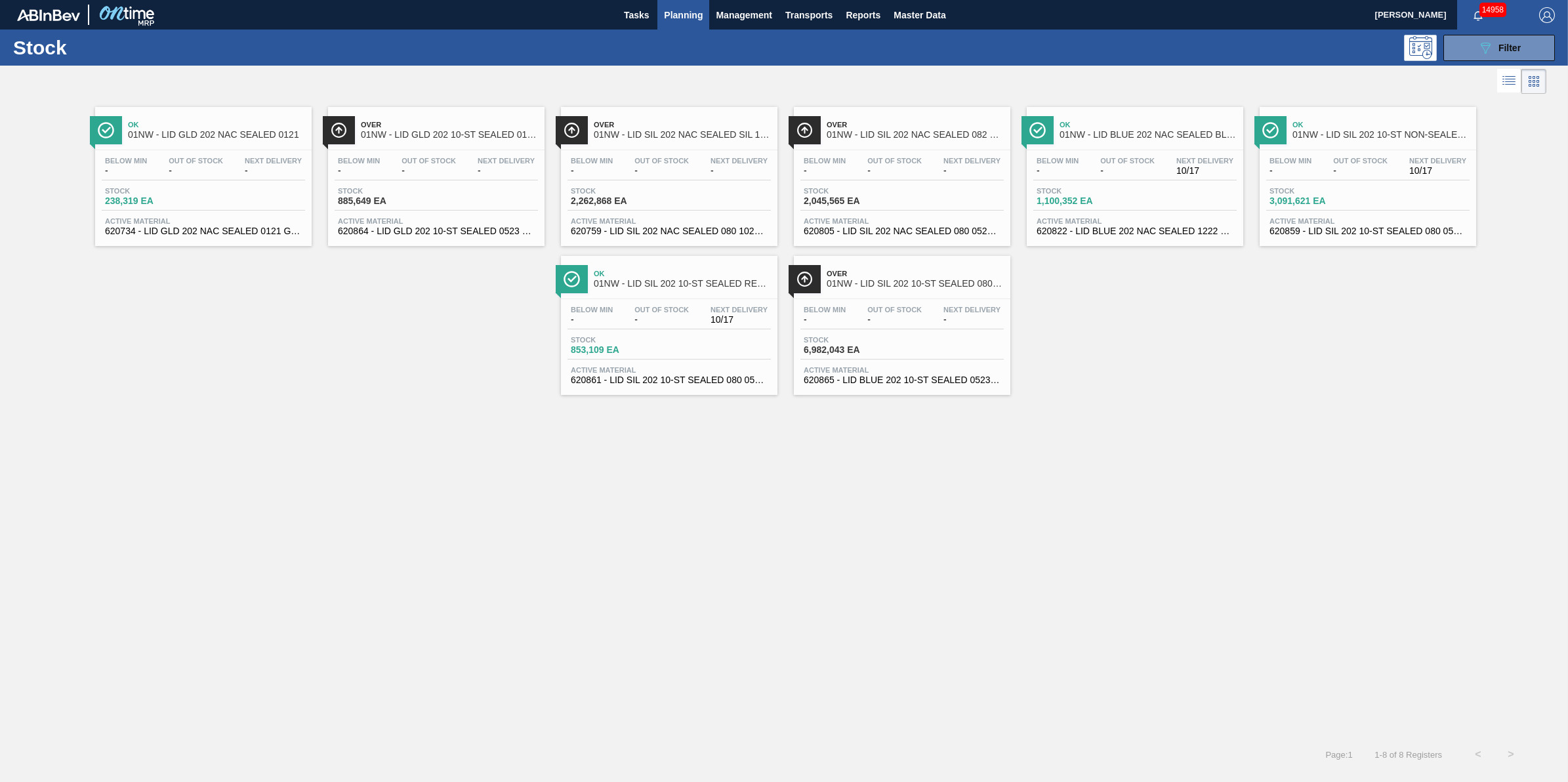
click at [654, 307] on span "Out Of Stock" at bounding box center [662, 309] width 54 height 8
click at [620, 299] on div at bounding box center [670, 299] width 195 height 1
click at [236, 220] on span "Active Material" at bounding box center [203, 221] width 197 height 8
click at [1091, 180] on div "Below Min - Out Of Stock - Next Delivery 10/17" at bounding box center [1135, 168] width 203 height 24
click at [1327, 187] on span "Stock" at bounding box center [1315, 191] width 91 height 8
